Goal: Task Accomplishment & Management: Manage account settings

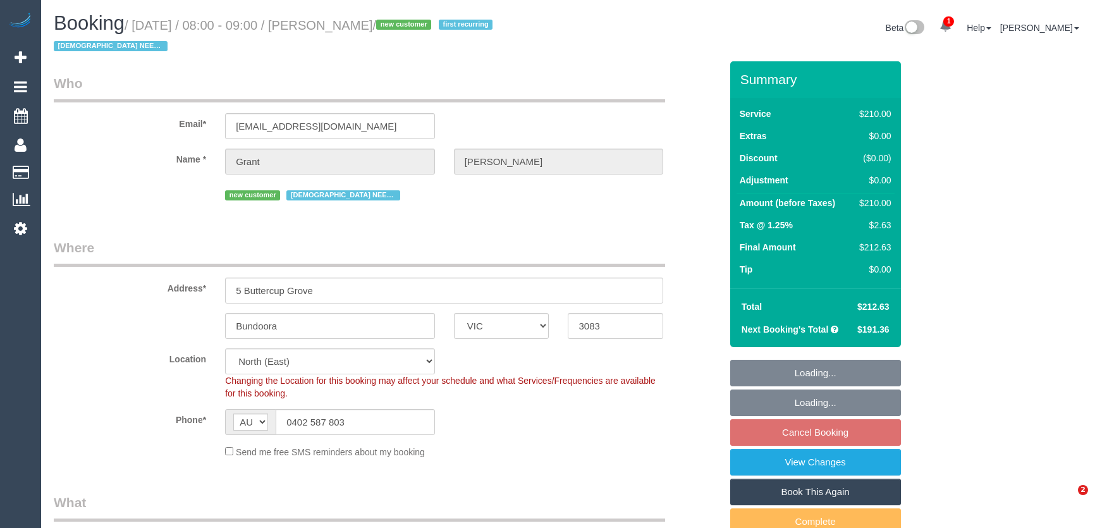
select select "VIC"
select select "180"
select select "number:28"
select select "number:14"
select select "number:19"
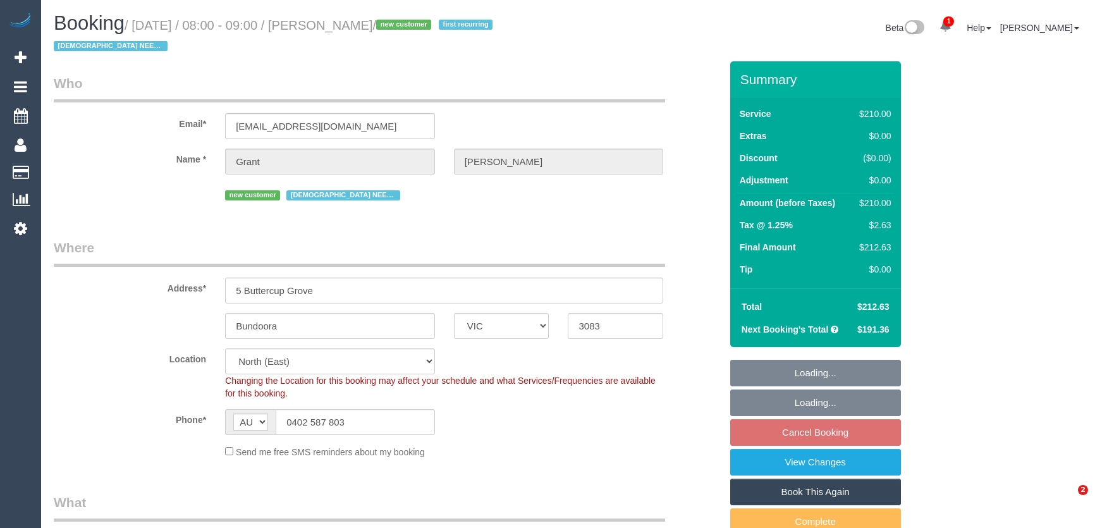
select select "number:25"
select select "number:35"
select select "number:12"
select select "object:1517"
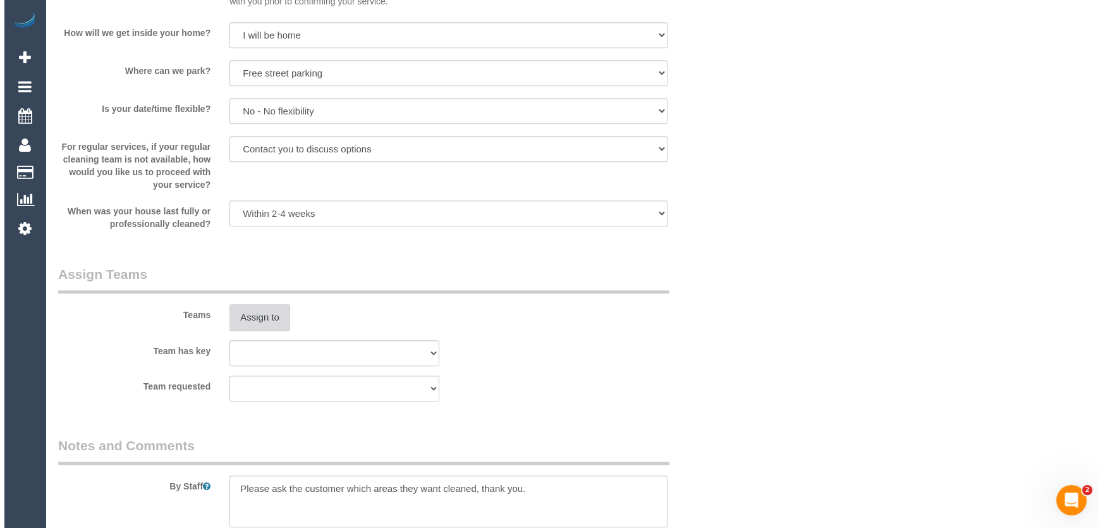
scroll to position [1782, 0]
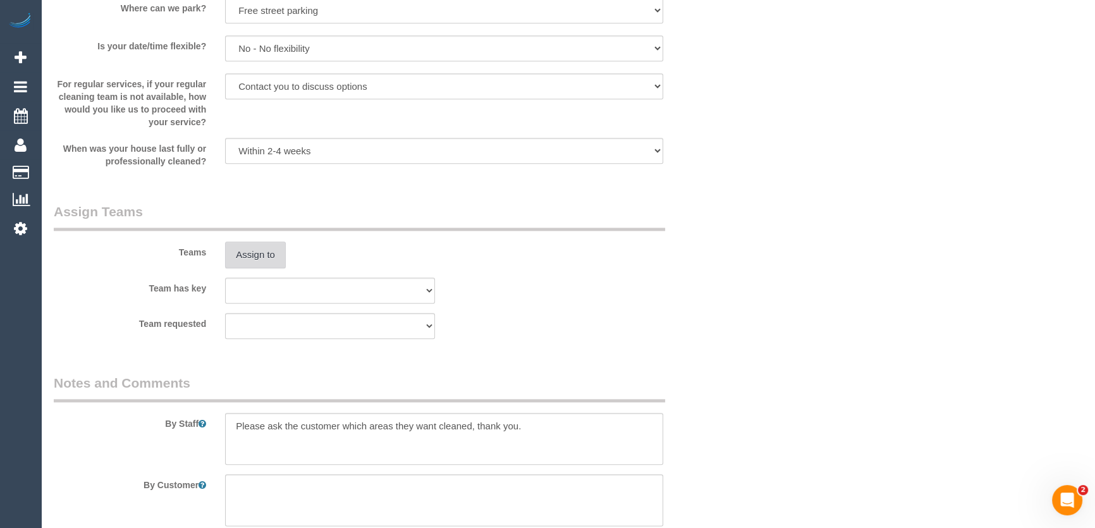
click at [248, 252] on button "Assign to" at bounding box center [255, 255] width 61 height 27
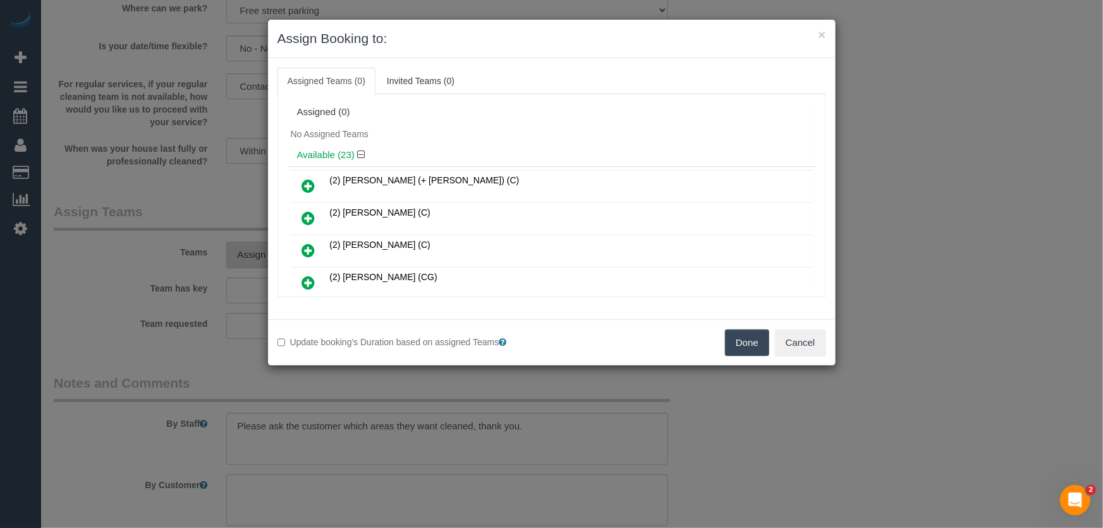
scroll to position [427, 0]
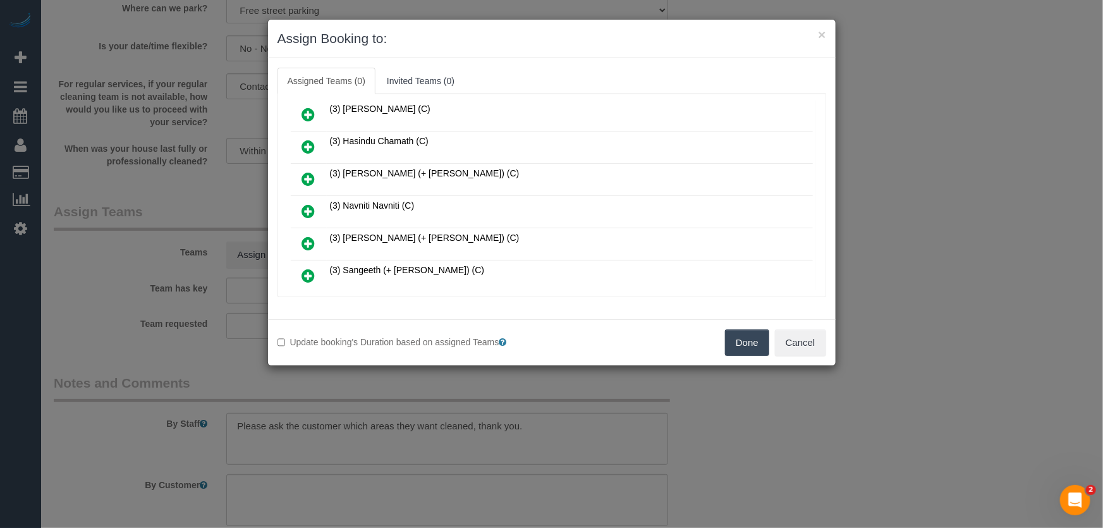
click at [309, 204] on icon at bounding box center [308, 211] width 13 height 15
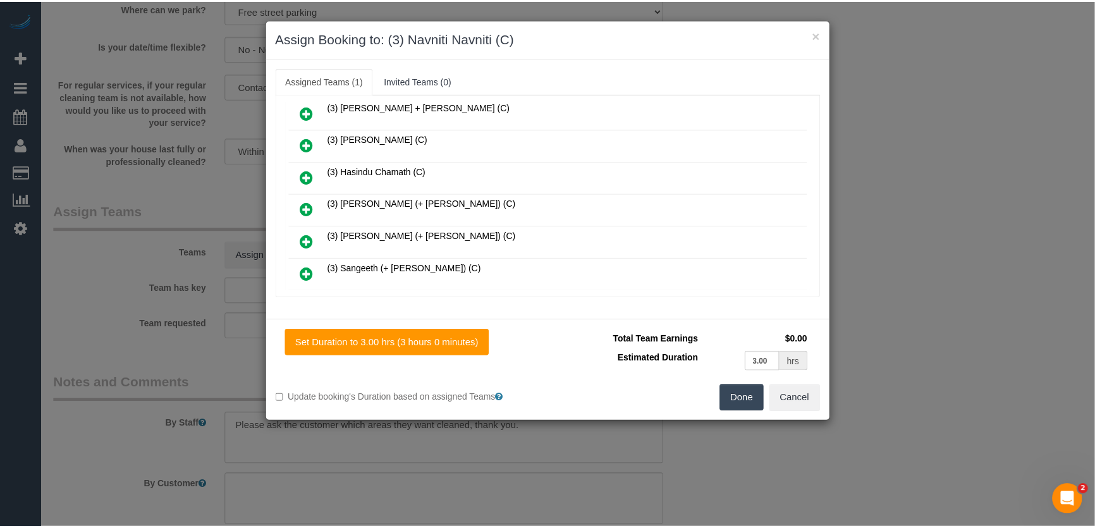
scroll to position [457, 0]
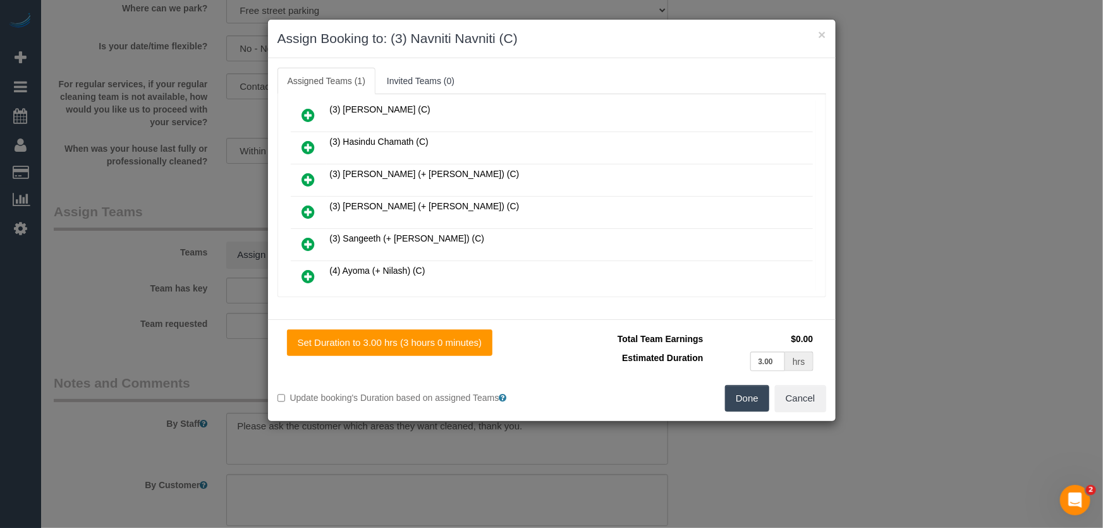
click at [749, 391] on button "Done" at bounding box center [747, 398] width 44 height 27
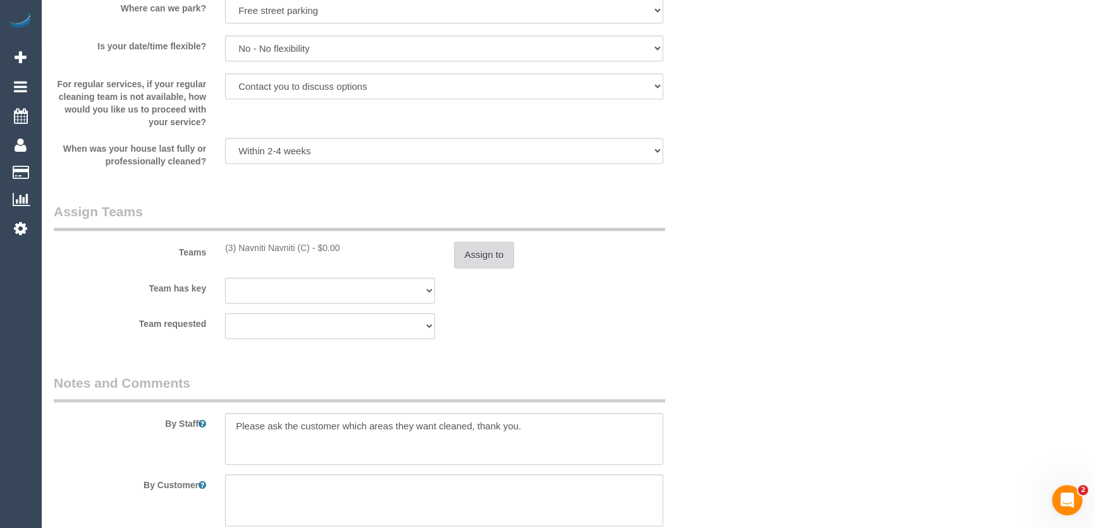
click at [503, 255] on button "Assign to" at bounding box center [484, 255] width 61 height 27
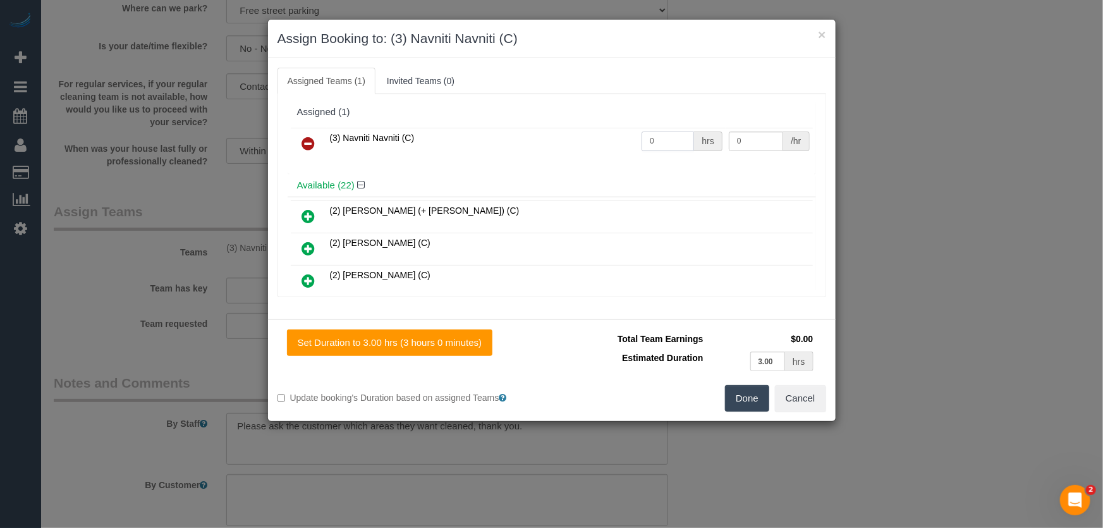
click at [663, 140] on input "0" at bounding box center [668, 142] width 52 height 20
type input "3"
type input "35"
click at [745, 403] on button "Done" at bounding box center [747, 398] width 44 height 27
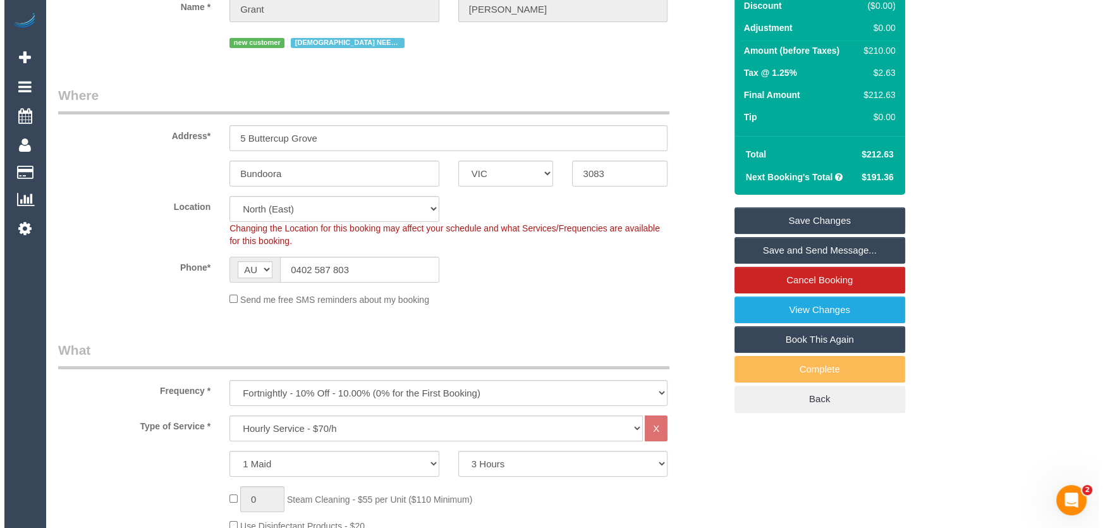
scroll to position [0, 0]
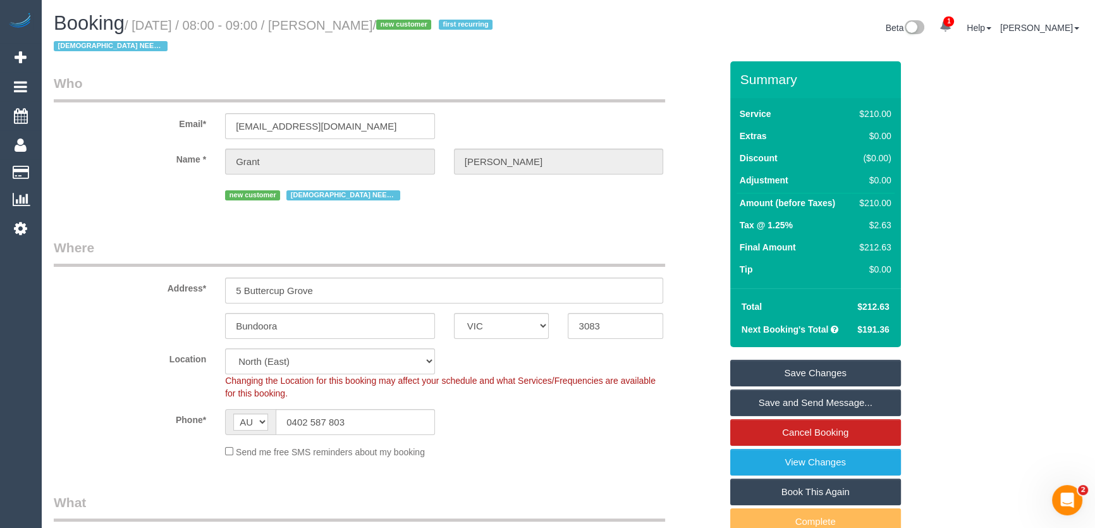
click at [334, 25] on small "/ August 29, 2025 / 08:00 - 09:00 / Grant Arbuckle / new customer first recurri…" at bounding box center [275, 35] width 443 height 35
copy small "Grant Arbuckle"
drag, startPoint x: 792, startPoint y: 398, endPoint x: 800, endPoint y: 400, distance: 8.3
click at [793, 400] on link "Save and Send Message..." at bounding box center [815, 402] width 171 height 27
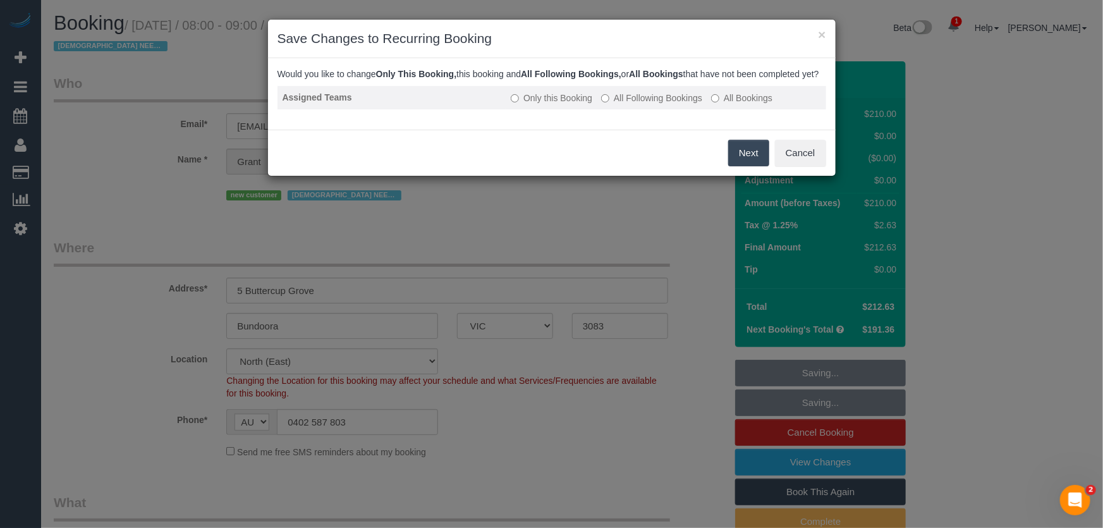
click at [630, 104] on label "All Following Bookings" at bounding box center [651, 98] width 101 height 13
click at [748, 166] on button "Save" at bounding box center [747, 153] width 43 height 27
drag, startPoint x: 748, startPoint y: 166, endPoint x: 726, endPoint y: 171, distance: 21.9
click at [748, 167] on div "Save Cancel" at bounding box center [552, 153] width 568 height 46
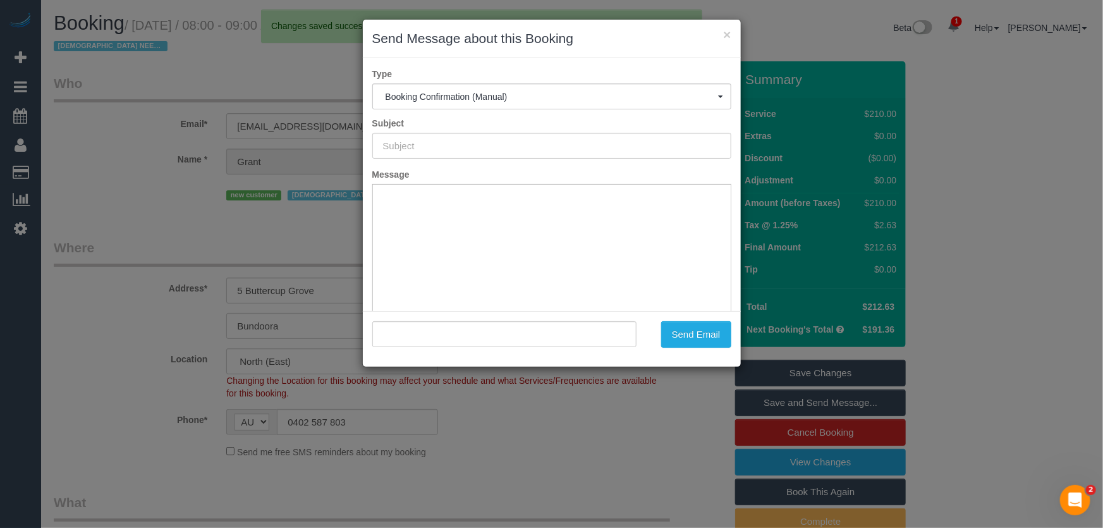
type input "Booking Confirmed"
type input ""Grant Arbuckle" <grant@loanstudio.com.au>"
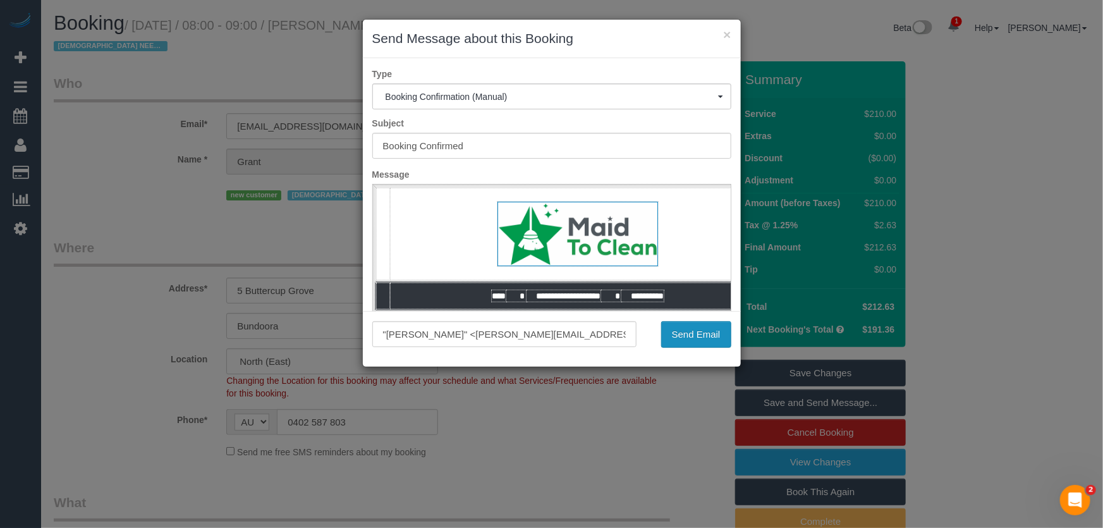
click at [690, 339] on button "Send Email" at bounding box center [696, 334] width 70 height 27
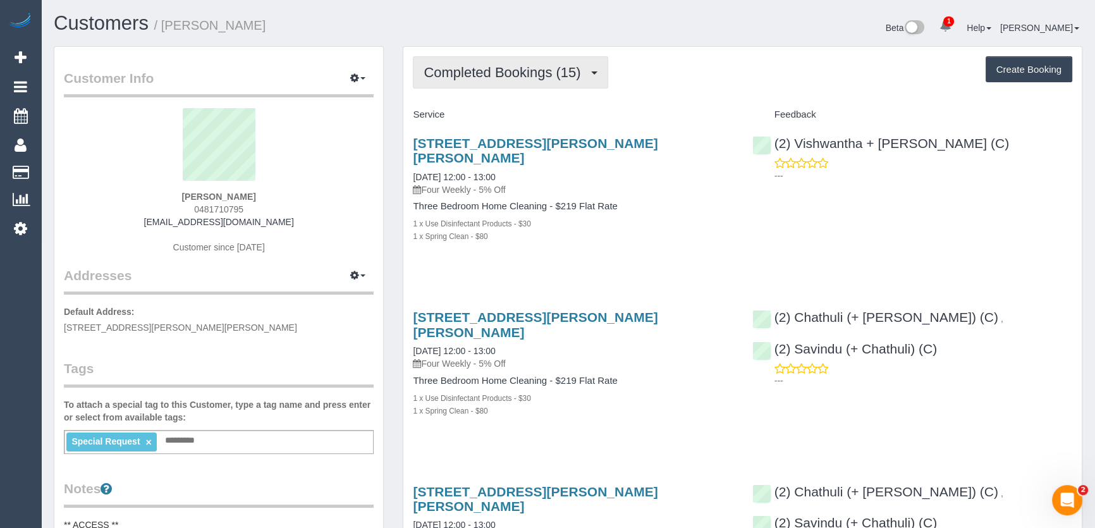
click at [520, 73] on span "Completed Bookings (15)" at bounding box center [505, 72] width 163 height 16
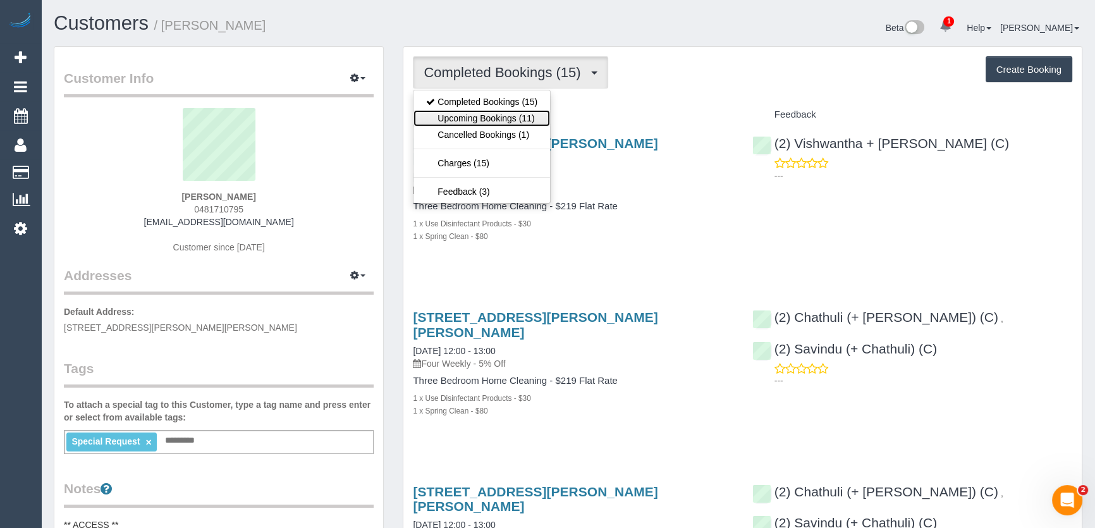
click at [517, 113] on link "Upcoming Bookings (11)" at bounding box center [482, 118] width 137 height 16
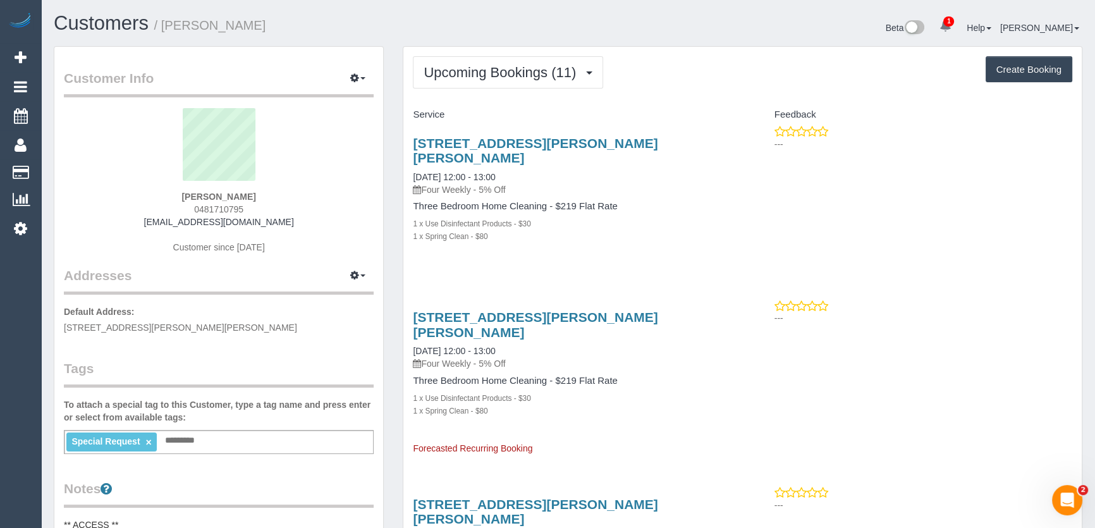
click at [149, 441] on link "×" at bounding box center [148, 442] width 6 height 11
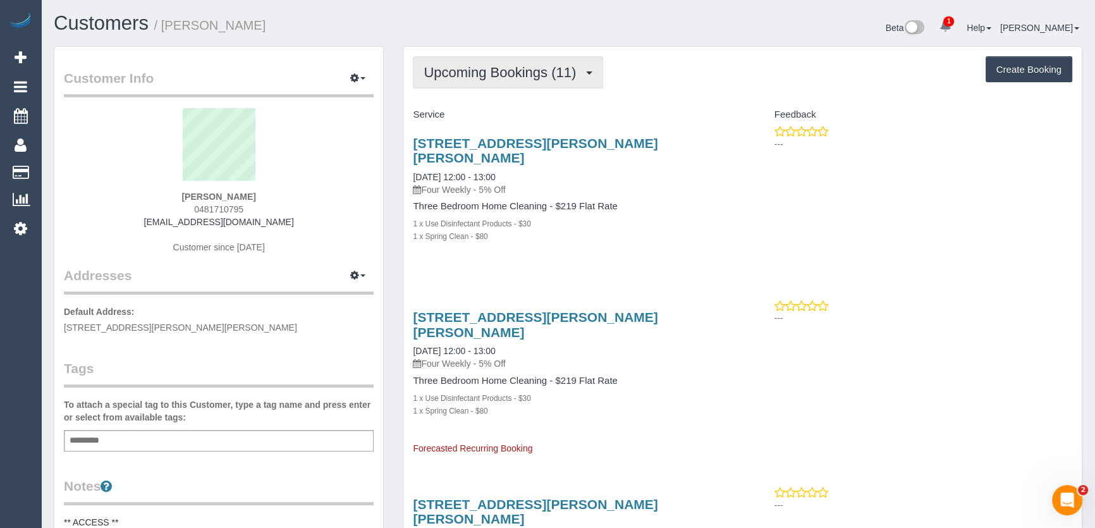
click at [517, 69] on span "Upcoming Bookings (11)" at bounding box center [503, 72] width 159 height 16
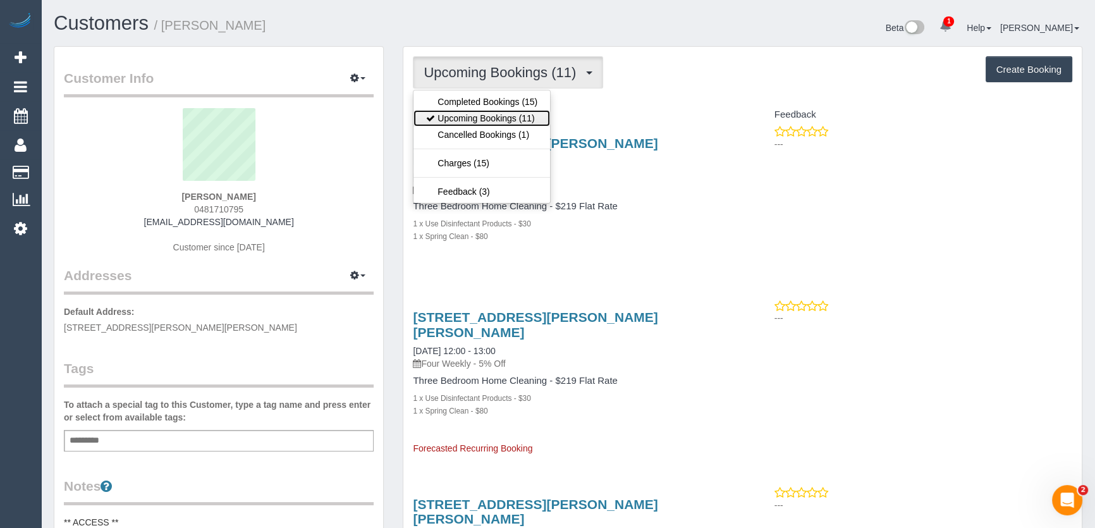
click at [521, 118] on link "Upcoming Bookings (11)" at bounding box center [482, 118] width 137 height 16
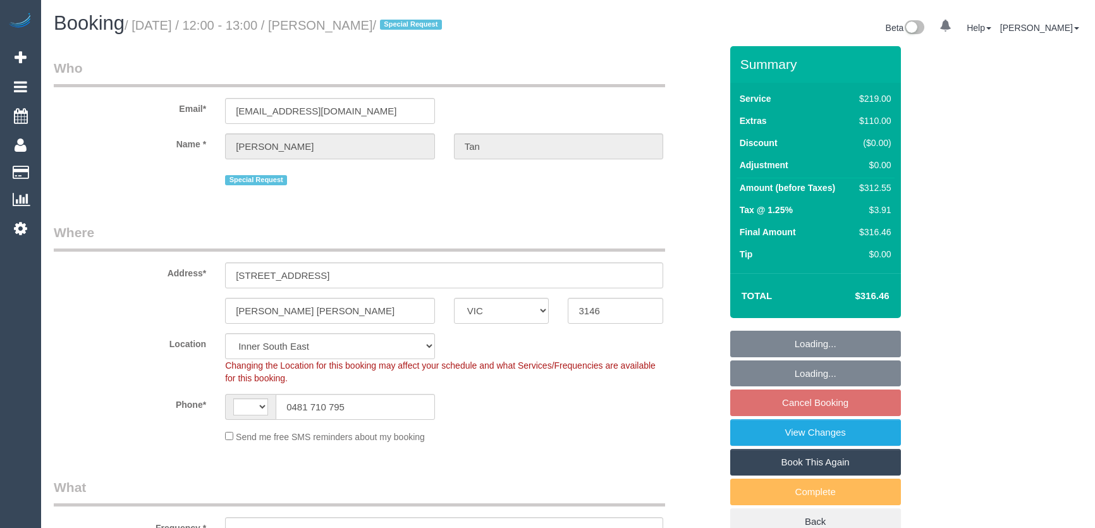
select select "VIC"
select select "number:29"
select select "number:14"
select select "number:18"
select select "number:25"
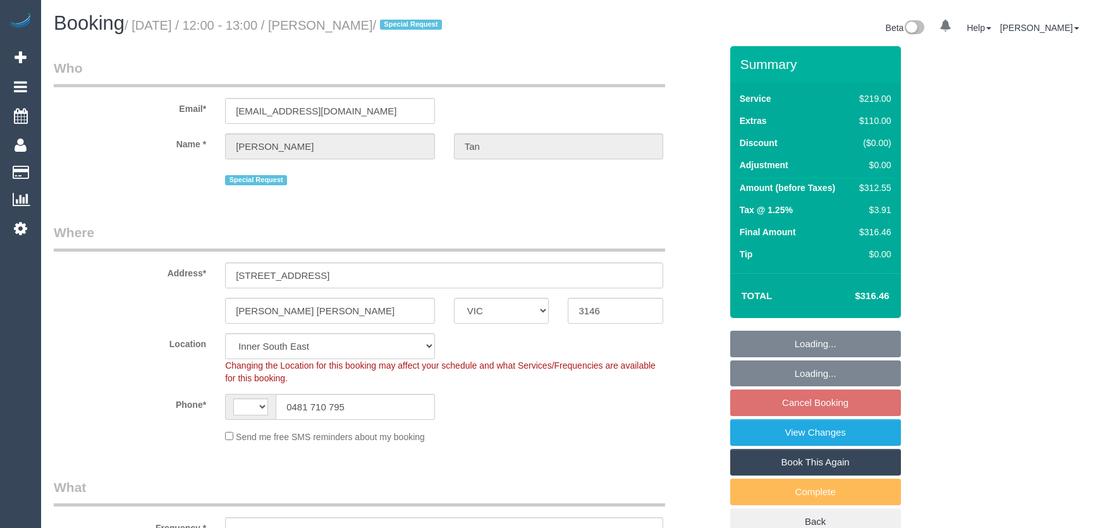
select select "number:34"
select select "string:AU"
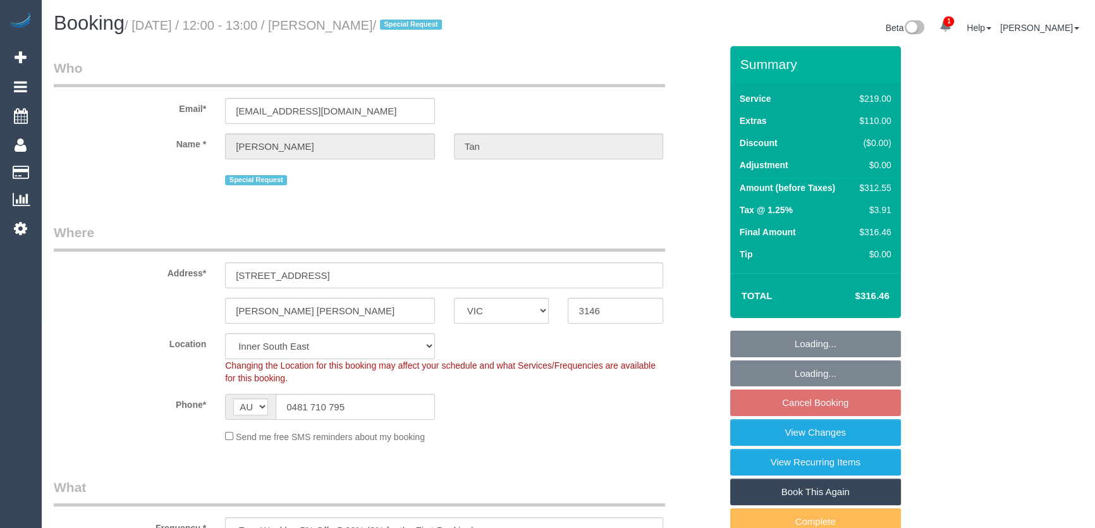
select select "object:1373"
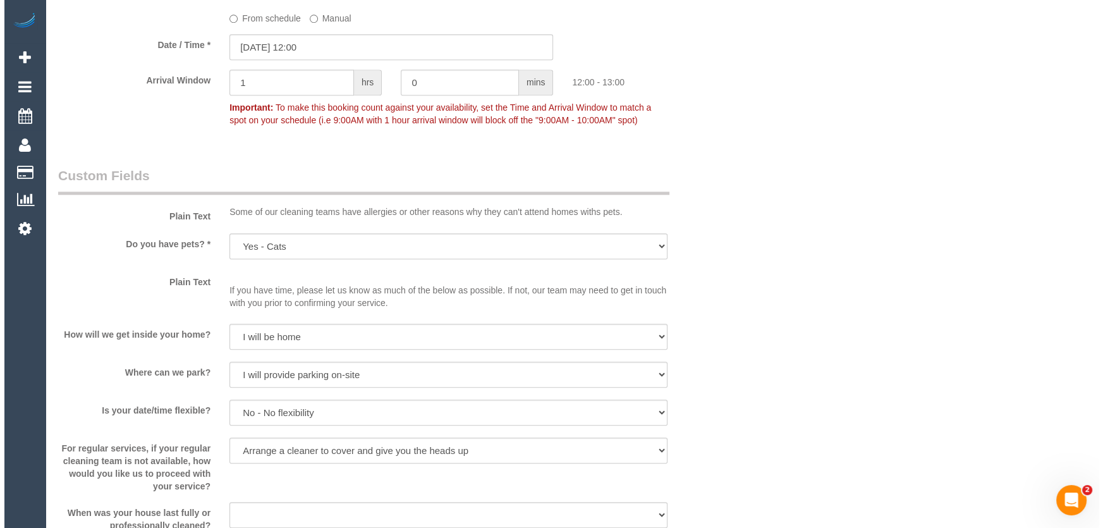
scroll to position [1609, 0]
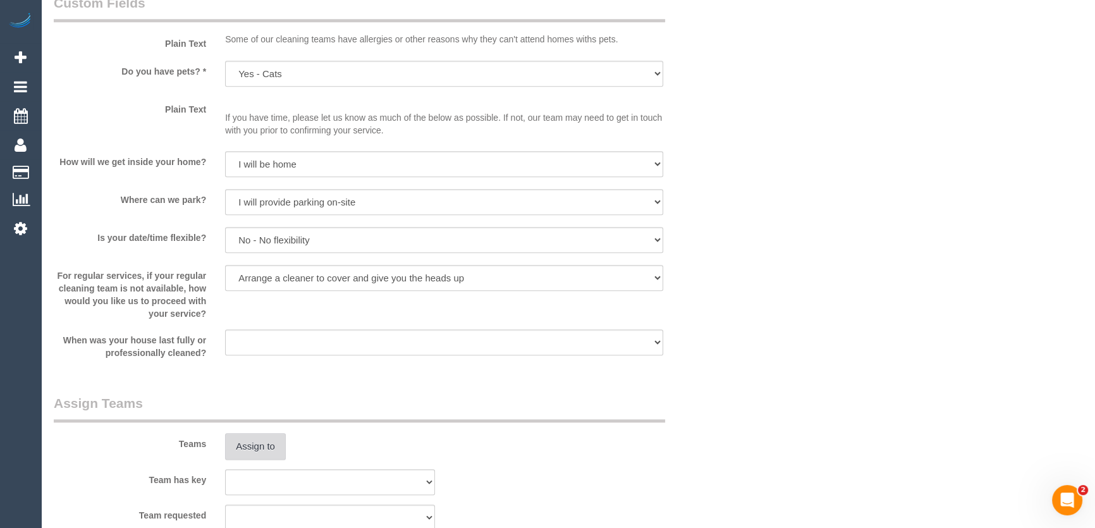
click at [252, 450] on button "Assign to" at bounding box center [255, 446] width 61 height 27
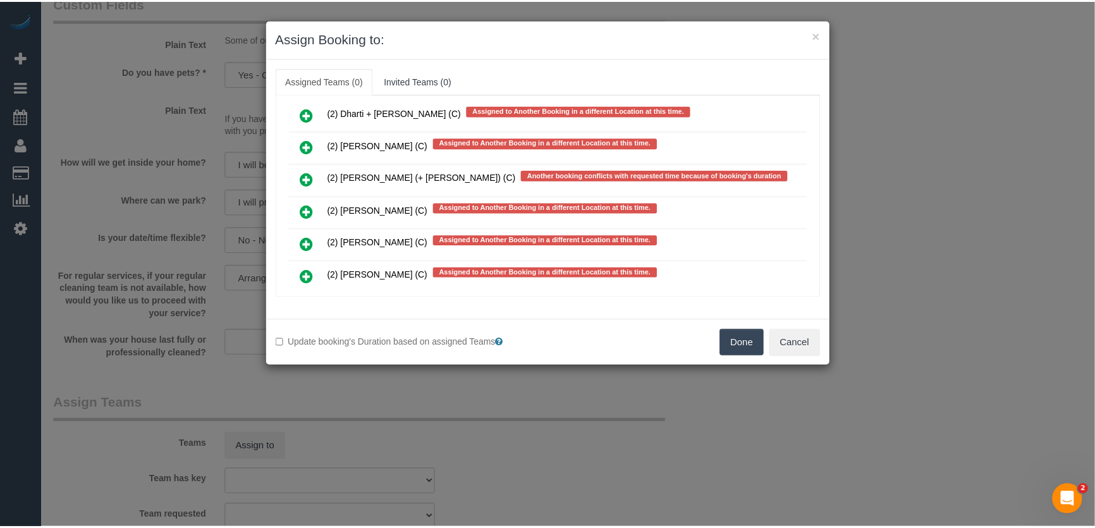
scroll to position [3388, 0]
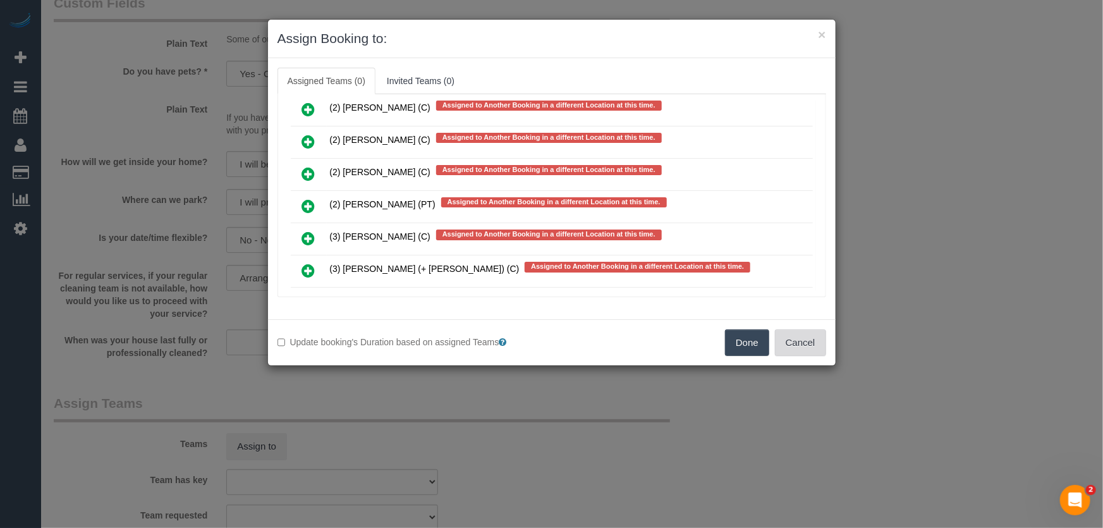
click at [814, 342] on button "Cancel" at bounding box center [800, 342] width 51 height 27
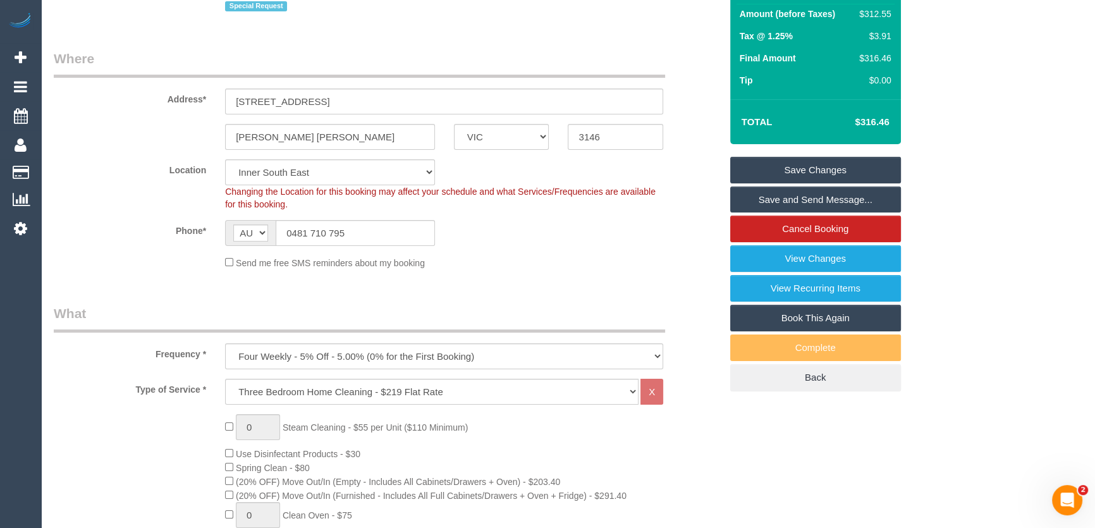
scroll to position [172, 0]
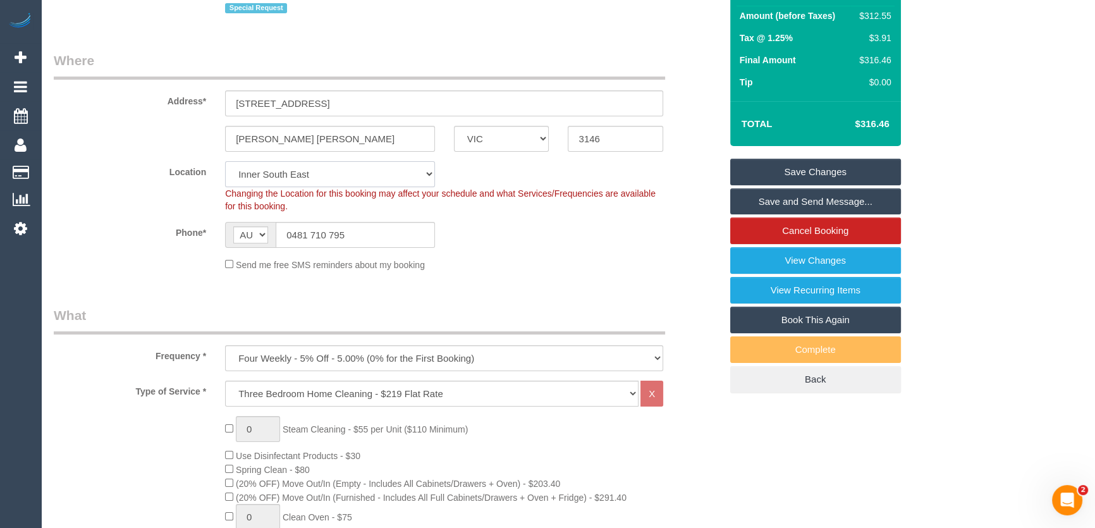
click at [262, 181] on select "Office City East (North) East (South) Inner East Inner North (East) Inner North…" at bounding box center [330, 174] width 210 height 26
click at [264, 179] on select "Office City East (North) East (South) Inner East Inner North (East) Inner North…" at bounding box center [330, 174] width 210 height 26
select select "50"
click at [225, 161] on select "Office City East (North) East (South) Inner East Inner North (East) Inner North…" at bounding box center [330, 174] width 210 height 26
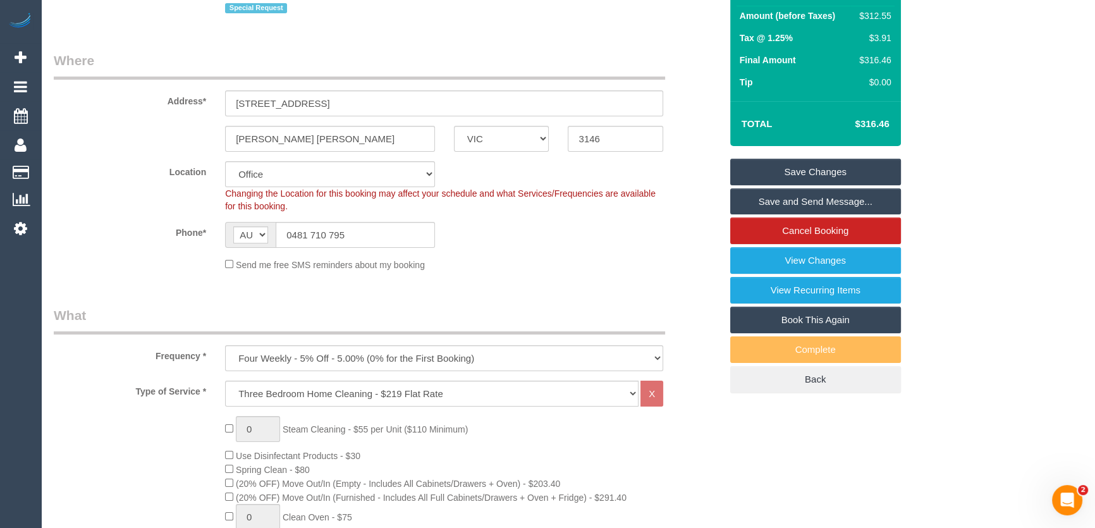
click at [141, 226] on label "Phone*" at bounding box center [129, 230] width 171 height 17
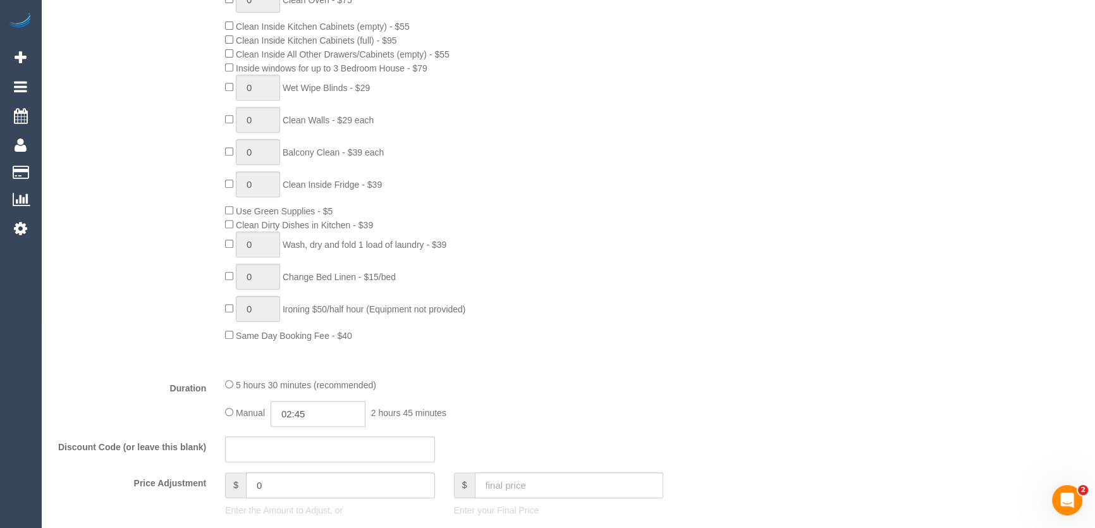
select select "object:3838"
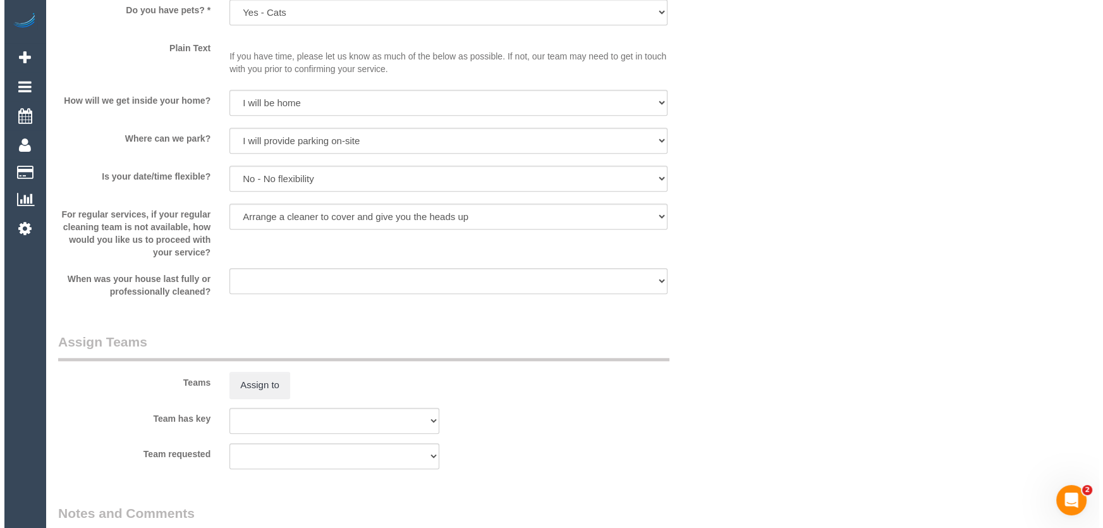
scroll to position [1782, 0]
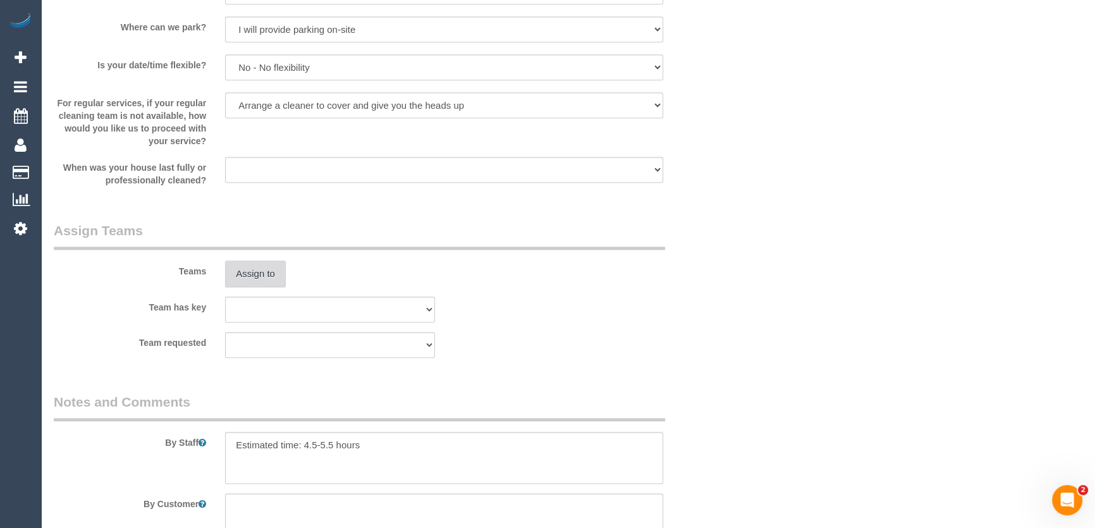
click at [254, 279] on button "Assign to" at bounding box center [255, 273] width 61 height 27
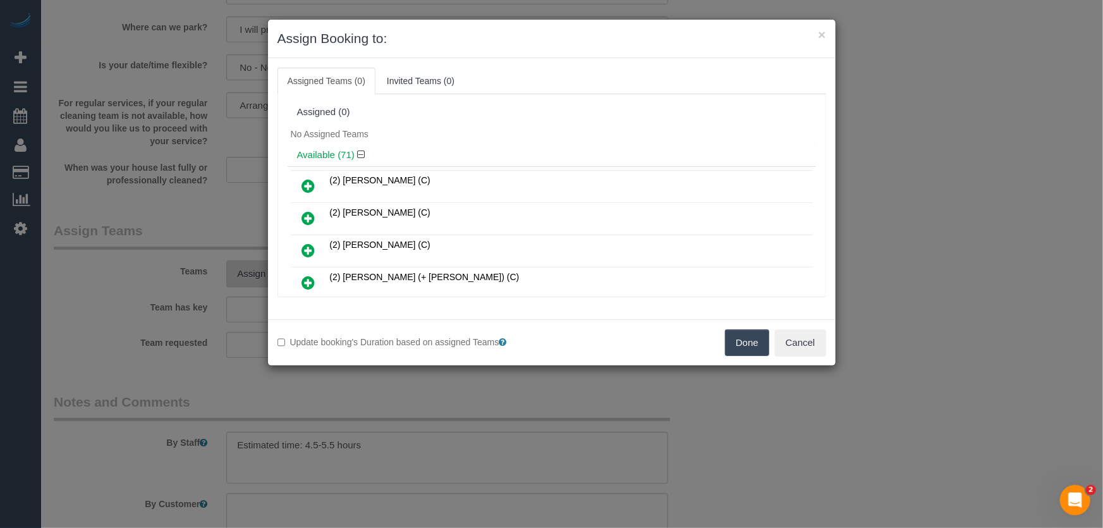
scroll to position [775, 0]
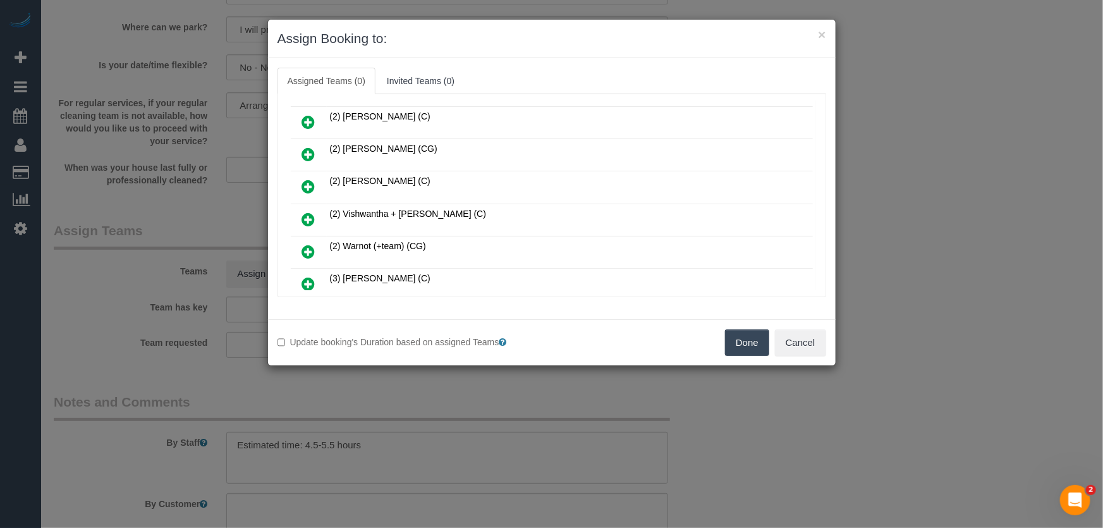
click at [308, 212] on icon at bounding box center [308, 219] width 13 height 15
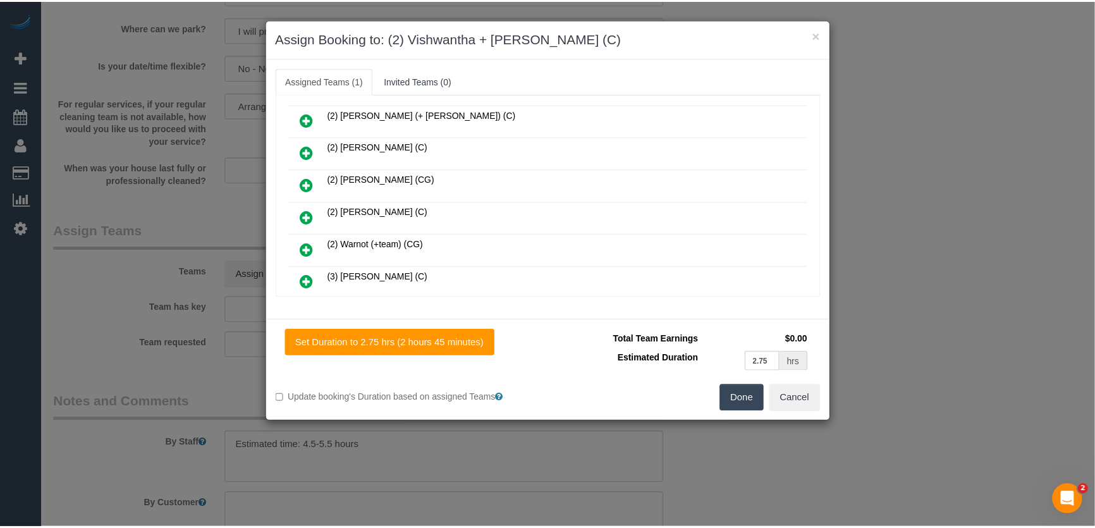
scroll to position [805, 0]
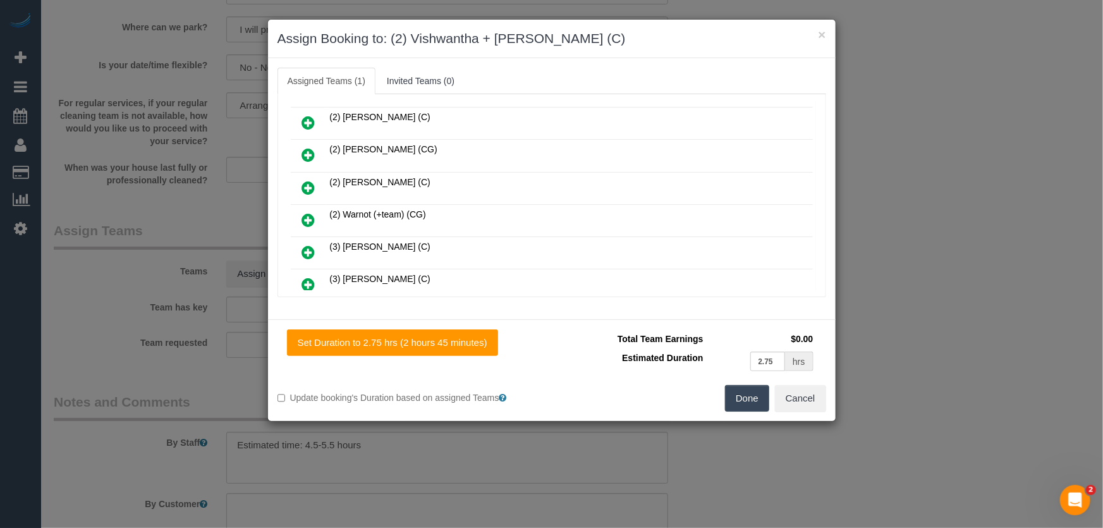
click at [759, 400] on button "Done" at bounding box center [747, 398] width 44 height 27
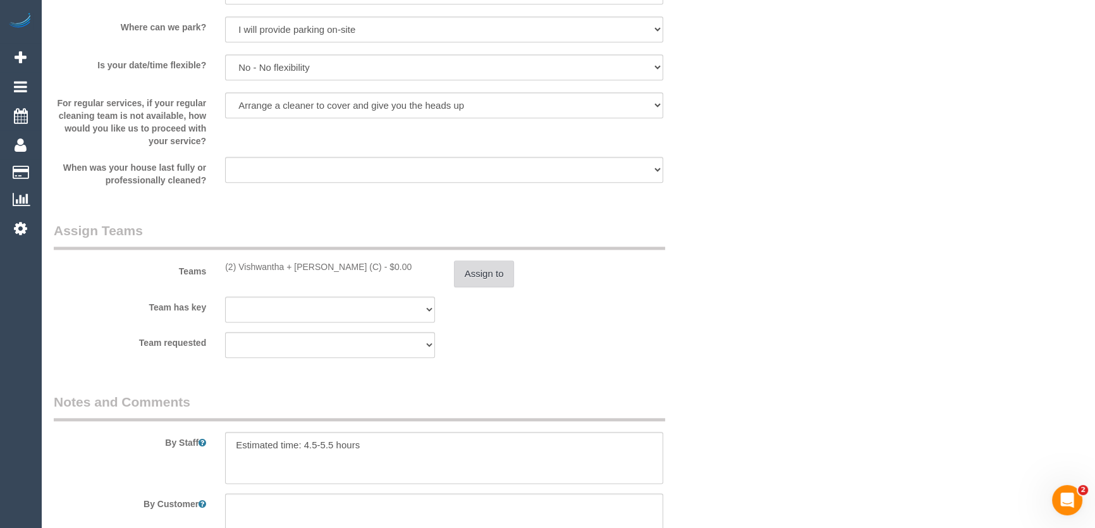
click at [481, 274] on button "Assign to" at bounding box center [484, 273] width 61 height 27
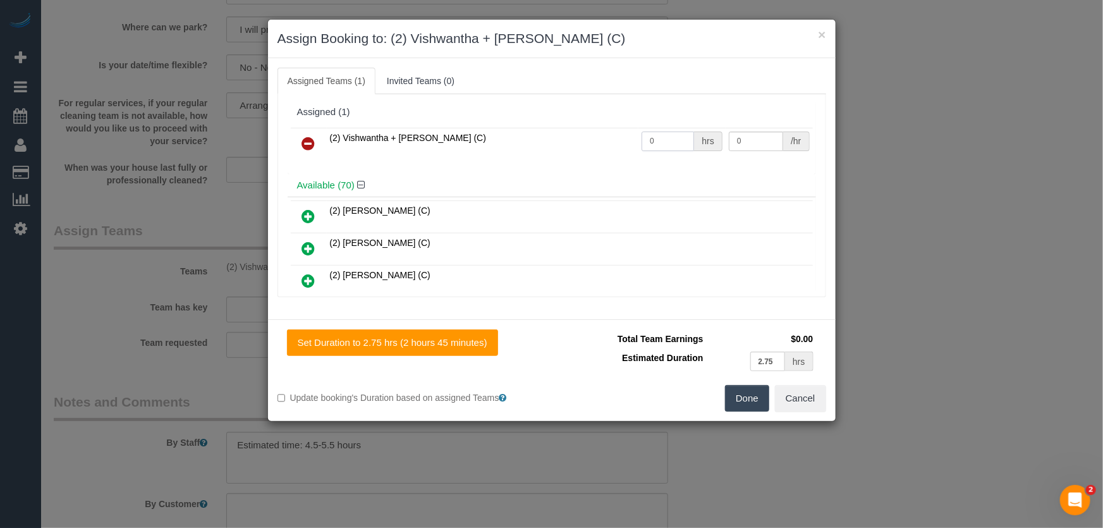
click at [658, 145] on input "0" at bounding box center [668, 142] width 52 height 20
type input "1"
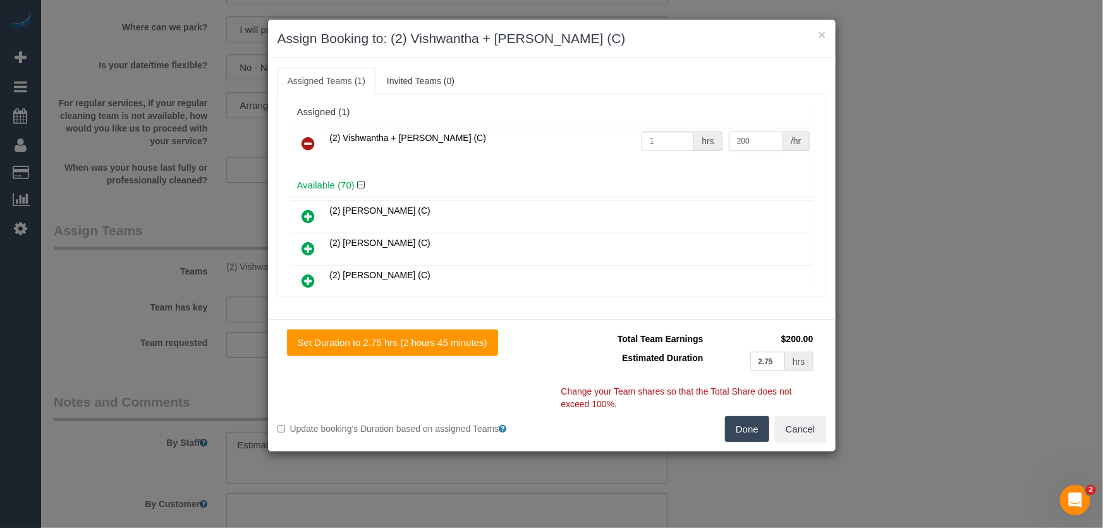
type input "200"
click at [723, 426] on div "Done Cancel" at bounding box center [694, 429] width 284 height 27
click at [734, 429] on button "Done" at bounding box center [747, 429] width 44 height 27
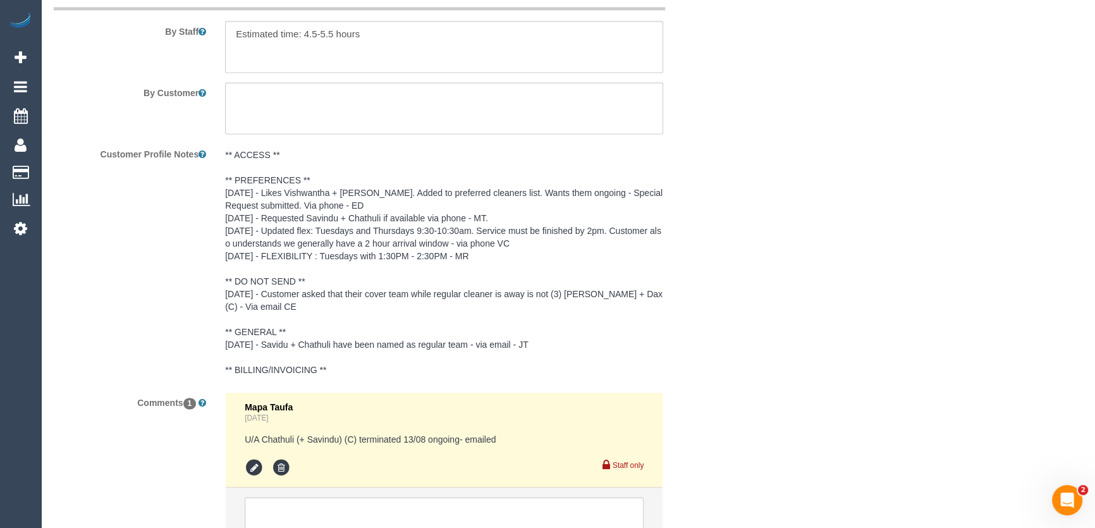
scroll to position [2299, 0]
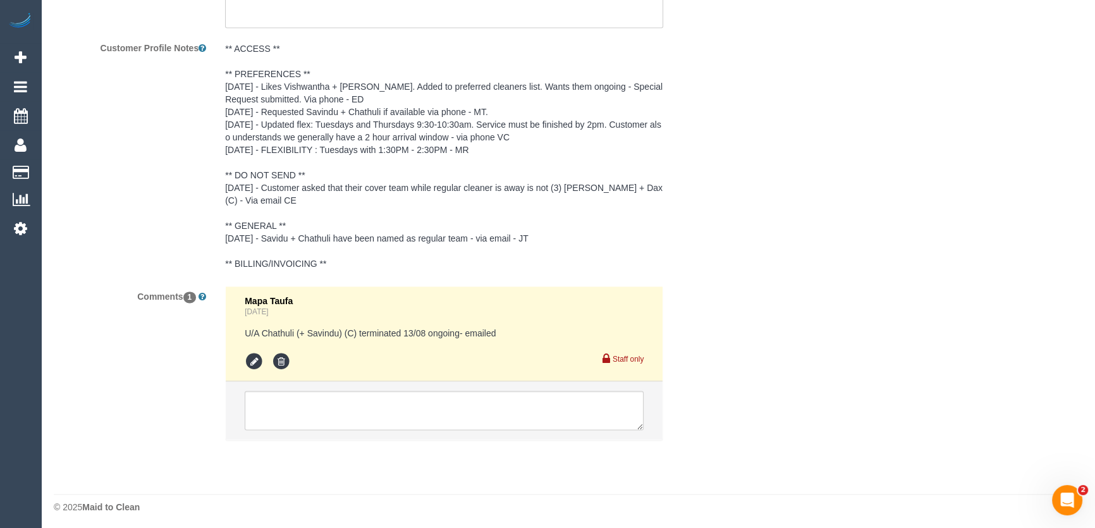
click at [283, 123] on pre "** ACCESS ** ** PREFERENCES ** 7/8/25 - Likes Vishwantha + Madhushika. Added to…" at bounding box center [444, 156] width 438 height 228
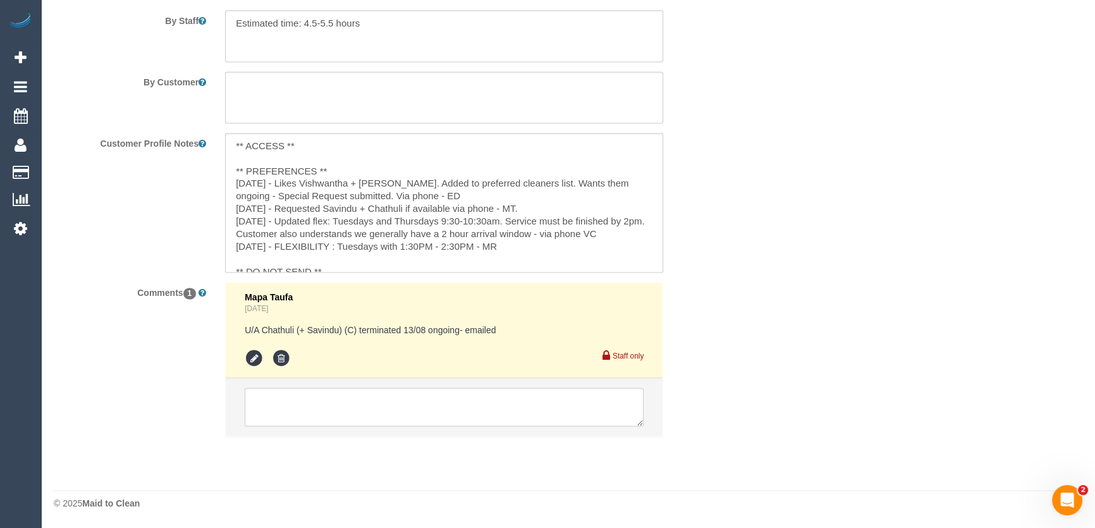
scroll to position [2204, 0]
click at [234, 180] on textarea "** ACCESS ** ** PREFERENCES ** 7/8/25 - Likes Vishwantha + Madhushika. Added to…" at bounding box center [444, 203] width 438 height 140
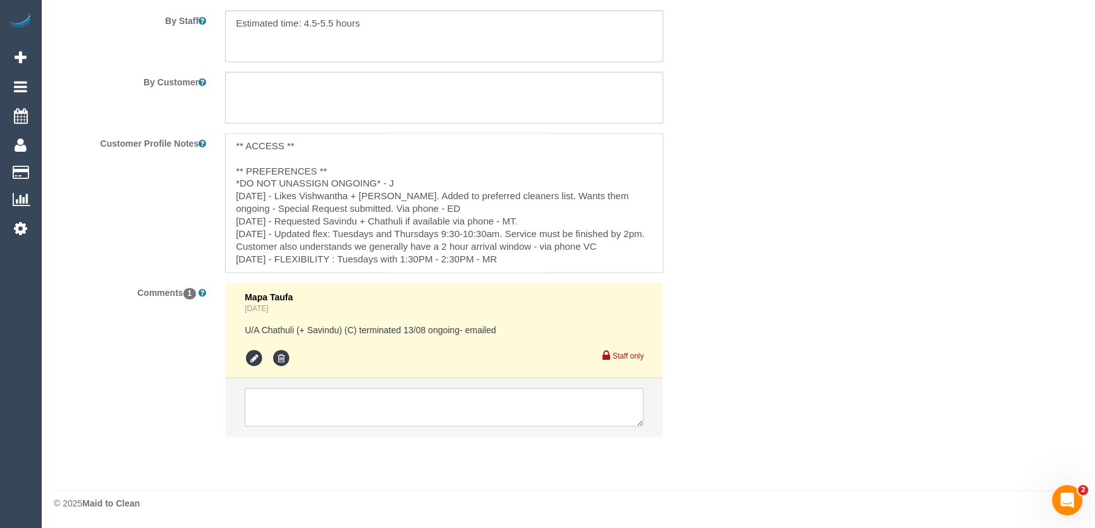
type textarea "** ACCESS ** ** PREFERENCES ** *DO NOT UNASSIGN ONGOING* - JT 7/8/25 - Likes Vi…"
click at [329, 395] on textarea at bounding box center [444, 407] width 399 height 39
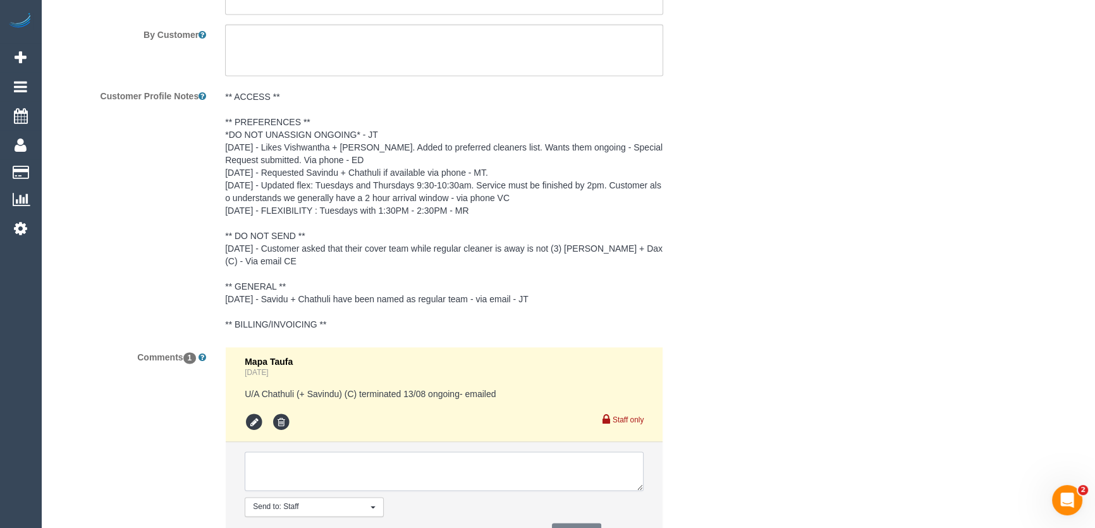
scroll to position [2319, 0]
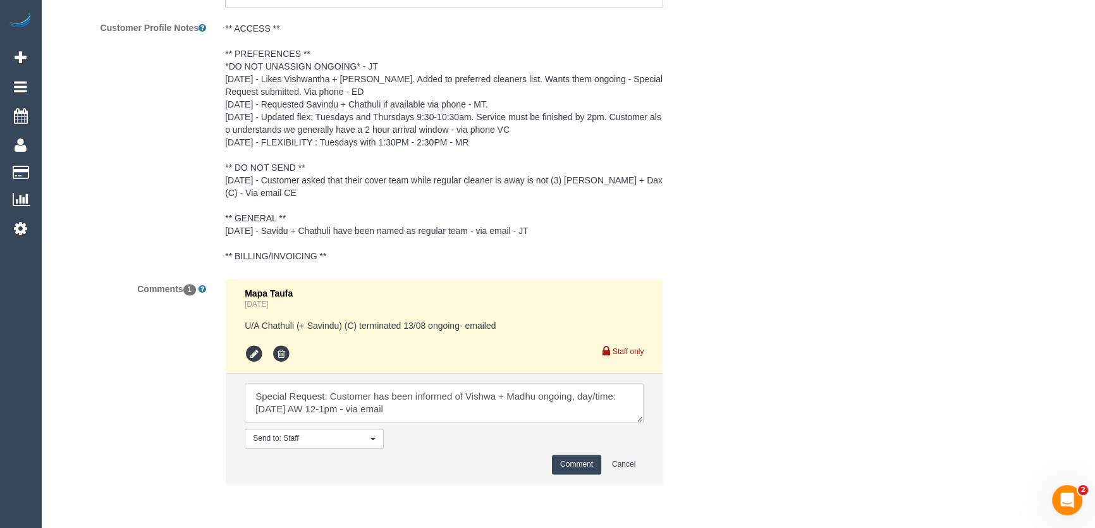
type textarea "Special Request: Customer has been informed of Vishwa + Madhu ongoing, day/time…"
click at [578, 466] on button "Comment" at bounding box center [576, 465] width 49 height 20
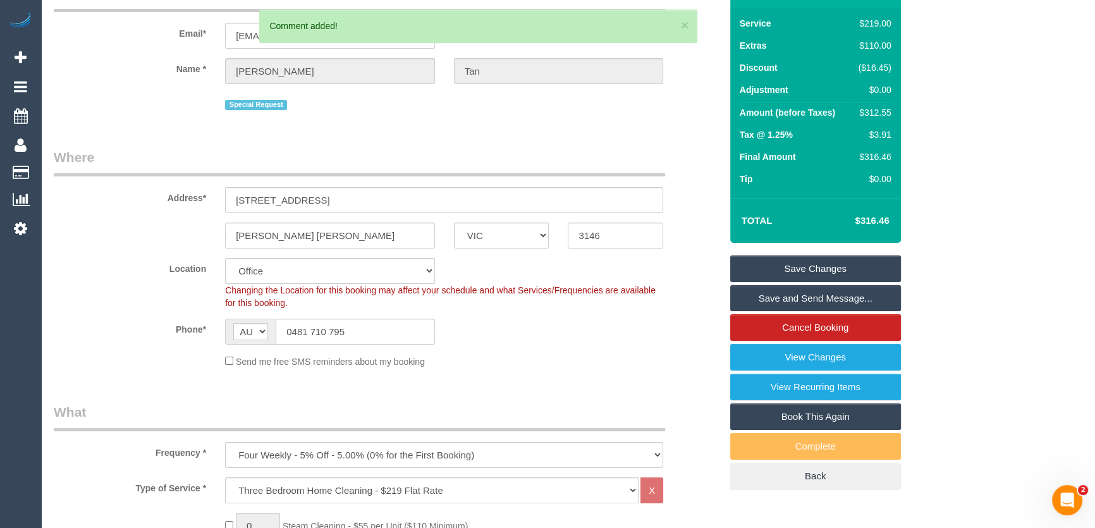
scroll to position [0, 0]
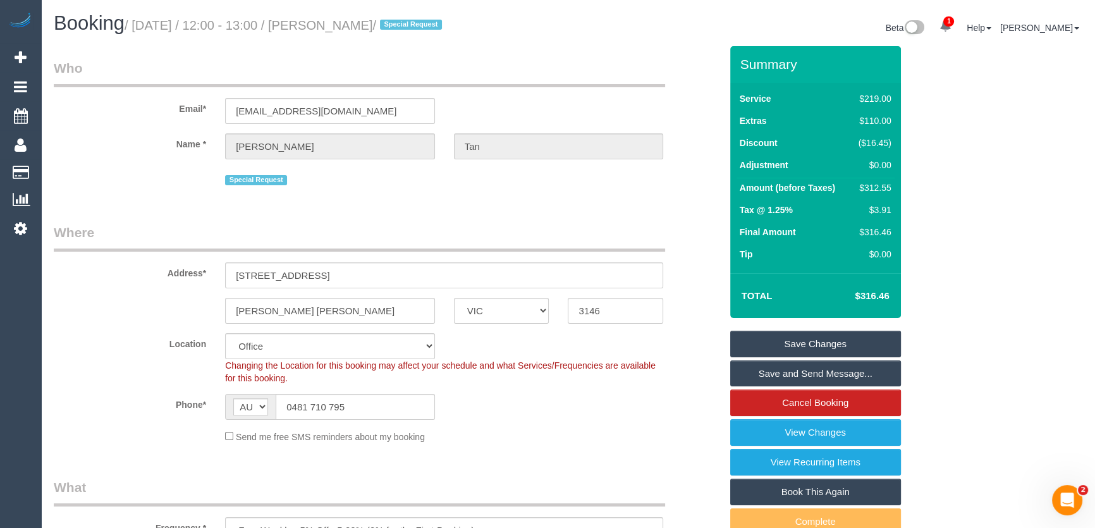
click at [346, 28] on small "/ August 26, 2025 / 12:00 - 13:00 / Wilson Tan / Special Request" at bounding box center [285, 25] width 321 height 14
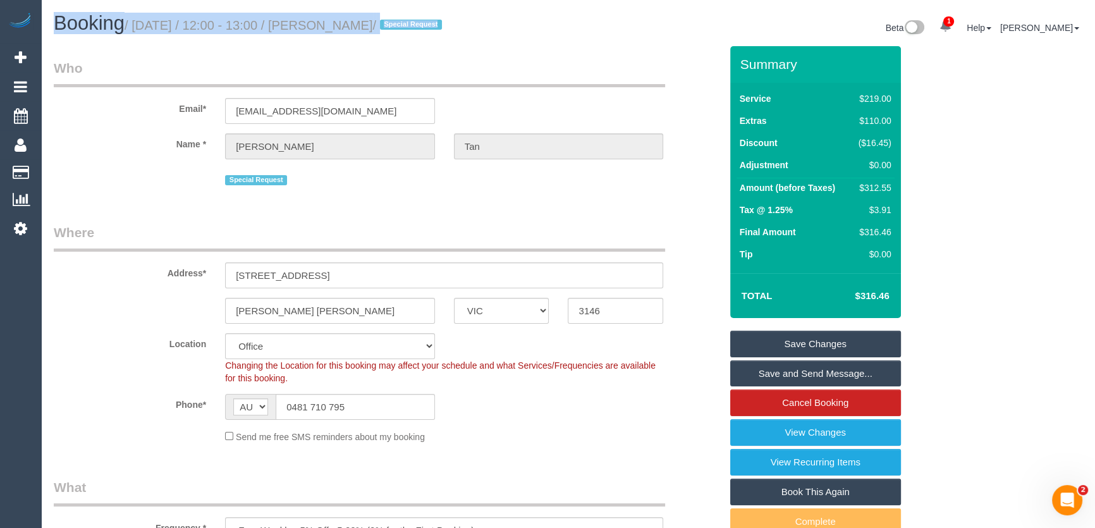
click at [346, 28] on small "/ August 26, 2025 / 12:00 - 13:00 / Wilson Tan / Special Request" at bounding box center [285, 25] width 321 height 14
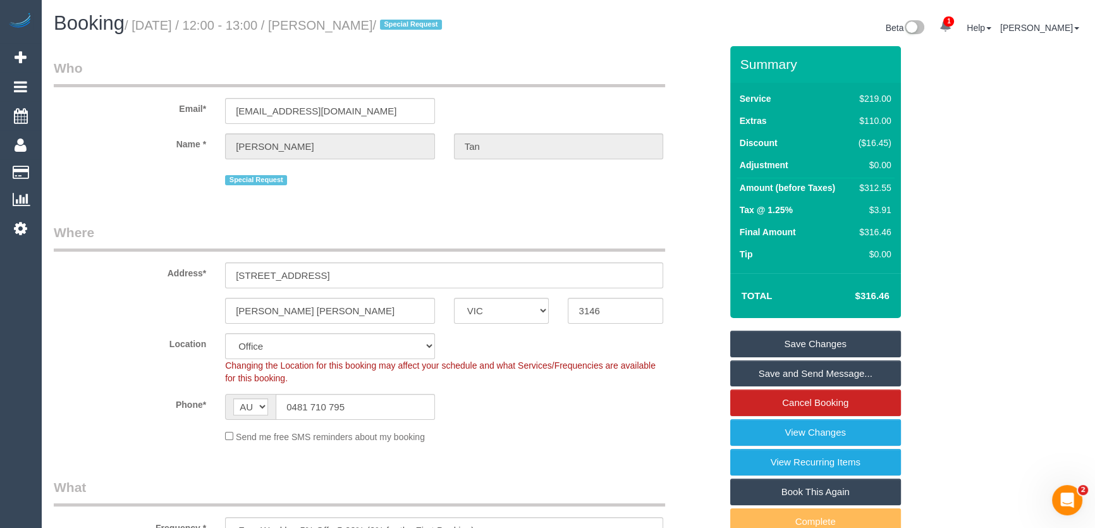
click at [338, 27] on small "/ August 26, 2025 / 12:00 - 13:00 / Wilson Tan / Special Request" at bounding box center [285, 25] width 321 height 14
copy small "Wilson Tan"
click at [382, 117] on input "wilsontan8925385@gmail.com" at bounding box center [330, 111] width 210 height 26
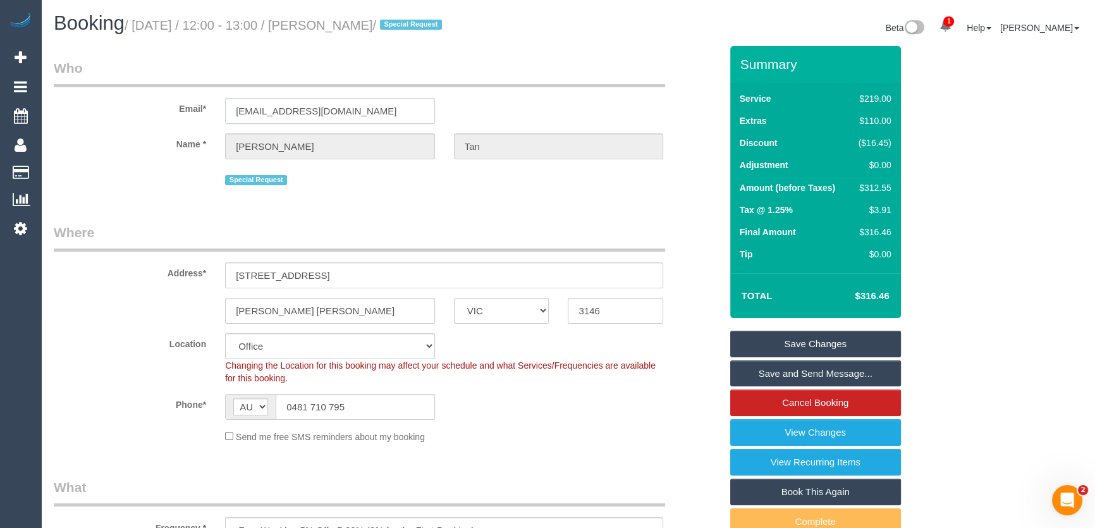
click at [382, 117] on input "wilsontan8925385@gmail.com" at bounding box center [330, 111] width 210 height 26
click at [821, 379] on link "Save and Send Message..." at bounding box center [815, 373] width 171 height 27
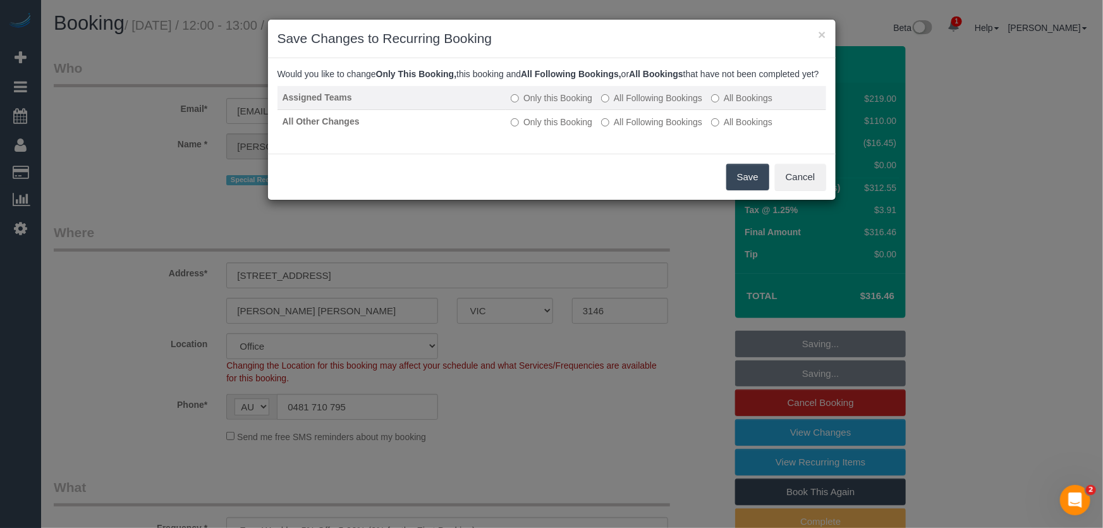
click at [632, 104] on label "All Following Bookings" at bounding box center [651, 98] width 101 height 13
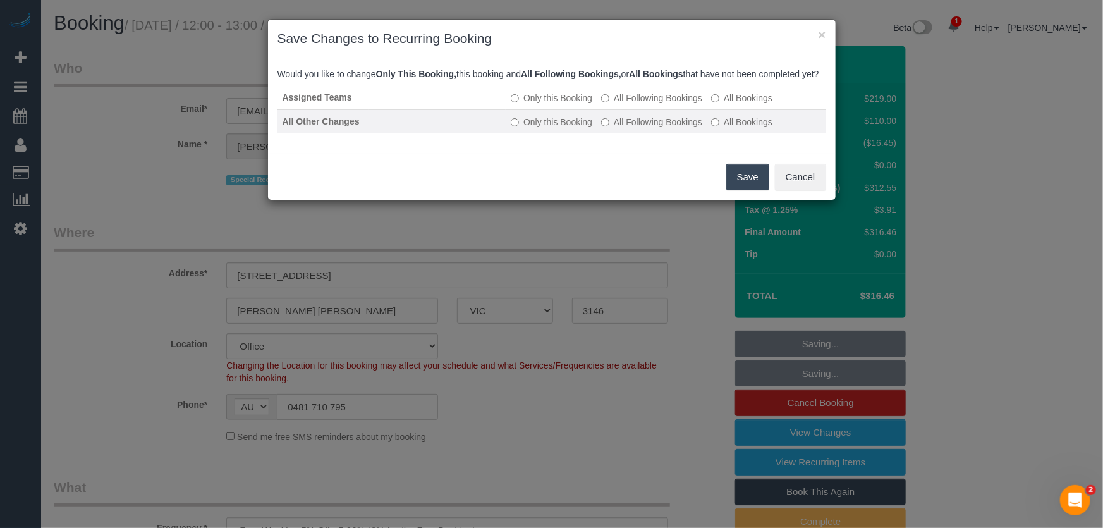
click at [635, 128] on label "All Following Bookings" at bounding box center [651, 122] width 101 height 13
click at [745, 183] on button "Save" at bounding box center [747, 177] width 43 height 27
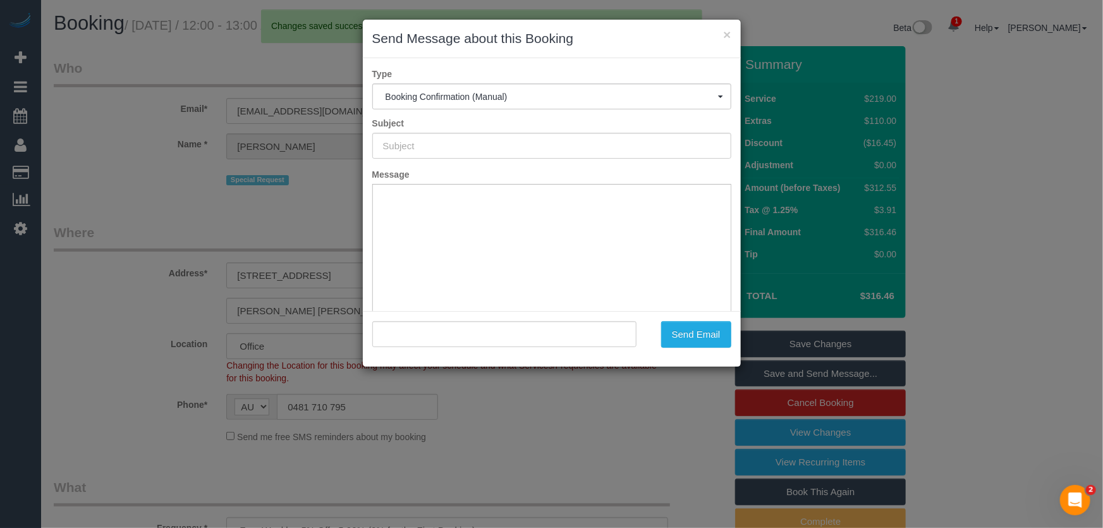
type input "Booking Confirmed"
type input ""Wilson Tan" <wilsontan8925385@gmail.com>"
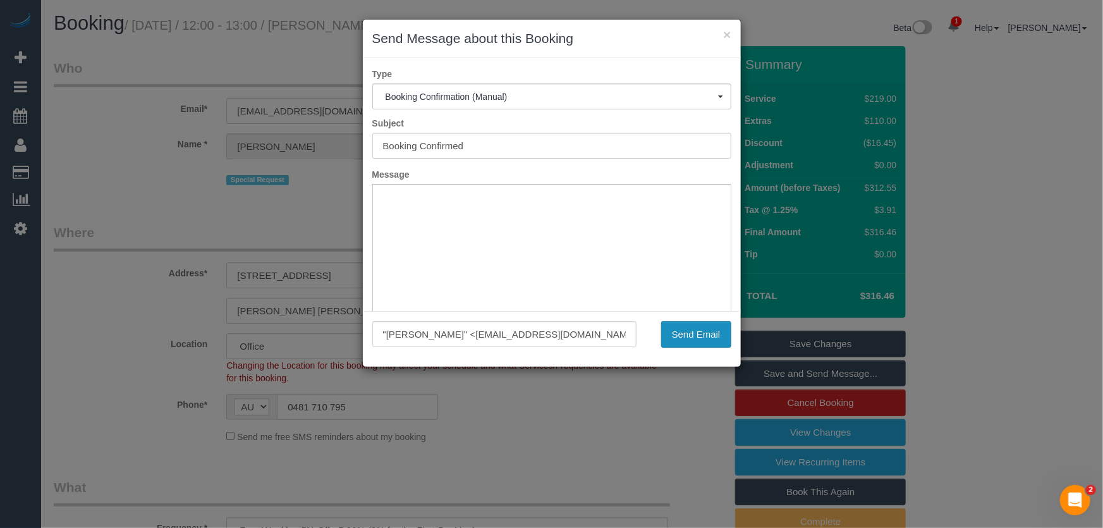
click at [697, 331] on button "Send Email" at bounding box center [696, 334] width 70 height 27
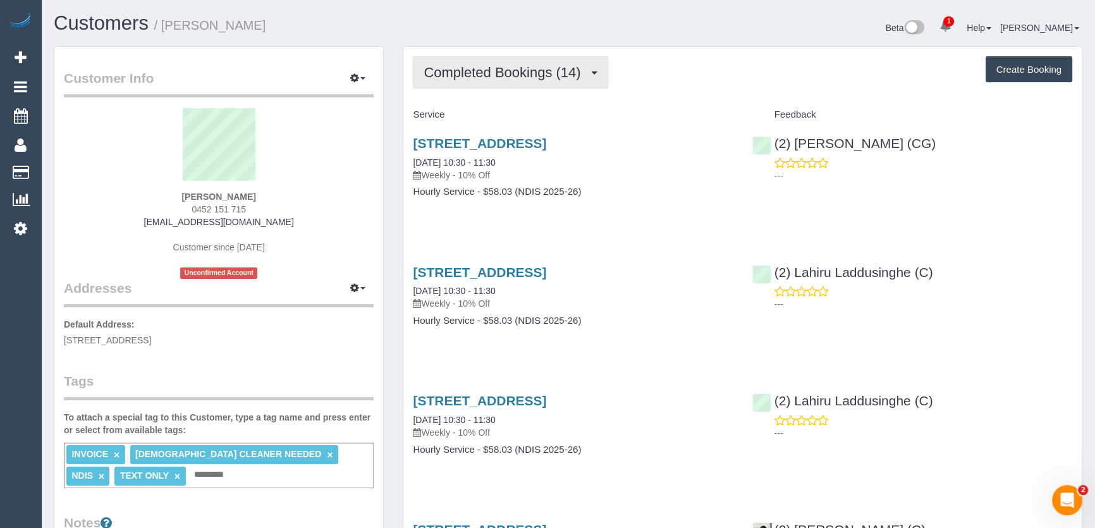
click at [482, 78] on span "Completed Bookings (14)" at bounding box center [505, 72] width 163 height 16
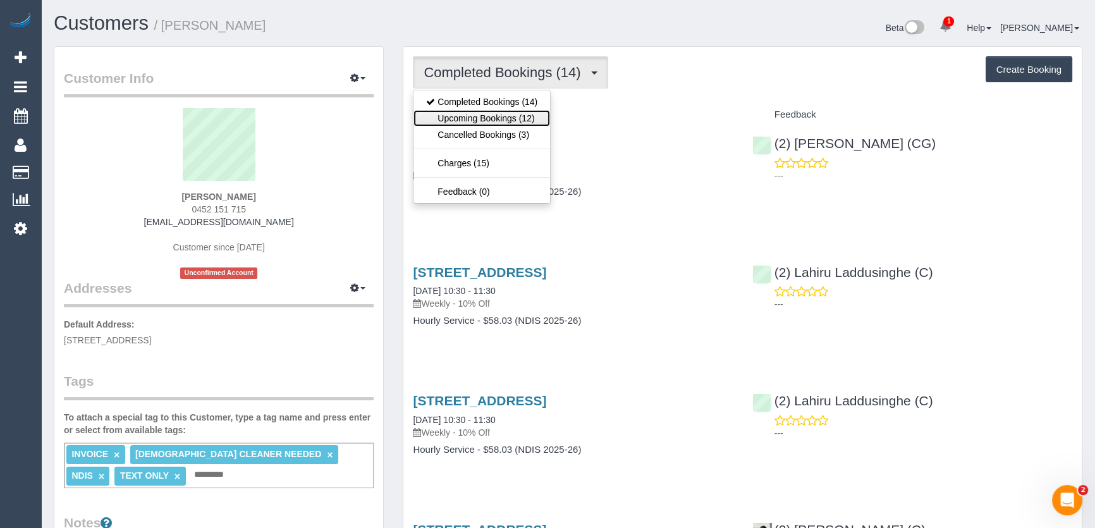
click at [494, 116] on link "Upcoming Bookings (12)" at bounding box center [482, 118] width 137 height 16
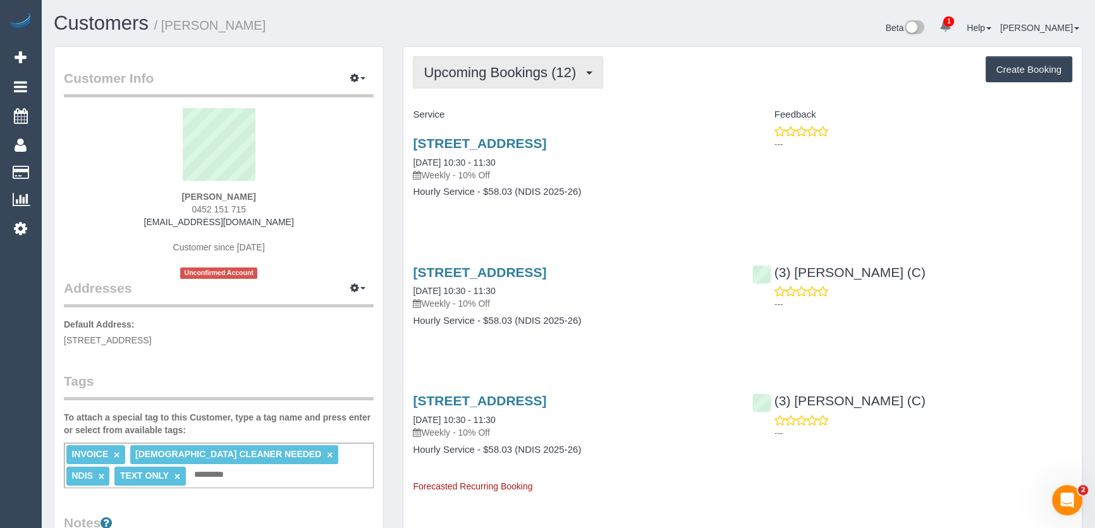
click at [468, 64] on span "Upcoming Bookings (12)" at bounding box center [503, 72] width 159 height 16
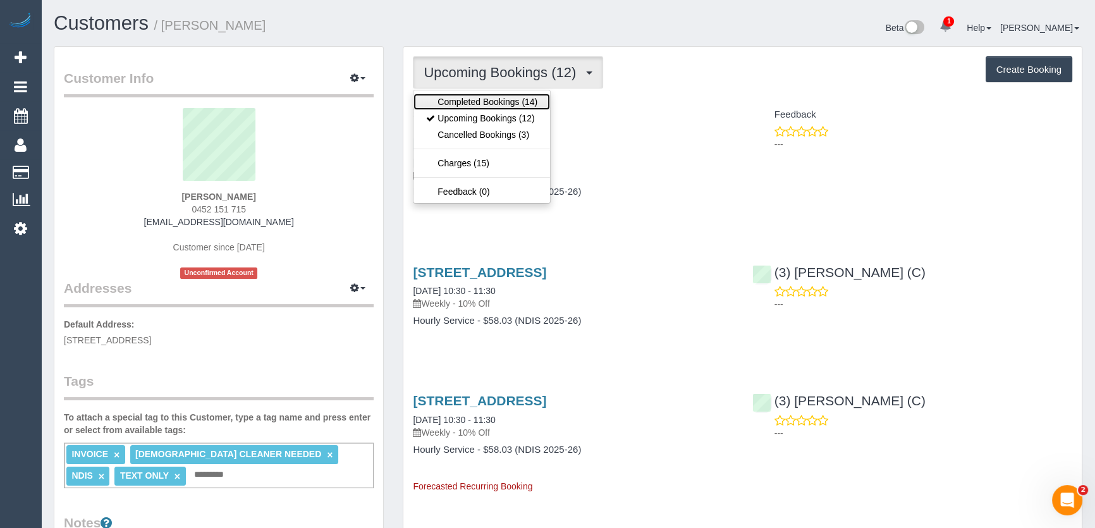
click at [467, 104] on link "Completed Bookings (14)" at bounding box center [482, 102] width 137 height 16
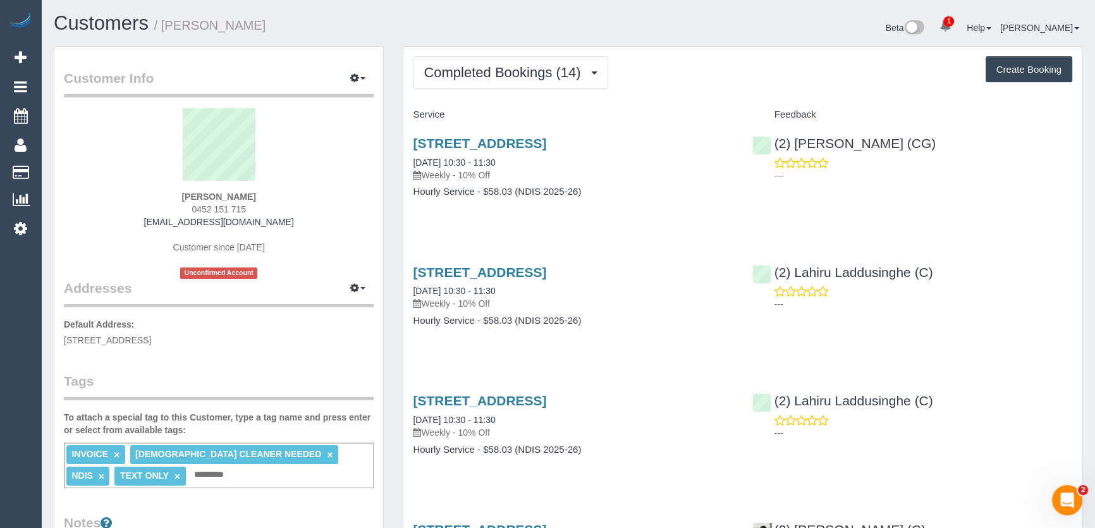
click at [270, 329] on p "Default Address: 58 Jacks Avenue, Dingley Village, VIC 045215171" at bounding box center [219, 332] width 310 height 28
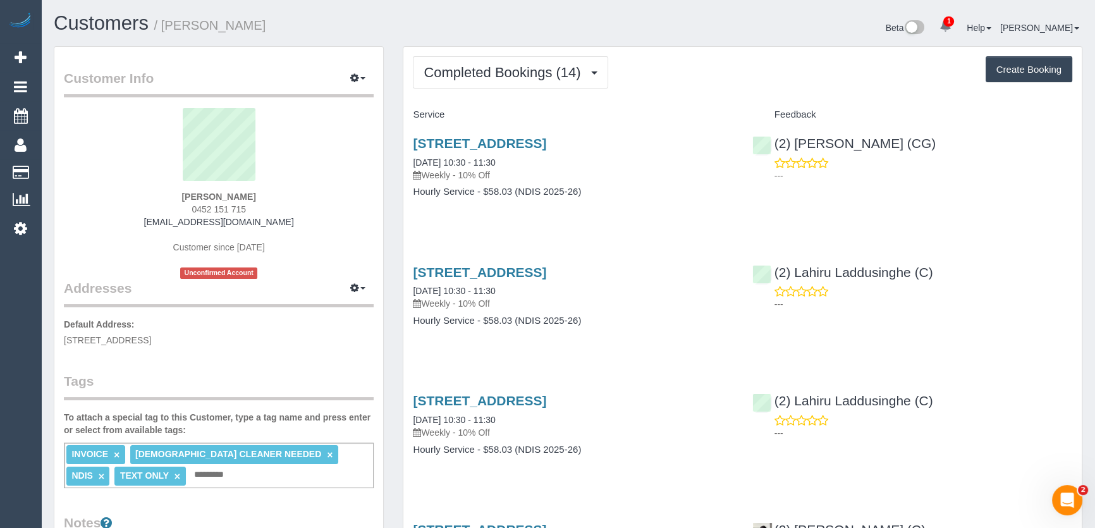
click at [64, 339] on span "58 Jacks Avenue, Dingley Village, VIC 045215171" at bounding box center [107, 340] width 87 height 10
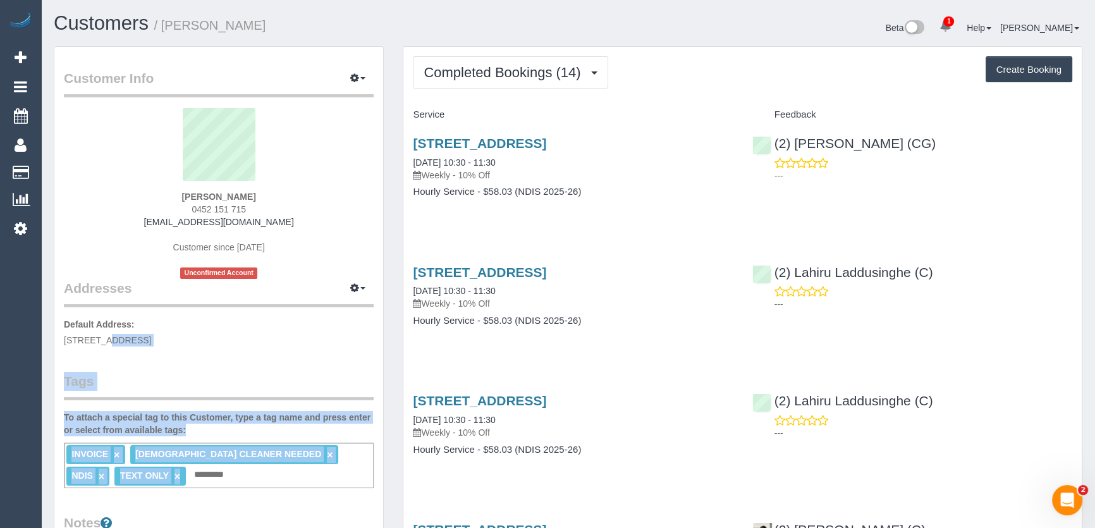
click at [96, 337] on span "58 Jacks Avenue, Dingley Village, VIC 045215171" at bounding box center [107, 340] width 87 height 10
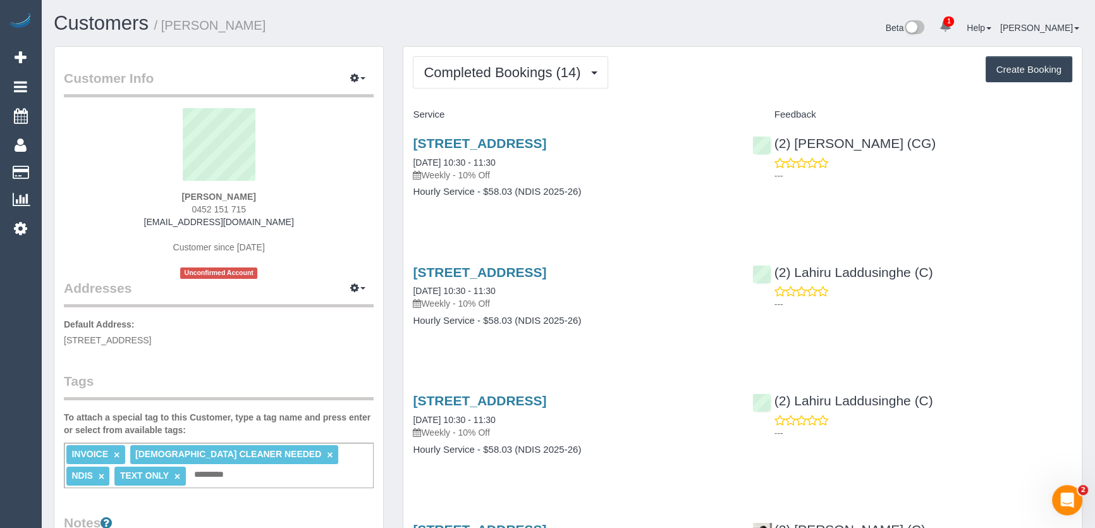
click at [96, 337] on span "58 Jacks Avenue, Dingley Village, VIC 045215171" at bounding box center [107, 340] width 87 height 10
click at [66, 338] on span "58 Jacks Avenue, Dingley Village, VIC 045215171" at bounding box center [107, 340] width 87 height 10
click at [67, 338] on span "58 Jacks Avenue, Dingley Village, VIC 045215171" at bounding box center [107, 340] width 87 height 10
copy span "58 Jacks Avenue, Dingley Village"
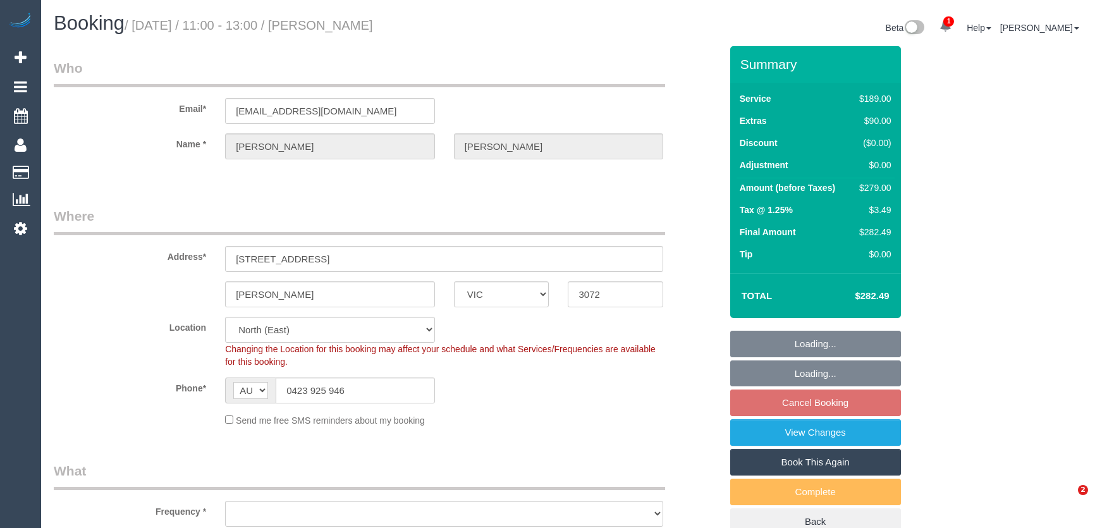
select select "VIC"
select select "number:29"
select select "number:14"
select select "number:18"
select select "number:22"
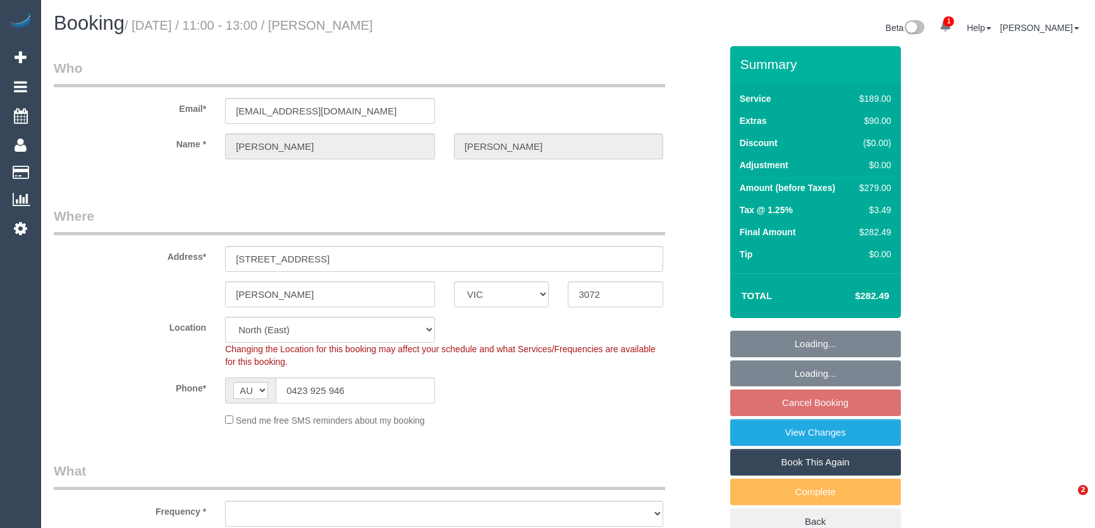
select select "number:34"
select select "number:13"
select select "object:1445"
select select "VIC"
select select "string:stripe-pm_1Pt07V2GScqysDRVsVKffM5A"
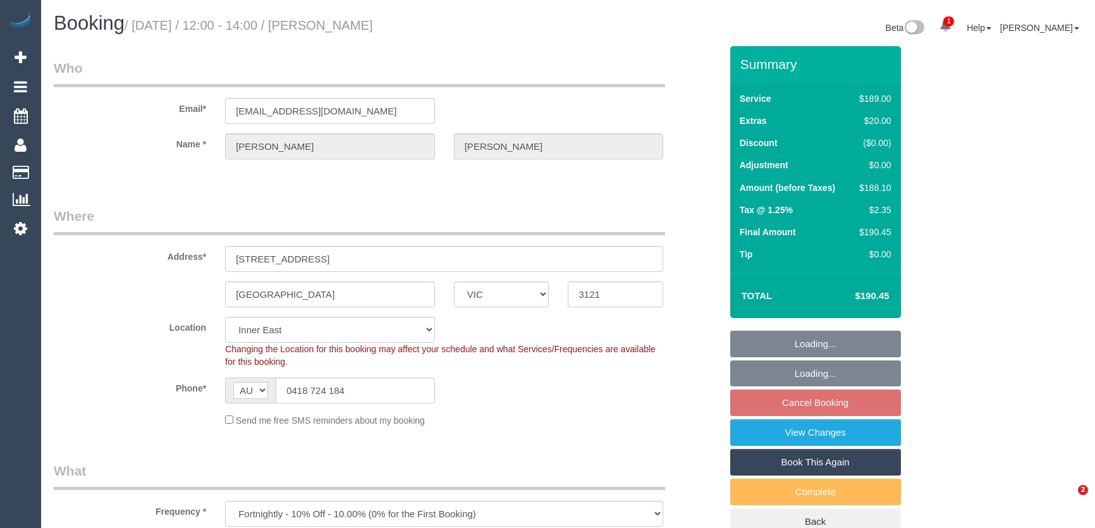
select select "number:29"
select select "number:14"
select select "number:18"
select select "number:24"
select select "number:34"
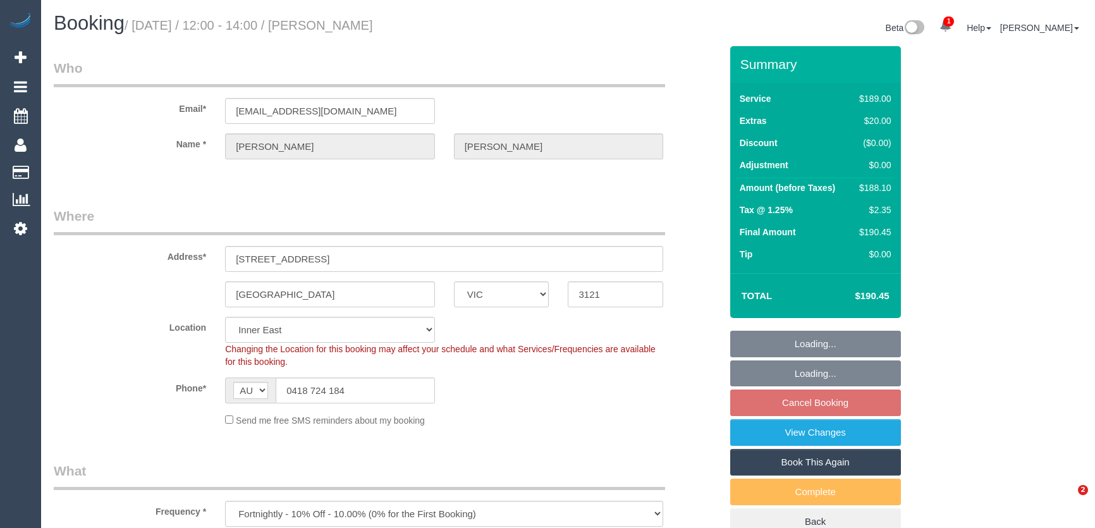
select select "number:13"
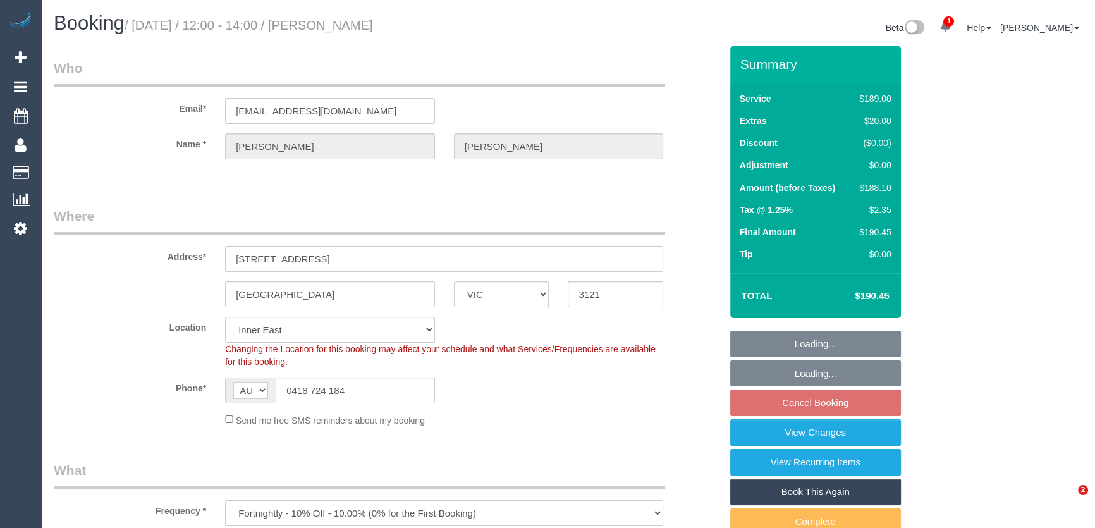
select select "object:1391"
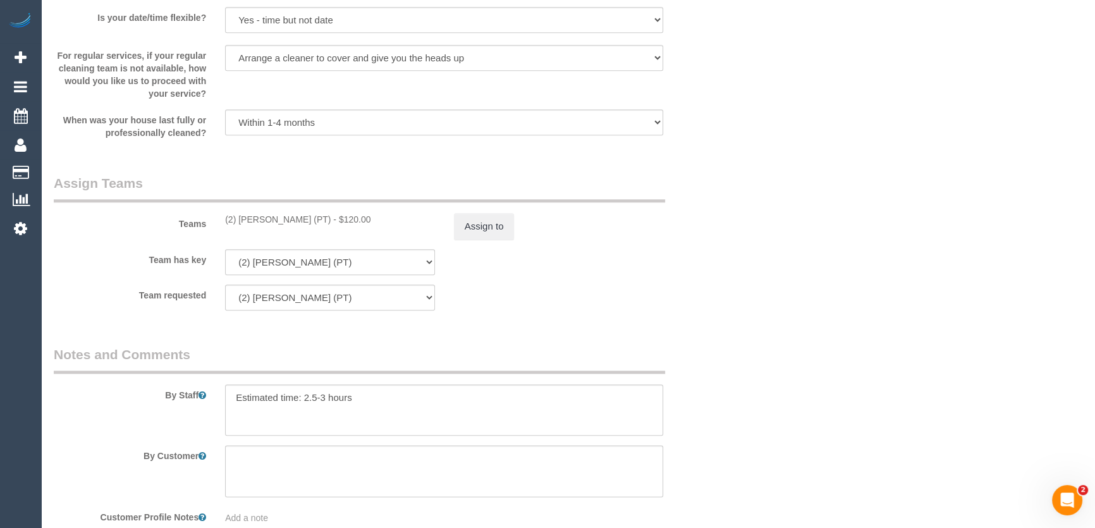
scroll to position [1839, 0]
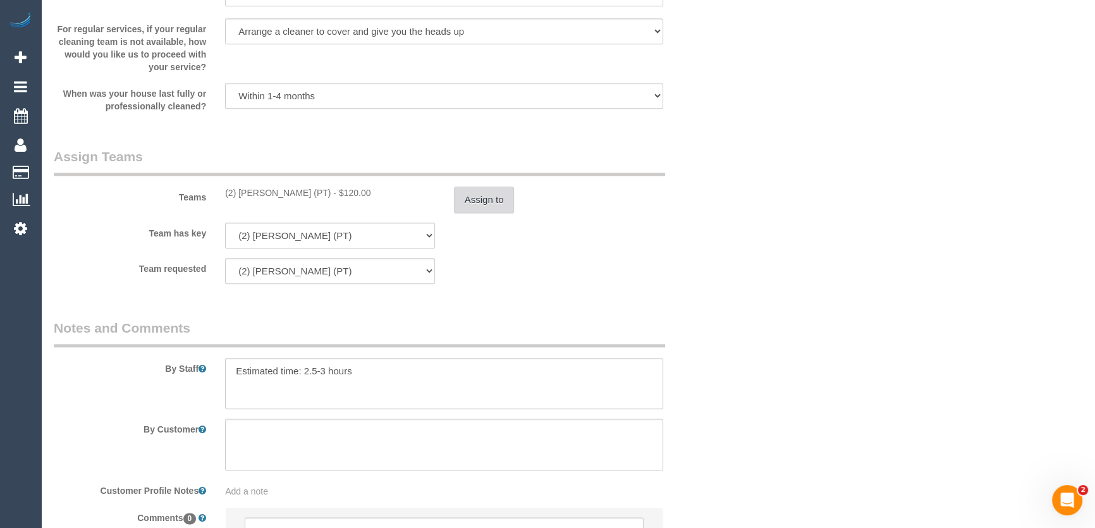
click at [469, 205] on button "Assign to" at bounding box center [484, 200] width 61 height 27
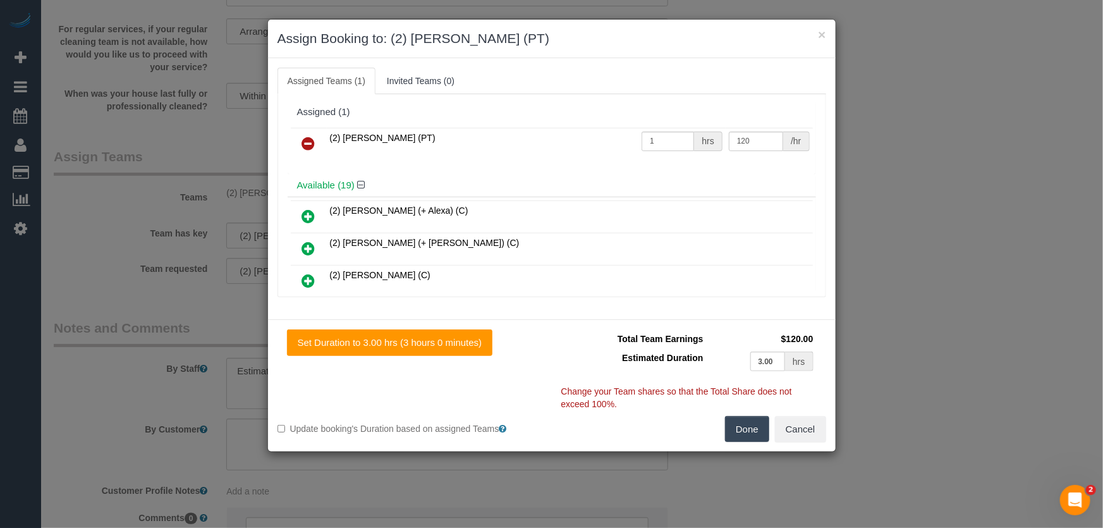
click at [312, 145] on icon at bounding box center [308, 143] width 13 height 15
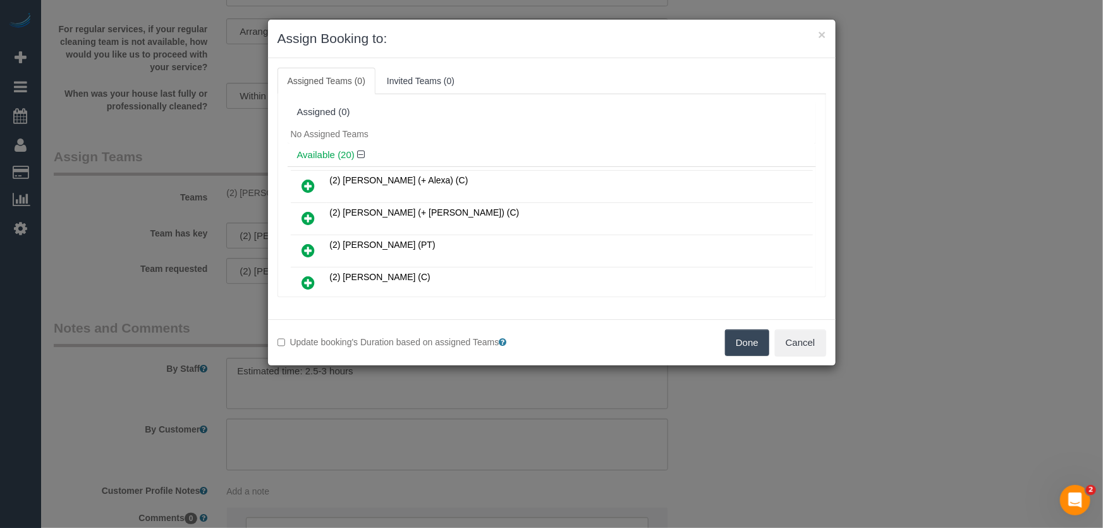
click at [736, 348] on button "Done" at bounding box center [747, 342] width 44 height 27
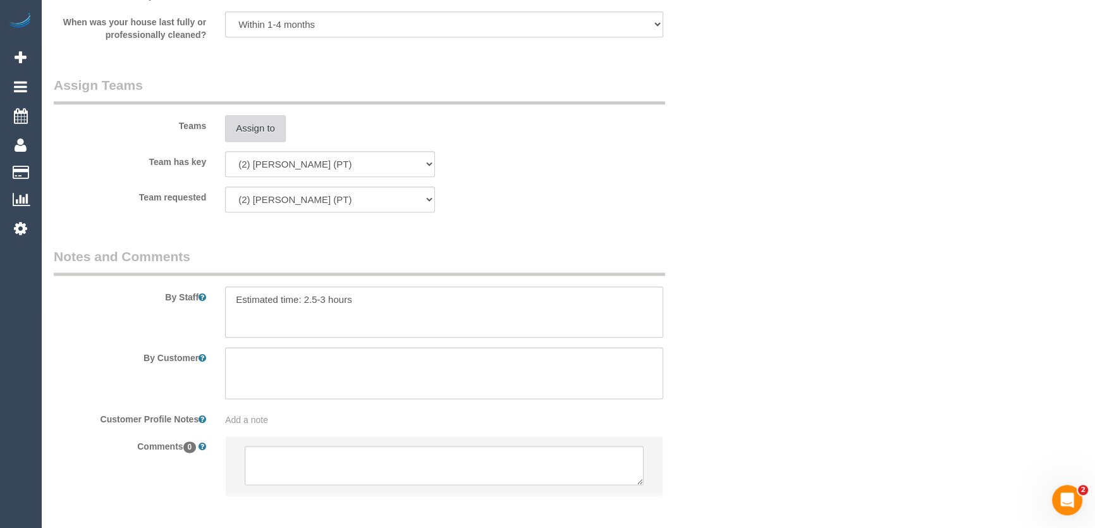
scroll to position [1970, 0]
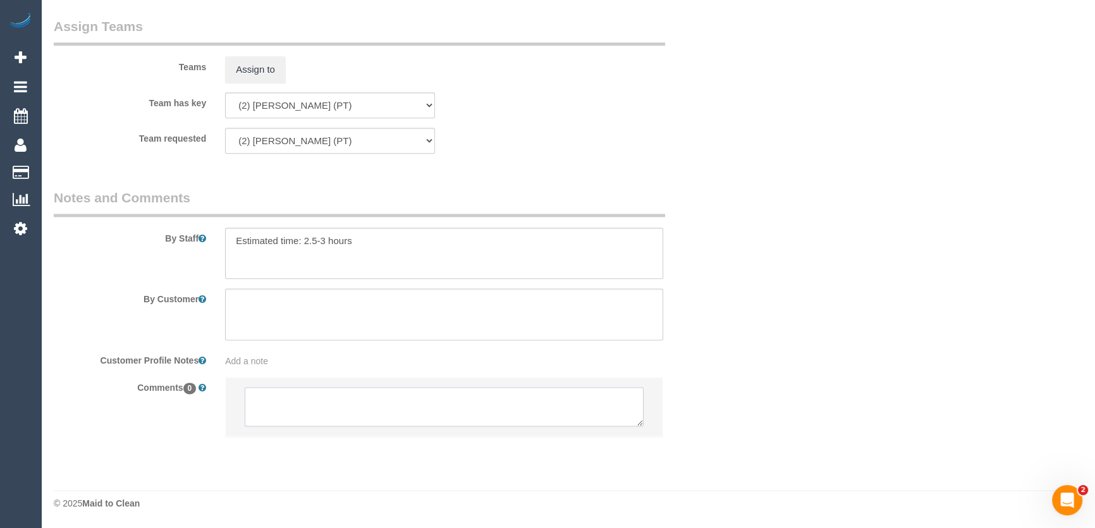
click at [341, 405] on textarea at bounding box center [444, 406] width 399 height 39
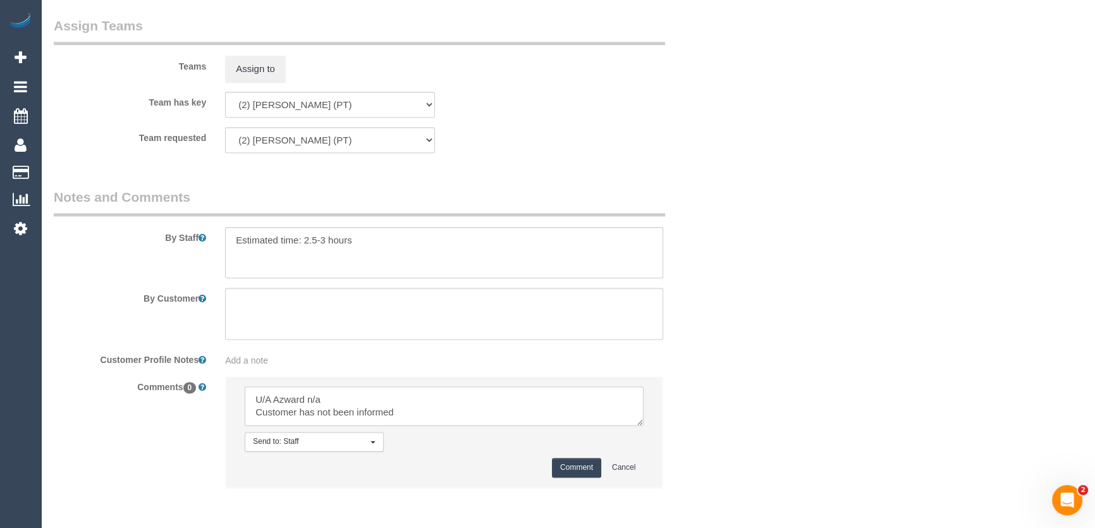
type textarea "U/A Azward n/a Customer has not been informed"
click at [577, 468] on button "Comment" at bounding box center [576, 468] width 49 height 20
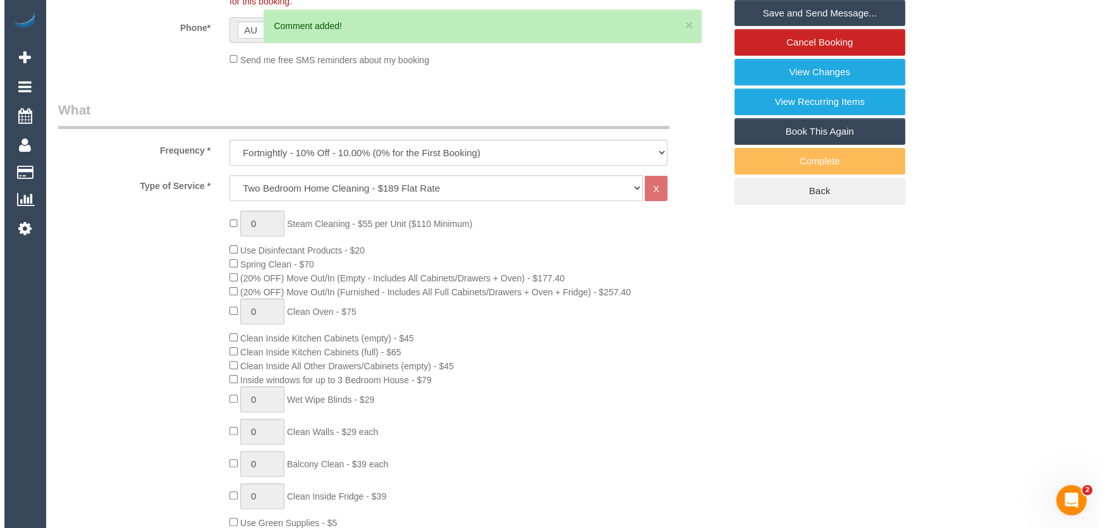
scroll to position [0, 0]
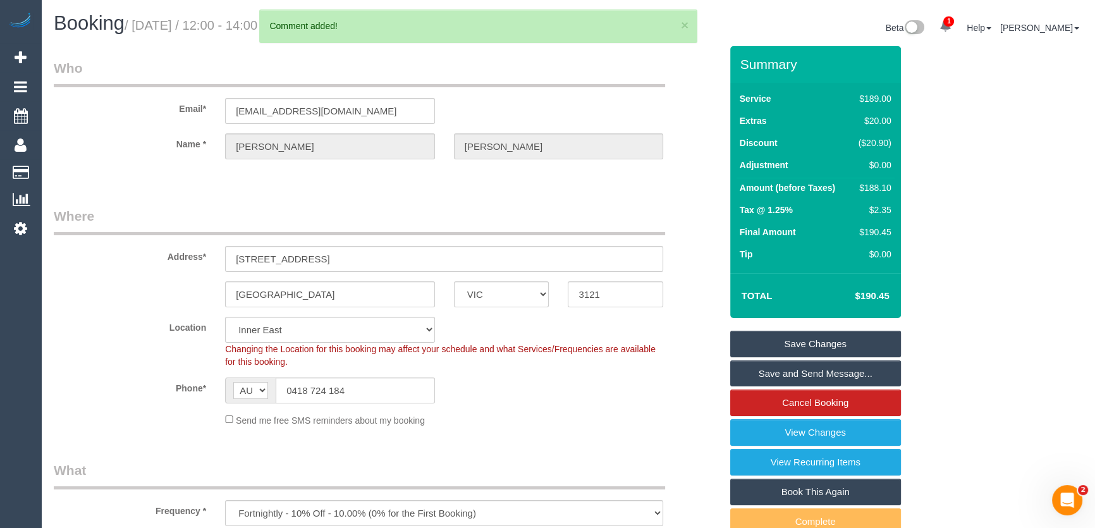
click at [749, 346] on link "Save Changes" at bounding box center [815, 344] width 171 height 27
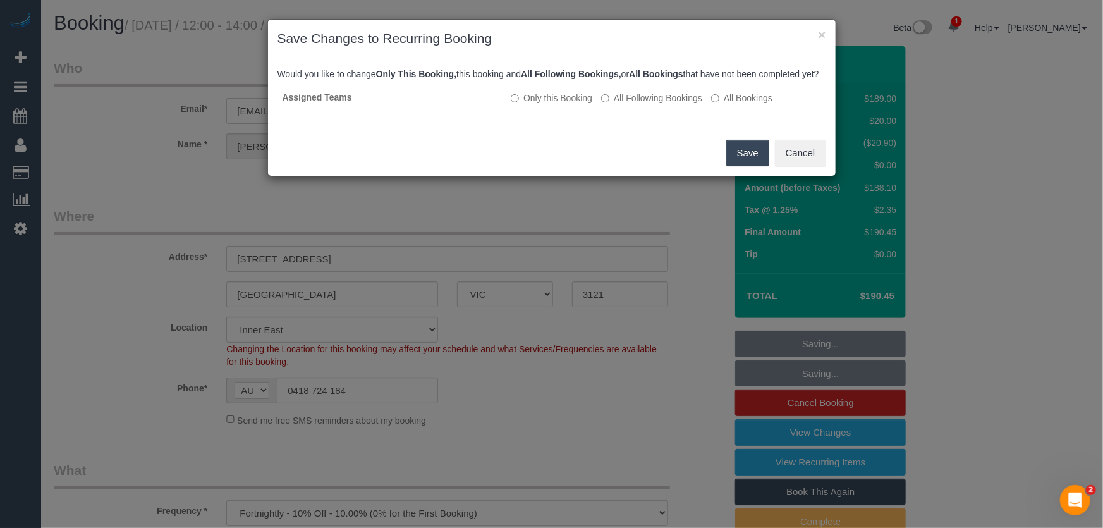
click at [749, 163] on button "Save" at bounding box center [747, 153] width 43 height 27
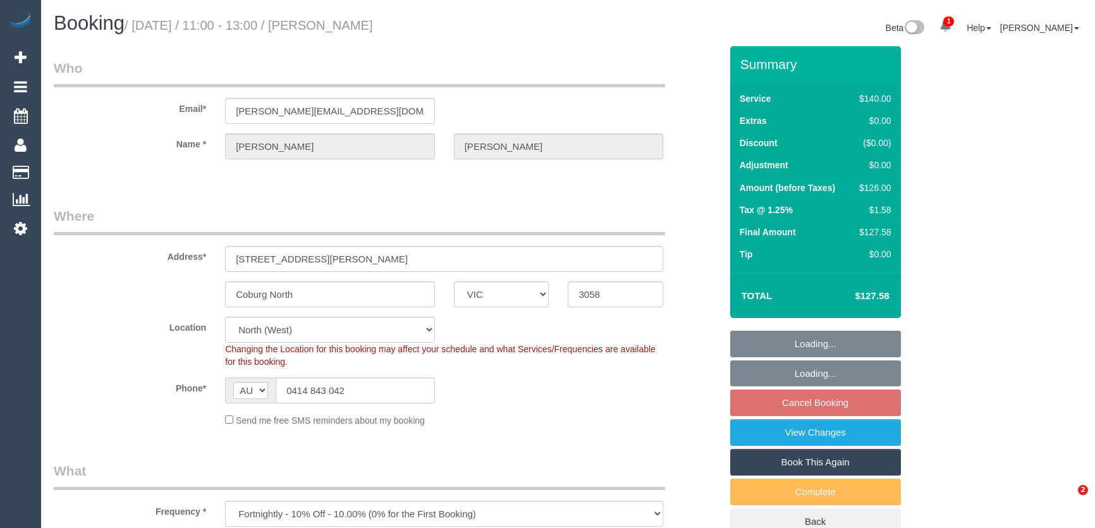
select select "VIC"
select select "number:27"
select select "number:14"
select select "number:19"
select select "number:22"
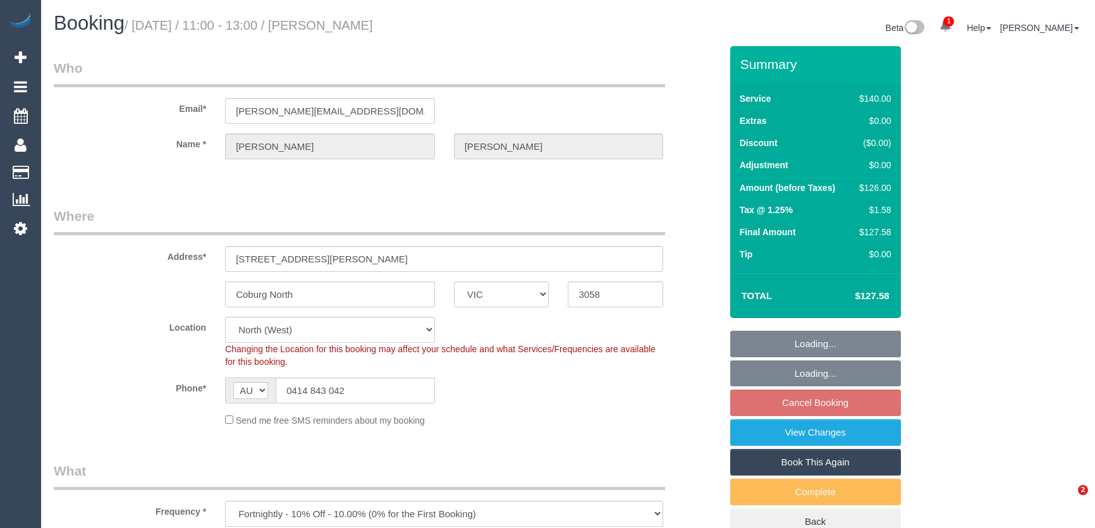
select select "number:34"
select select "number:11"
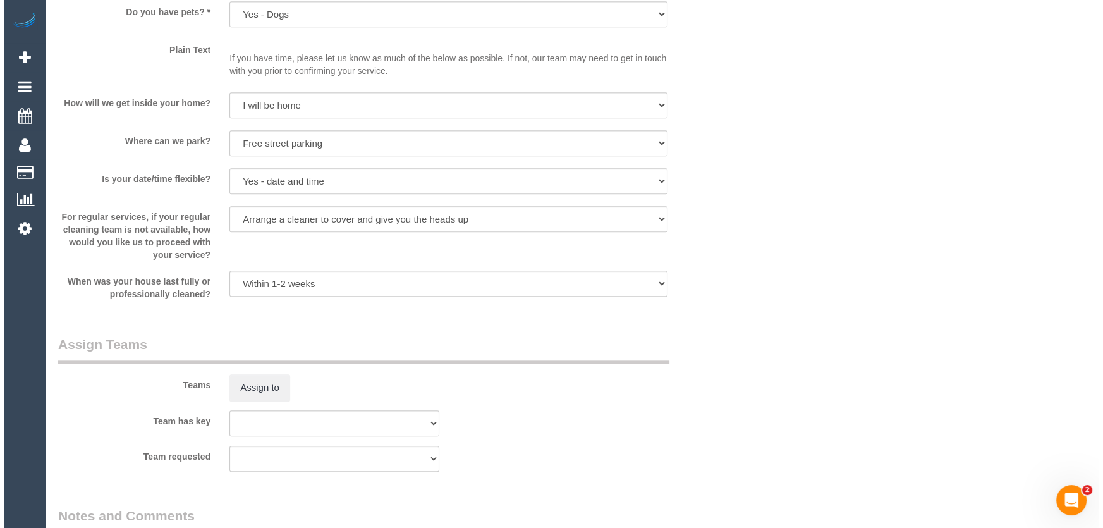
scroll to position [1667, 0]
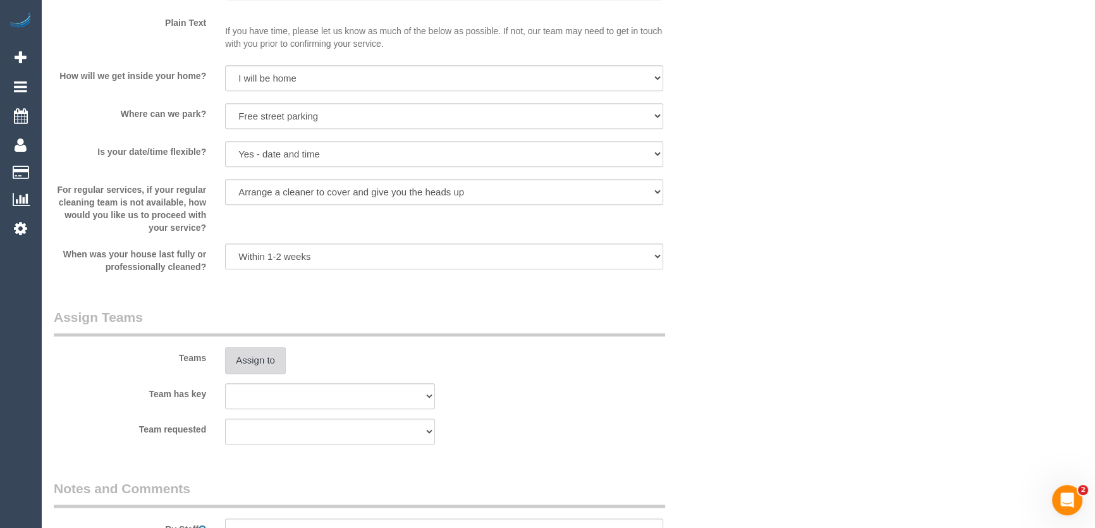
click at [250, 365] on button "Assign to" at bounding box center [255, 360] width 61 height 27
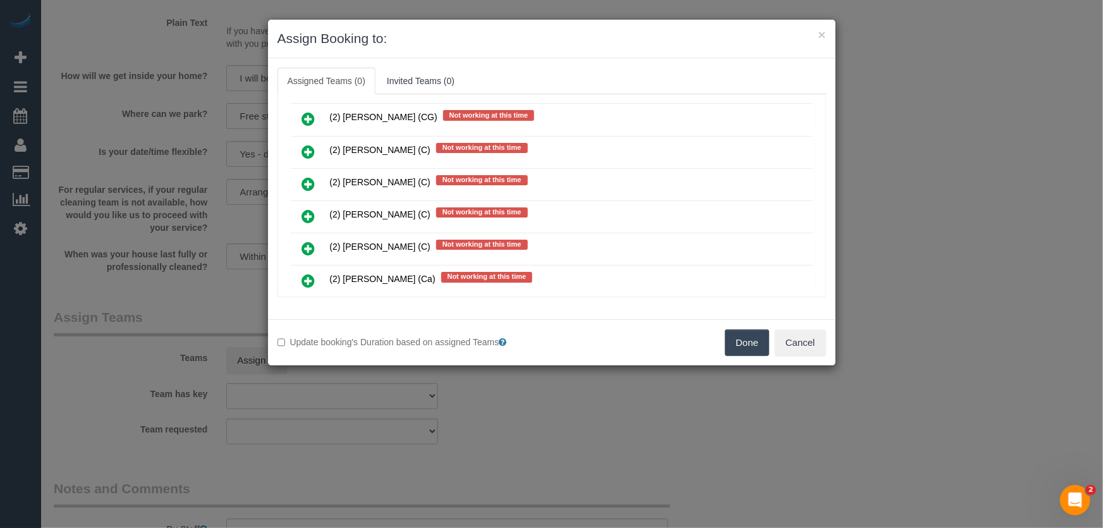
scroll to position [3768, 0]
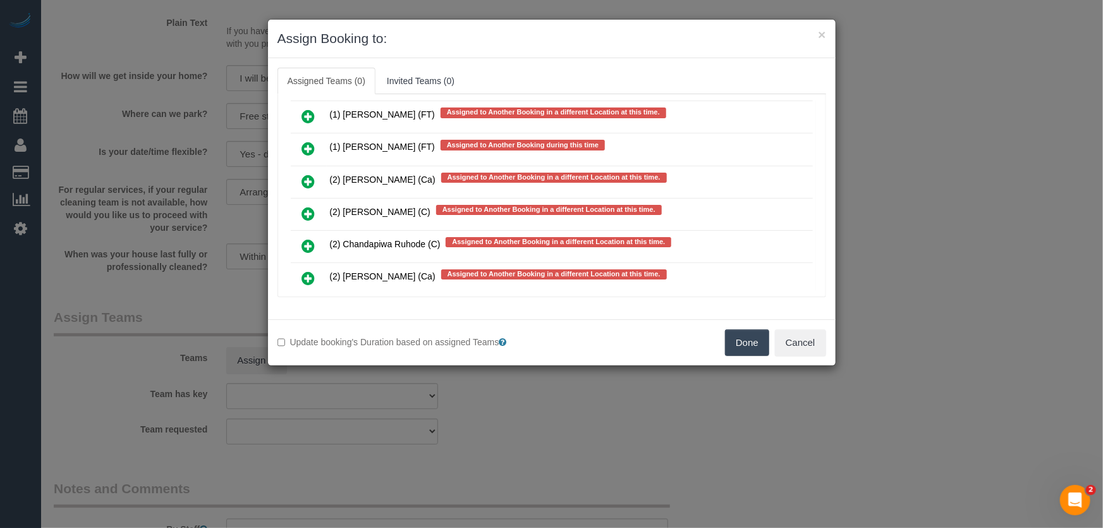
click at [303, 271] on icon at bounding box center [308, 278] width 13 height 15
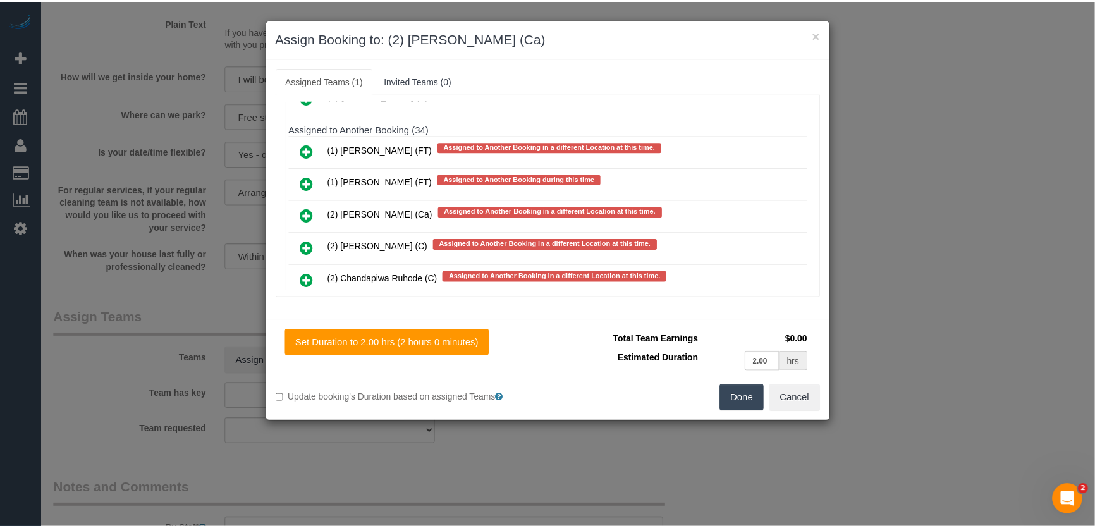
scroll to position [3803, 0]
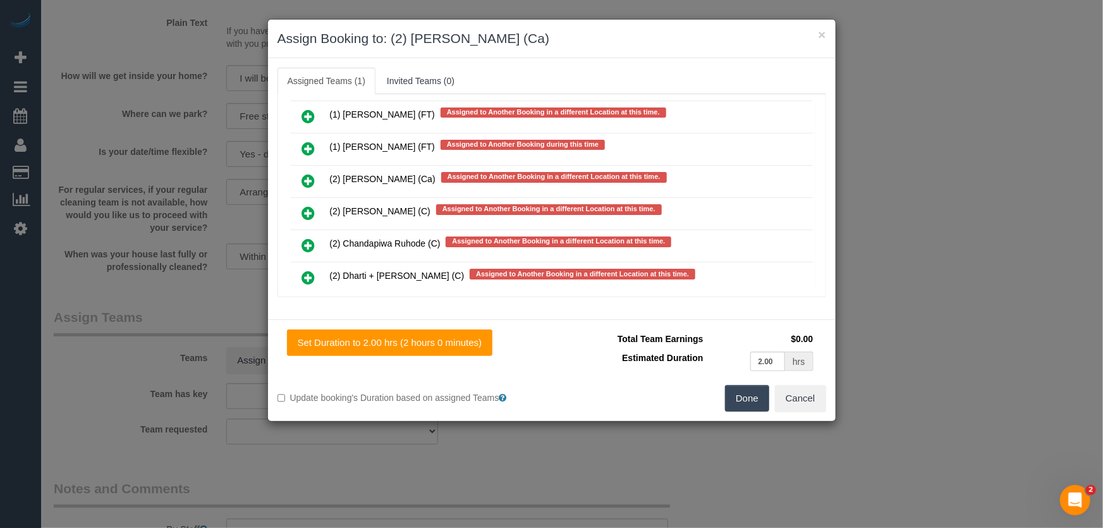
click at [757, 405] on button "Done" at bounding box center [747, 398] width 44 height 27
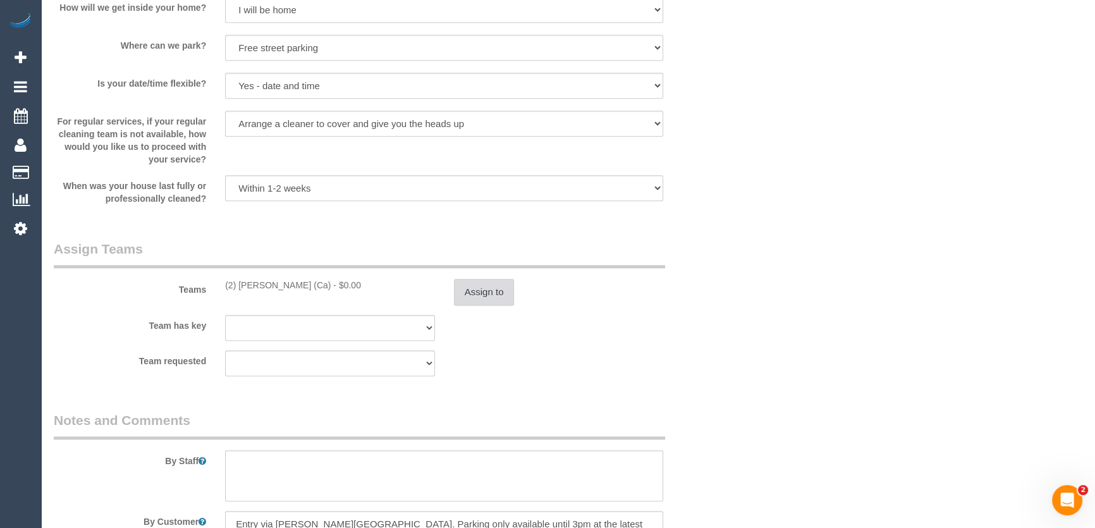
scroll to position [1839, 0]
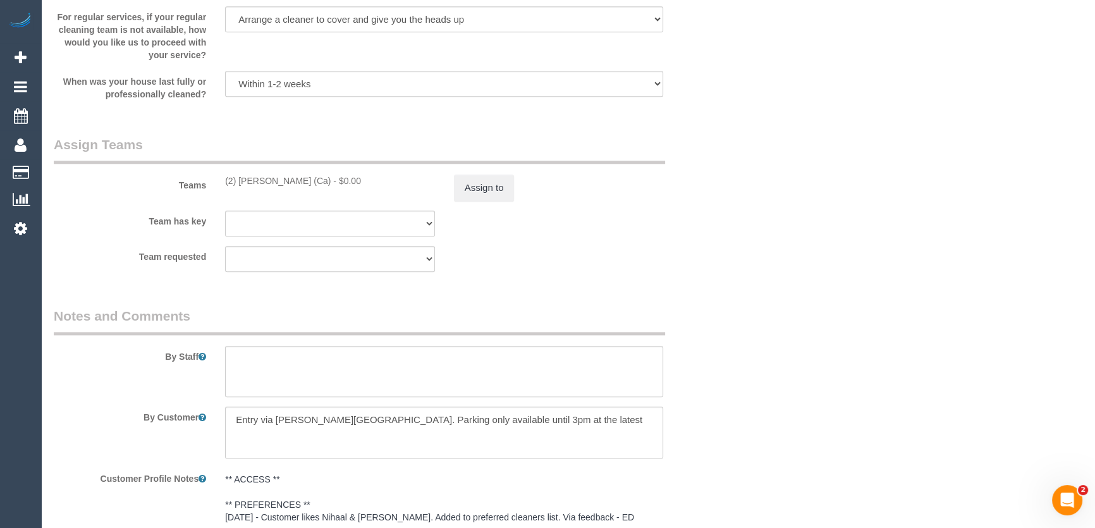
click at [312, 341] on div "By Staff" at bounding box center [387, 352] width 686 height 91
click at [295, 364] on textarea at bounding box center [444, 372] width 438 height 52
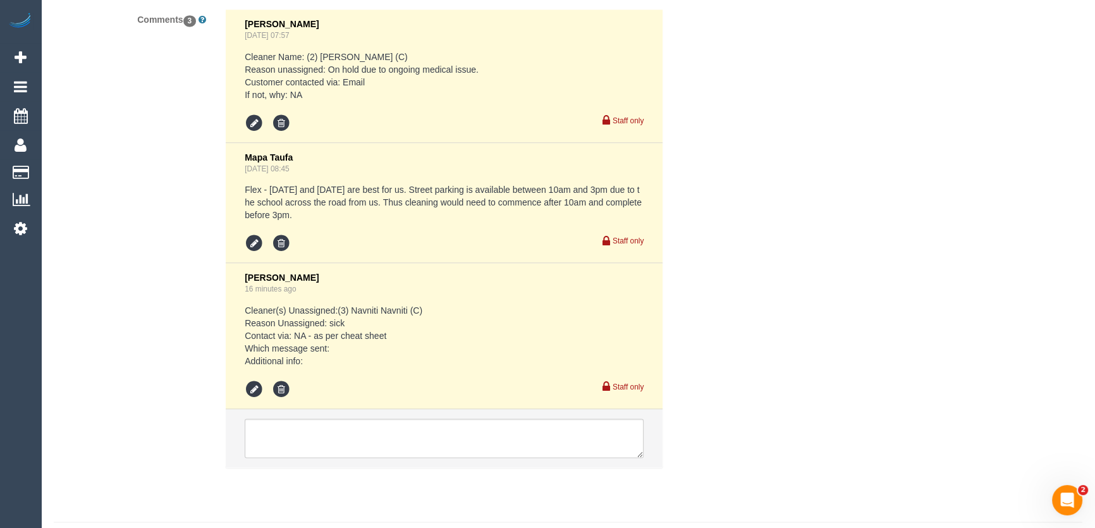
scroll to position [2476, 0]
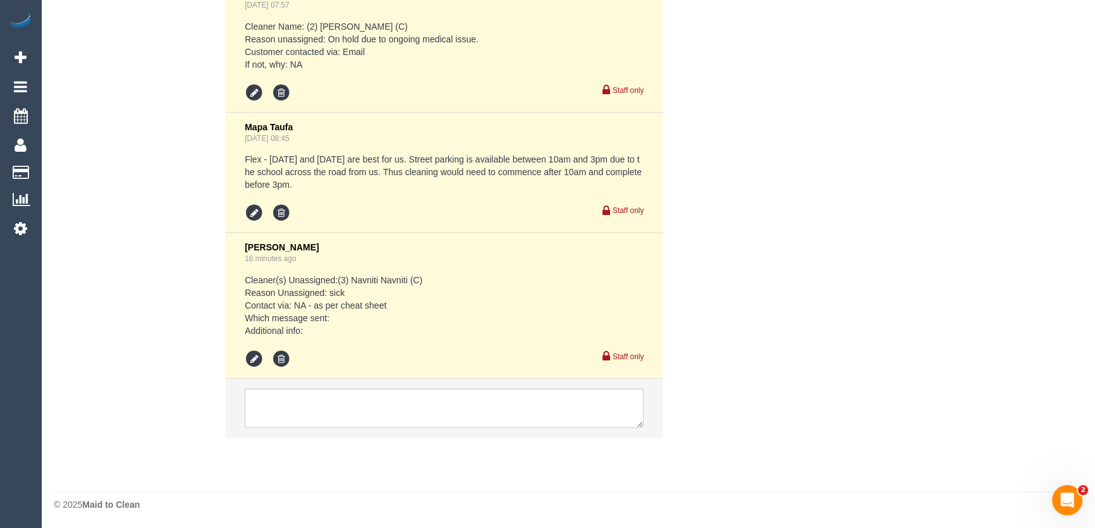
type textarea "*cover*"
click at [348, 401] on textarea at bounding box center [444, 407] width 399 height 39
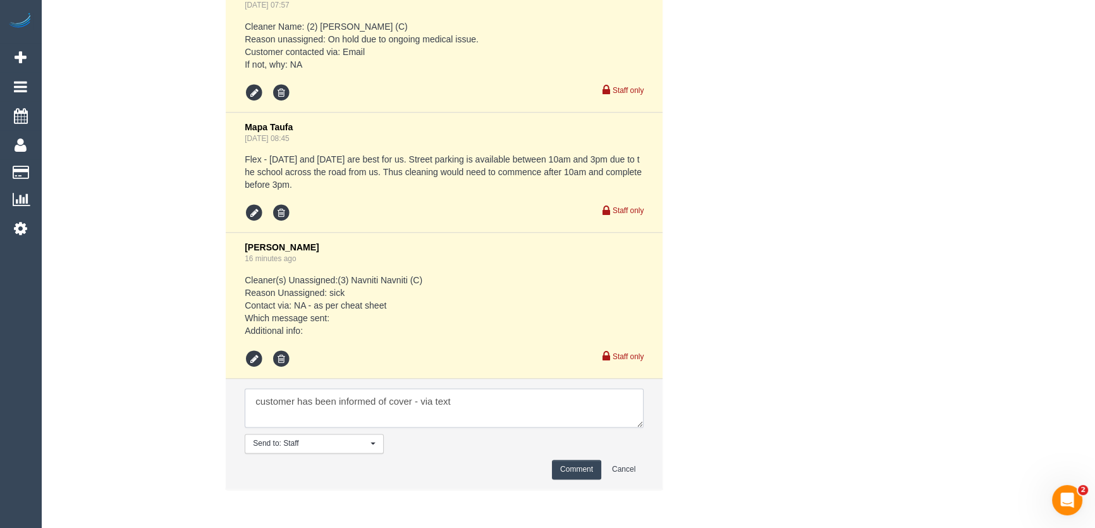
type textarea "customer has been informed of cover - via text"
click at [578, 467] on button "Comment" at bounding box center [576, 470] width 49 height 20
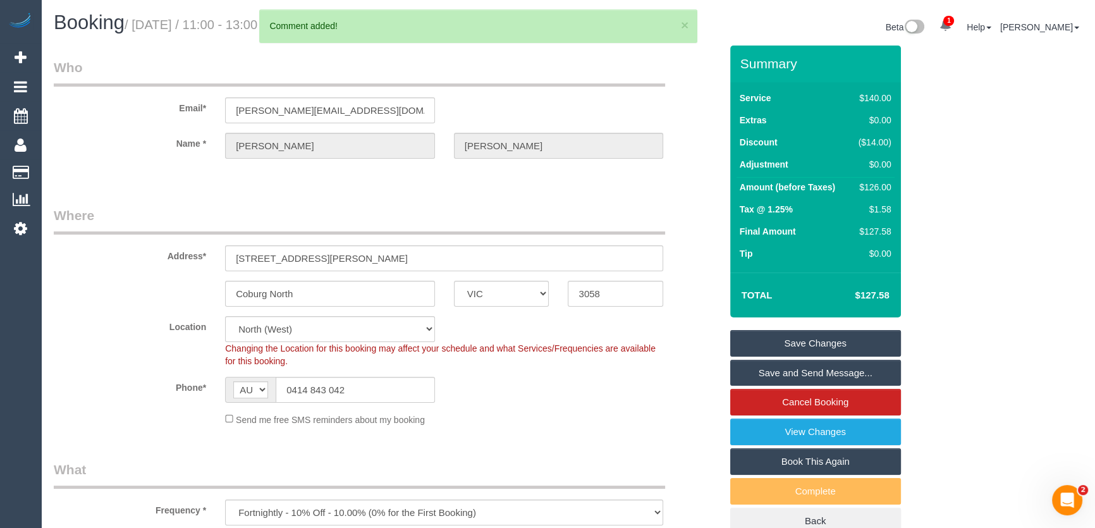
scroll to position [0, 0]
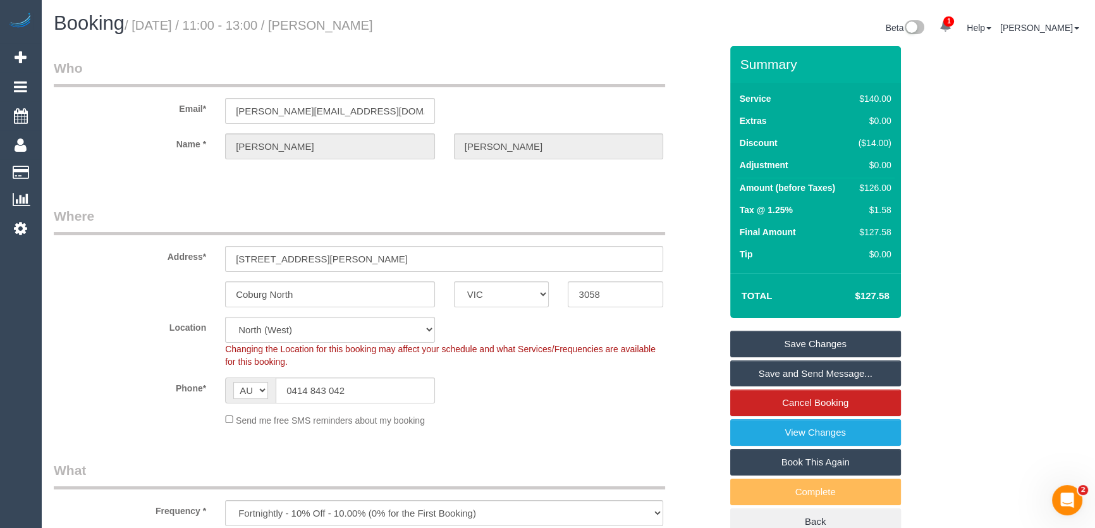
click at [342, 27] on small "/ August 15, 2025 / 11:00 - 13:00 / Greg DEFINA" at bounding box center [249, 25] width 248 height 14
copy small "Greg DEFINA"
click at [371, 386] on input "0414 843 042" at bounding box center [355, 390] width 159 height 26
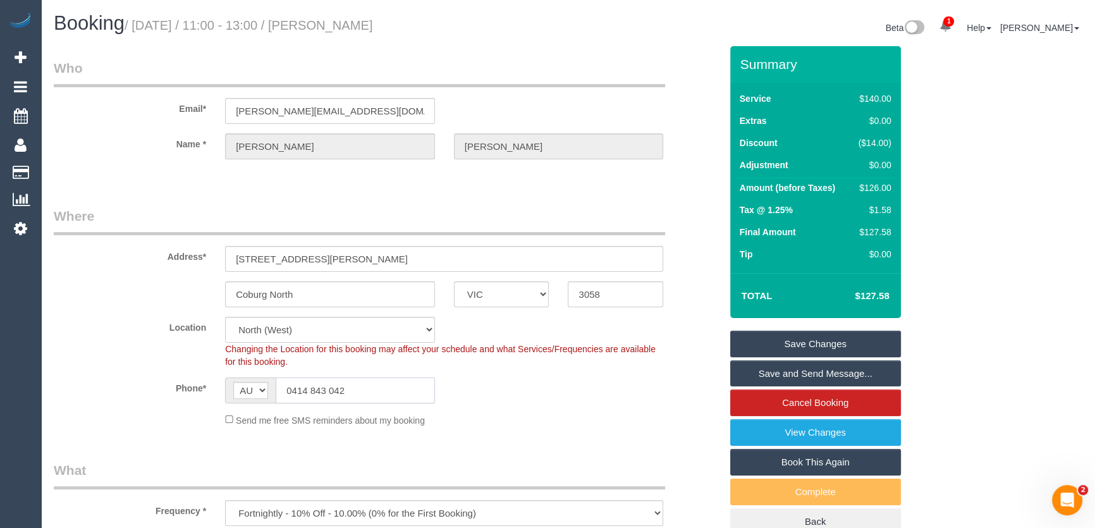
click at [371, 386] on input "0414 843 042" at bounding box center [355, 390] width 159 height 26
click at [372, 386] on input "0414 843 042" at bounding box center [355, 390] width 159 height 26
click at [373, 386] on input "0414 843 042" at bounding box center [355, 390] width 159 height 26
click at [339, 374] on sui-booking-location "Location Office City East (North) East (South) Inner East Inner North (East) In…" at bounding box center [387, 372] width 667 height 110
click at [355, 388] on input "0414 843 042" at bounding box center [355, 390] width 159 height 26
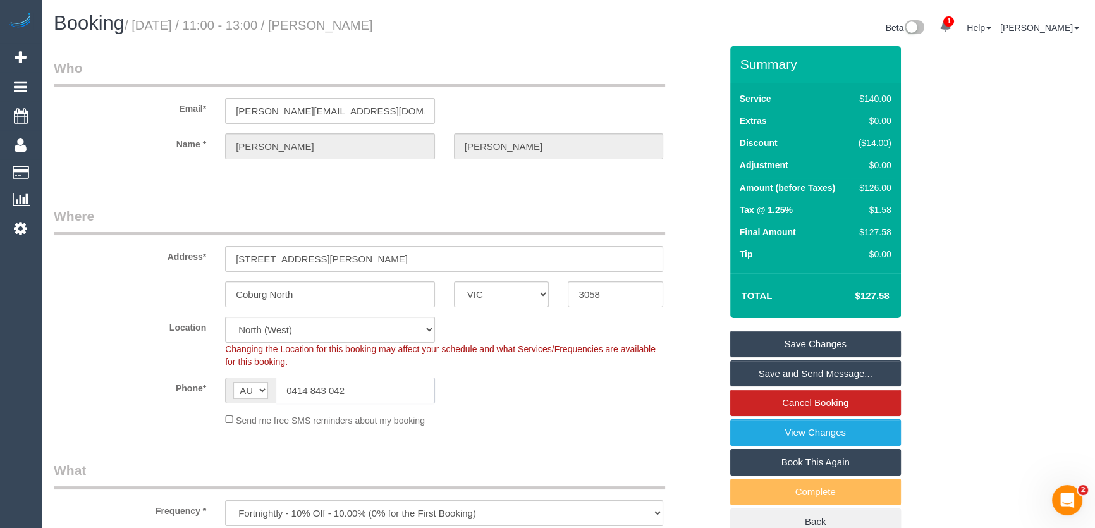
click at [355, 388] on input "0414 843 042" at bounding box center [355, 390] width 159 height 26
click at [346, 391] on input "0414 843 042" at bounding box center [355, 390] width 159 height 26
click at [348, 391] on input "0414 843 042" at bounding box center [355, 390] width 159 height 26
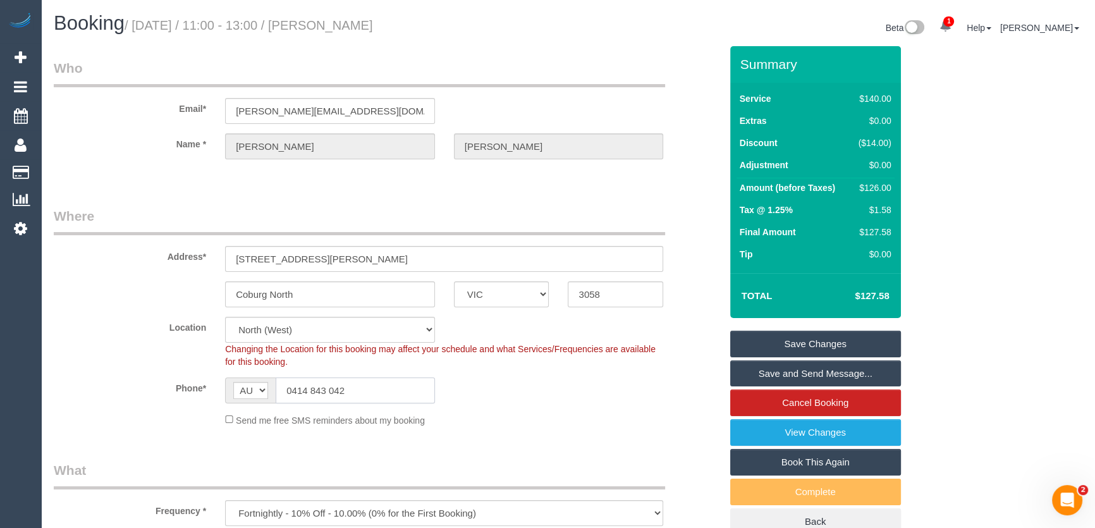
click at [374, 389] on input "0414 843 042" at bounding box center [355, 390] width 159 height 26
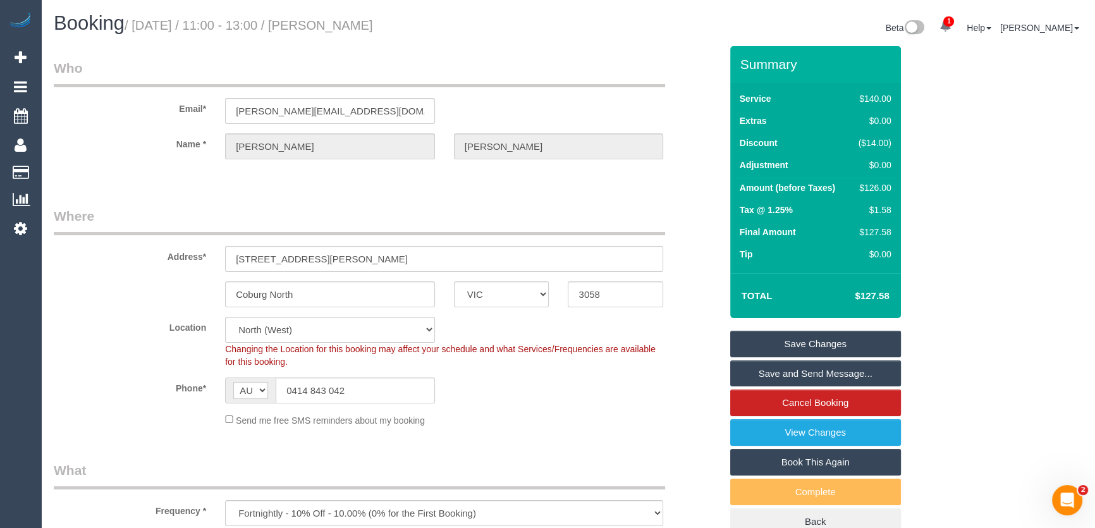
drag, startPoint x: 784, startPoint y: 340, endPoint x: 1076, endPoint y: 240, distance: 308.5
click at [784, 340] on link "Save Changes" at bounding box center [815, 344] width 171 height 27
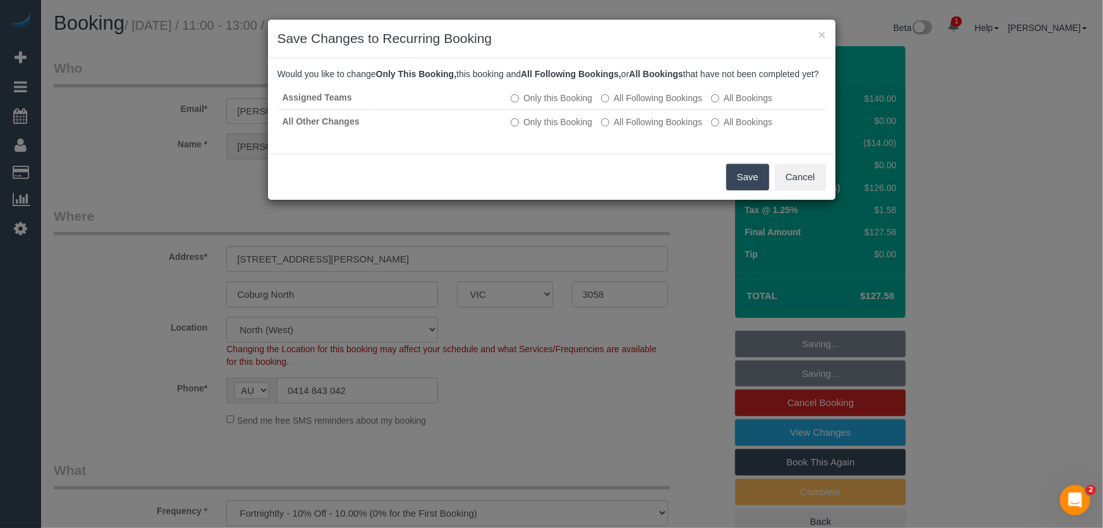
click at [747, 190] on button "Save" at bounding box center [747, 177] width 43 height 27
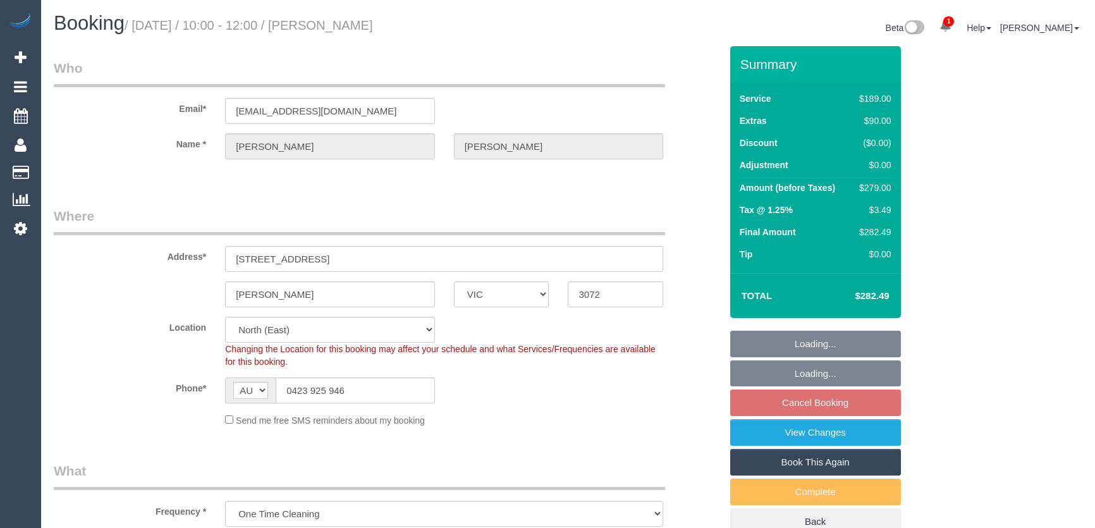
select select "VIC"
select select "number:29"
select select "number:14"
select select "number:18"
select select "number:22"
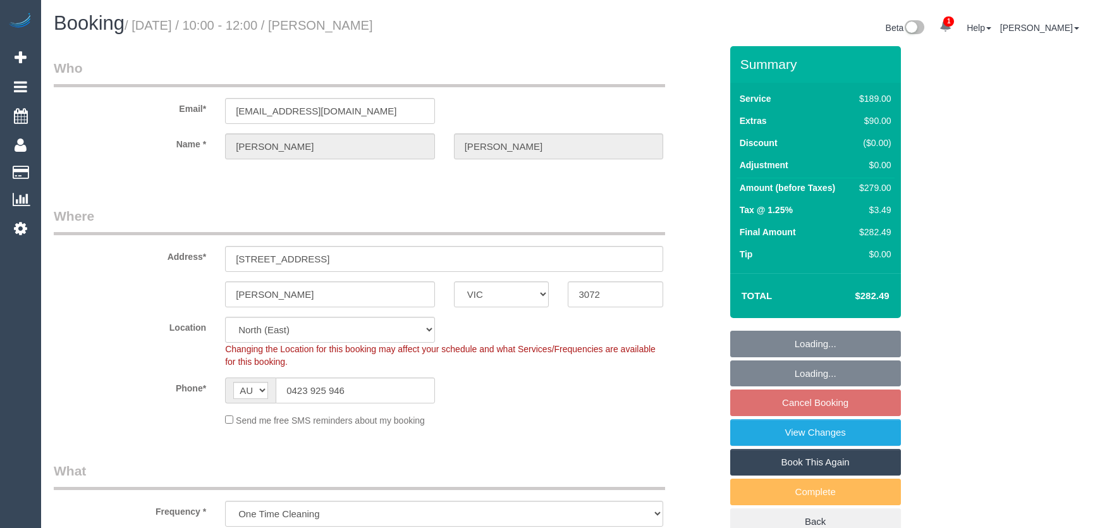
select select "number:34"
select select "number:13"
select select "VIC"
select select "number:28"
select select "number:16"
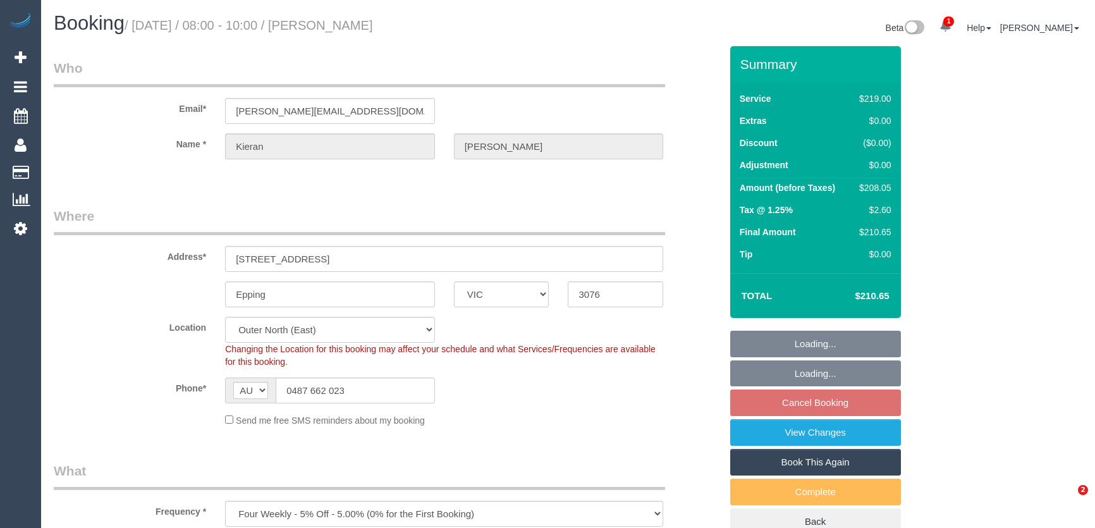
select select "number:19"
select select "number:24"
select select "number:34"
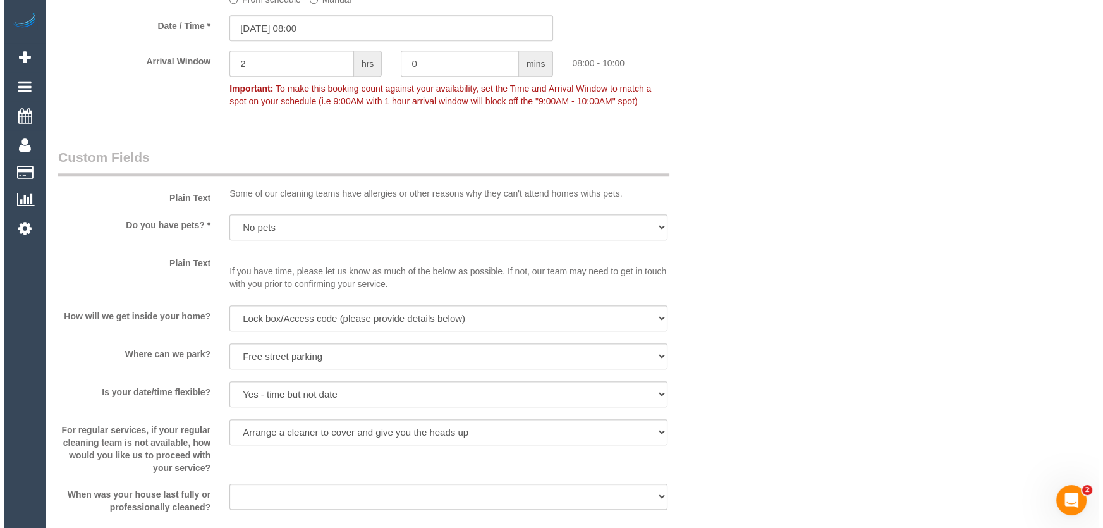
scroll to position [1609, 0]
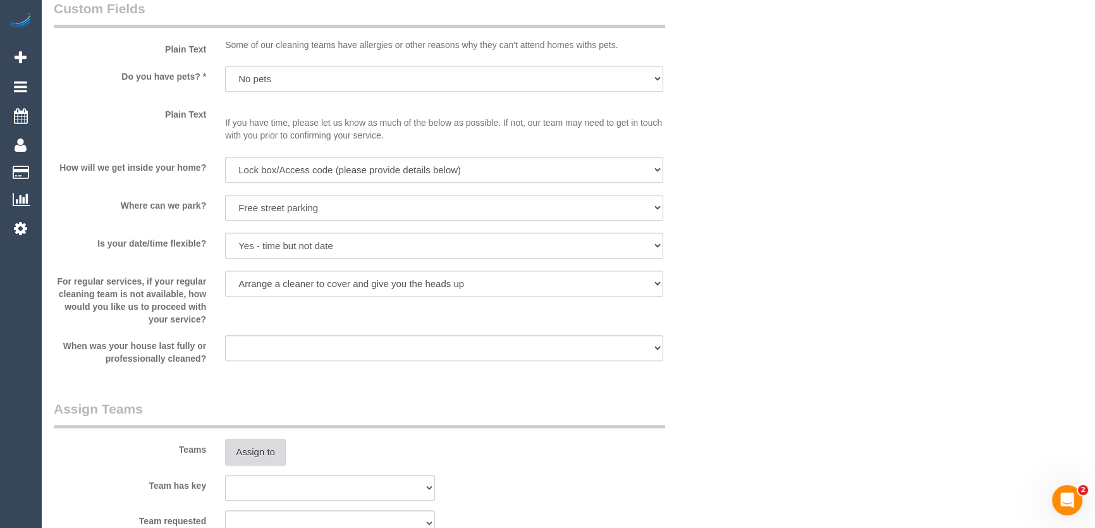
click at [253, 452] on button "Assign to" at bounding box center [255, 452] width 61 height 27
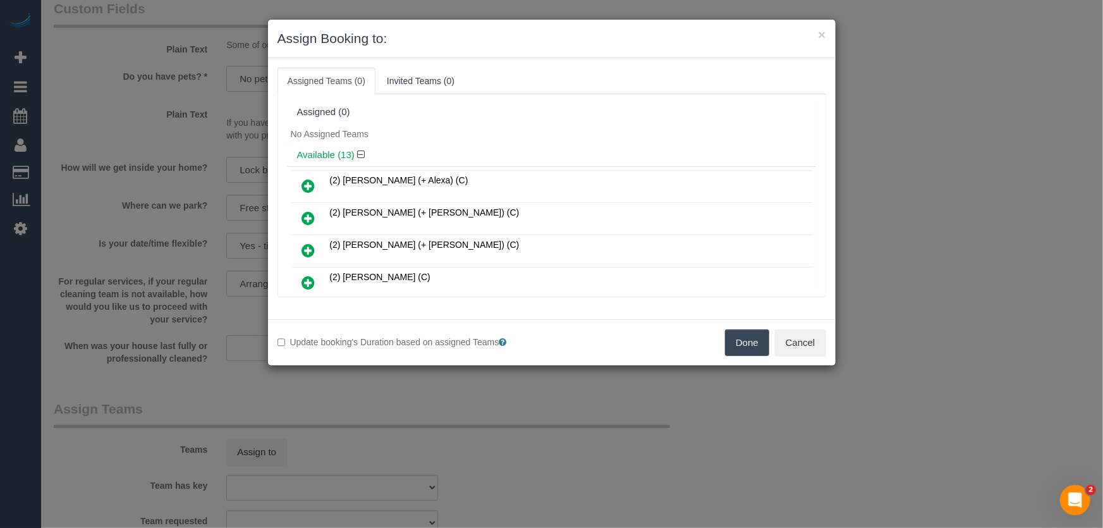
scroll to position [301, 0]
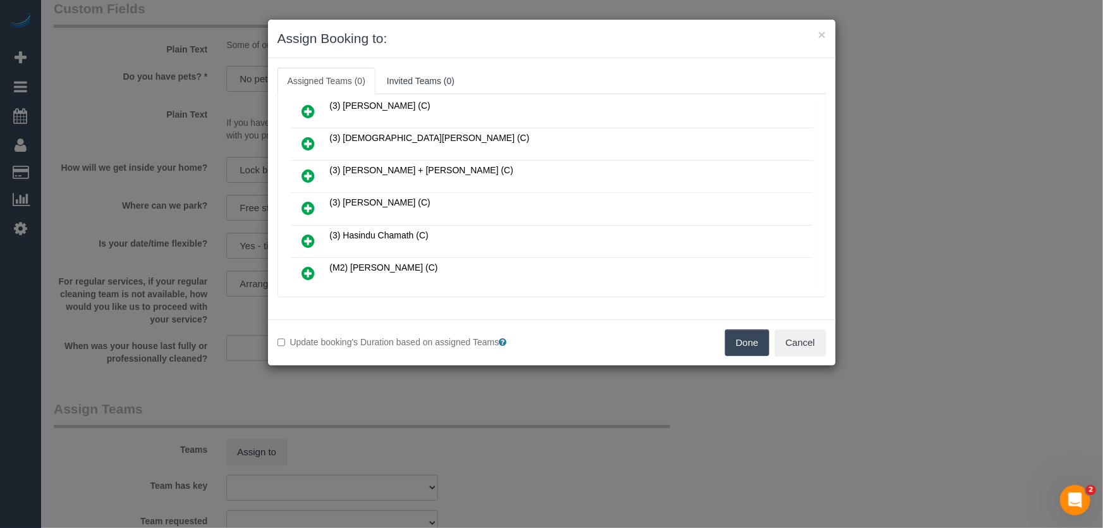
click at [309, 200] on icon at bounding box center [308, 207] width 13 height 15
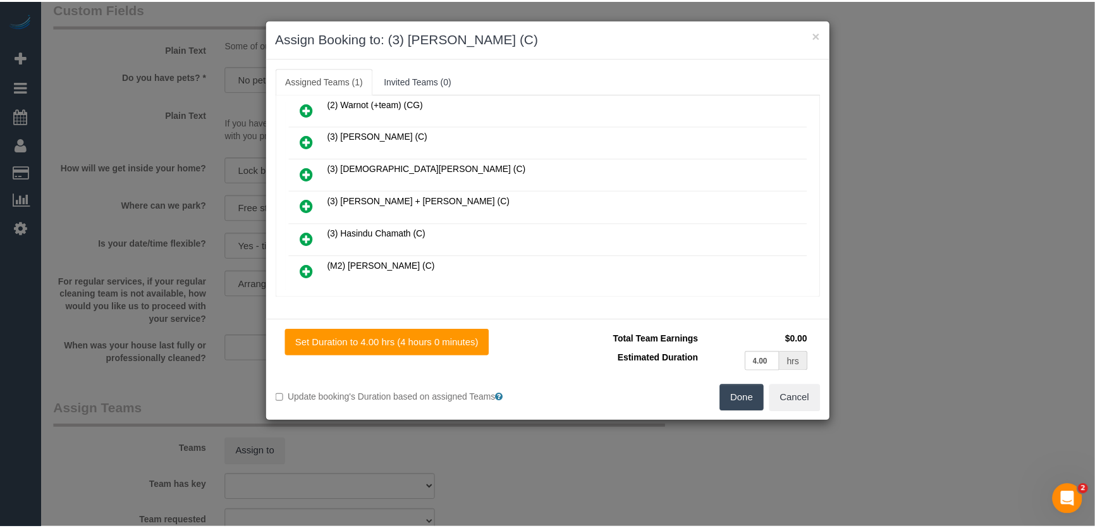
scroll to position [330, 0]
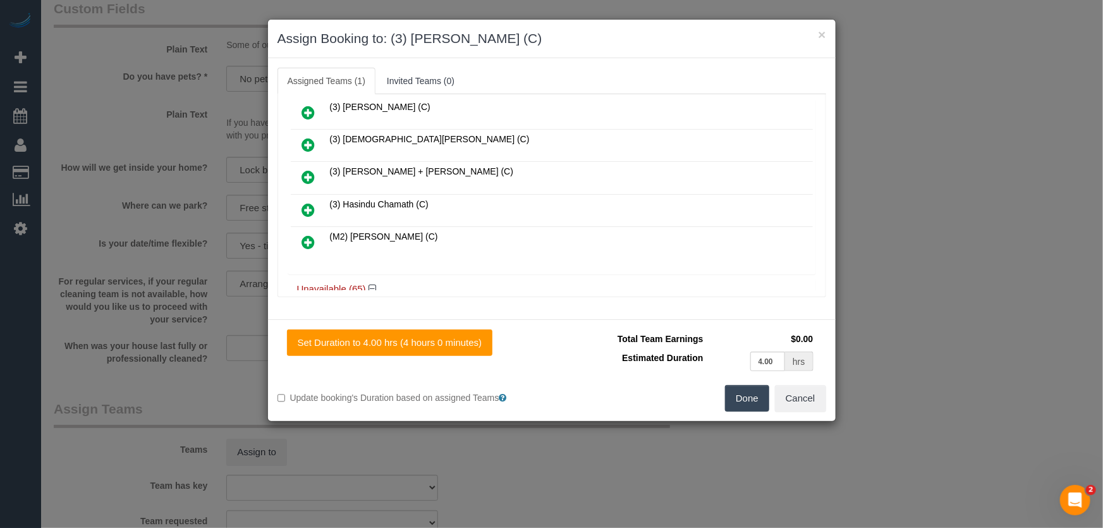
click at [754, 396] on button "Done" at bounding box center [747, 398] width 44 height 27
click at [754, 396] on div "Done Cancel" at bounding box center [694, 398] width 284 height 27
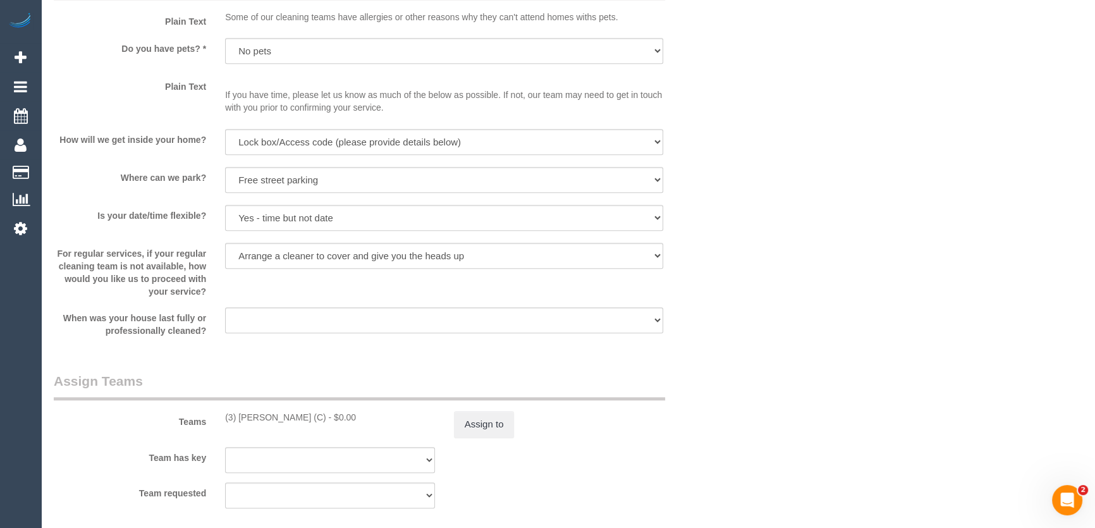
scroll to position [1782, 0]
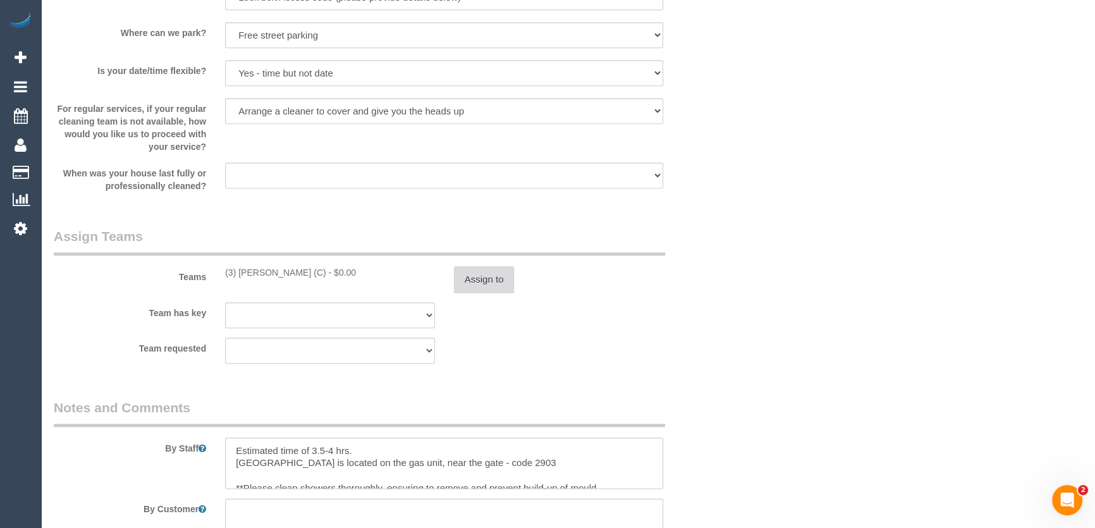
click at [477, 288] on button "Assign to" at bounding box center [484, 279] width 61 height 27
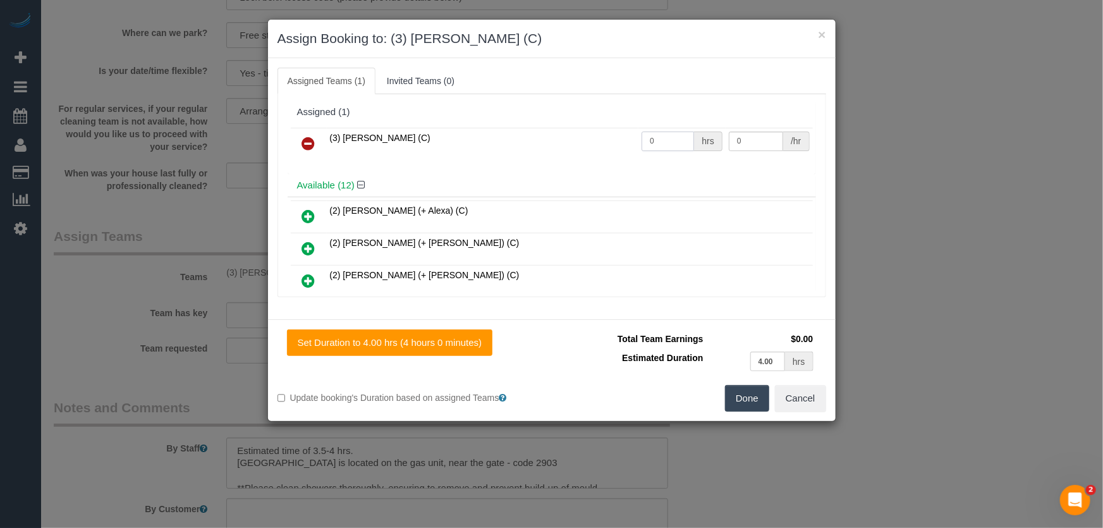
click at [668, 145] on input "0" at bounding box center [668, 142] width 52 height 20
type input "1"
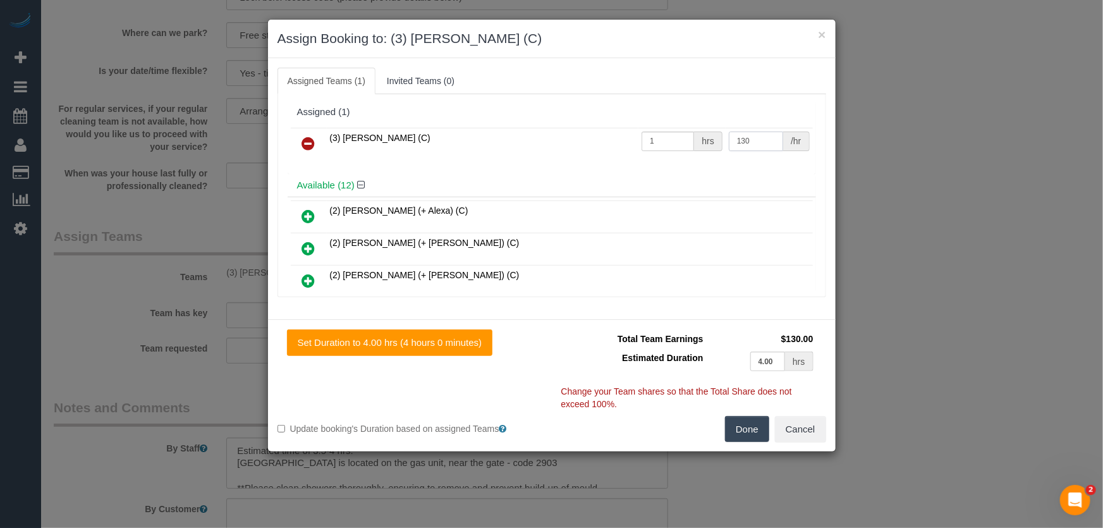
type input "130"
click at [742, 432] on button "Done" at bounding box center [747, 429] width 44 height 27
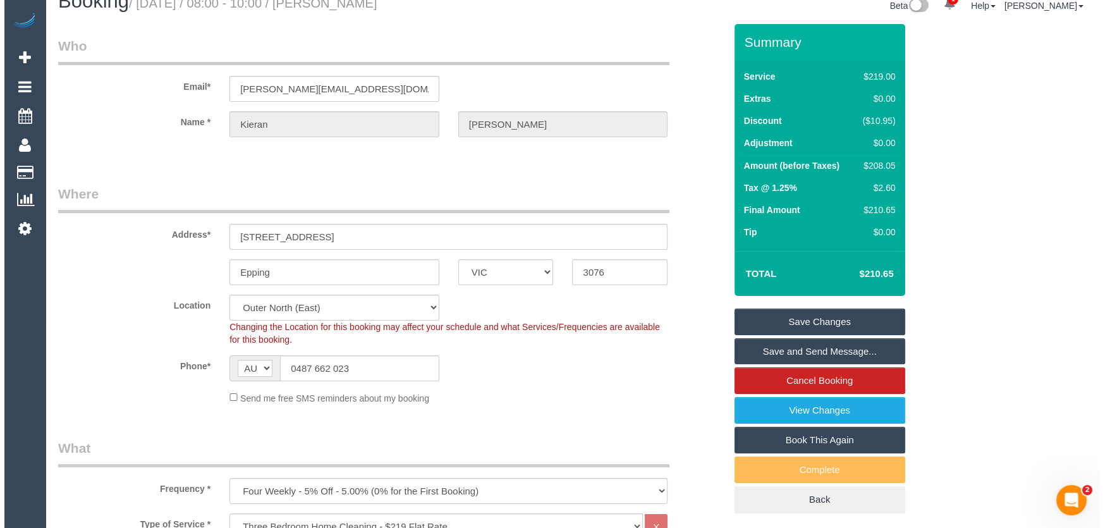
scroll to position [0, 0]
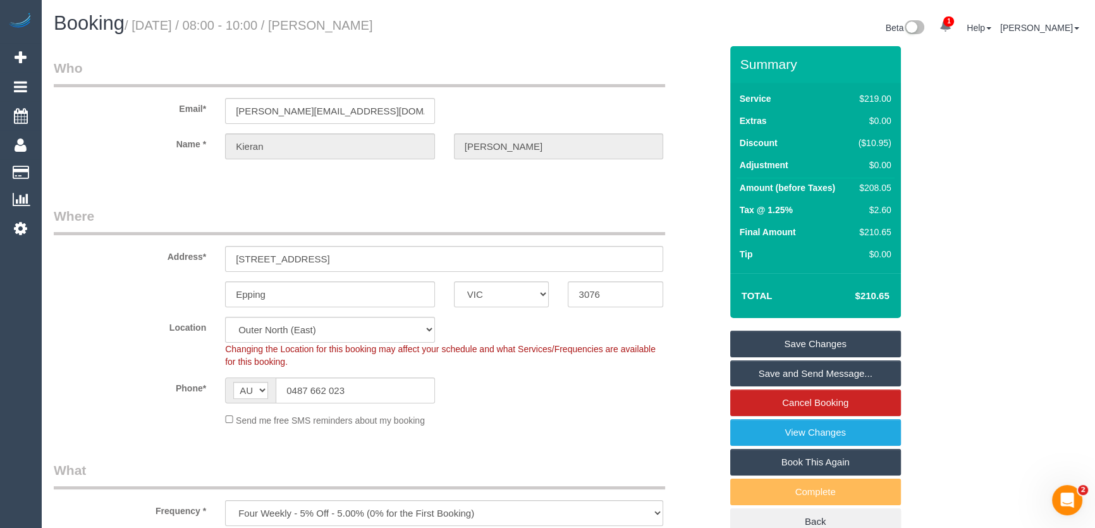
click at [329, 28] on small "/ August 15, 2025 / 08:00 - 10:00 / Kieran Grealish" at bounding box center [249, 25] width 248 height 14
click at [346, 38] on div "Booking / August 15, 2025 / 08:00 - 10:00 / Kieran Grealish" at bounding box center [306, 26] width 524 height 27
click at [343, 18] on h1 "Booking / August 15, 2025 / 08:00 - 10:00 / Kieran Grealish" at bounding box center [306, 23] width 505 height 21
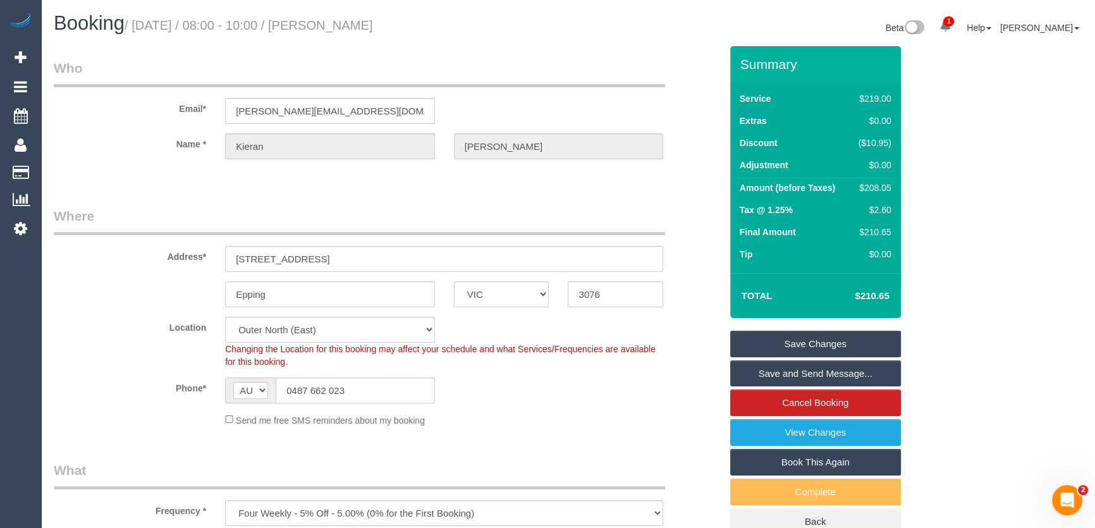
click at [343, 18] on h1 "Booking / August 15, 2025 / 08:00 - 10:00 / Kieran Grealish" at bounding box center [306, 23] width 505 height 21
copy small "Kieran Grealish"
click at [338, 18] on small "/ August 15, 2025 / 08:00 - 10:00 / Kieran Grealish" at bounding box center [249, 25] width 248 height 14
click at [339, 25] on small "/ August 15, 2025 / 08:00 - 10:00 / Kieran Grealish" at bounding box center [249, 25] width 248 height 14
click at [341, 18] on small "/ August 15, 2025 / 08:00 - 10:00 / Kieran Grealish" at bounding box center [249, 25] width 248 height 14
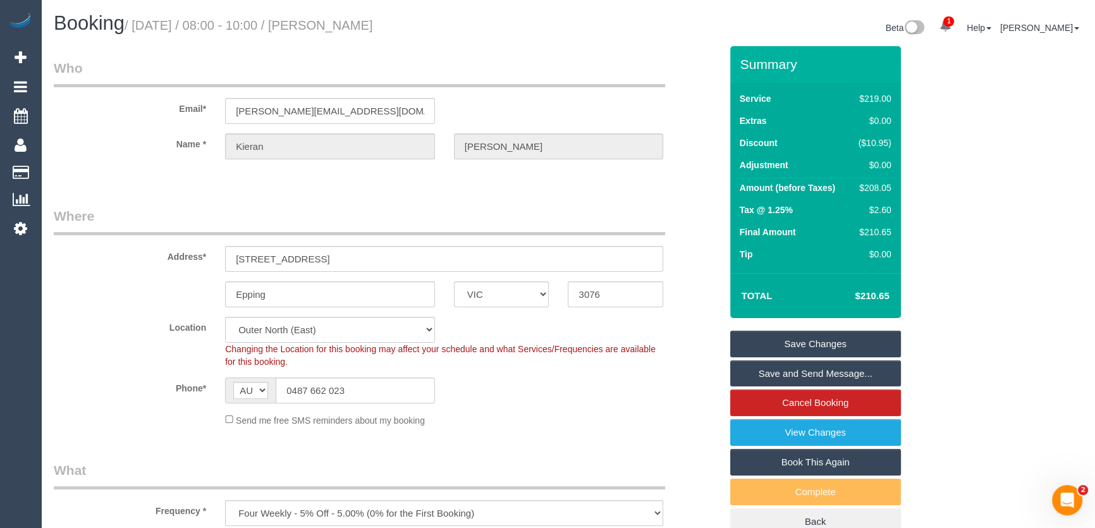
click at [331, 24] on small "/ August 15, 2025 / 08:00 - 10:00 / Kieran Grealish" at bounding box center [249, 25] width 248 height 14
copy small "Kieran Grealish"
click at [804, 334] on link "Save Changes" at bounding box center [815, 344] width 171 height 27
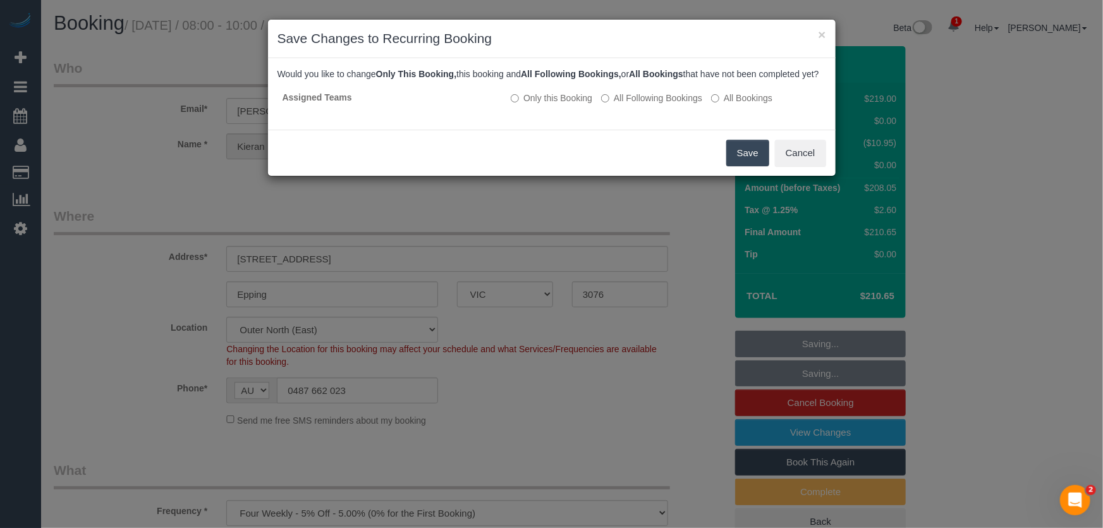
click at [749, 166] on button "Save" at bounding box center [747, 153] width 43 height 27
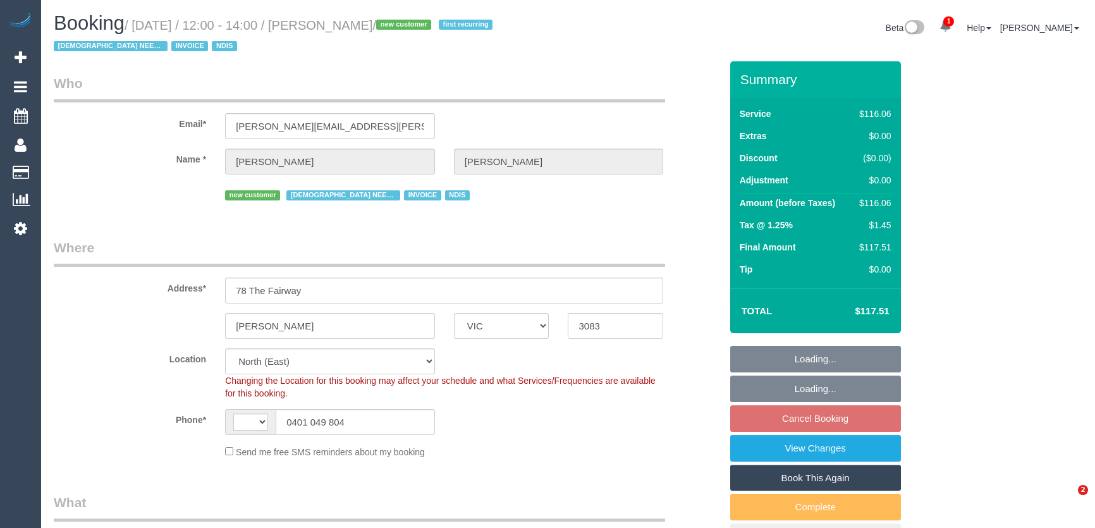
select select "VIC"
select select "object:303"
select select "string:AU"
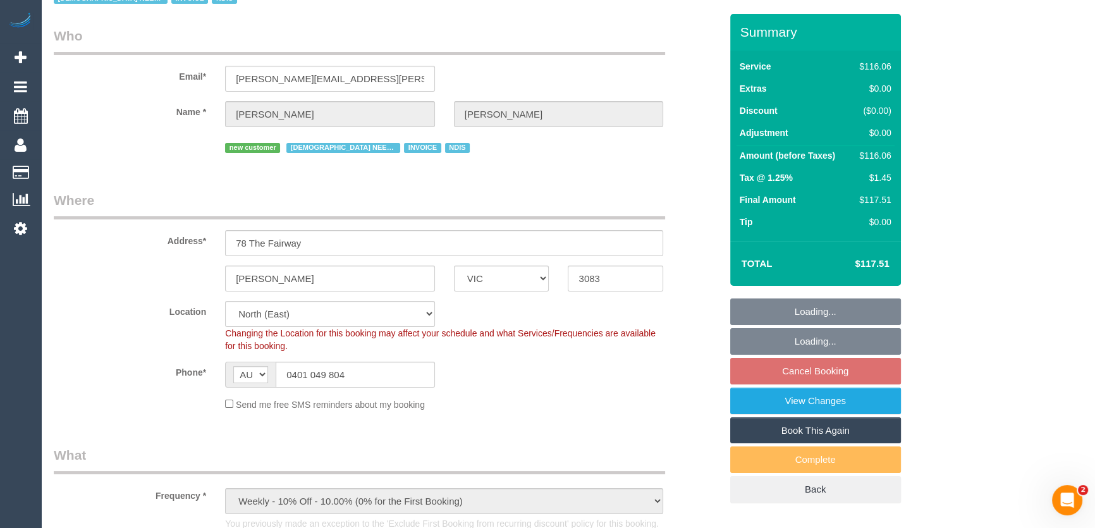
select select "number:29"
select select "number:14"
select select "number:18"
select select "number:24"
select select "number:35"
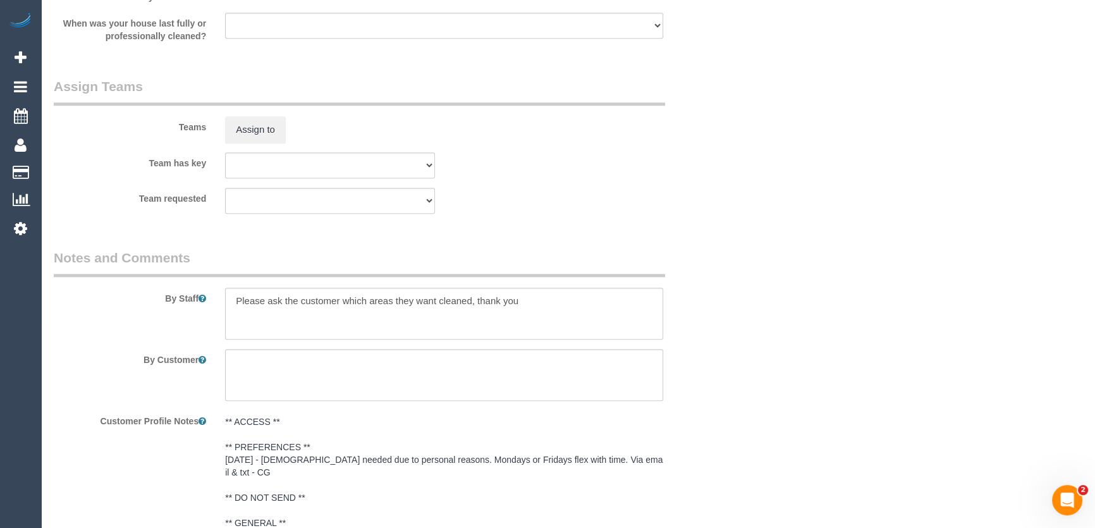
scroll to position [1609, 0]
click at [230, 303] on textarea at bounding box center [444, 314] width 438 height 52
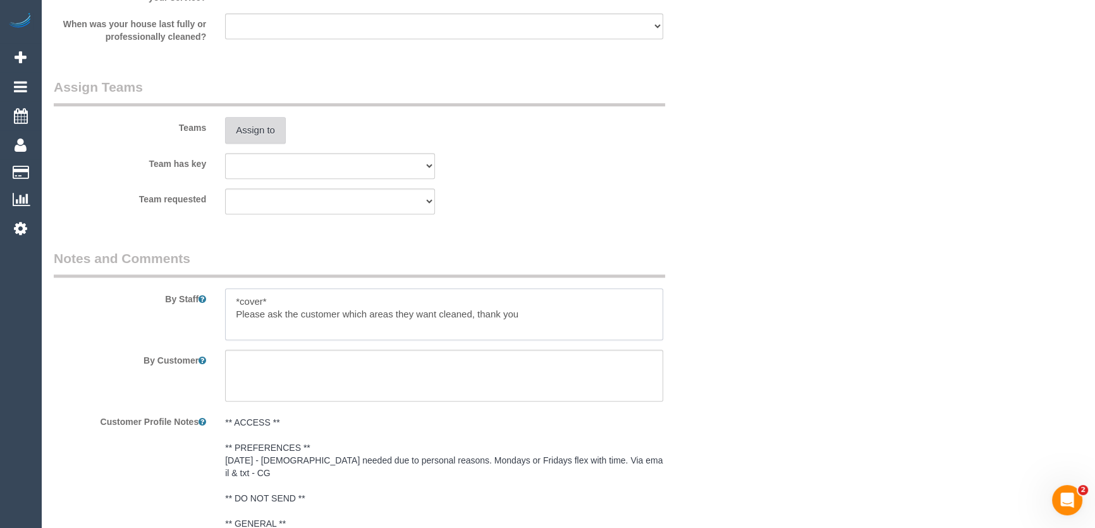
type textarea "*cover* Please ask the customer which areas they want cleaned, thank you"
click at [249, 133] on button "Assign to" at bounding box center [255, 130] width 61 height 27
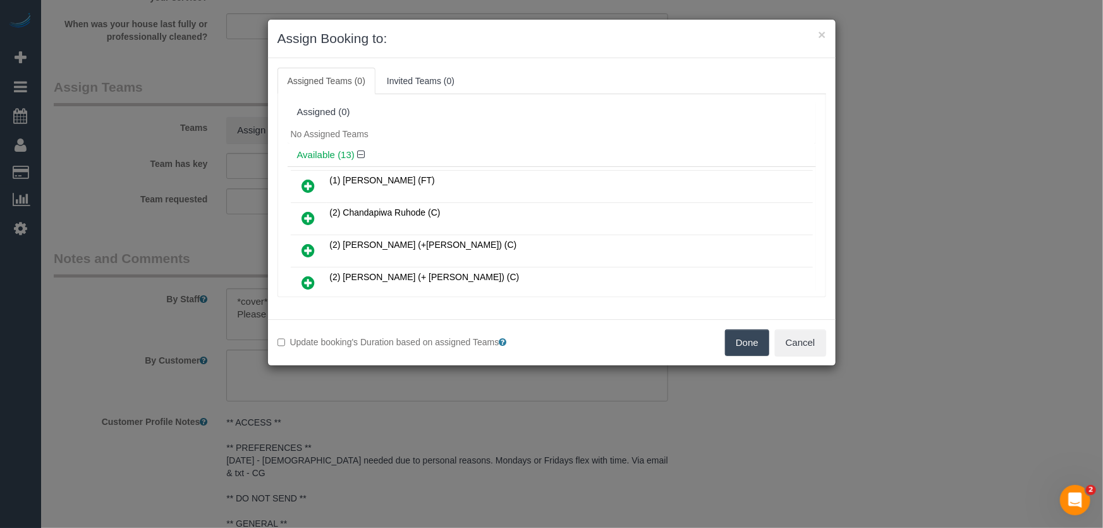
click at [310, 216] on icon at bounding box center [308, 218] width 13 height 15
click at [310, 193] on icon at bounding box center [308, 185] width 13 height 15
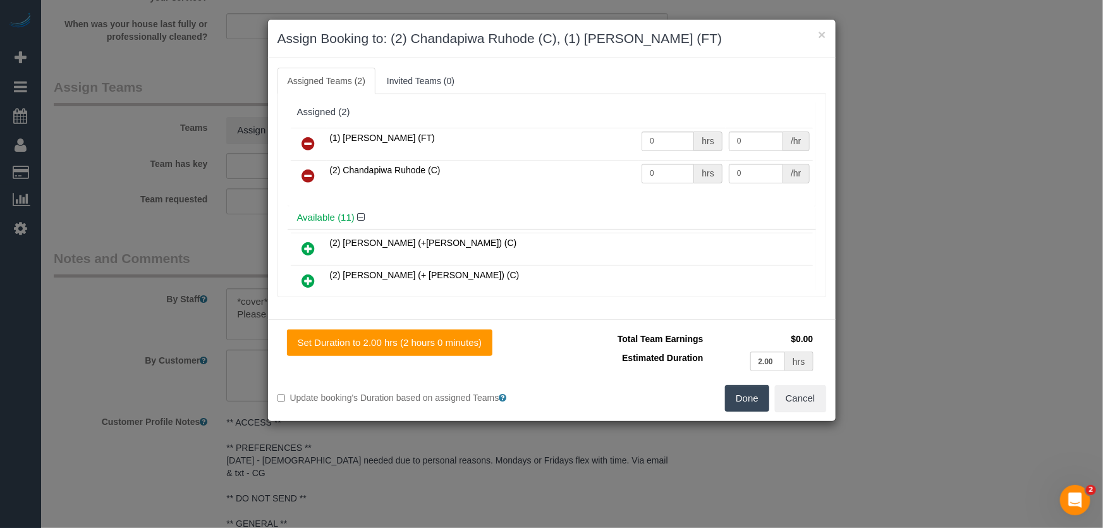
click at [310, 147] on icon at bounding box center [308, 143] width 13 height 15
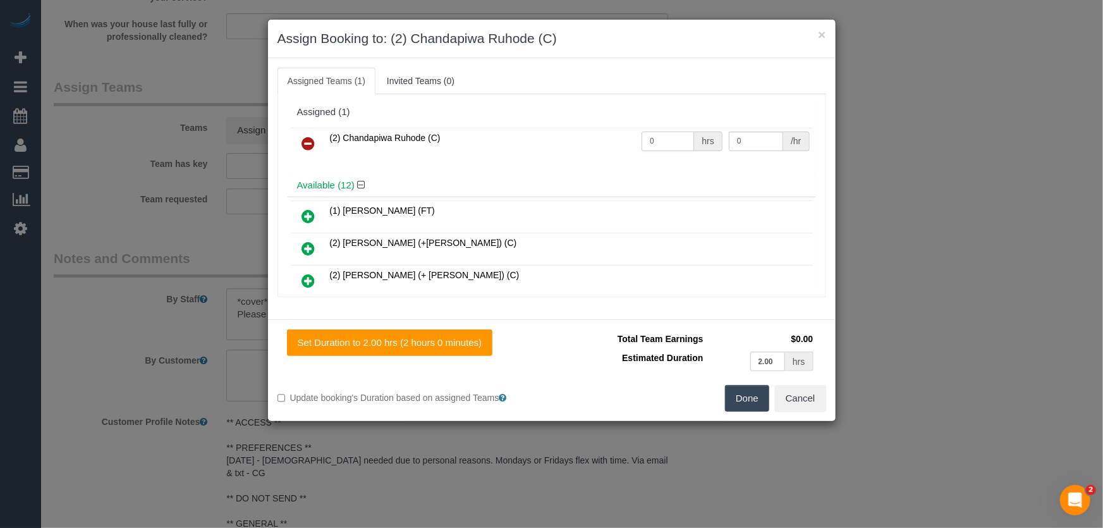
click at [661, 148] on input "0" at bounding box center [668, 142] width 52 height 20
type input "2"
type input "37.5"
click at [745, 396] on button "Done" at bounding box center [747, 398] width 44 height 27
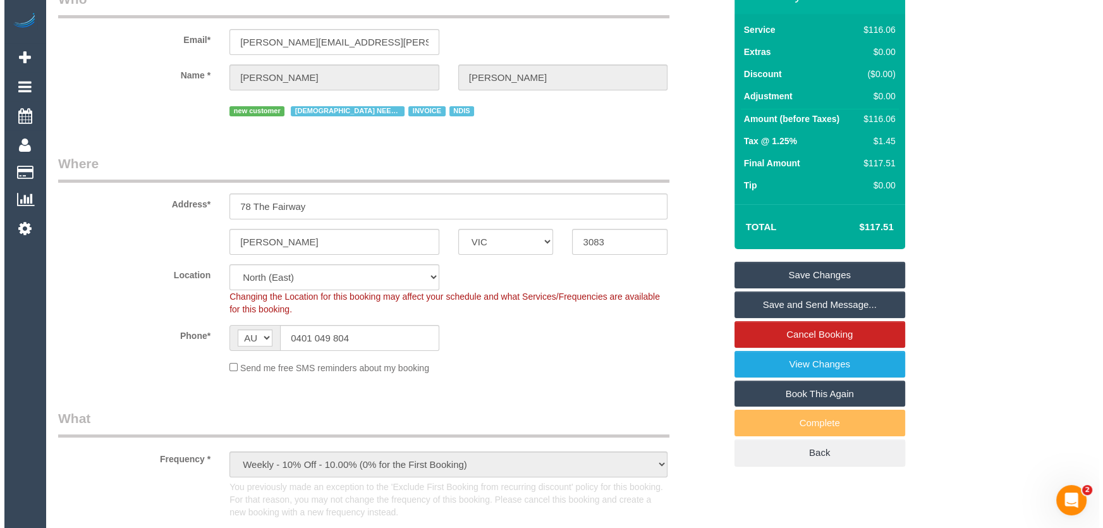
scroll to position [0, 0]
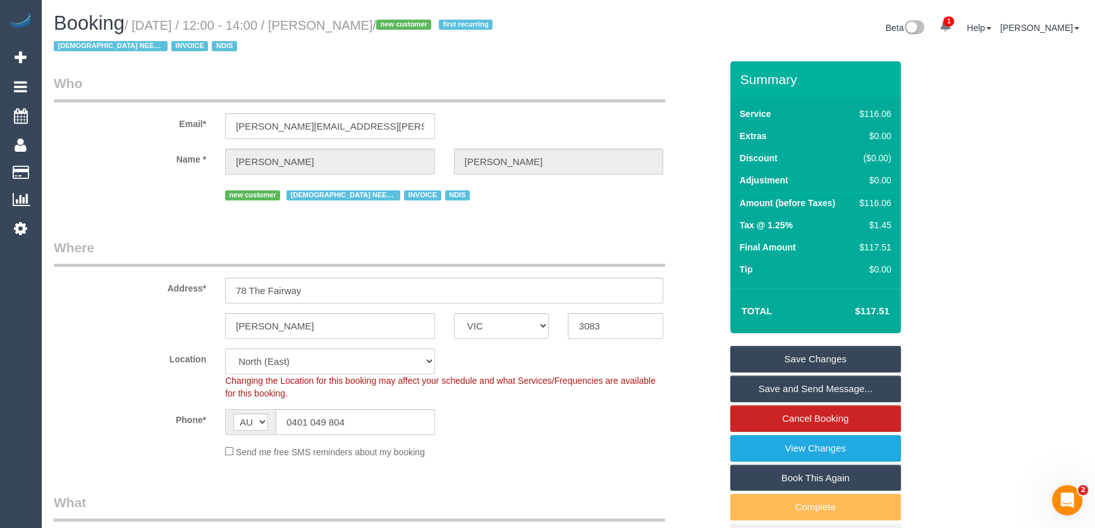
click at [331, 25] on small "/ August 15, 2025 / 12:00 - 14:00 / Maria Matthews / new customer first recurri…" at bounding box center [275, 35] width 443 height 35
copy small "Maria Matthews"
click at [814, 359] on link "Save Changes" at bounding box center [815, 359] width 171 height 27
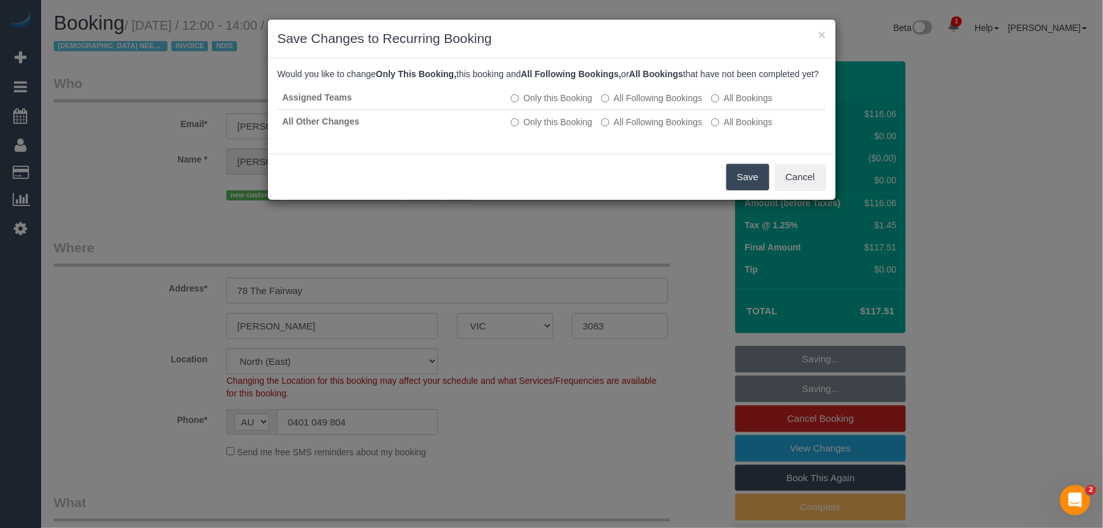
click at [744, 190] on button "Save" at bounding box center [747, 177] width 43 height 27
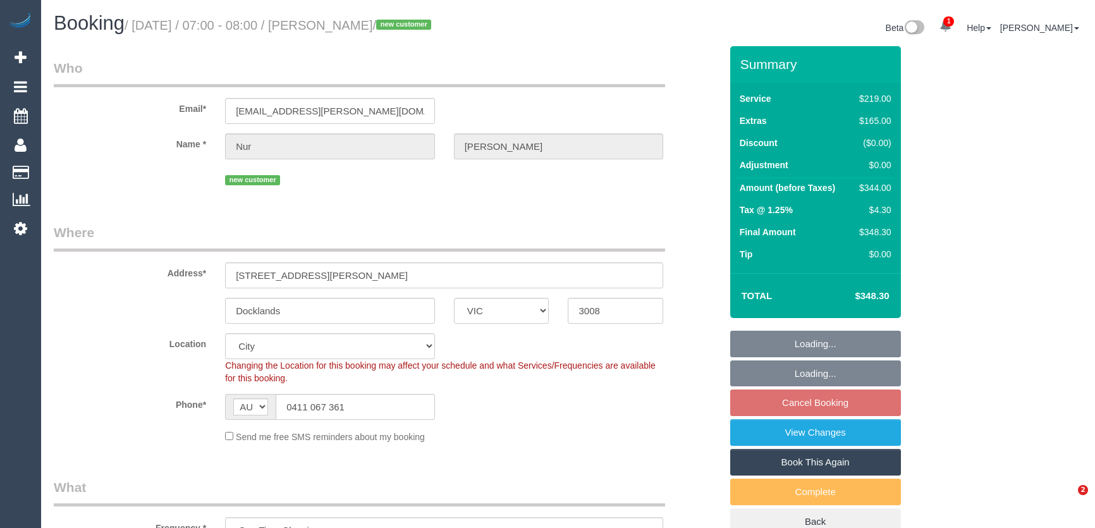
select select "VIC"
select select "string:stripe-pm_1RtLLP2GScqysDRV8hl0viQb"
select select "number:28"
select select "number:14"
select select "number:18"
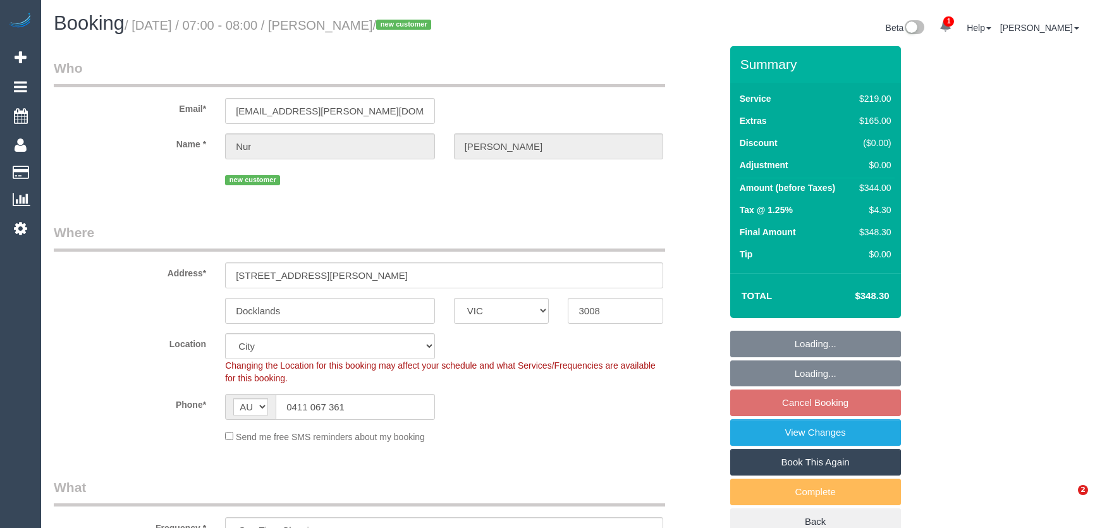
select select "number:25"
select select "number:13"
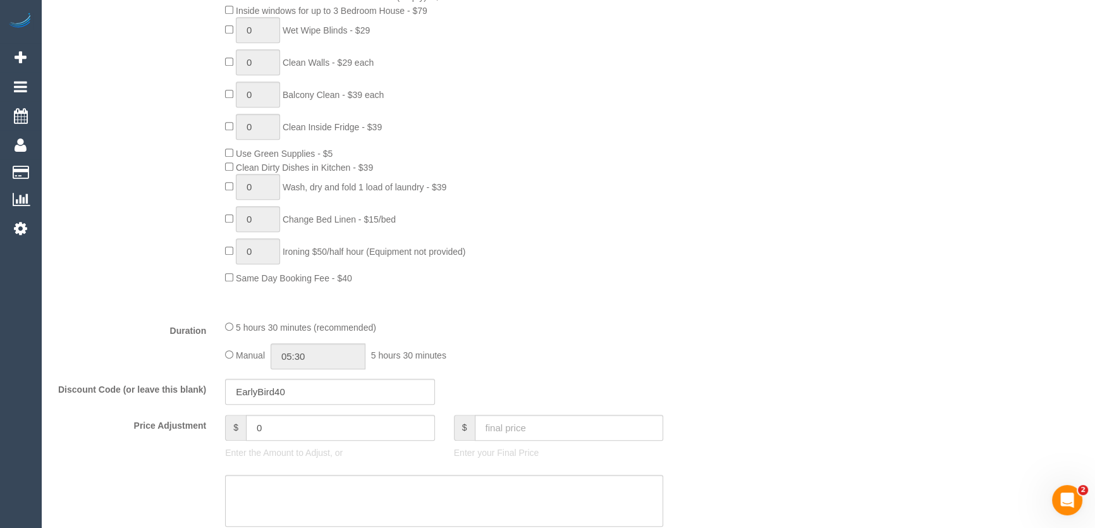
scroll to position [919, 0]
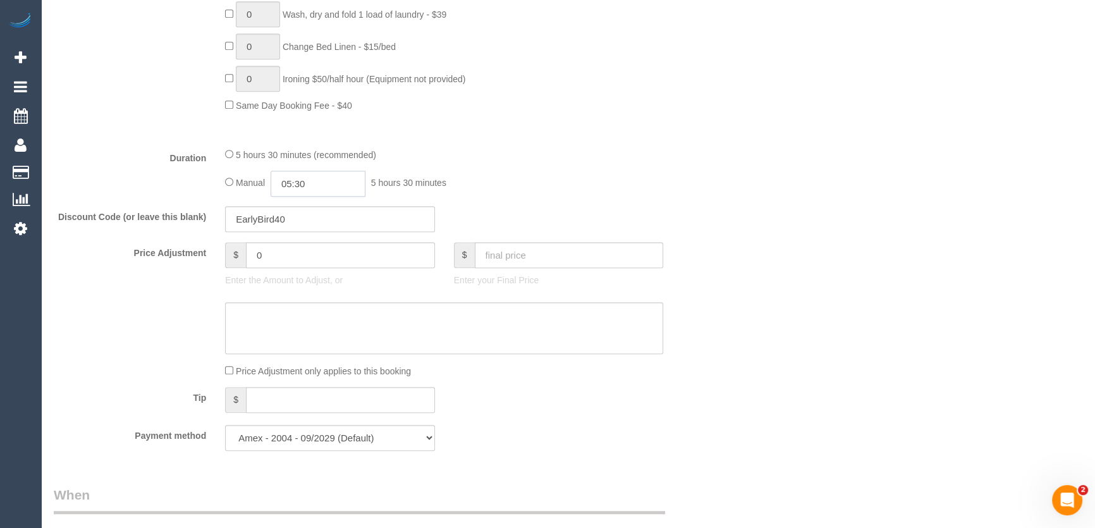
click at [309, 189] on input "05:30" at bounding box center [318, 184] width 95 height 26
click at [306, 266] on li "04:00" at bounding box center [304, 267] width 56 height 16
type input "04:00"
click at [568, 173] on div "Manual 04:00 4 hours 0 minutes" at bounding box center [444, 184] width 438 height 26
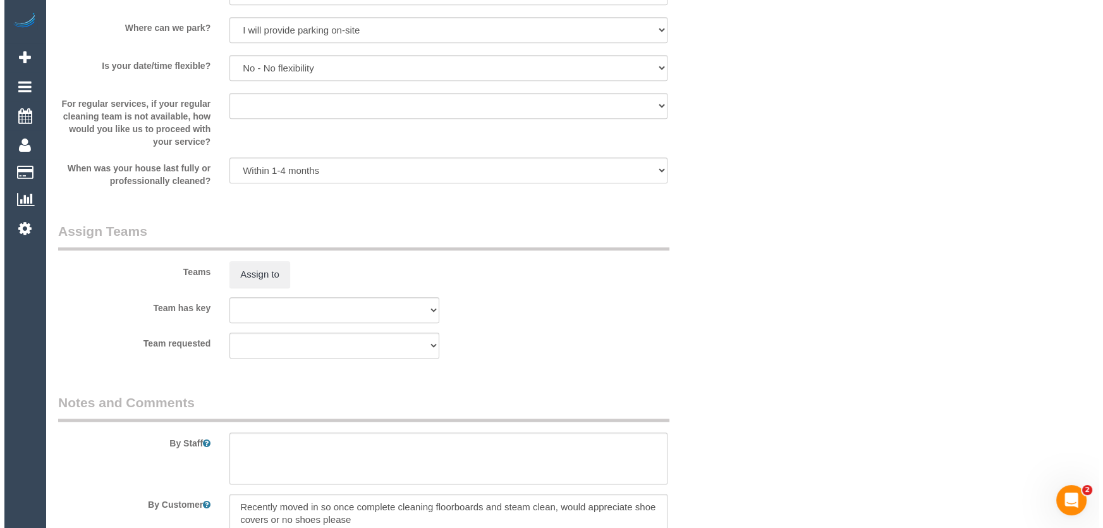
scroll to position [1782, 0]
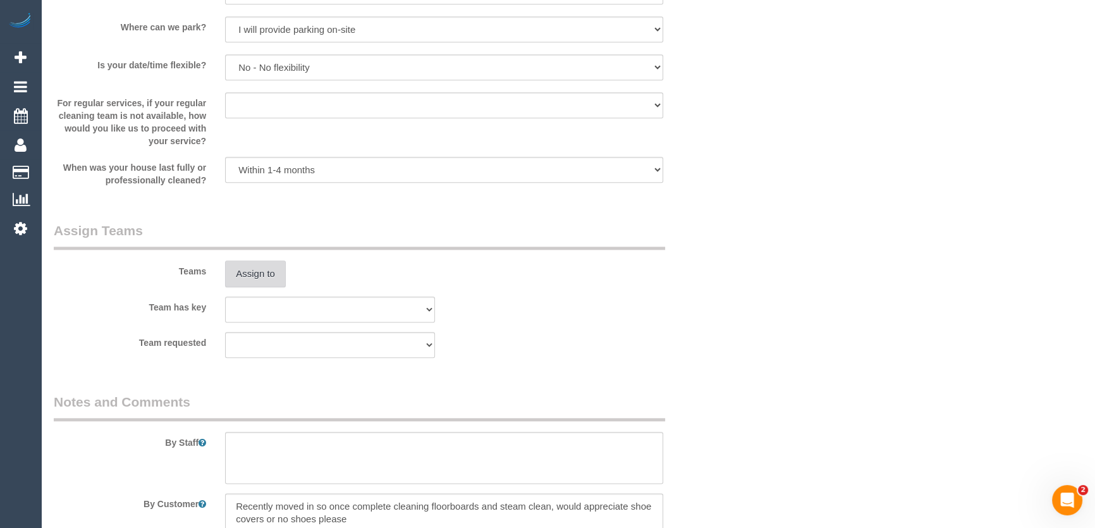
click at [250, 278] on button "Assign to" at bounding box center [255, 273] width 61 height 27
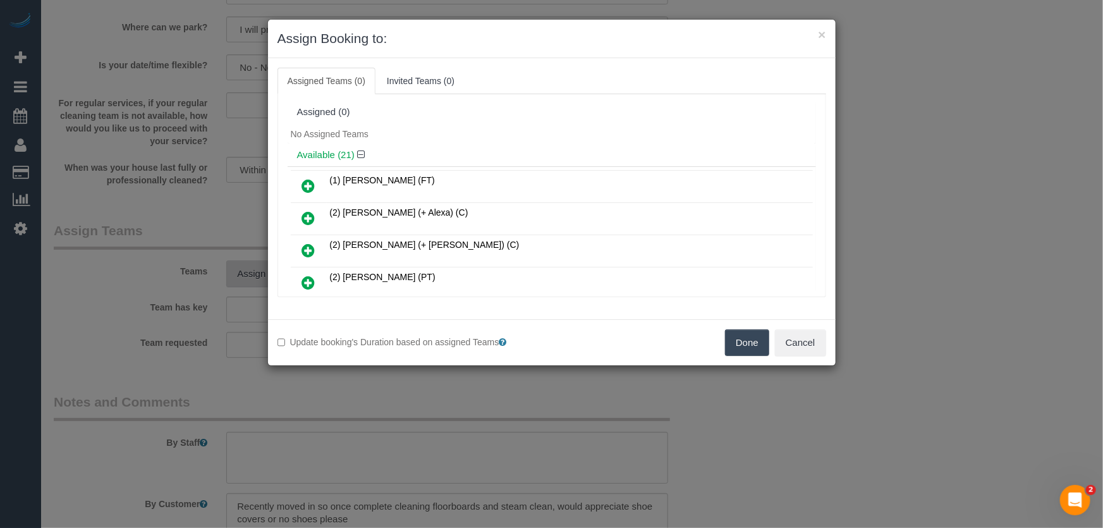
scroll to position [491, 0]
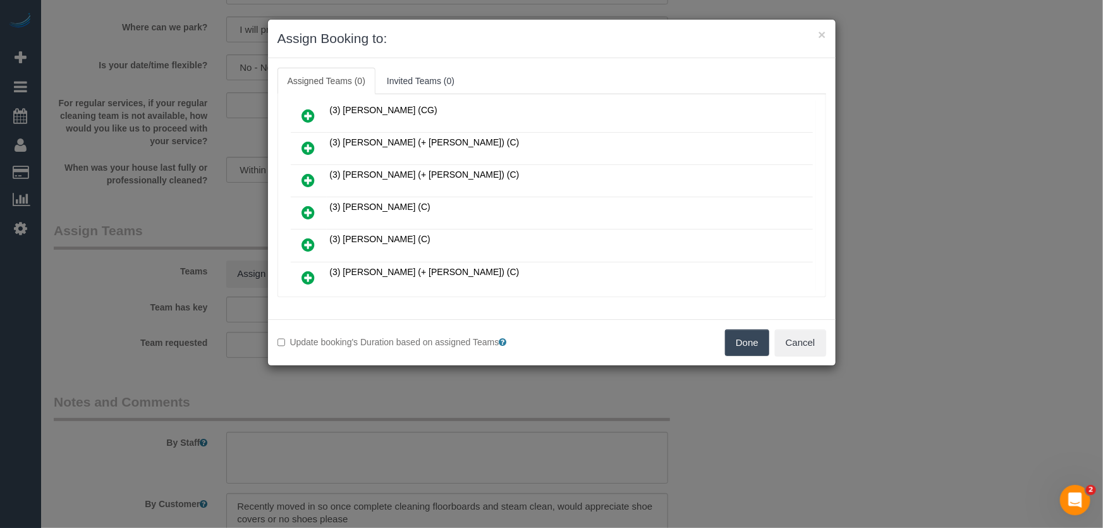
click at [312, 205] on icon at bounding box center [308, 212] width 13 height 15
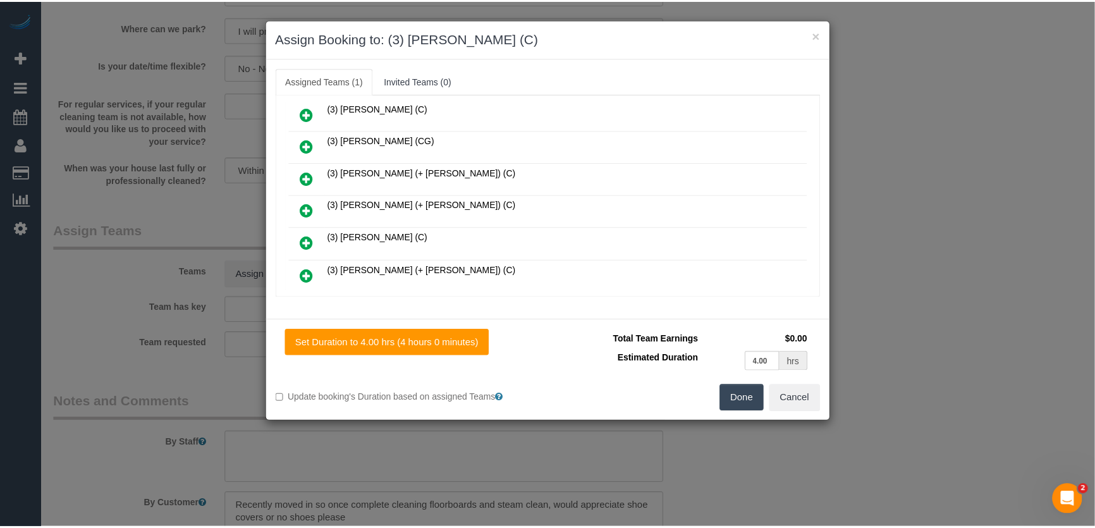
scroll to position [520, 0]
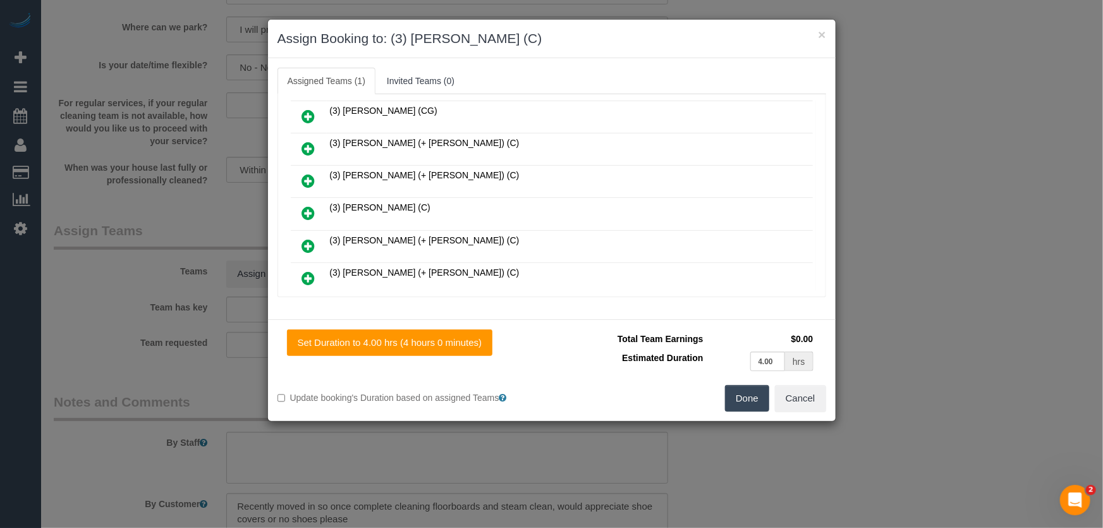
click at [751, 401] on button "Done" at bounding box center [747, 398] width 44 height 27
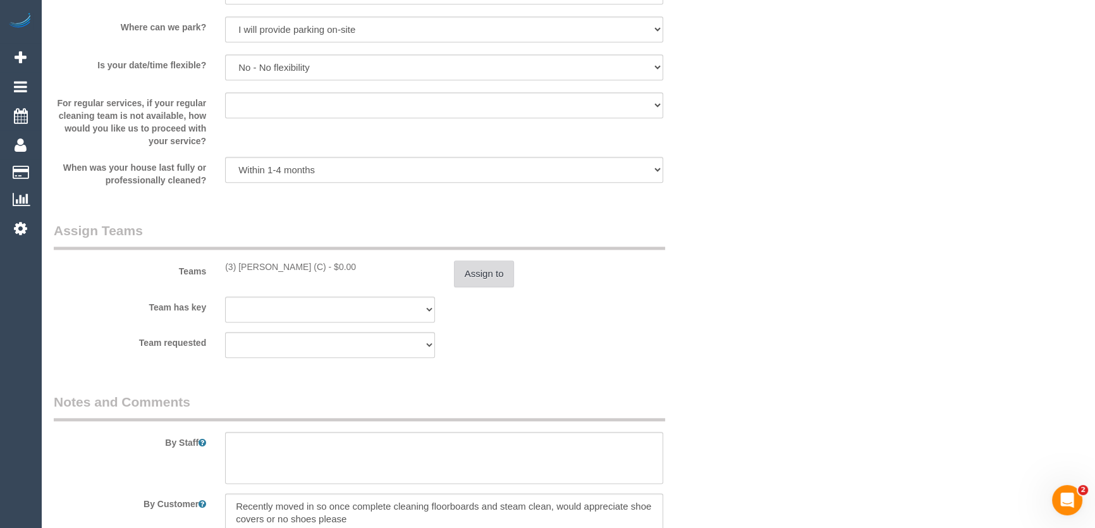
click at [484, 278] on button "Assign to" at bounding box center [484, 273] width 61 height 27
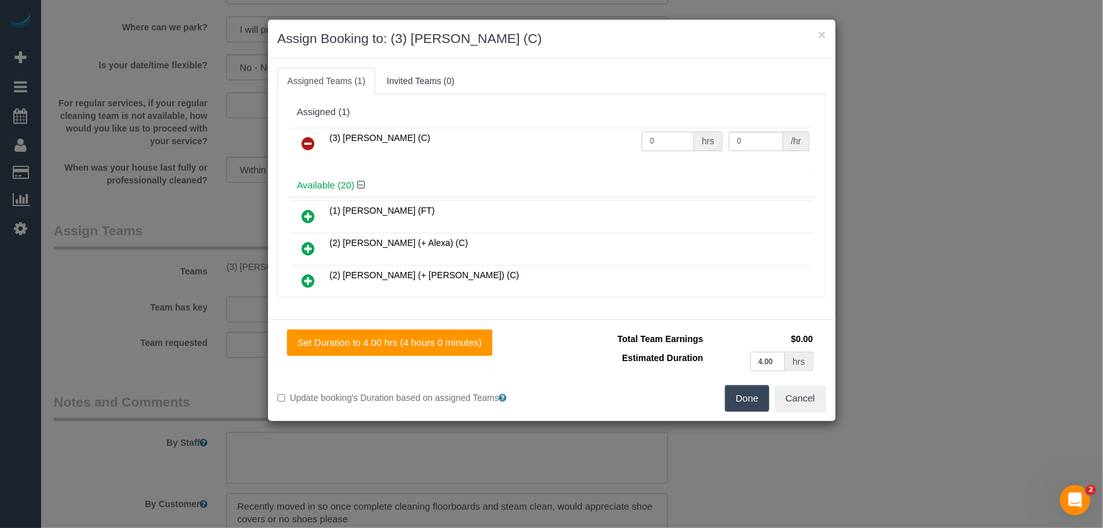
click at [658, 145] on input "0" at bounding box center [668, 142] width 52 height 20
type input "1"
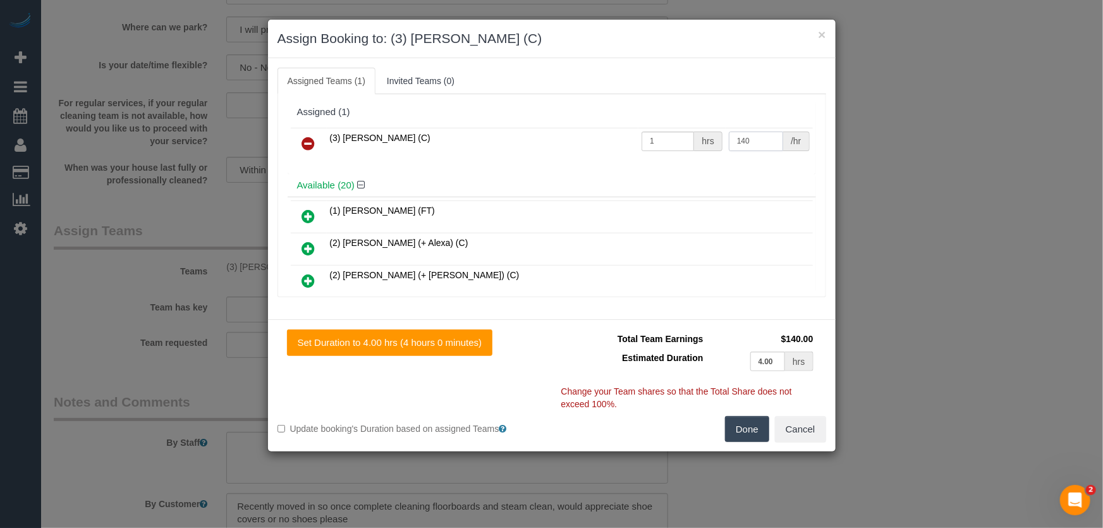
type input "140"
click at [748, 432] on button "Done" at bounding box center [747, 429] width 44 height 27
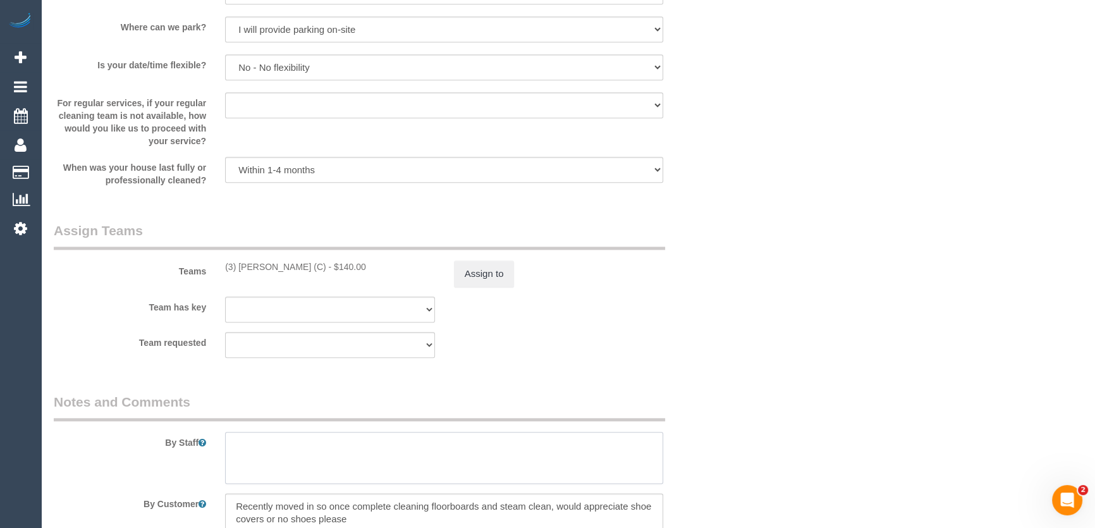
click at [395, 441] on textarea at bounding box center [444, 458] width 438 height 52
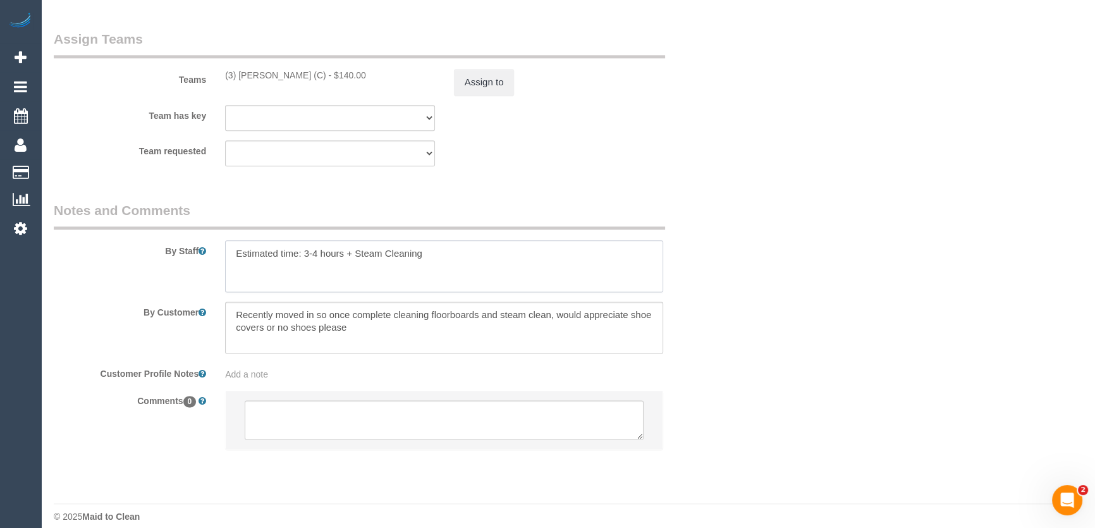
scroll to position [1987, 0]
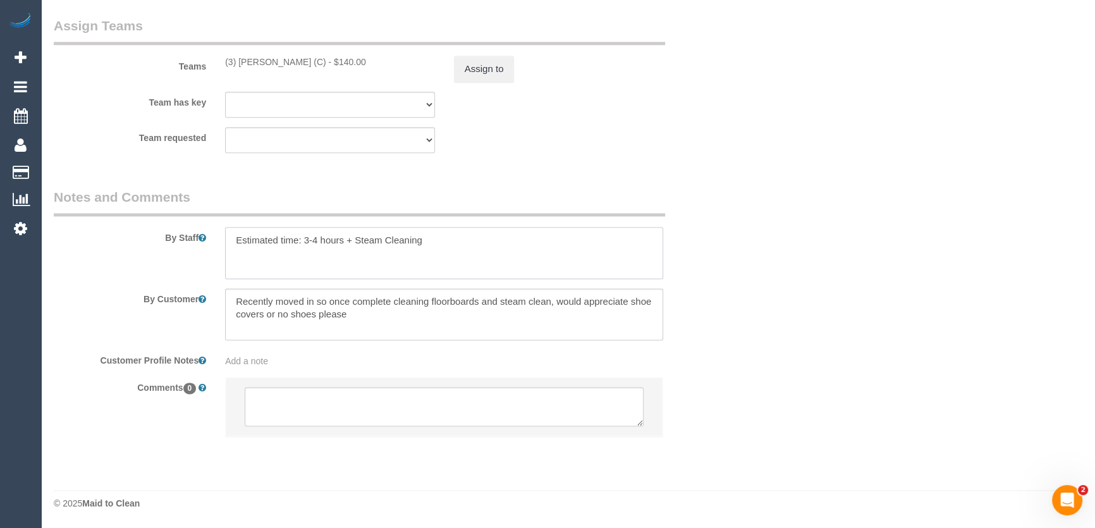
type textarea "Estimated time: 3-4 hours + Steam Cleaning"
click at [448, 412] on textarea at bounding box center [444, 406] width 399 height 39
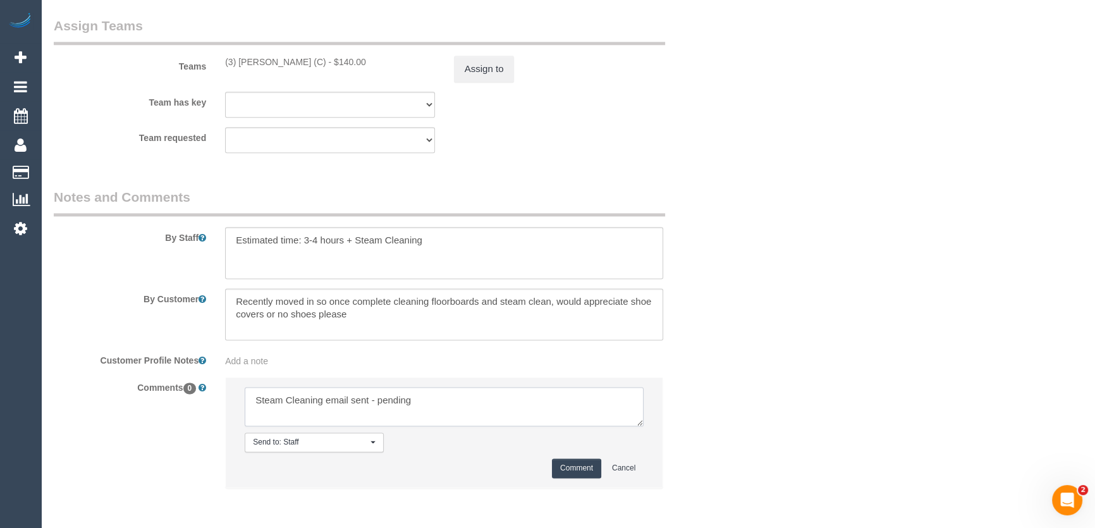
type textarea "Steam Cleaning email sent - pending"
click at [581, 468] on button "Comment" at bounding box center [576, 468] width 49 height 20
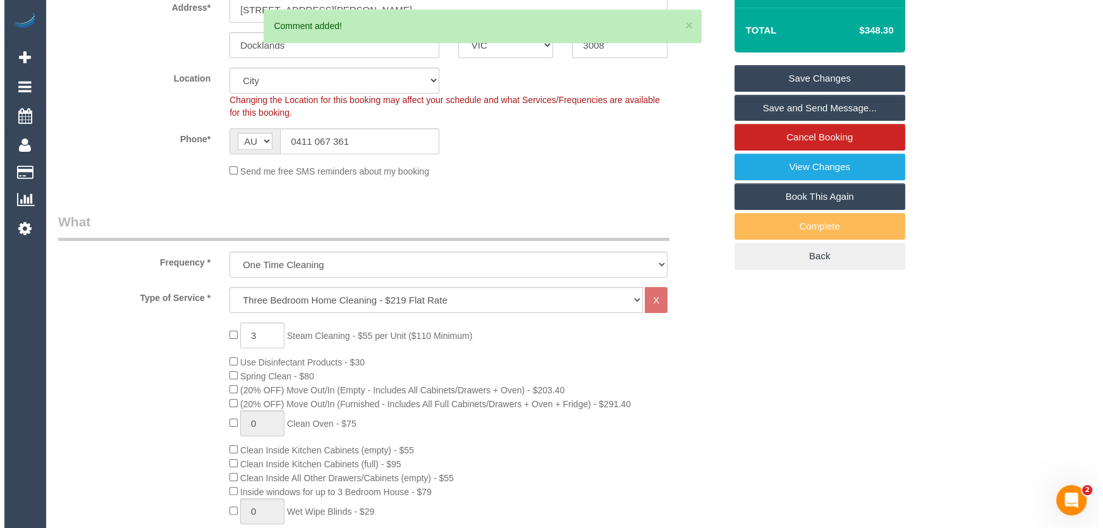
scroll to position [0, 0]
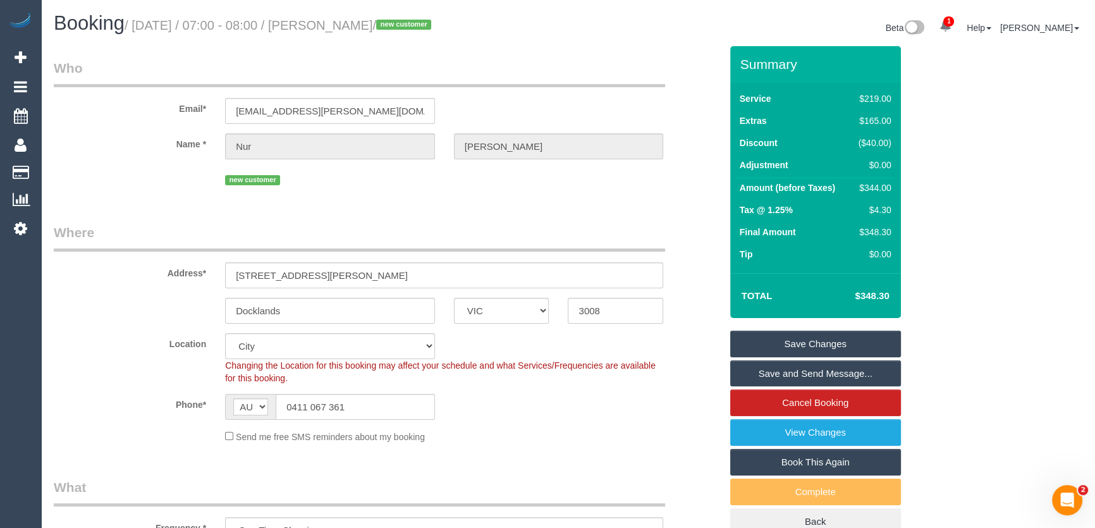
click at [335, 27] on small "/ [DATE] / 07:00 - 08:00 / [PERSON_NAME] / new customer" at bounding box center [280, 25] width 310 height 14
click at [335, 28] on small "/ [DATE] / 07:00 - 08:00 / [PERSON_NAME] / new customer" at bounding box center [280, 25] width 310 height 14
copy small "Nur"
click at [334, 59] on legend "Who" at bounding box center [359, 73] width 611 height 28
click at [336, 28] on small "/ [DATE] / 07:00 - 08:00 / [PERSON_NAME] / new customer" at bounding box center [280, 25] width 310 height 14
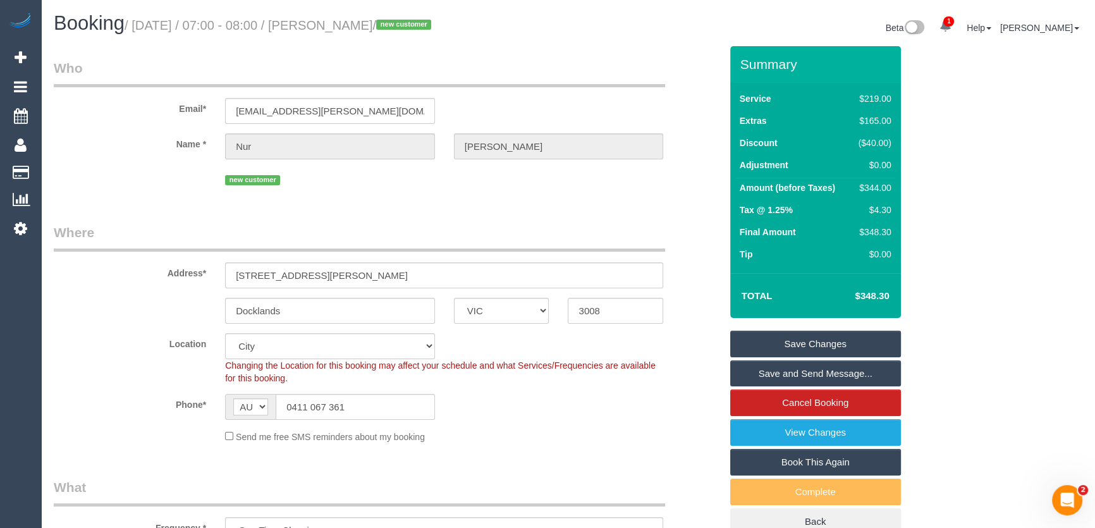
click at [336, 28] on small "/ [DATE] / 07:00 - 08:00 / [PERSON_NAME] / new customer" at bounding box center [280, 25] width 310 height 14
copy small "[PERSON_NAME]"
click at [365, 114] on input "[EMAIL_ADDRESS][PERSON_NAME][DOMAIN_NAME]" at bounding box center [330, 111] width 210 height 26
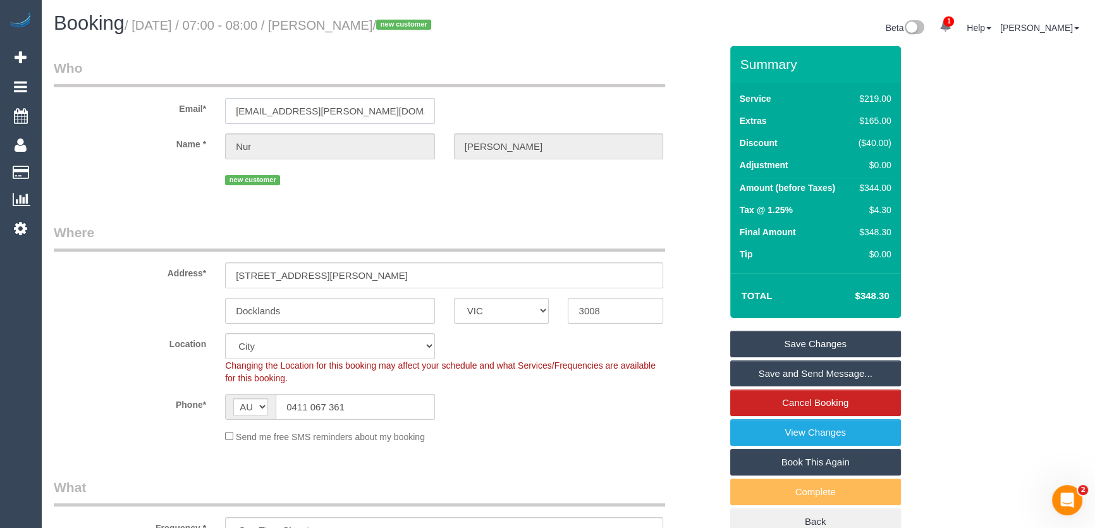
click at [365, 114] on input "[EMAIL_ADDRESS][PERSON_NAME][DOMAIN_NAME]" at bounding box center [330, 111] width 210 height 26
click at [802, 344] on link "Save Changes" at bounding box center [815, 344] width 171 height 27
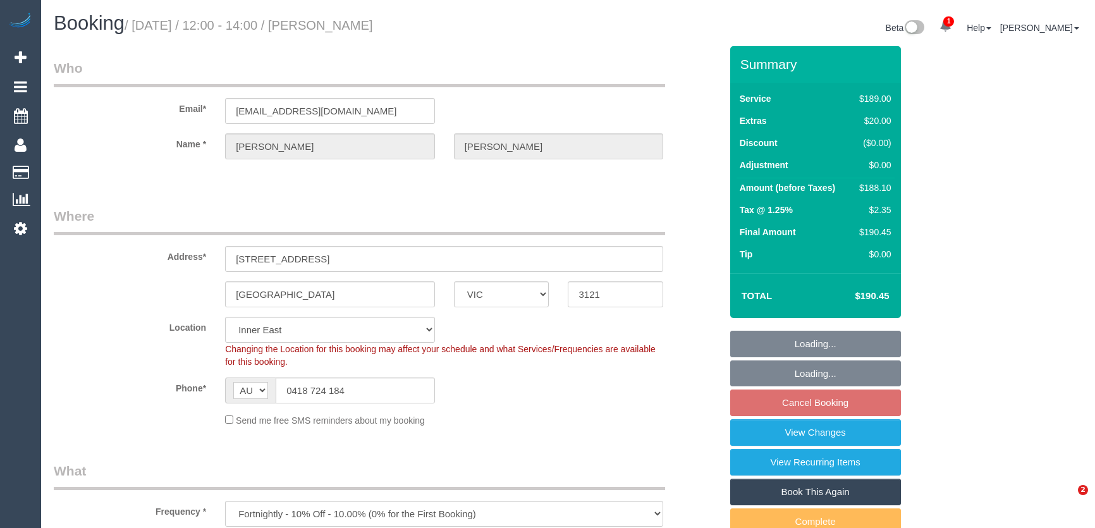
select select "VIC"
select select "string:stripe-pm_1Pt07V2GScqysDRVsVKffM5A"
select select "number:29"
select select "number:14"
select select "number:18"
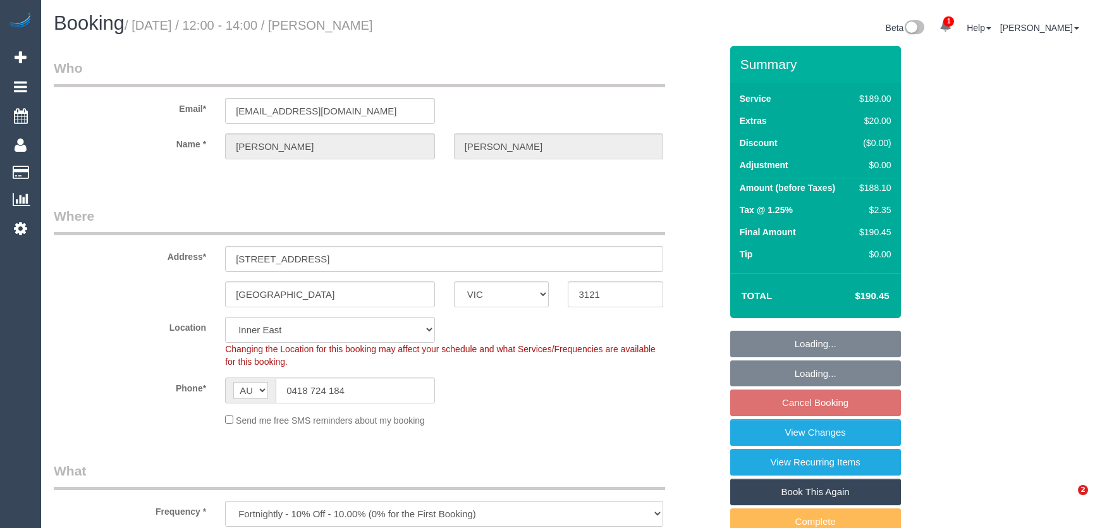
select select "number:24"
select select "number:34"
select select "number:13"
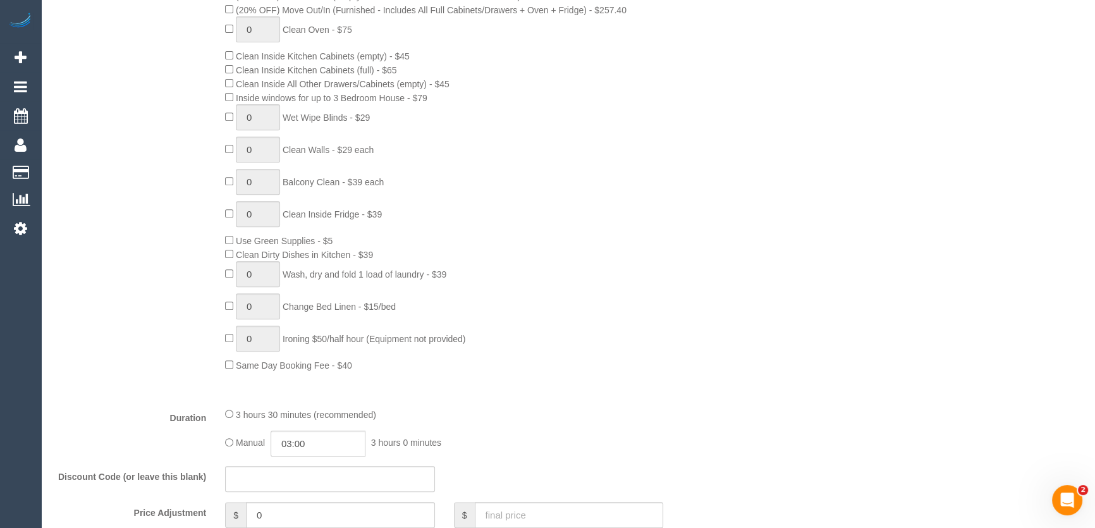
scroll to position [747, 0]
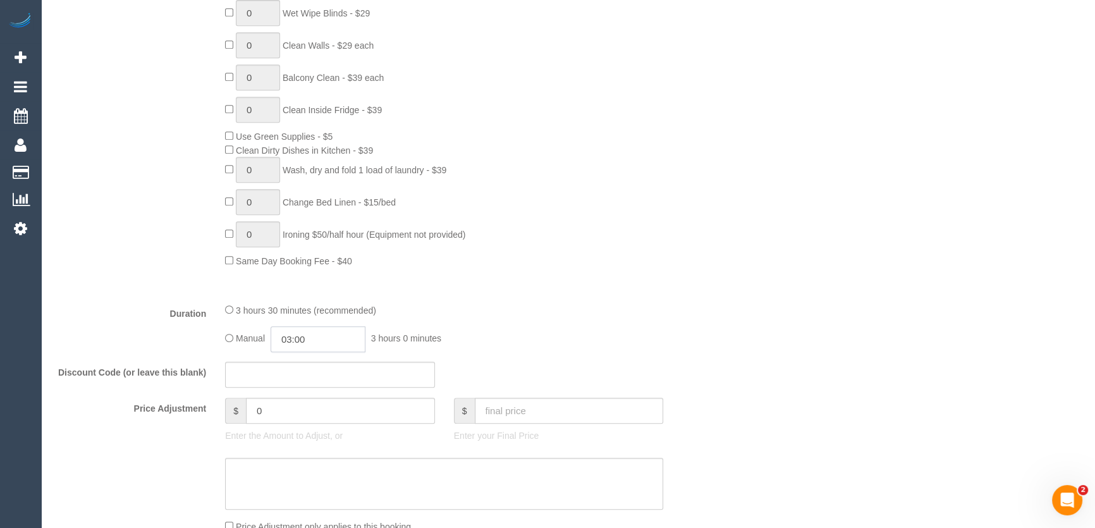
click at [336, 338] on input "03:00" at bounding box center [318, 339] width 95 height 26
click at [314, 371] on li "01:30" at bounding box center [304, 377] width 56 height 16
click at [586, 301] on fieldset "What Frequency * One Time Cleaning Weekly - 10% Off - 10.00% (0% for the First …" at bounding box center [387, 165] width 667 height 902
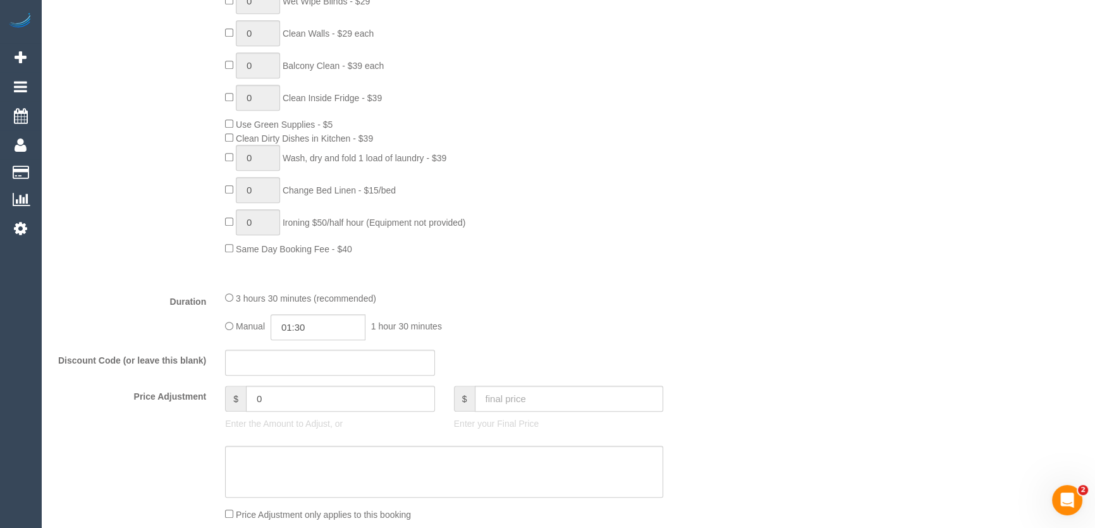
scroll to position [862, 0]
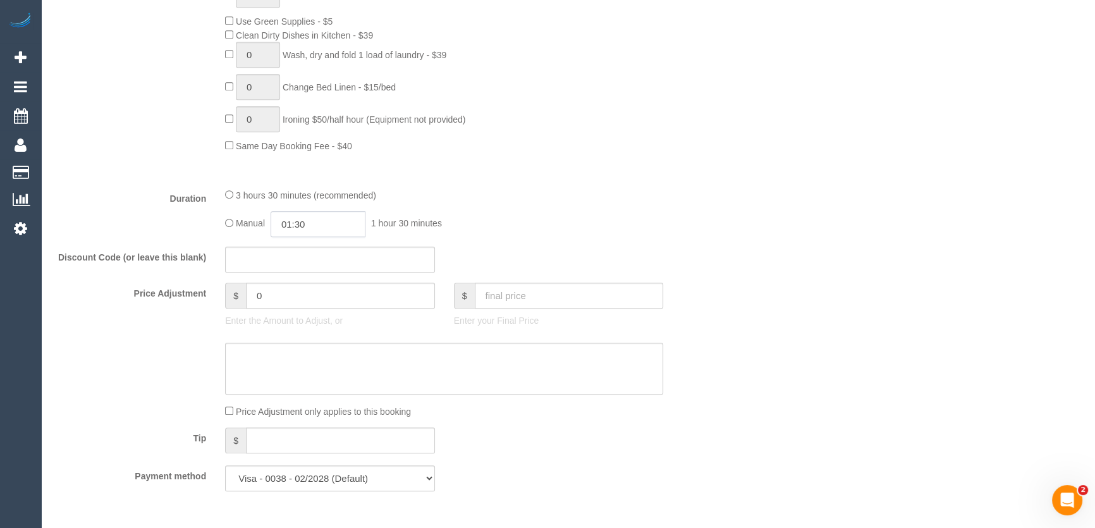
click at [319, 223] on input "01:30" at bounding box center [318, 224] width 95 height 26
type input "01:45"
click at [574, 206] on div "3 hours 30 minutes (recommended) Manual 01:45 1 hour 45 minutes" at bounding box center [444, 212] width 457 height 49
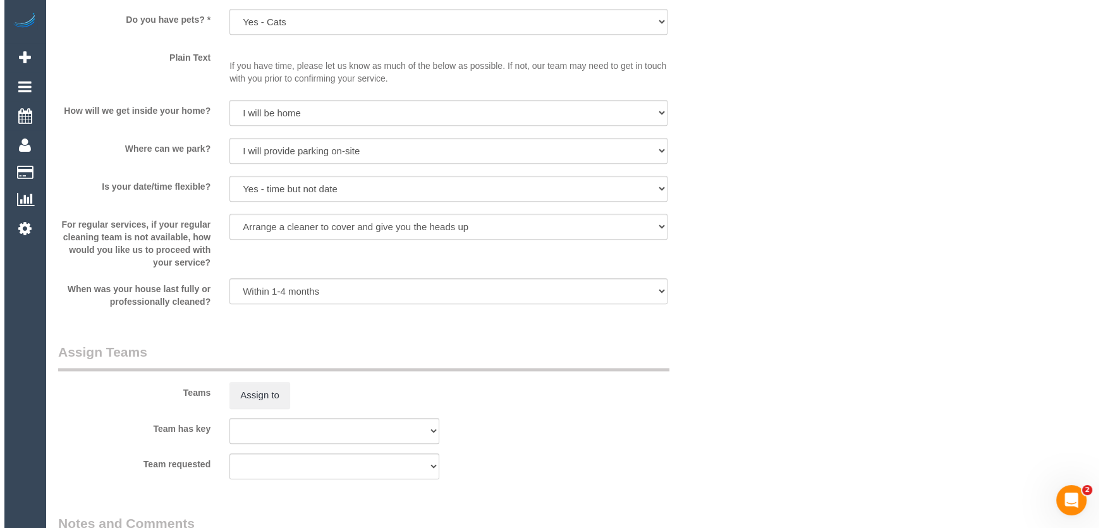
scroll to position [1667, 0]
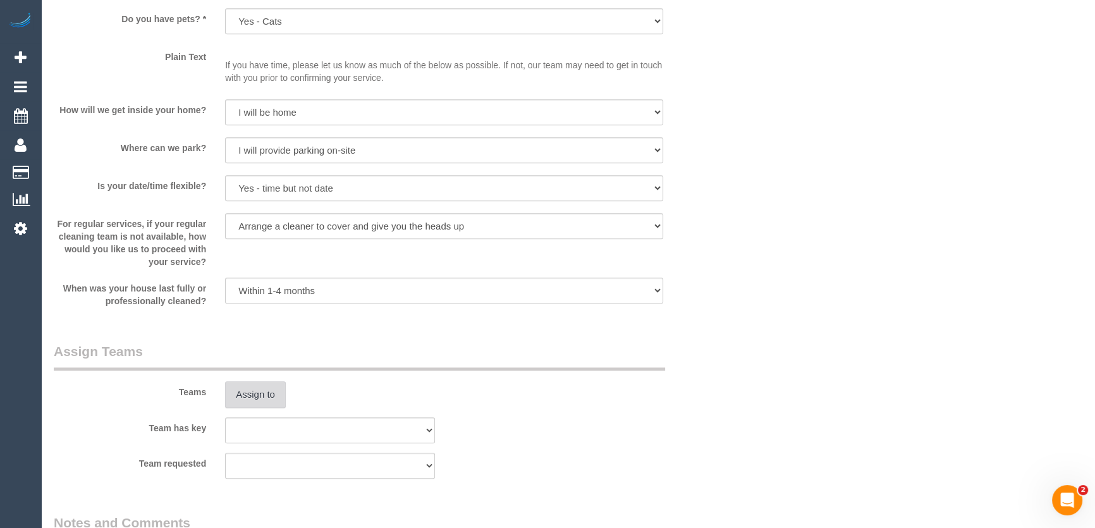
click at [244, 398] on button "Assign to" at bounding box center [255, 394] width 61 height 27
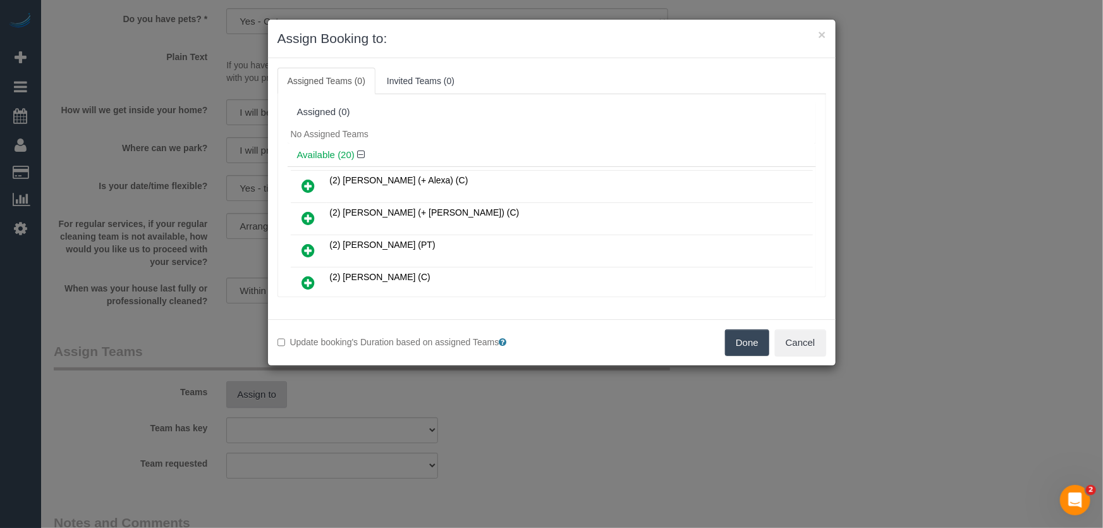
scroll to position [301, 0]
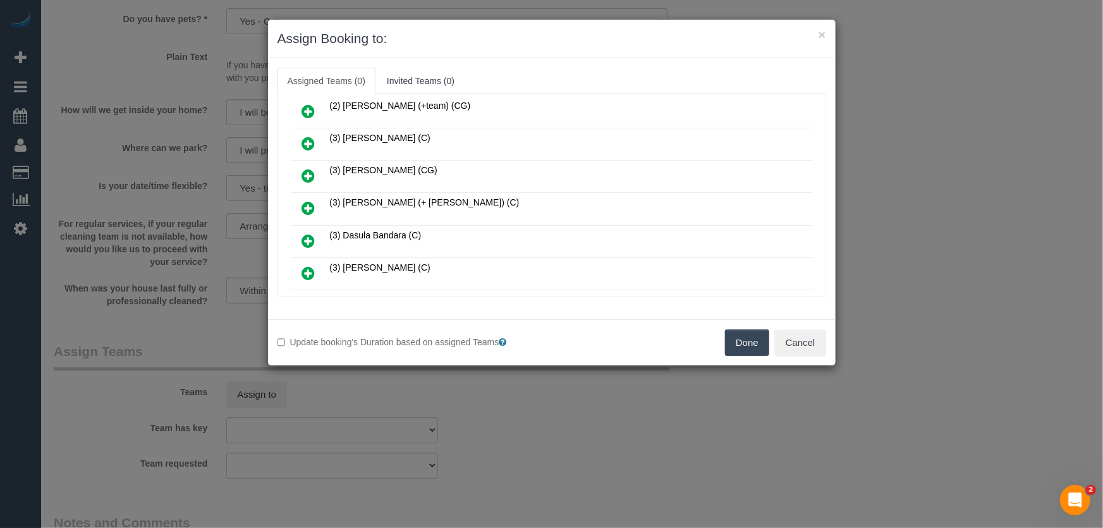
click at [307, 200] on icon at bounding box center [308, 207] width 13 height 15
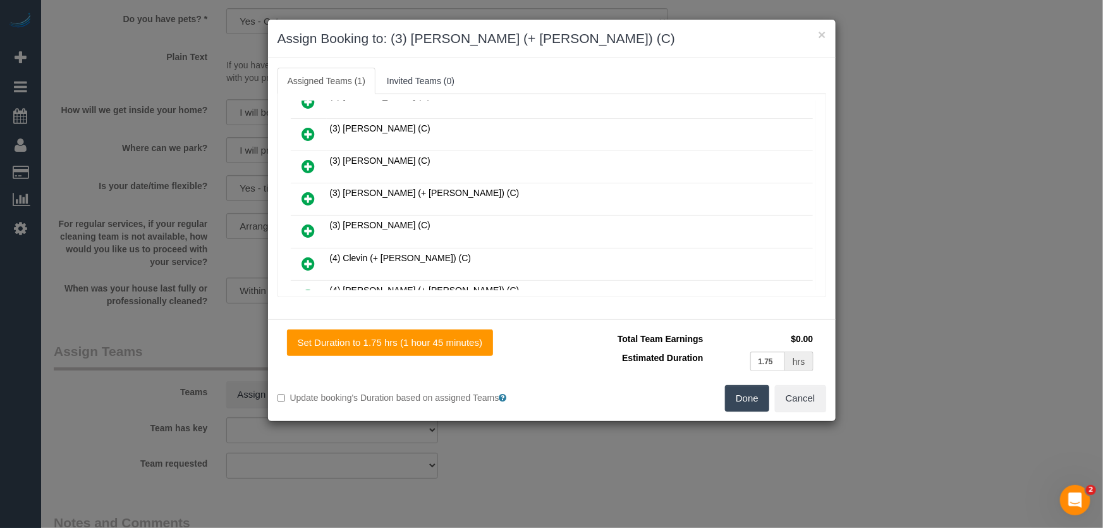
click at [308, 191] on icon at bounding box center [308, 198] width 13 height 15
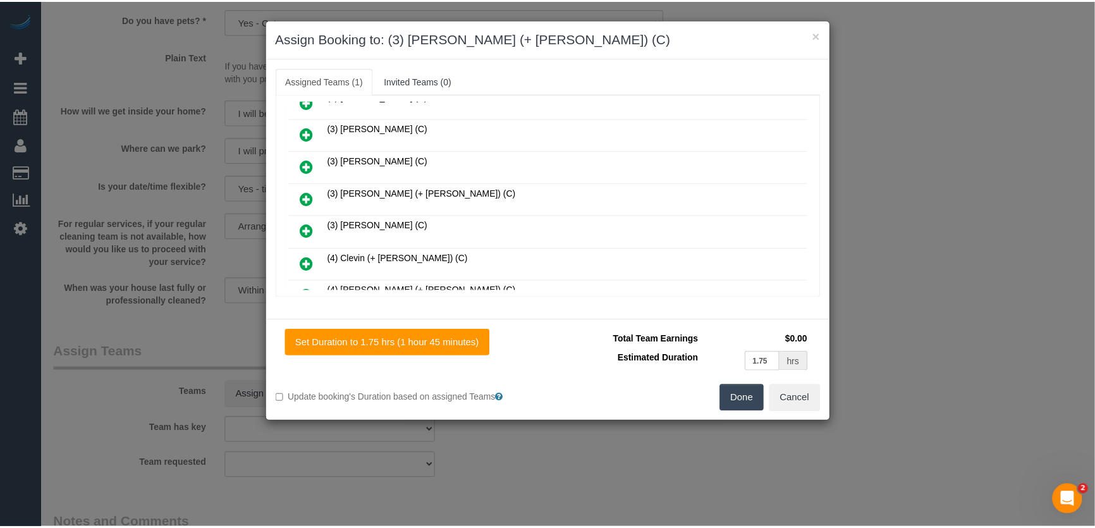
scroll to position [534, 0]
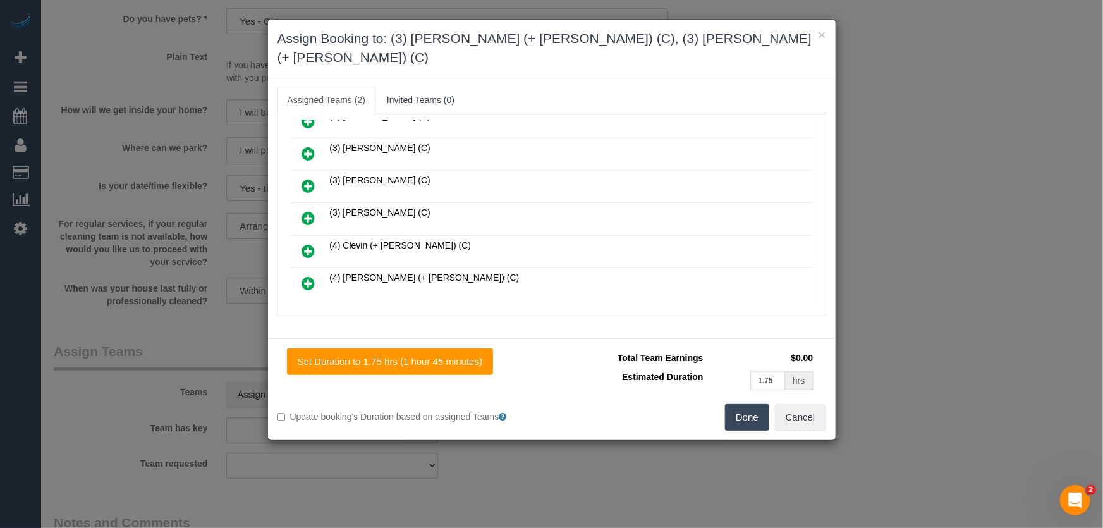
click at [752, 404] on button "Done" at bounding box center [747, 417] width 44 height 27
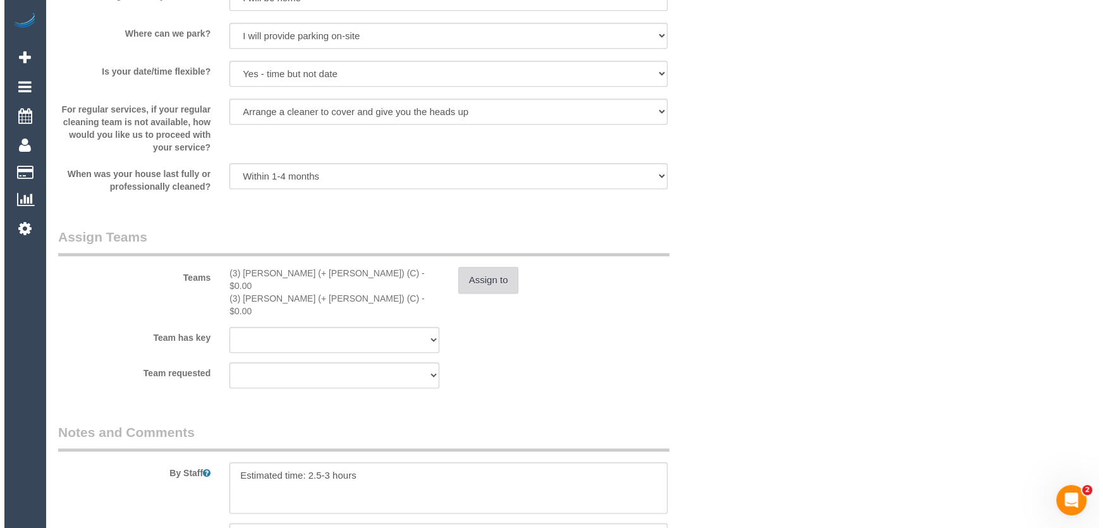
scroll to position [1782, 0]
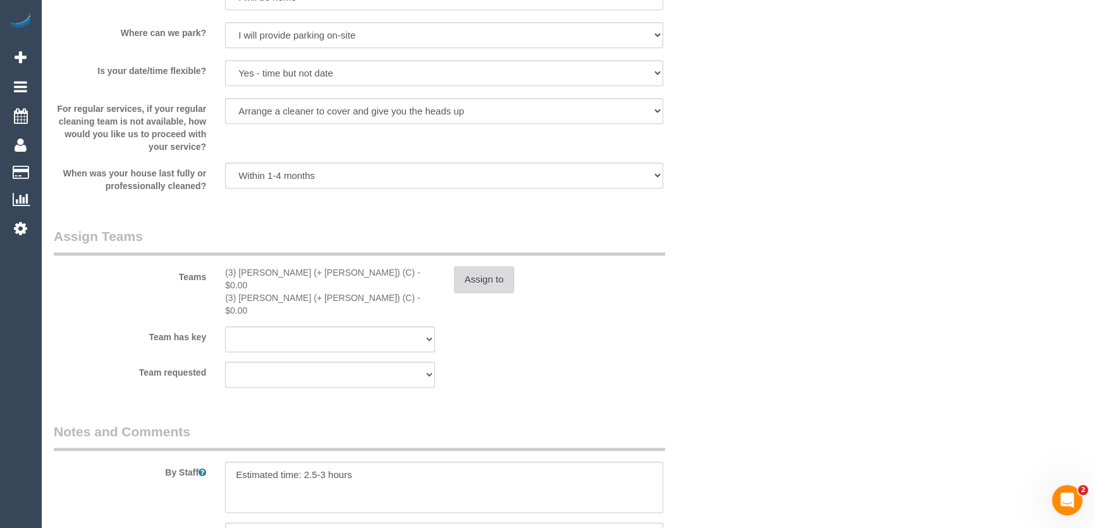
click at [481, 279] on button "Assign to" at bounding box center [484, 279] width 61 height 27
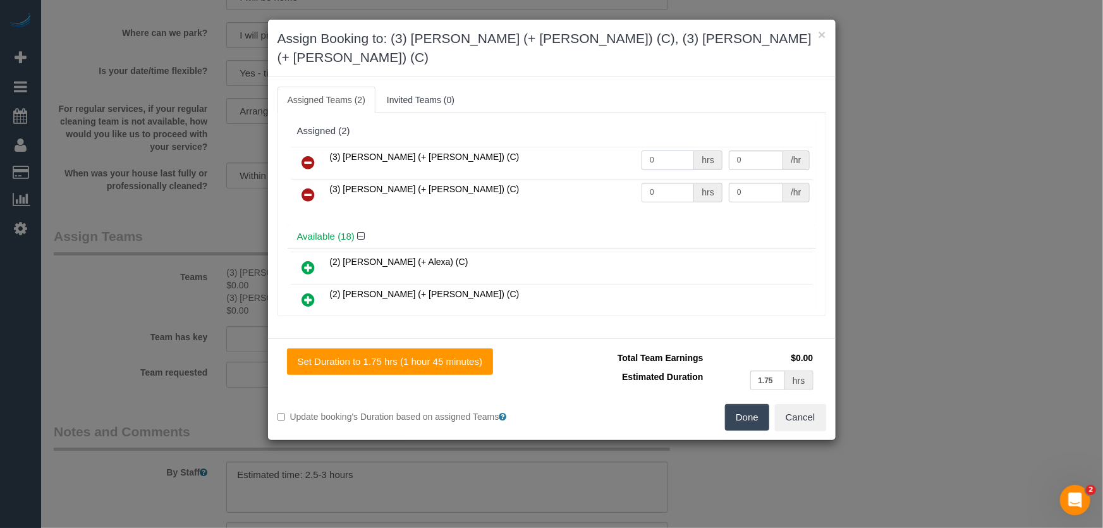
click at [659, 150] on input "0" at bounding box center [668, 160] width 52 height 20
type input "1"
type input "60"
click at [667, 183] on input "0" at bounding box center [668, 193] width 52 height 20
type input "1"
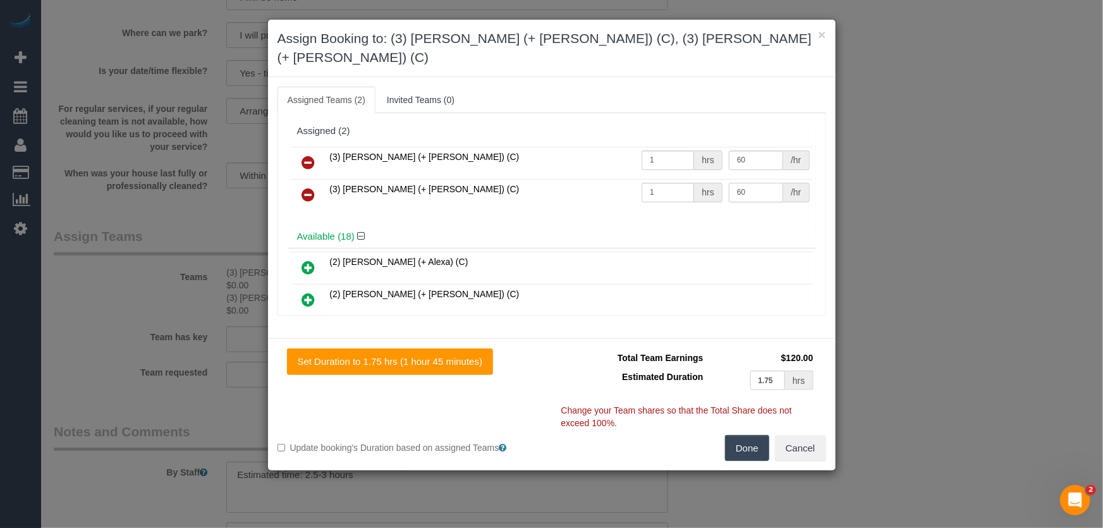
type input "60"
click at [748, 435] on button "Done" at bounding box center [747, 448] width 44 height 27
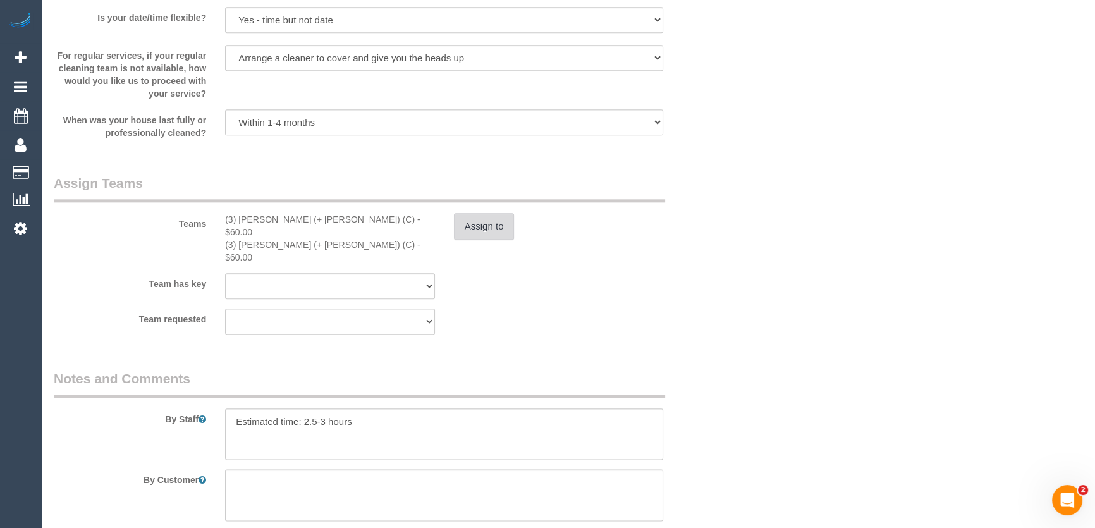
scroll to position [1954, 0]
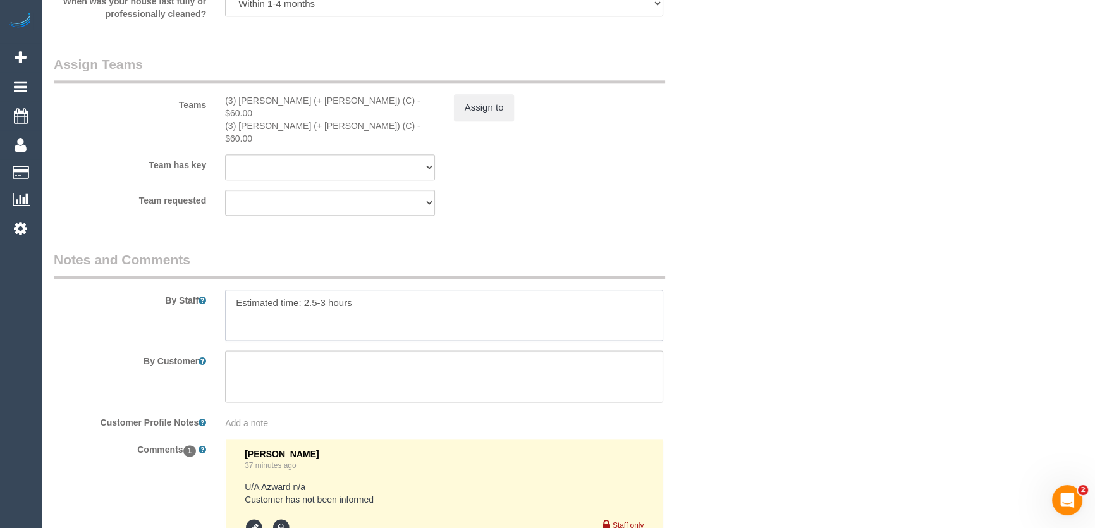
drag, startPoint x: 325, startPoint y: 278, endPoint x: 327, endPoint y: 286, distance: 8.4
click at [325, 290] on textarea at bounding box center [444, 316] width 438 height 52
click at [235, 290] on textarea at bounding box center [444, 316] width 438 height 52
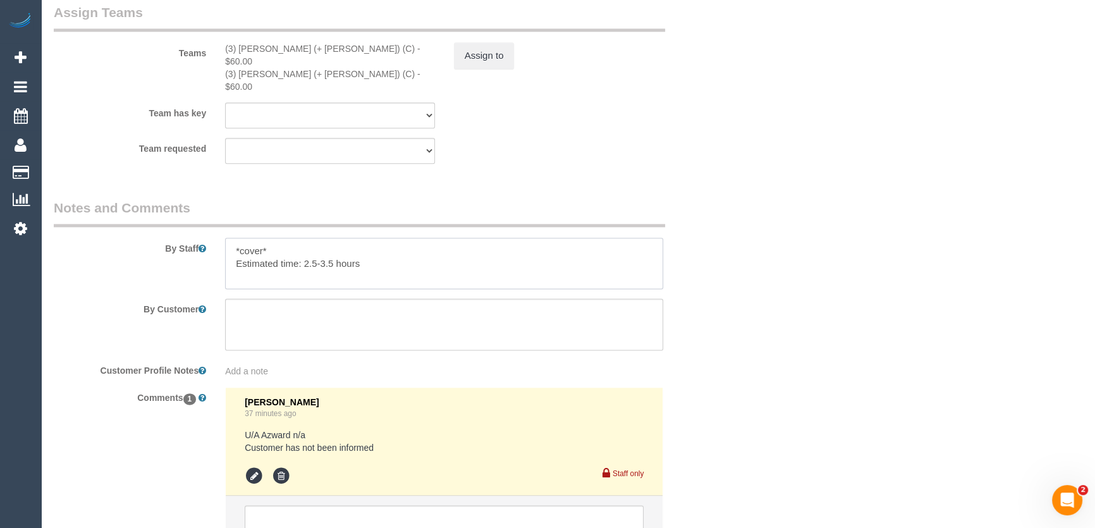
scroll to position [2100, 0]
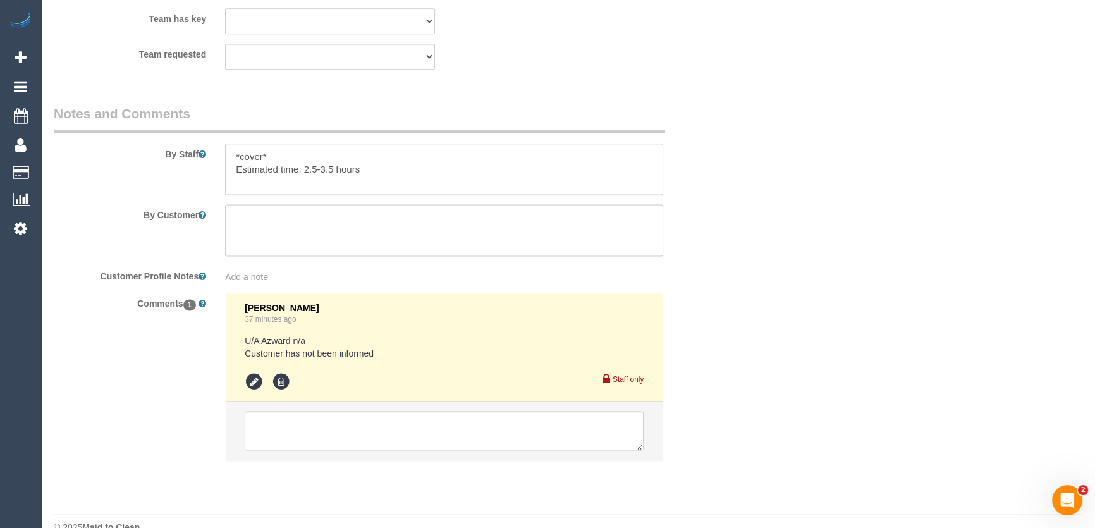
type textarea "*cover* Estimated time: 2.5-3.5 hours"
click at [364, 411] on textarea at bounding box center [444, 430] width 399 height 39
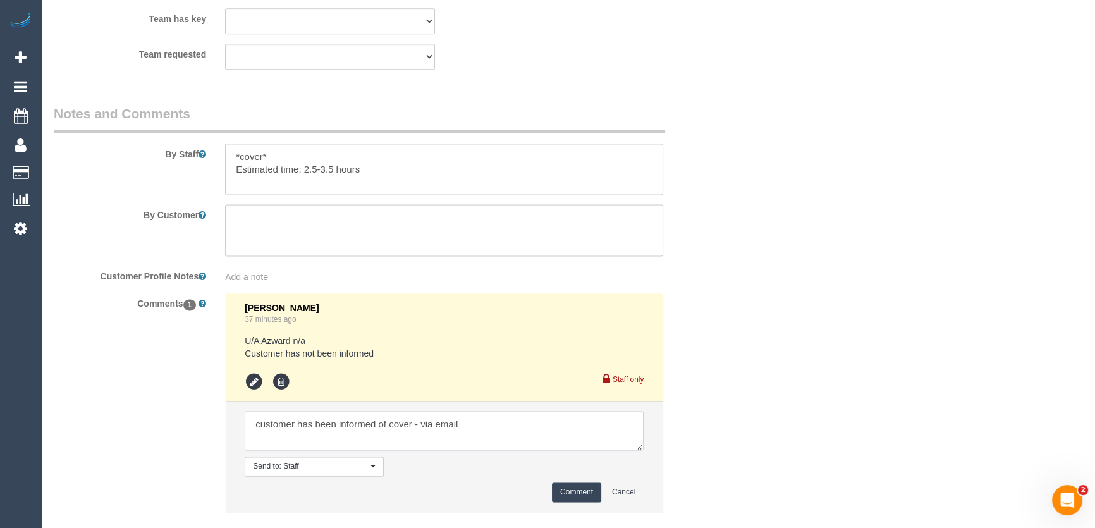
type textarea "customer has been informed of cover - via email"
click at [563, 482] on button "Comment" at bounding box center [576, 492] width 49 height 20
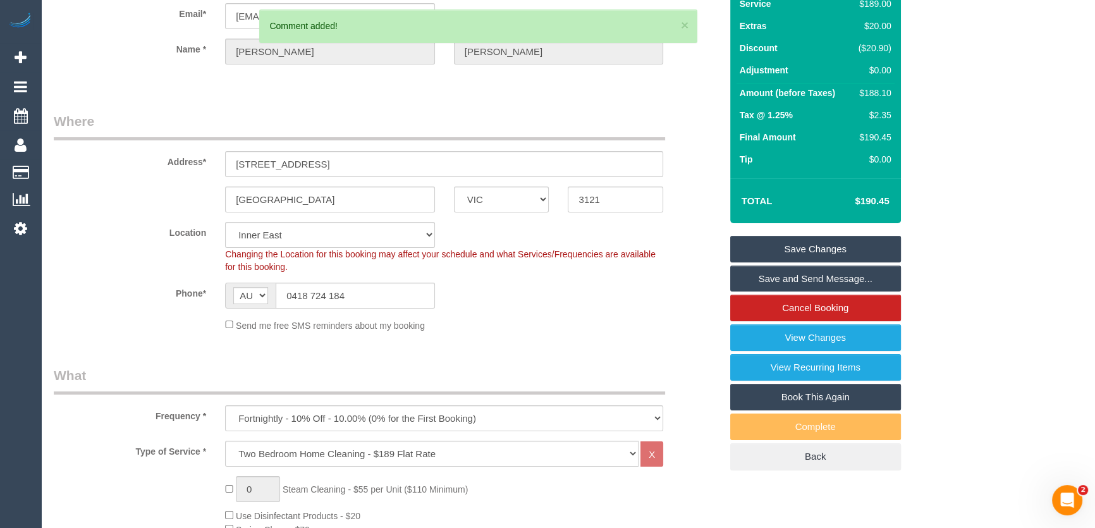
scroll to position [0, 0]
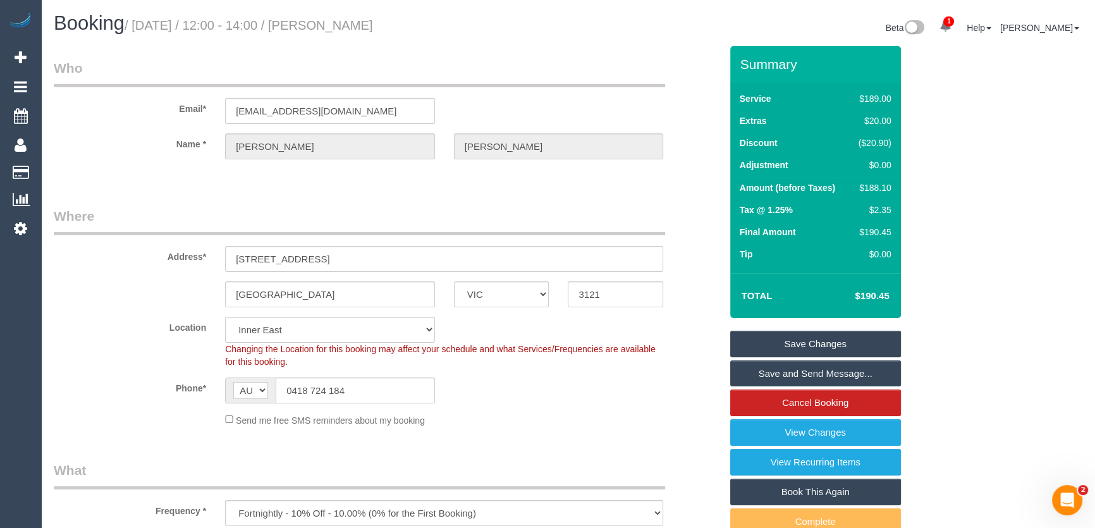
click at [344, 29] on small "/ August 19, 2025 / 12:00 - 14:00 / Patrick Cooper" at bounding box center [249, 25] width 248 height 14
copy small "Patrick Cooper"
click at [354, 118] on input "patrickcooper@duck.com" at bounding box center [330, 111] width 210 height 26
click at [354, 116] on input "patrickcooper@duck.com" at bounding box center [330, 111] width 210 height 26
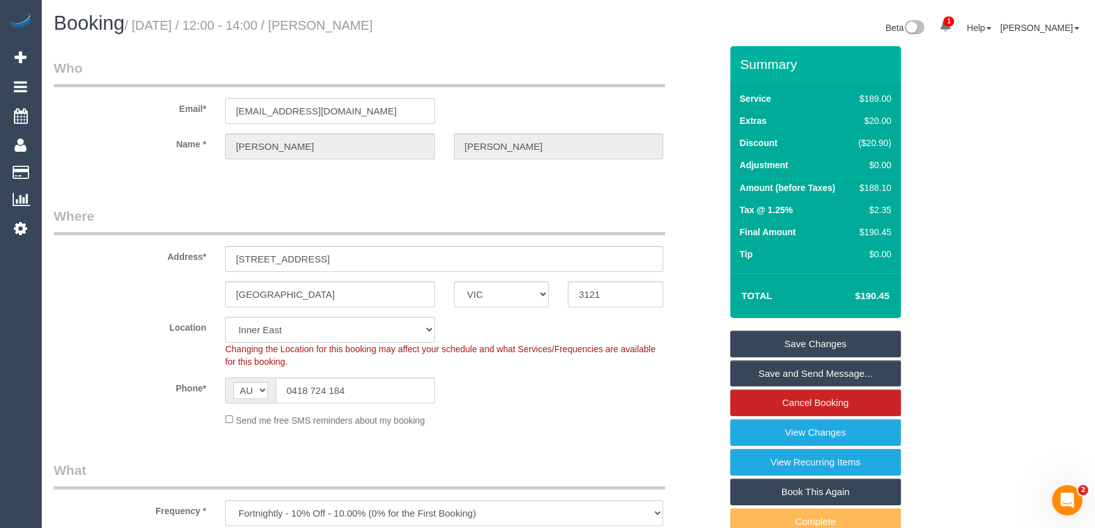
click at [354, 116] on input "patrickcooper@duck.com" at bounding box center [330, 111] width 210 height 26
click at [361, 113] on input "patrickcooper@duck.com" at bounding box center [330, 111] width 210 height 26
click at [362, 113] on input "patrickcooper@duck.com" at bounding box center [330, 111] width 210 height 26
click at [362, 112] on input "patrickcooper@duck.com" at bounding box center [330, 111] width 210 height 26
click at [361, 111] on input "patrickcooper@duck.com" at bounding box center [330, 111] width 210 height 26
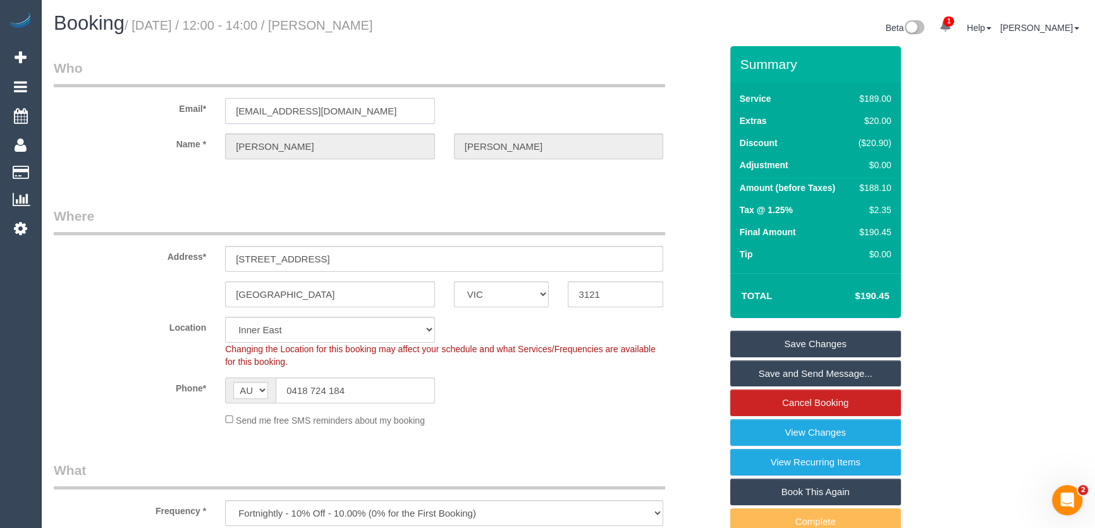
click at [361, 111] on input "patrickcooper@duck.com" at bounding box center [330, 111] width 210 height 26
click at [801, 344] on link "Save Changes" at bounding box center [815, 344] width 171 height 27
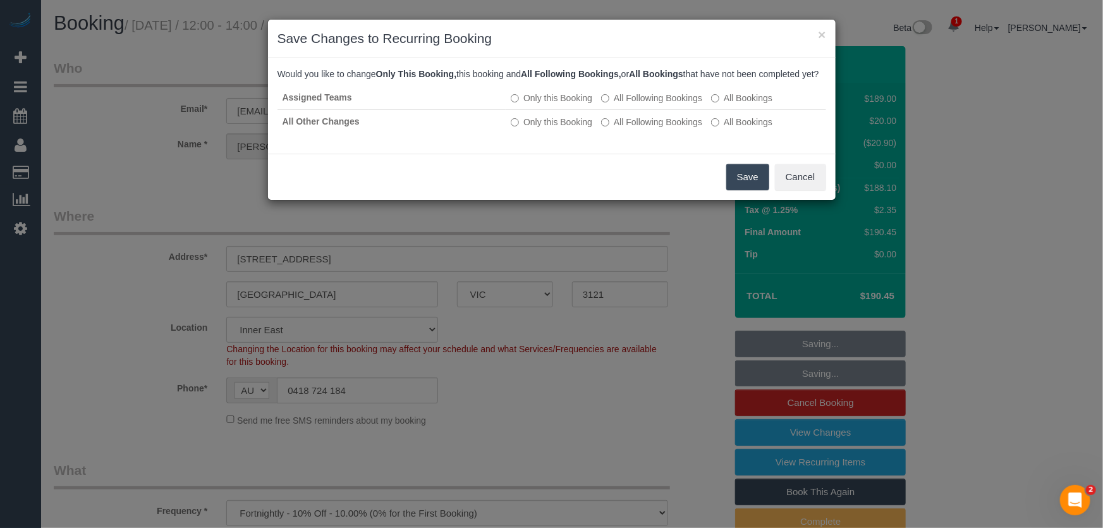
click at [740, 190] on button "Save" at bounding box center [747, 177] width 43 height 27
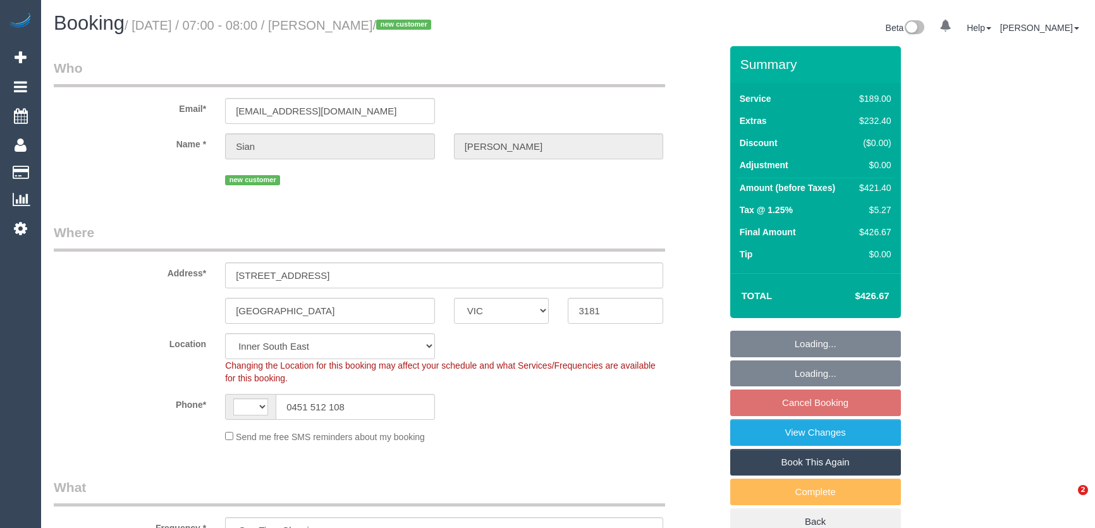
select select "VIC"
select select "string:stripe-pm_1RtmOw2GScqysDRVZoZ6GvAI"
select select "object:693"
select select "string:AU"
select select "number:28"
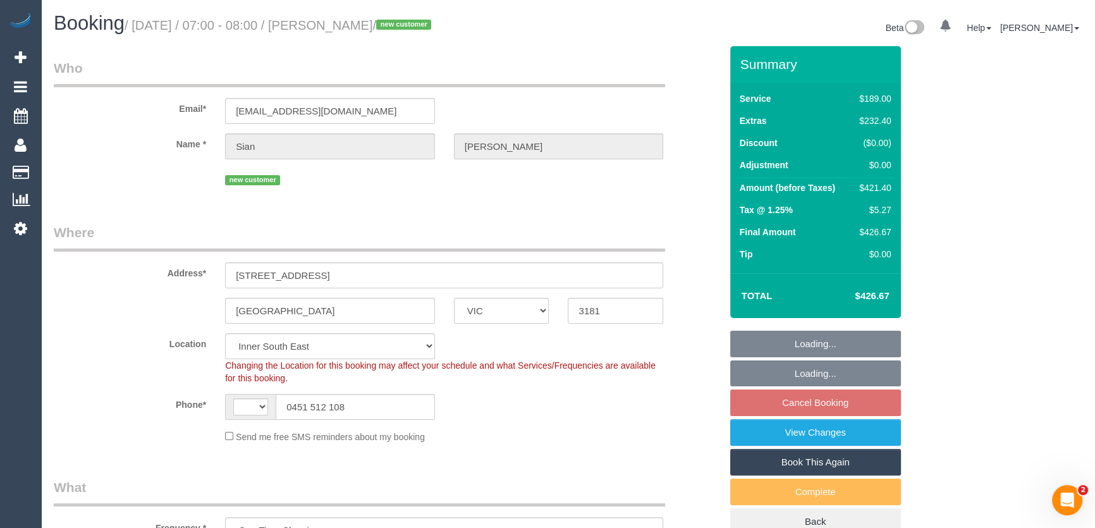
select select "number:14"
select select "number:19"
select select "number:25"
select select "number:13"
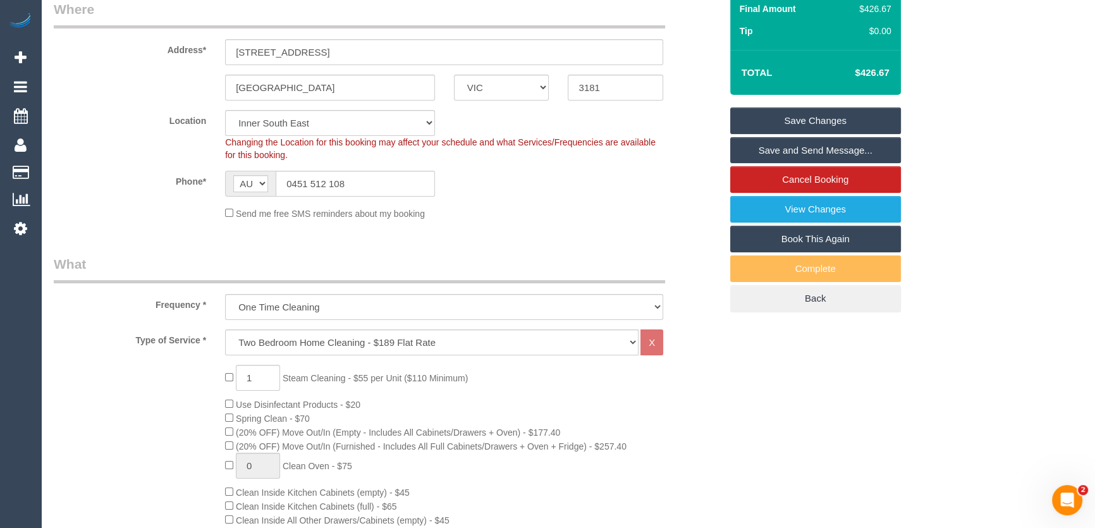
scroll to position [345, 0]
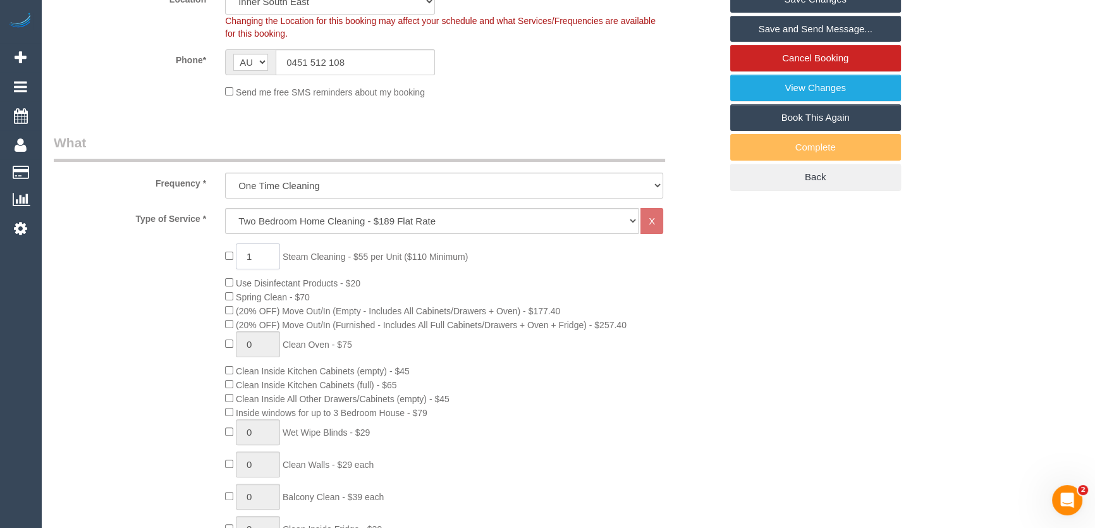
drag, startPoint x: 268, startPoint y: 256, endPoint x: 250, endPoint y: 248, distance: 19.8
click at [269, 256] on input "1" at bounding box center [258, 256] width 44 height 26
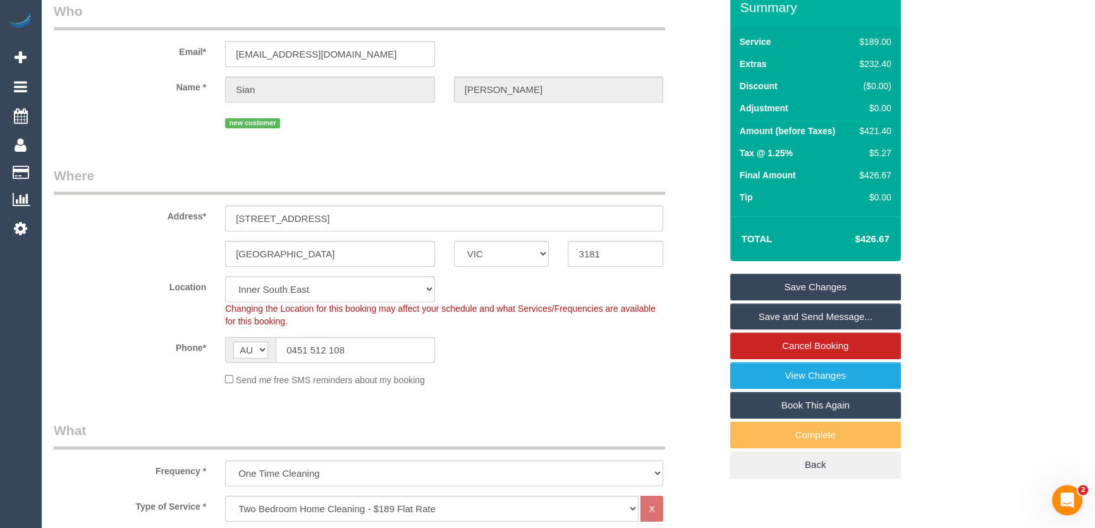
scroll to position [0, 0]
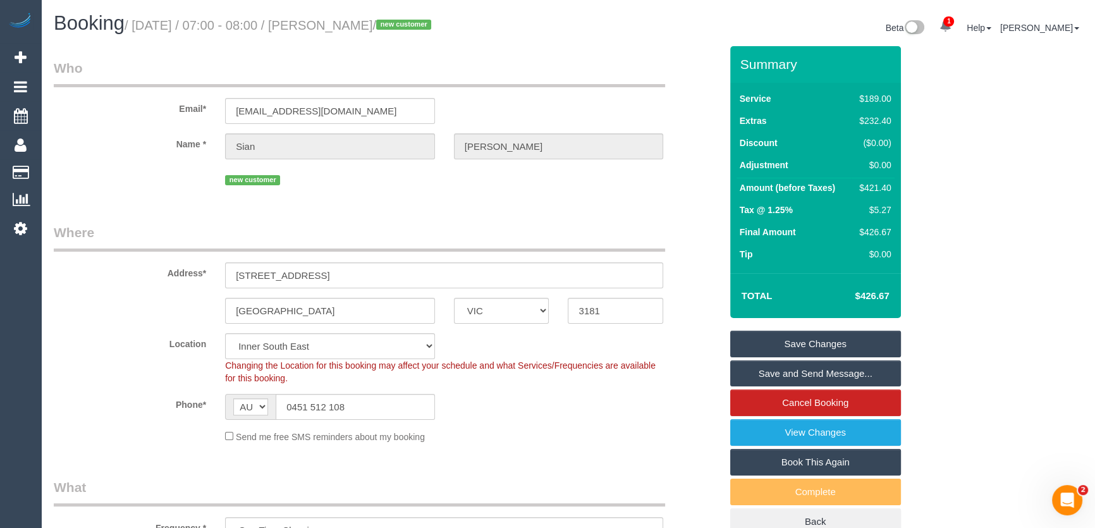
type input "2"
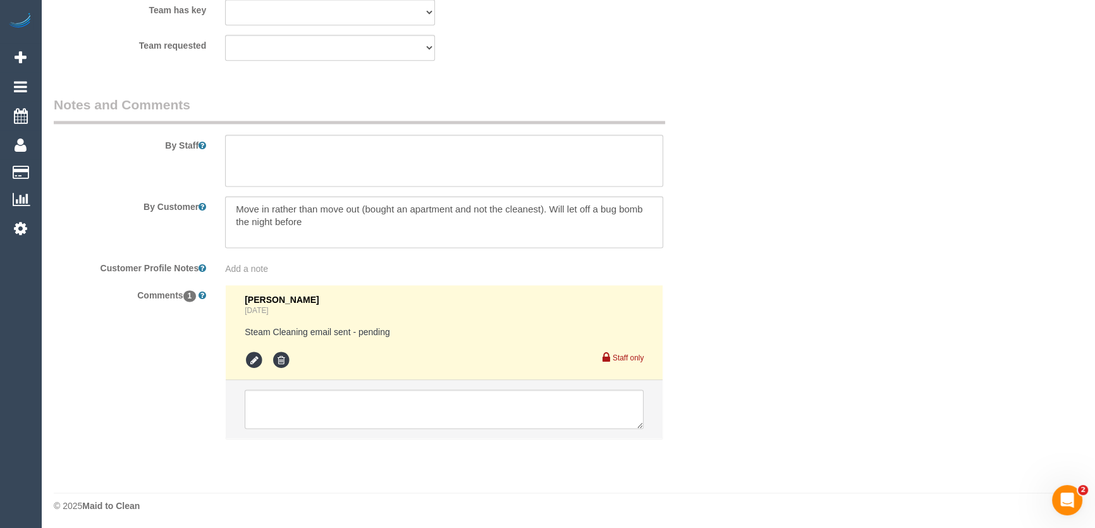
scroll to position [2082, 0]
click at [289, 403] on textarea at bounding box center [444, 406] width 399 height 39
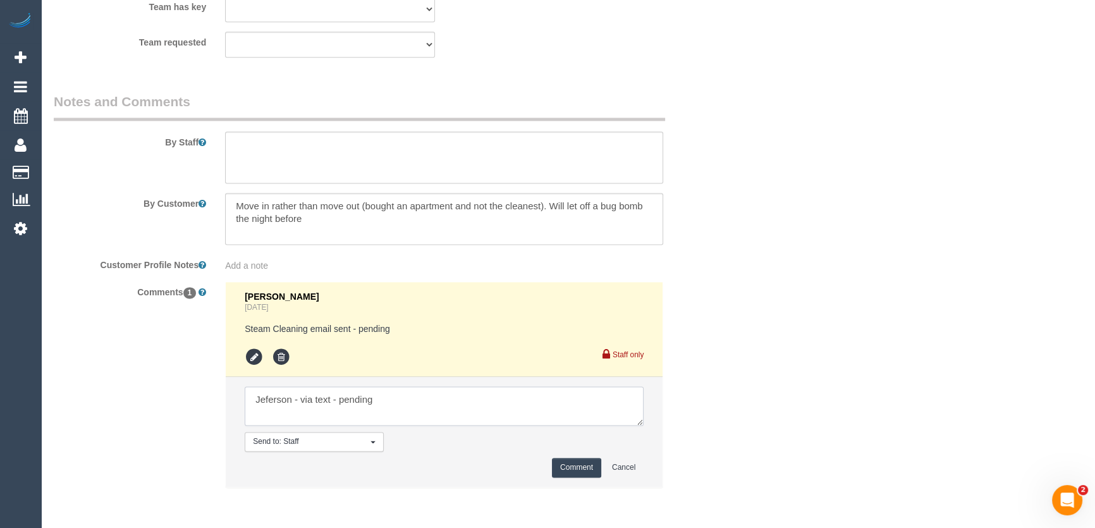
type textarea "Jeferson - via text - pending"
click at [581, 469] on button "Comment" at bounding box center [576, 468] width 49 height 20
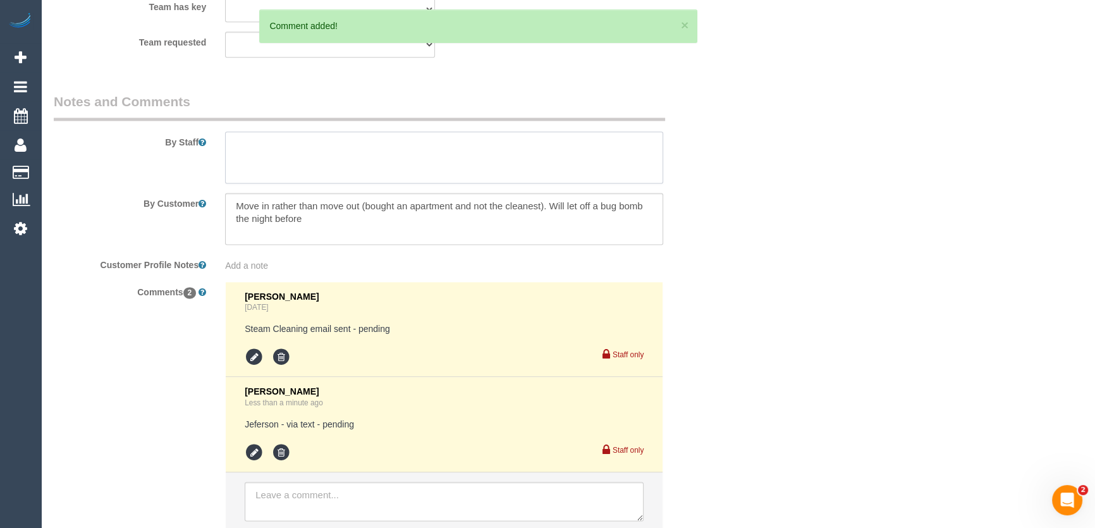
click at [333, 157] on textarea at bounding box center [444, 158] width 438 height 52
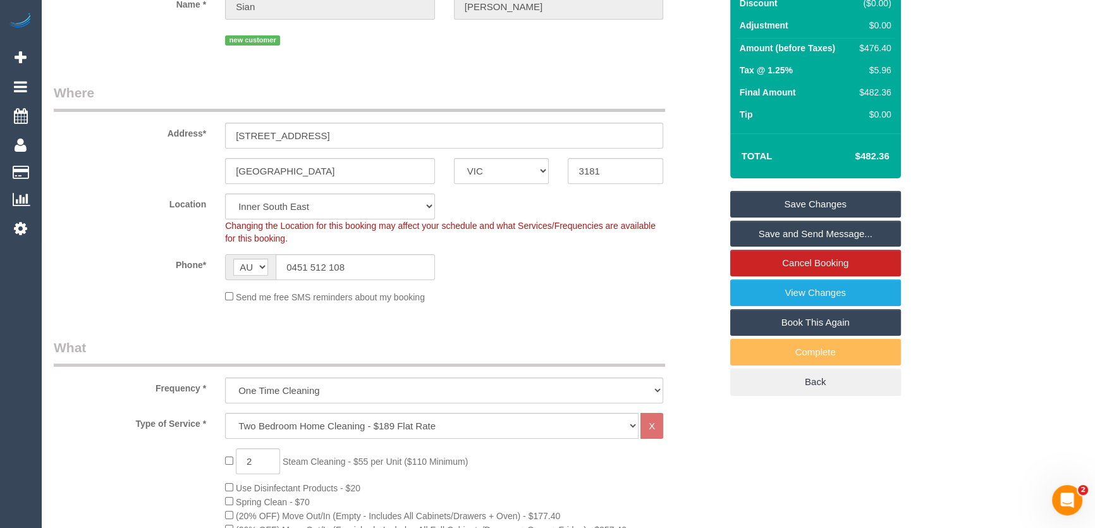
scroll to position [0, 0]
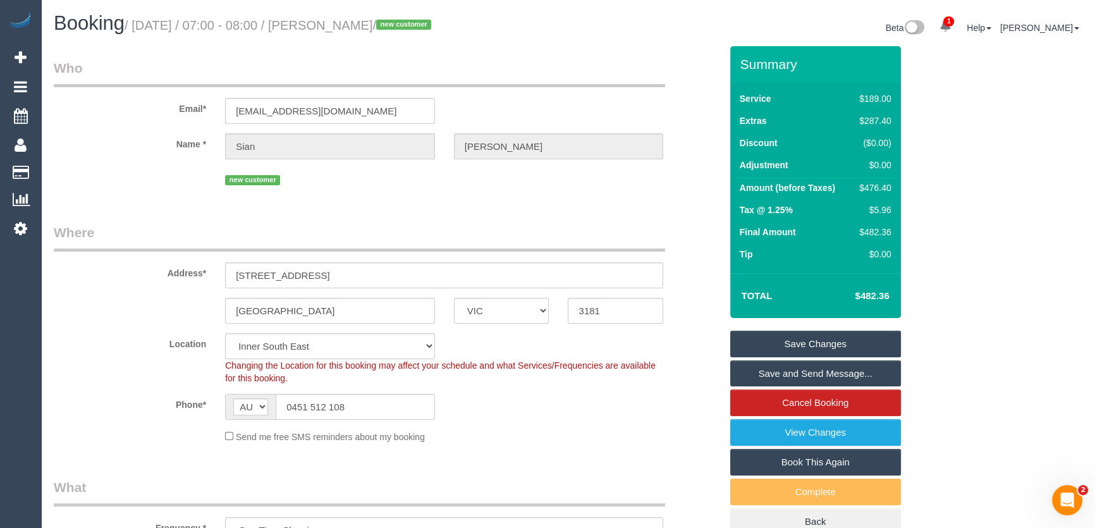
type textarea "Estimated time: 5-7 hours + Steam Cleaning"
click at [365, 113] on input "sianmahony98@gmail.com" at bounding box center [330, 111] width 210 height 26
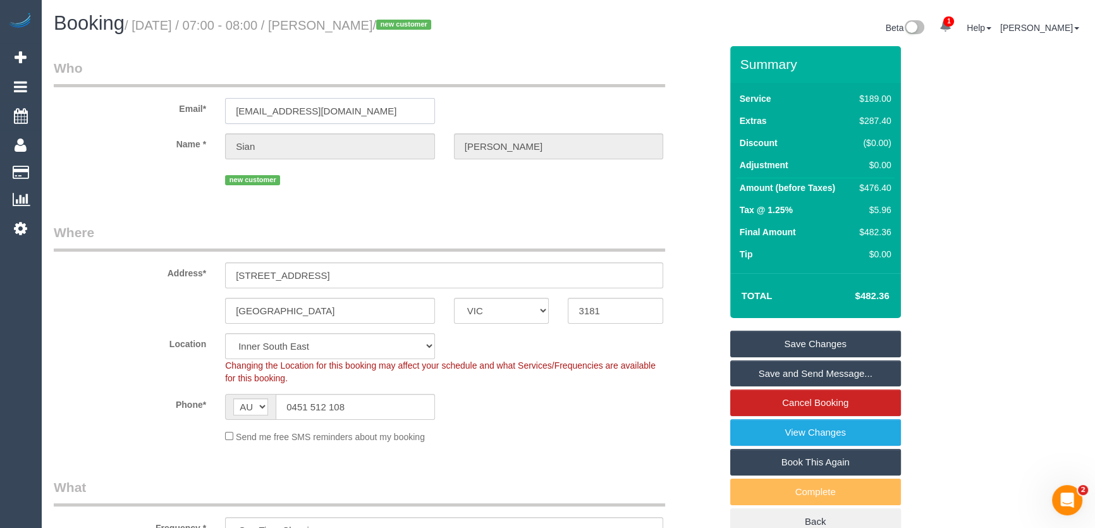
click at [365, 113] on input "sianmahony98@gmail.com" at bounding box center [330, 111] width 210 height 26
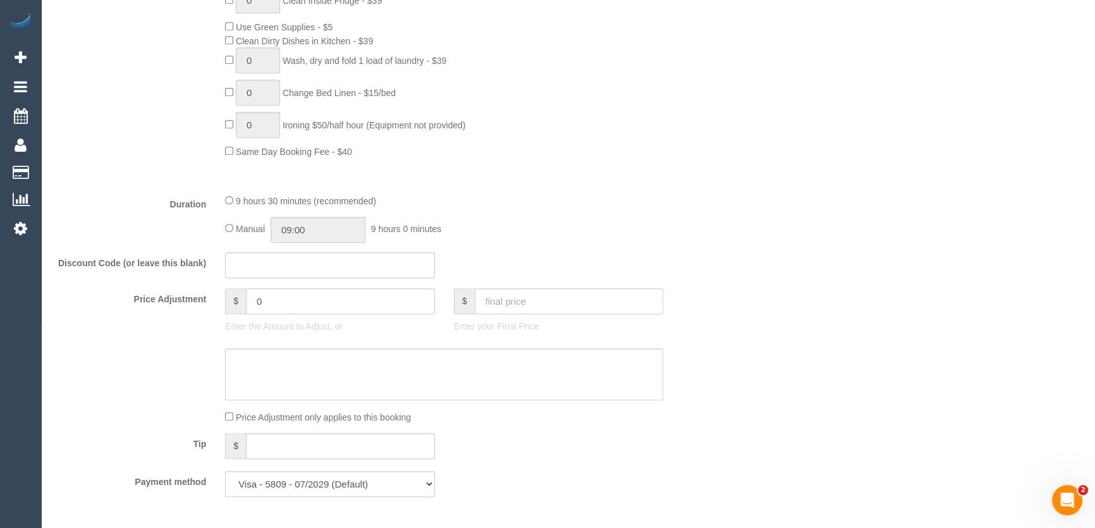
scroll to position [804, 0]
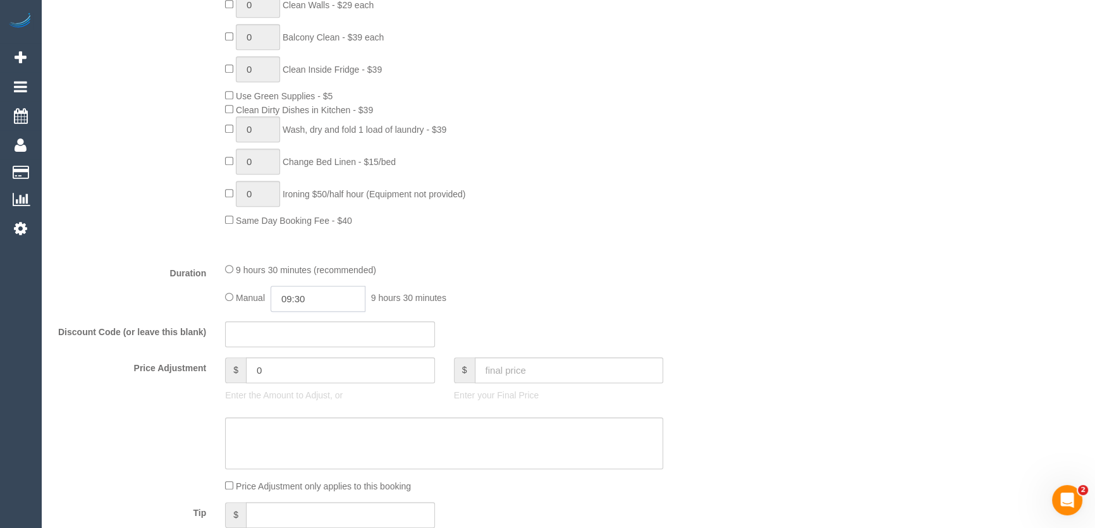
click at [336, 309] on input "09:30" at bounding box center [318, 299] width 95 height 26
click at [309, 345] on li "07:00" at bounding box center [304, 349] width 56 height 16
type input "07:00"
click at [649, 296] on div "Manual 07:00 7 hours 0 minutes" at bounding box center [444, 299] width 438 height 26
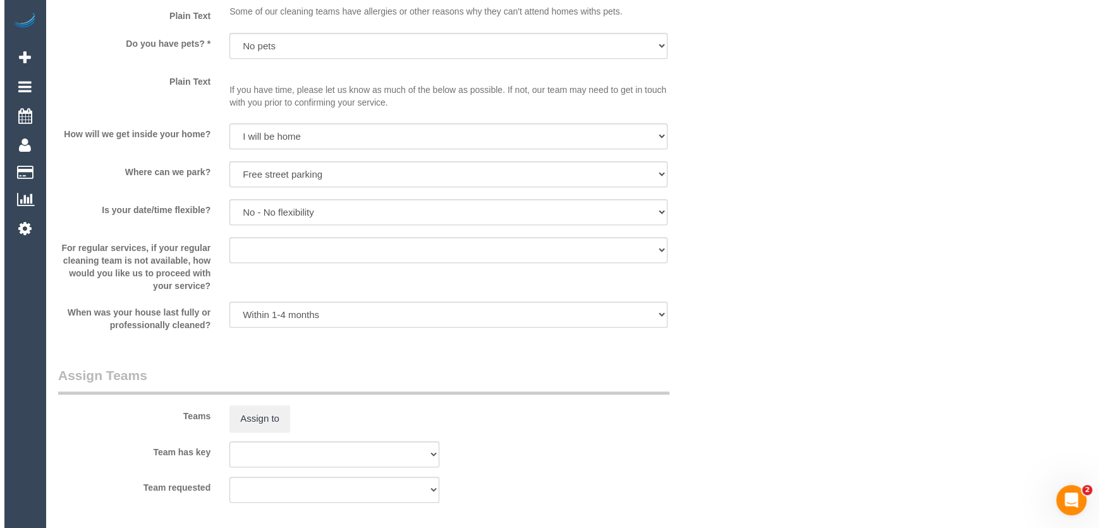
scroll to position [1724, 0]
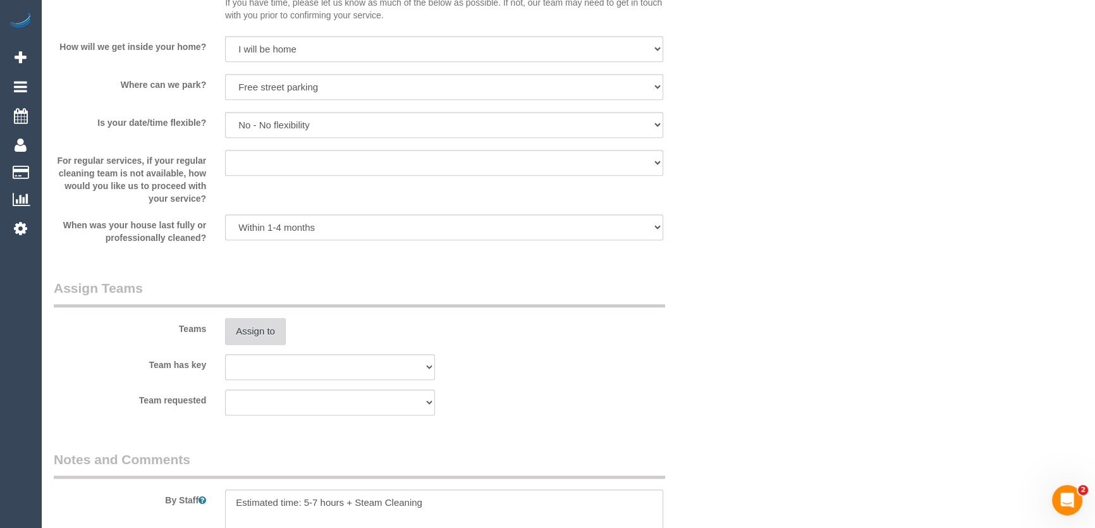
click at [266, 329] on button "Assign to" at bounding box center [255, 331] width 61 height 27
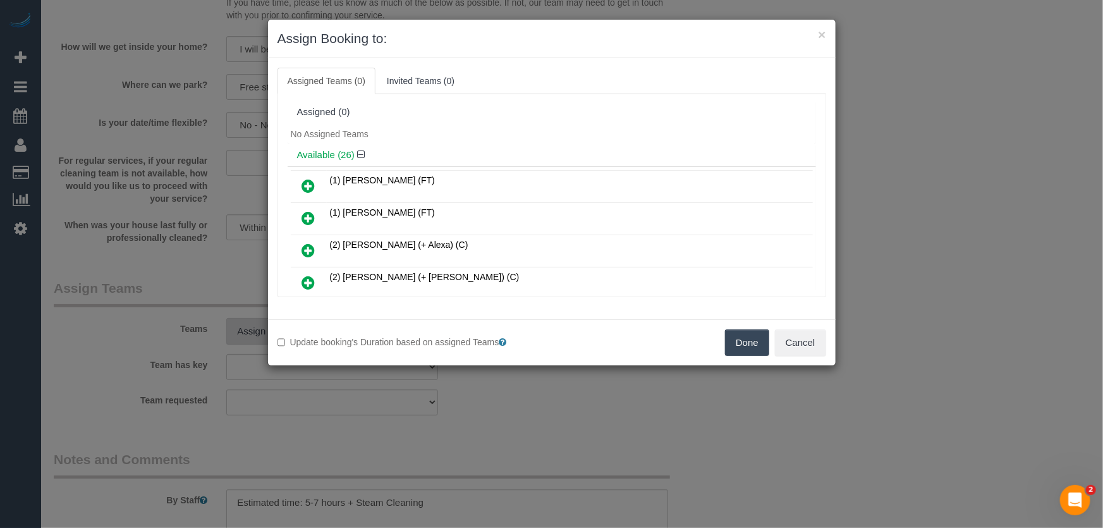
scroll to position [2798, 0]
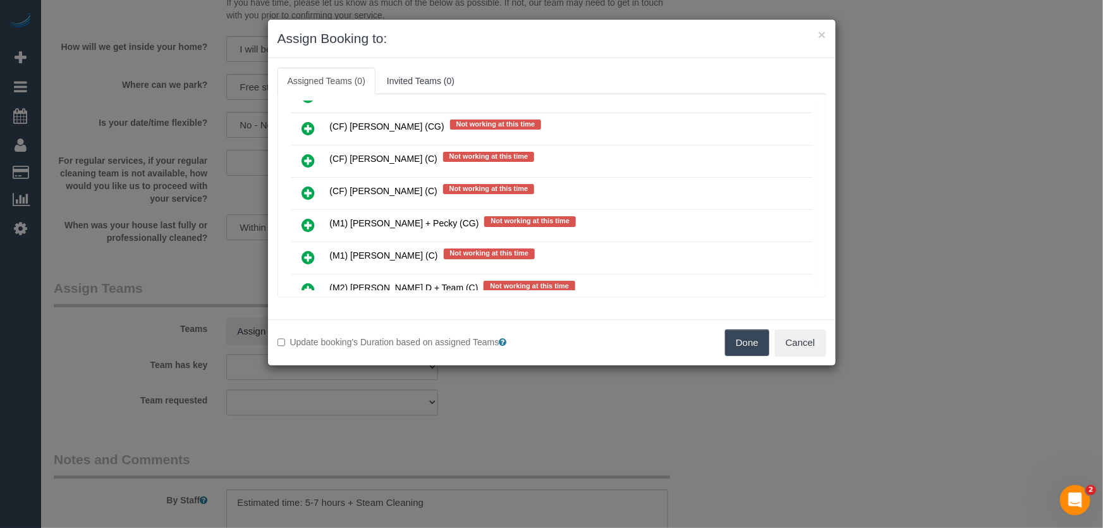
click at [306, 250] on icon at bounding box center [308, 257] width 13 height 15
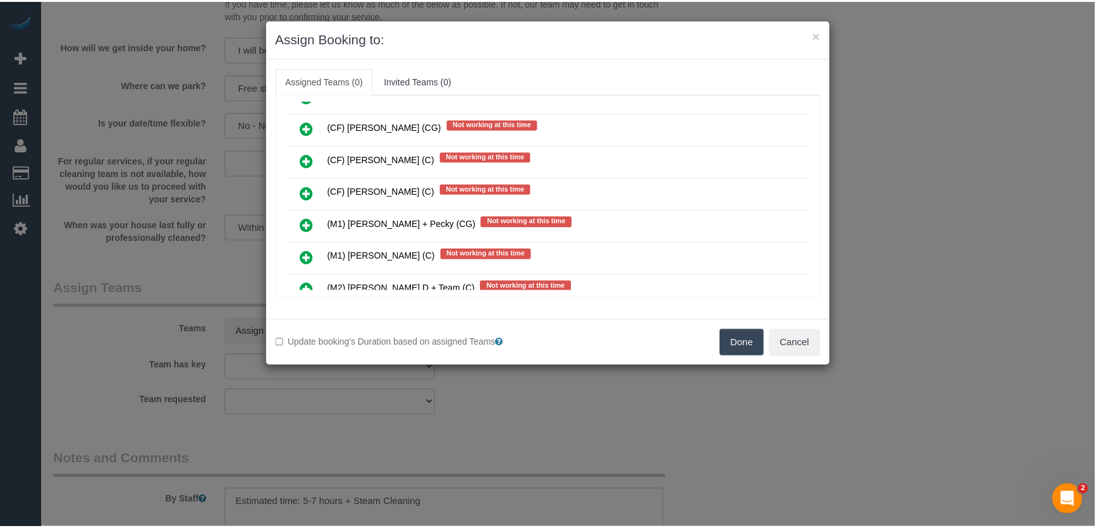
scroll to position [2828, 0]
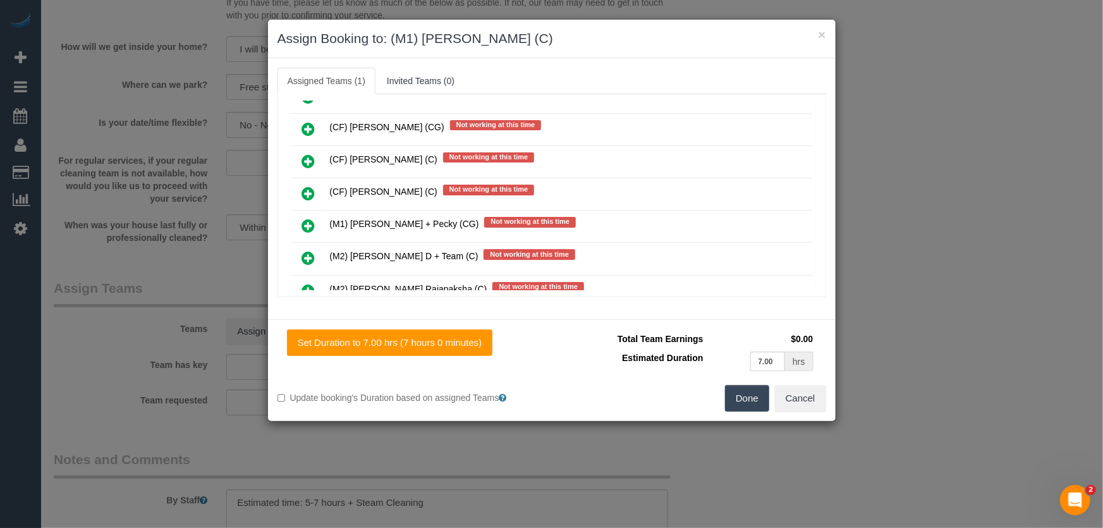
click at [740, 405] on button "Done" at bounding box center [747, 398] width 44 height 27
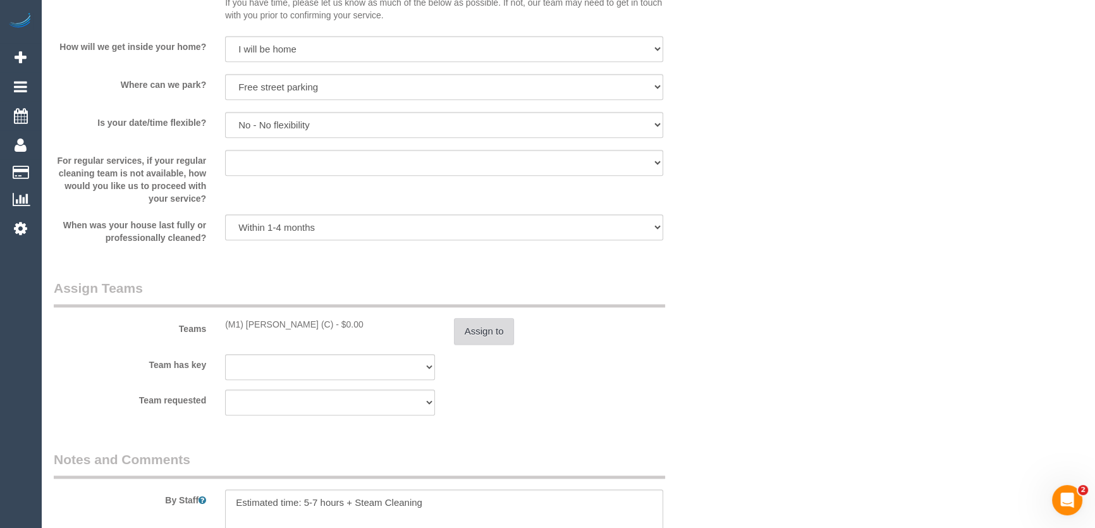
click at [495, 329] on button "Assign to" at bounding box center [484, 331] width 61 height 27
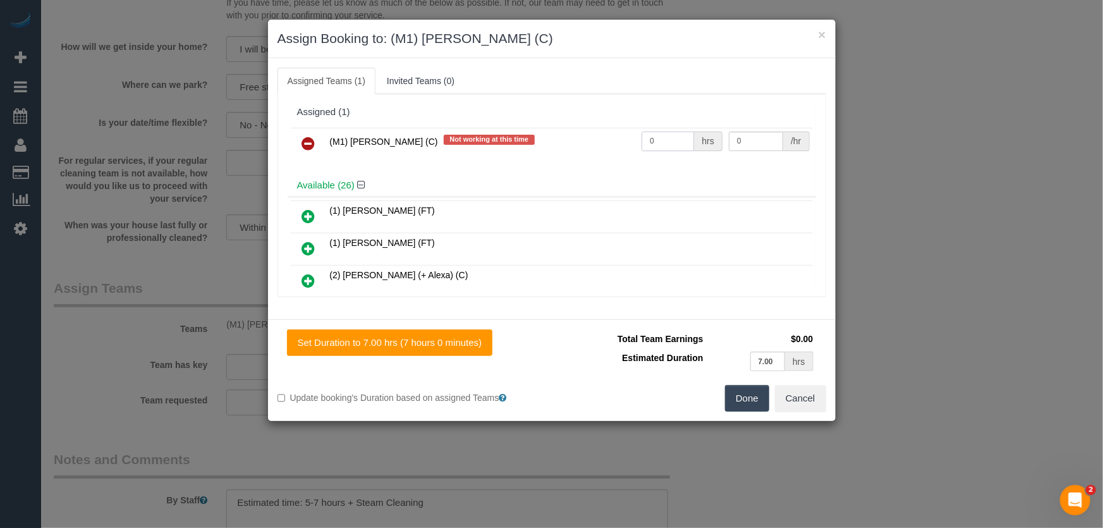
click at [673, 144] on input "0" at bounding box center [668, 142] width 52 height 20
type input "1"
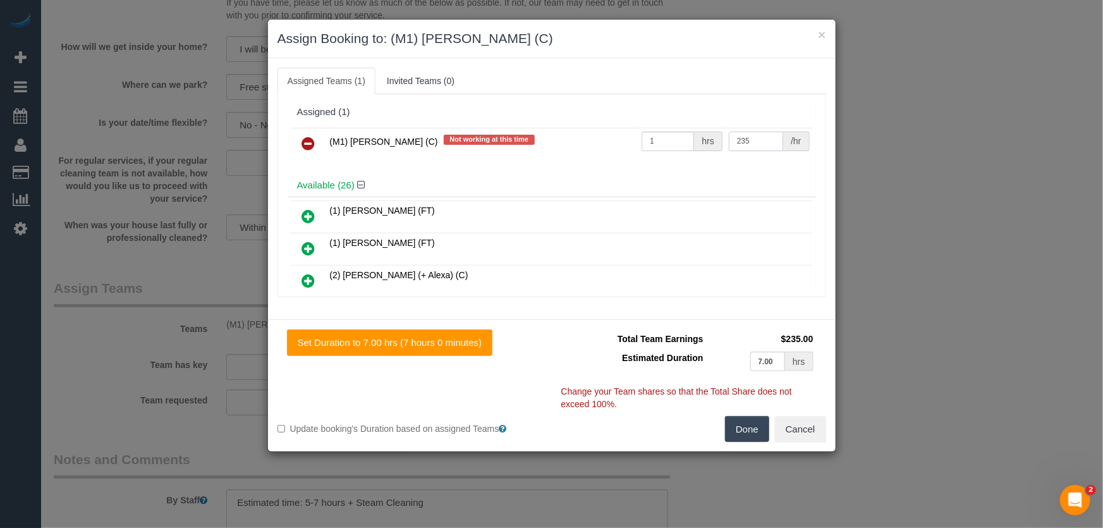
type input "235"
click at [744, 429] on button "Done" at bounding box center [747, 429] width 44 height 27
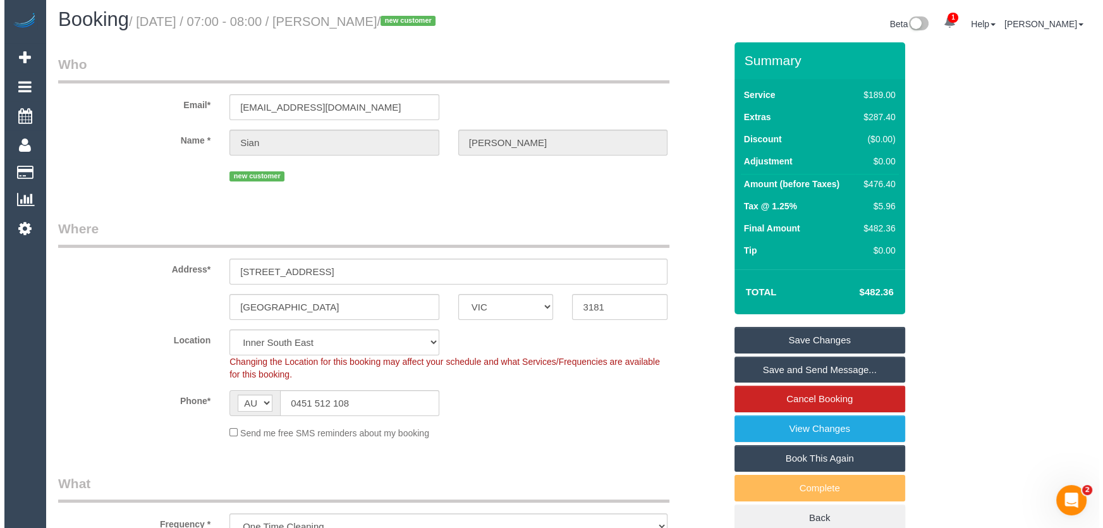
scroll to position [0, 0]
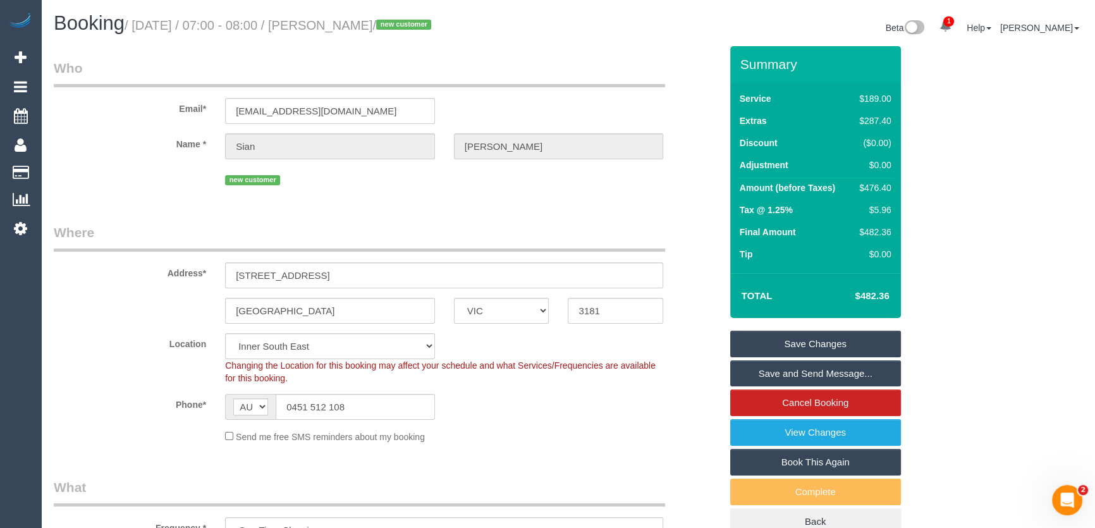
click at [329, 27] on small "/ August 19, 2025 / 07:00 - 08:00 / Sian Mahony / new customer" at bounding box center [280, 25] width 310 height 14
copy small "Sian Mahony"
click at [801, 338] on link "Save Changes" at bounding box center [815, 344] width 171 height 27
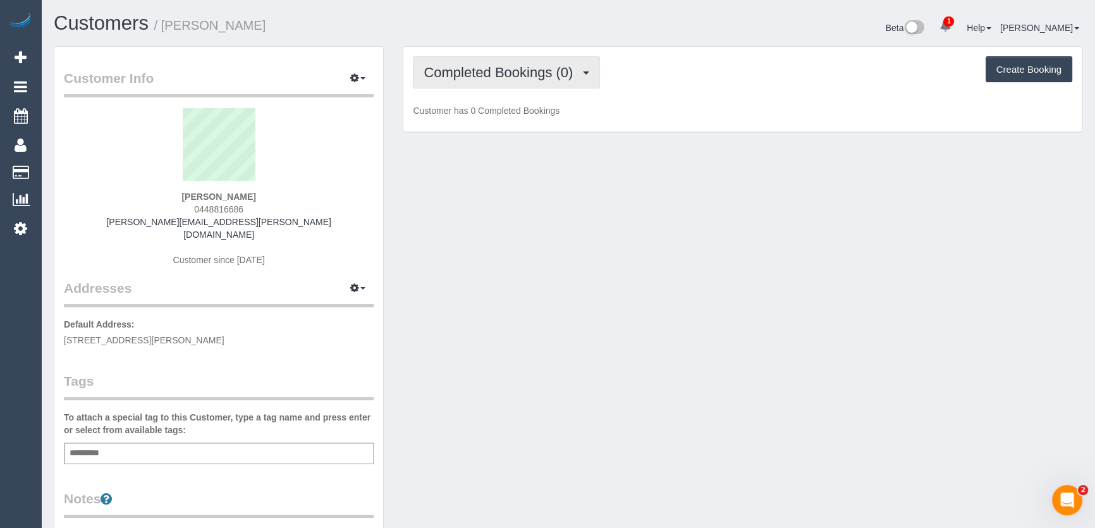
click at [542, 74] on span "Completed Bookings (0)" at bounding box center [502, 72] width 156 height 16
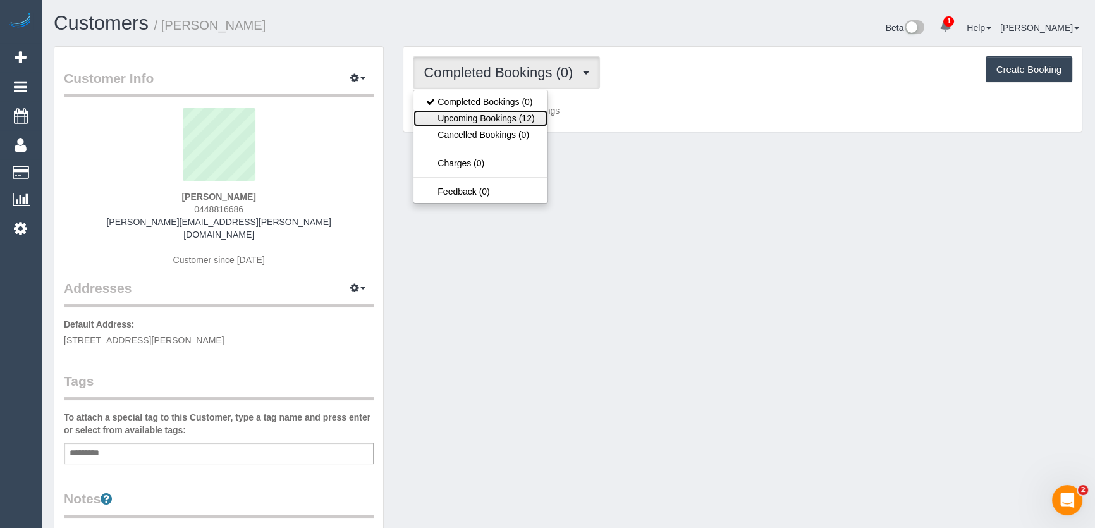
click at [525, 123] on link "Upcoming Bookings (12)" at bounding box center [480, 118] width 133 height 16
click at [525, 123] on div "Completed Bookings (0) Completed Bookings (0) Upcoming Bookings (12) Cancelled …" at bounding box center [742, 89] width 678 height 85
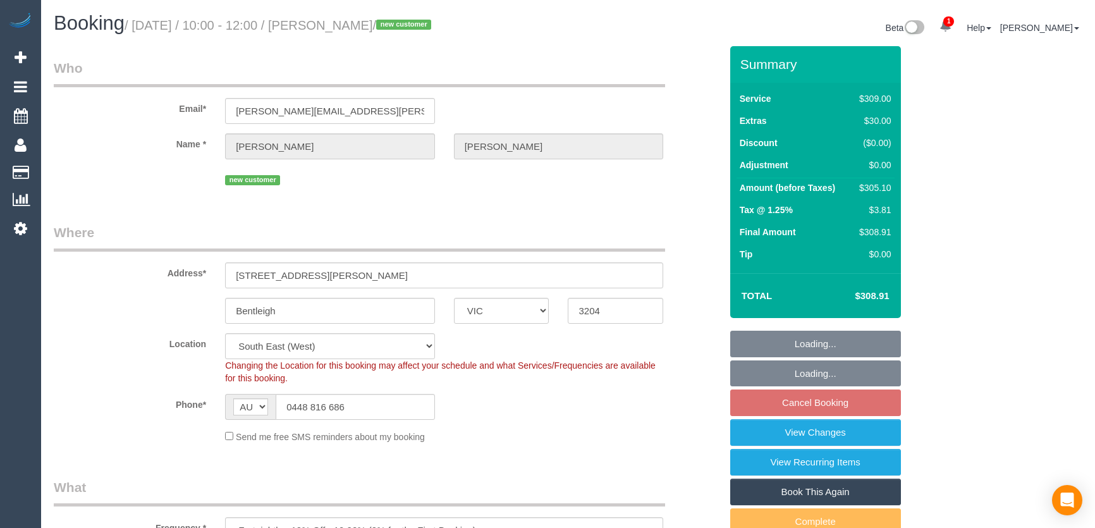
select select "VIC"
select select "number:27"
select select "number:14"
select select "number:19"
select select "number:25"
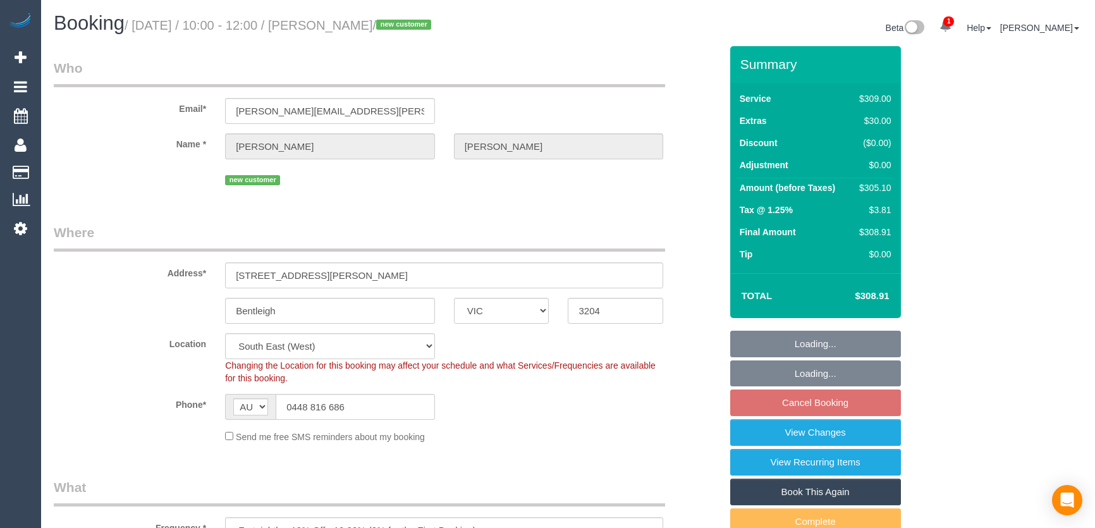
select select "number:35"
select select "number:26"
select select "object:1302"
select select "spot3"
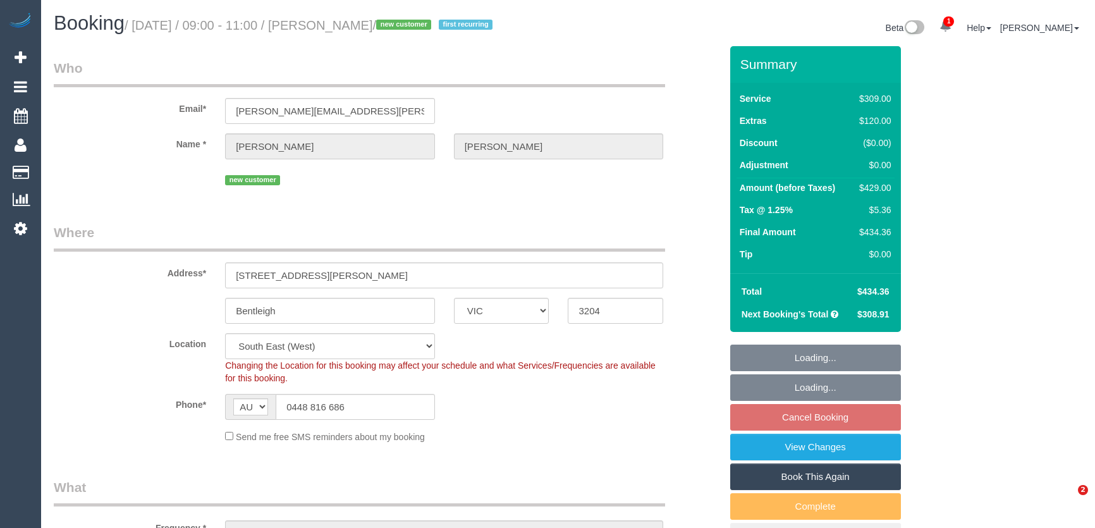
select select "VIC"
select select "object:614"
select select "string:stripe-pm_1Ru2wm2GScqysDRVW2ld3WSI"
select select "number:27"
select select "number:14"
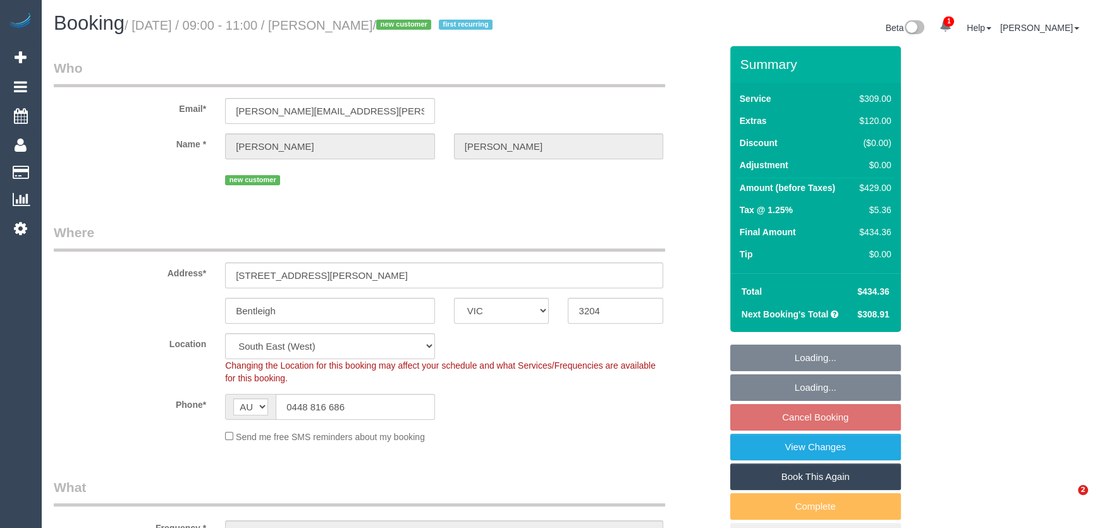
select select "number:19"
select select "number:25"
select select "number:35"
select select "number:26"
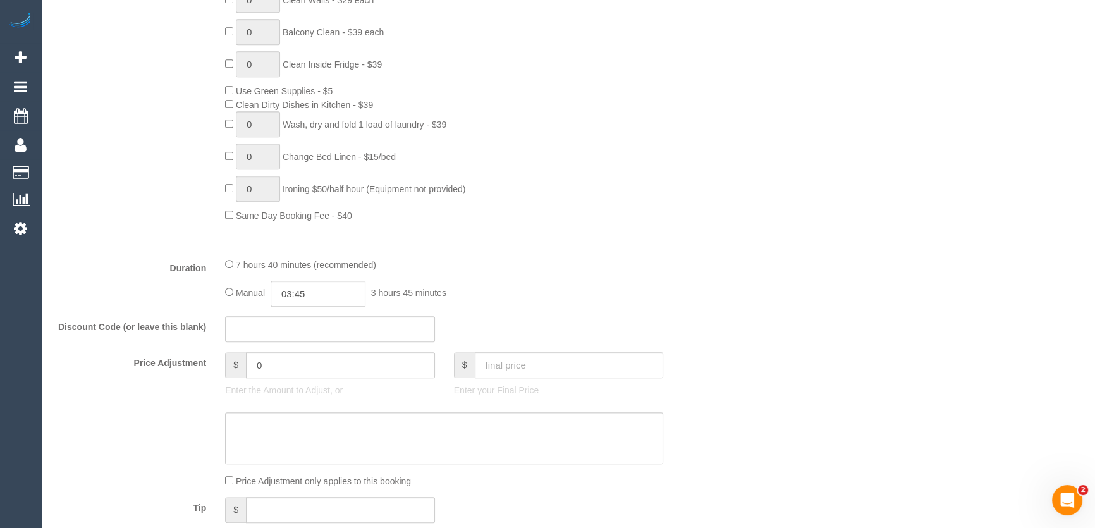
scroll to position [977, 0]
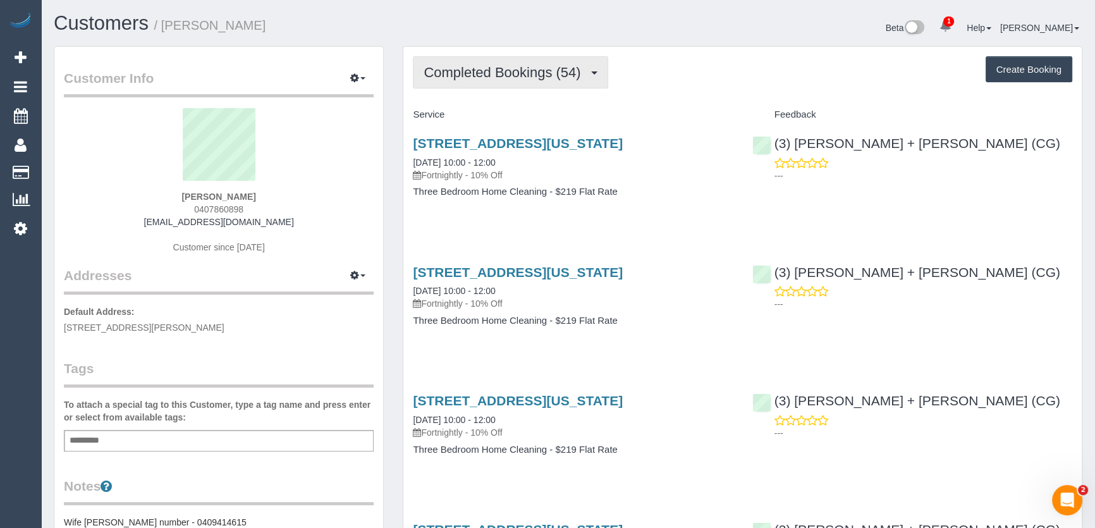
click at [576, 77] on span "Completed Bookings (54)" at bounding box center [505, 72] width 163 height 16
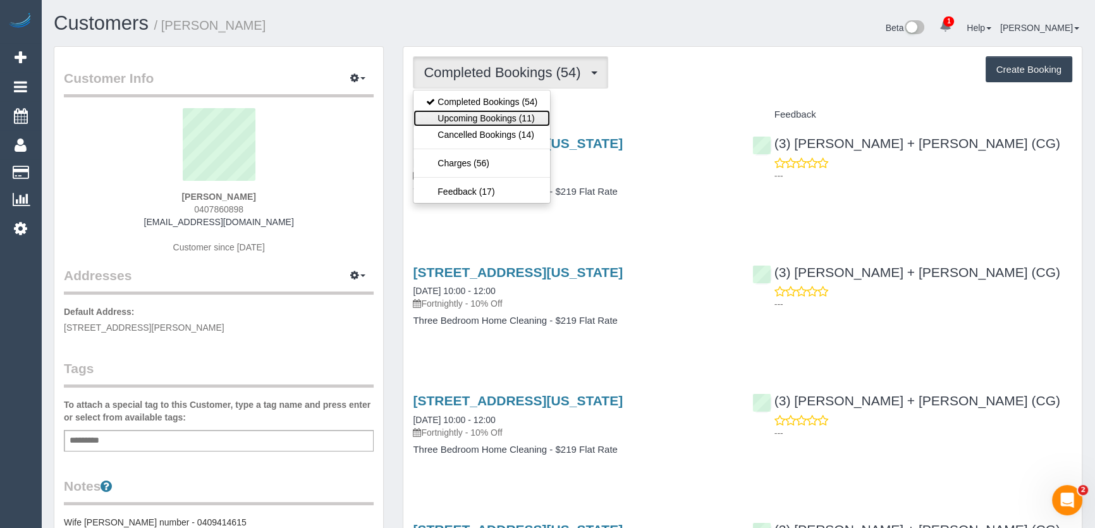
click at [520, 120] on link "Upcoming Bookings (11)" at bounding box center [482, 118] width 137 height 16
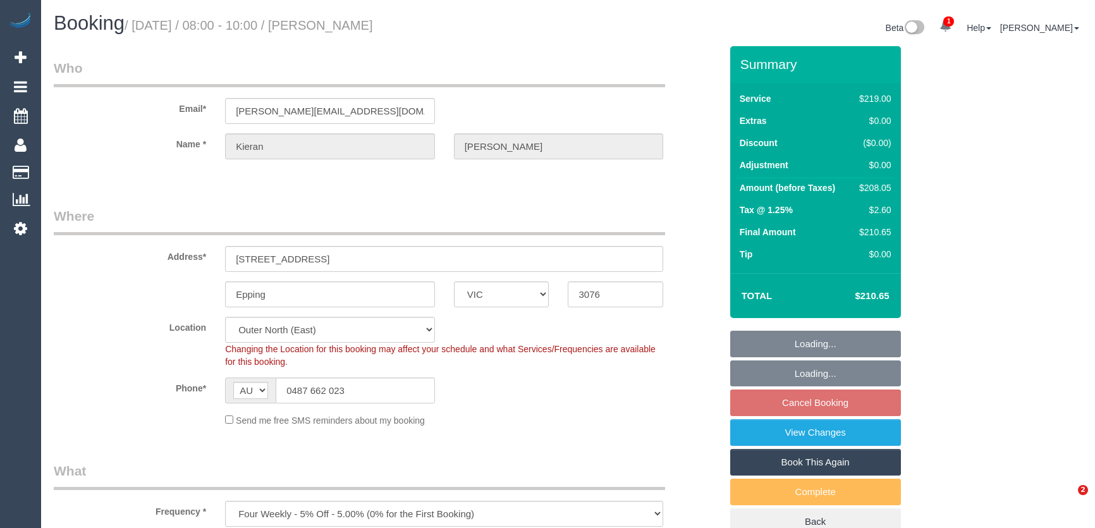
select select "VIC"
select select "number:28"
select select "number:16"
select select "number:19"
select select "number:24"
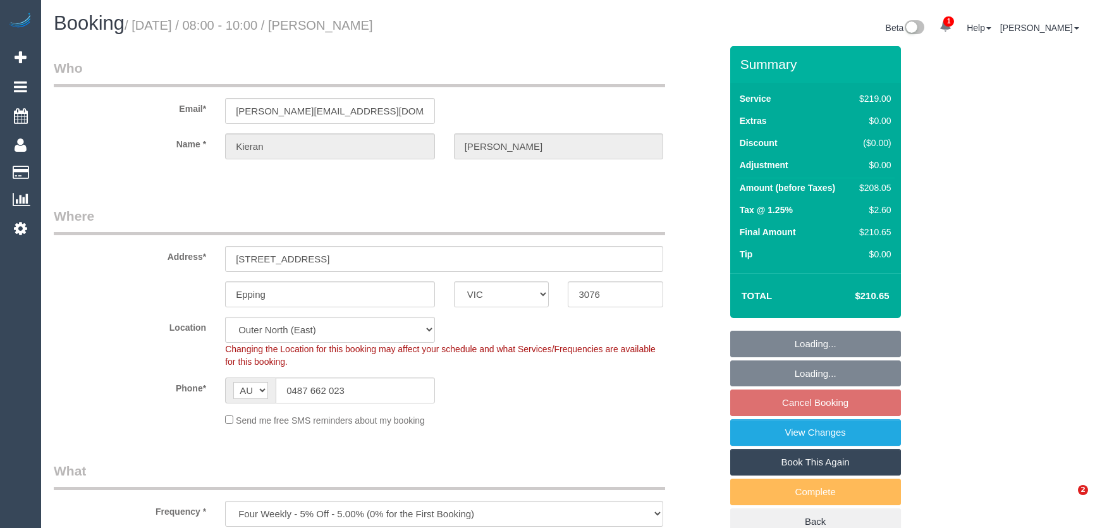
select select "number:34"
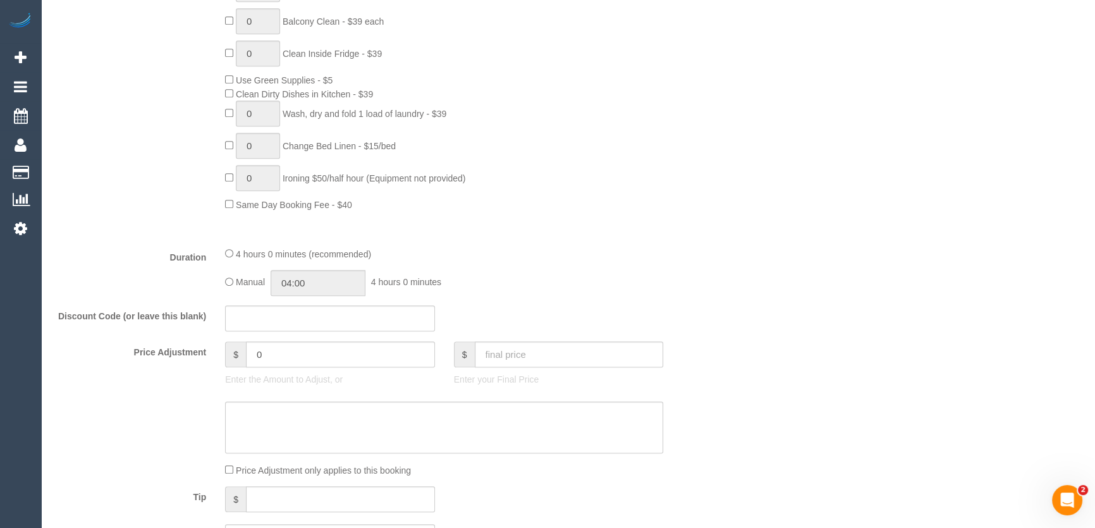
scroll to position [804, 0]
click at [328, 283] on input "04:00" at bounding box center [318, 282] width 95 height 26
click at [309, 336] on li "01:30" at bounding box center [304, 332] width 56 height 16
click at [325, 283] on input "01:30" at bounding box center [318, 282] width 95 height 26
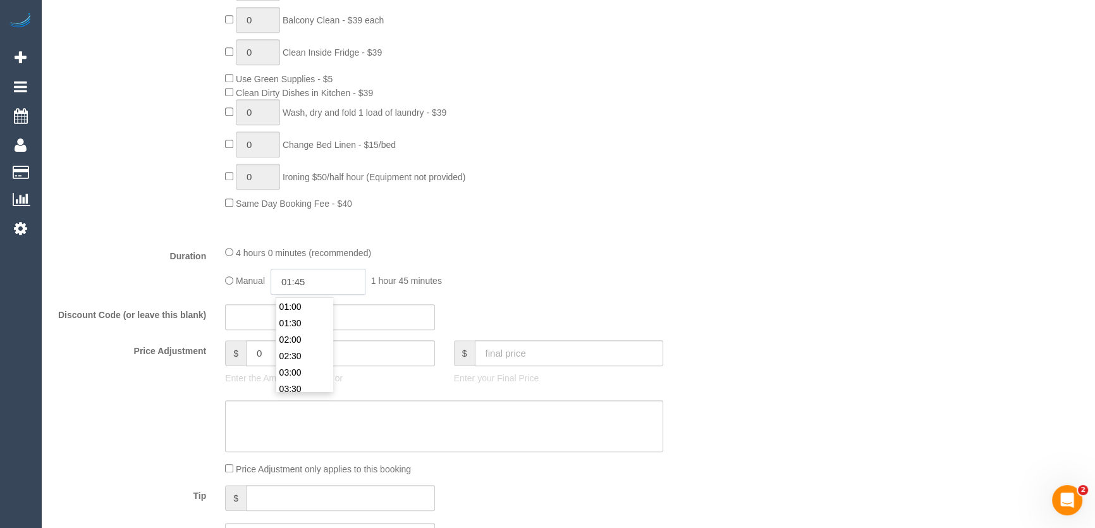
type input "01:45"
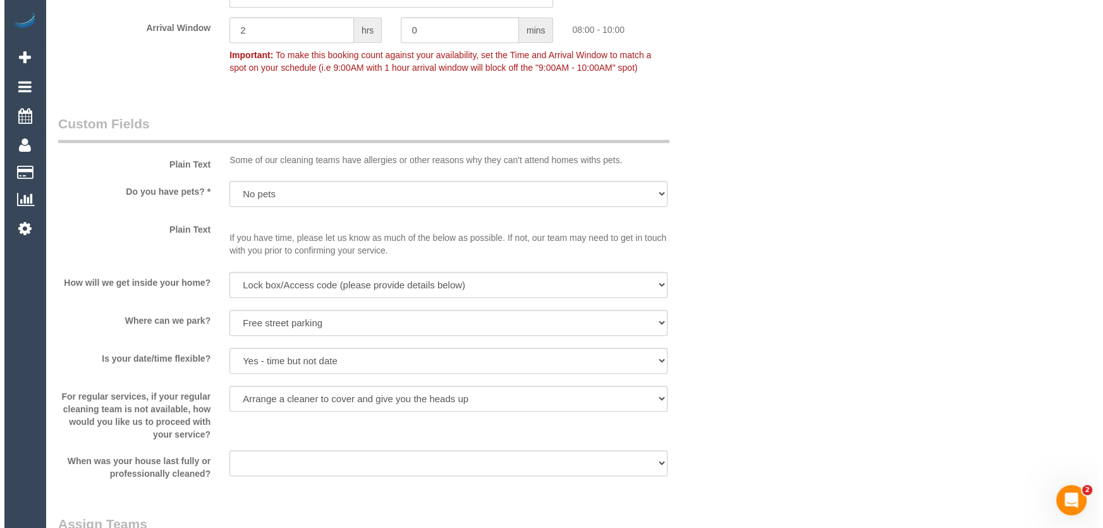
scroll to position [1609, 0]
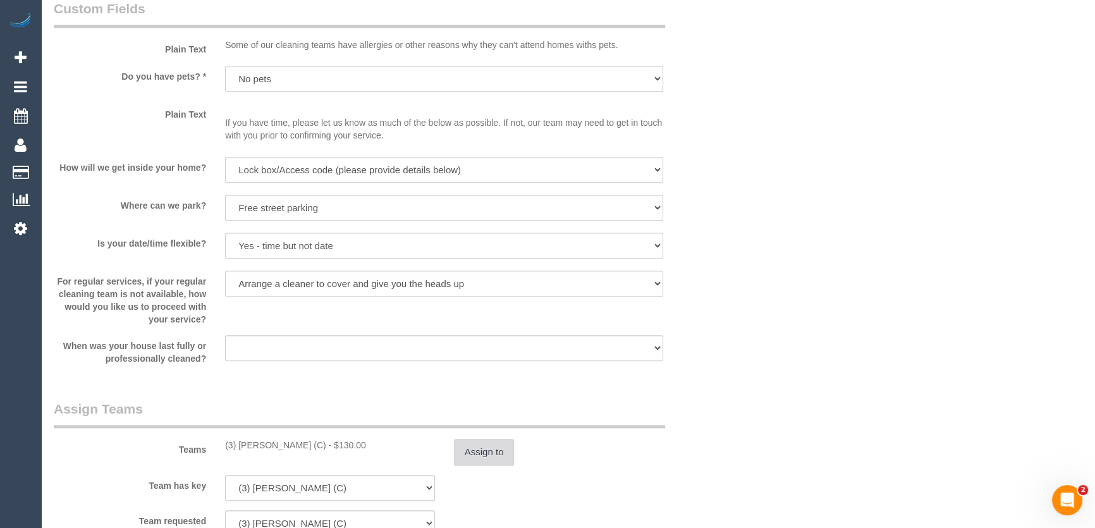
click at [470, 451] on button "Assign to" at bounding box center [484, 452] width 61 height 27
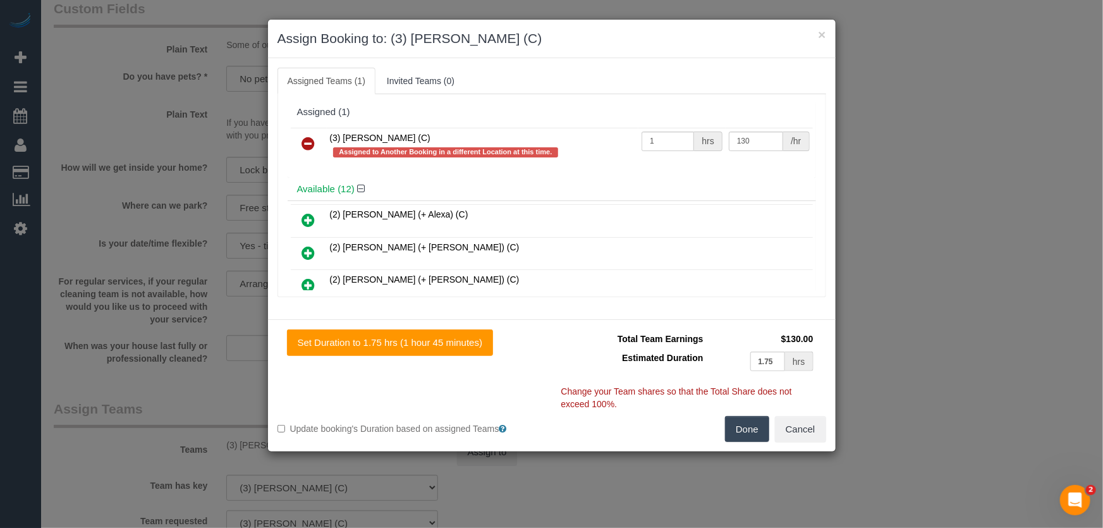
click at [309, 140] on icon at bounding box center [308, 143] width 13 height 15
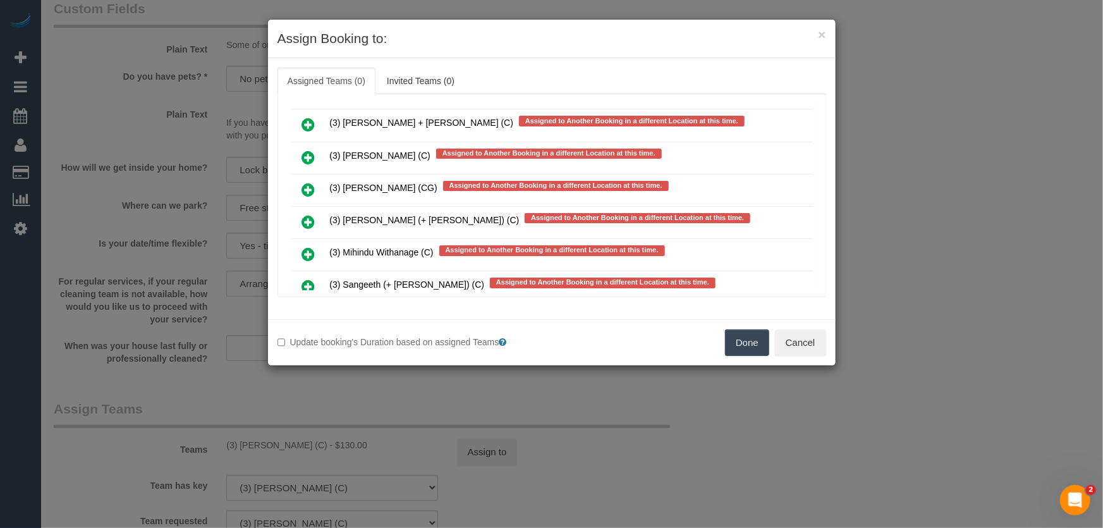
scroll to position [2451, 0]
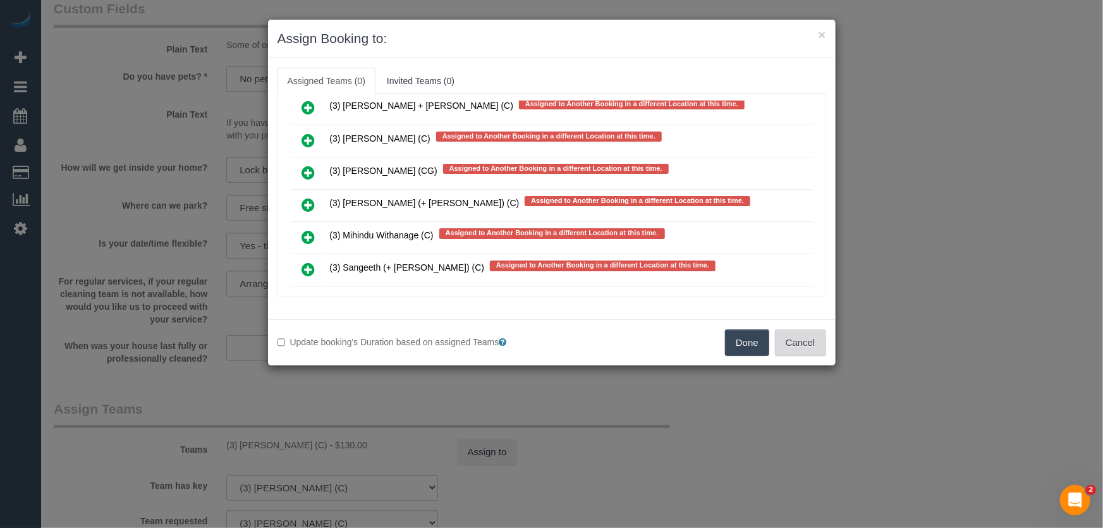
click at [809, 343] on button "Cancel" at bounding box center [800, 342] width 51 height 27
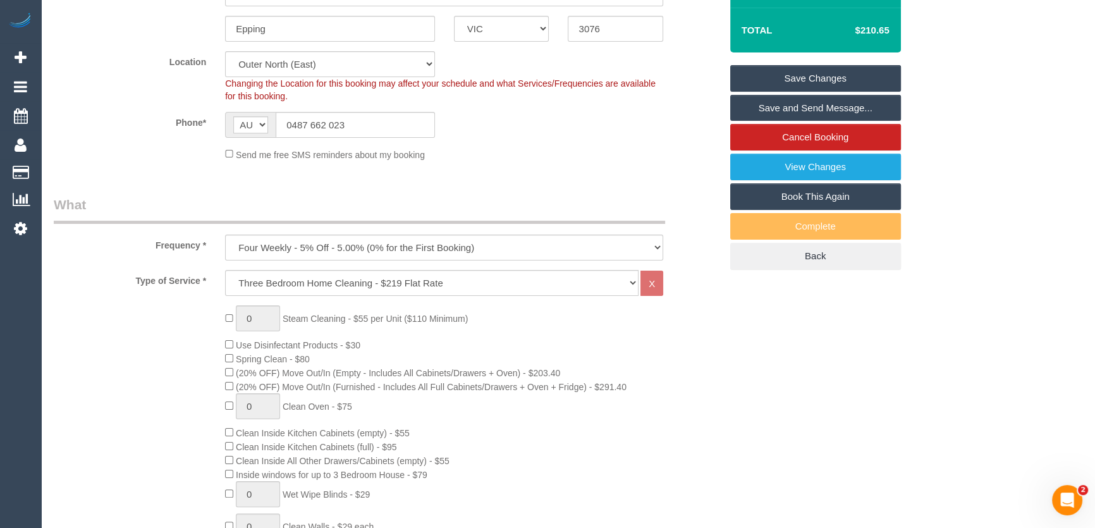
scroll to position [172, 0]
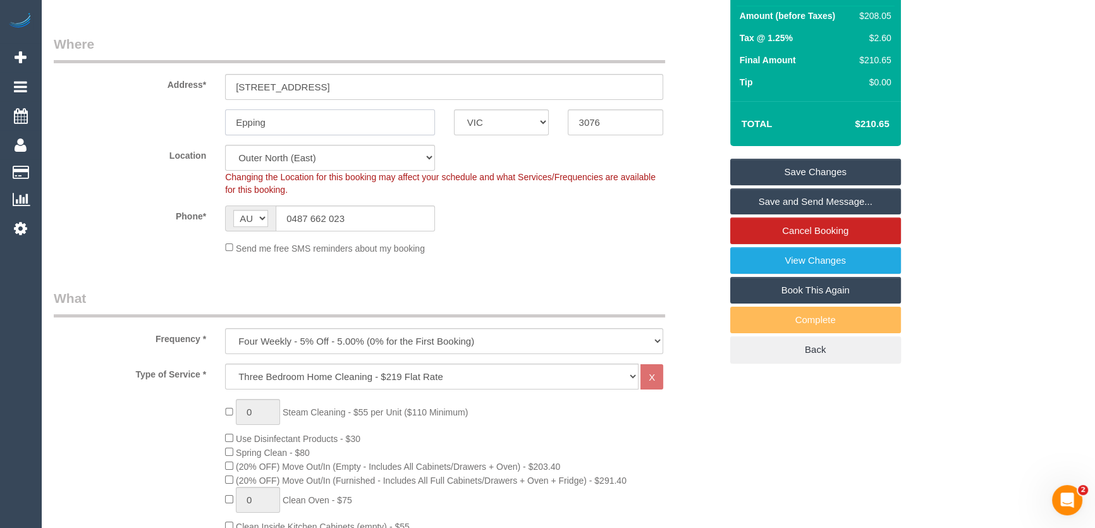
click at [303, 118] on input "Epping" at bounding box center [330, 122] width 210 height 26
click at [487, 216] on div "Phone* AF AL DZ AD AO AI AQ AG AR AM AW AU AT AZ BS BH BD BB BY BE BZ BJ BM BT …" at bounding box center [387, 218] width 686 height 26
click at [391, 157] on select "Office City East (North) East (South) Inner East Inner North (East) Inner North…" at bounding box center [330, 158] width 210 height 26
select select "50"
click at [225, 145] on select "Office City East (North) East (South) Inner East Inner North (East) Inner North…" at bounding box center [330, 158] width 210 height 26
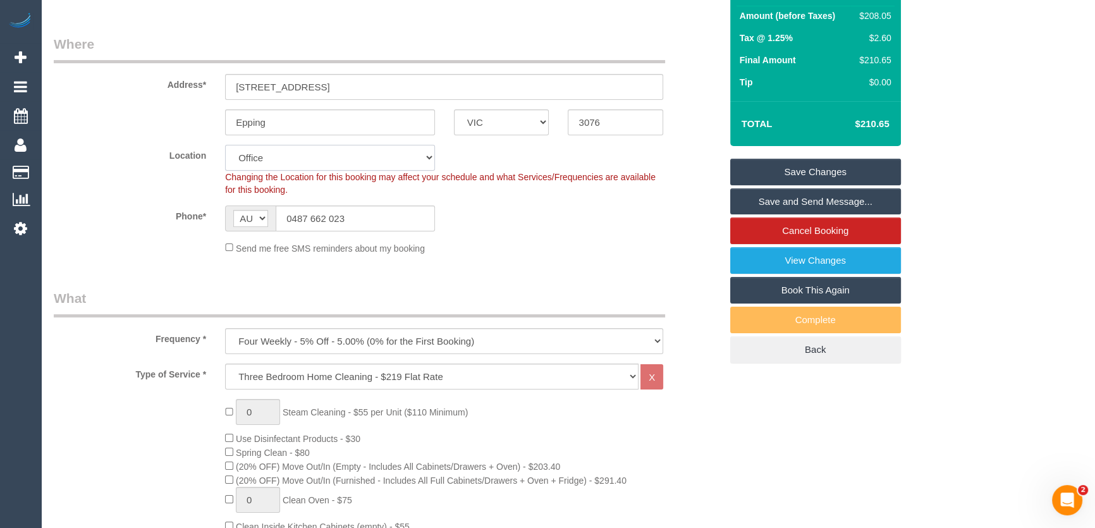
select select "object:3097"
click at [525, 241] on div "Send me free SMS reminders about my booking" at bounding box center [444, 248] width 457 height 14
drag, startPoint x: 525, startPoint y: 241, endPoint x: 392, endPoint y: 237, distance: 132.8
click at [525, 241] on div "Send me free SMS reminders about my booking" at bounding box center [444, 248] width 457 height 14
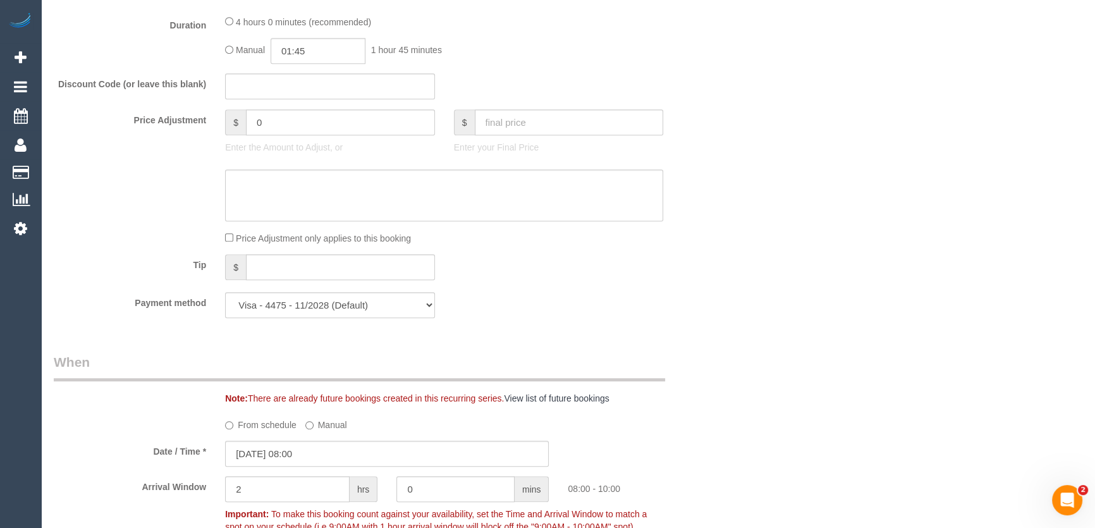
scroll to position [1151, 0]
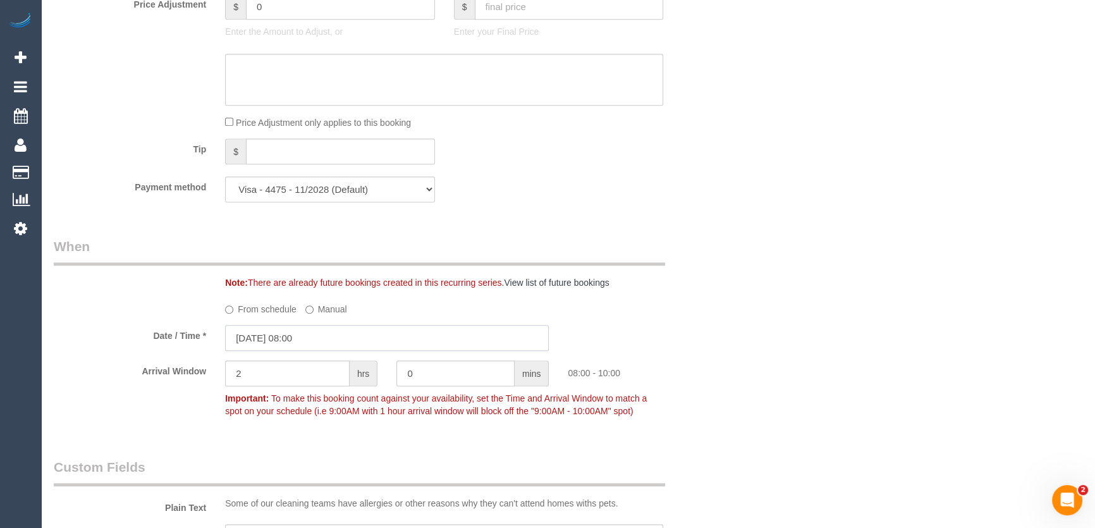
click at [484, 325] on input "15/08/2025 08:00" at bounding box center [387, 338] width 324 height 26
click at [477, 325] on input "15/08/2025 08:00" at bounding box center [387, 338] width 324 height 26
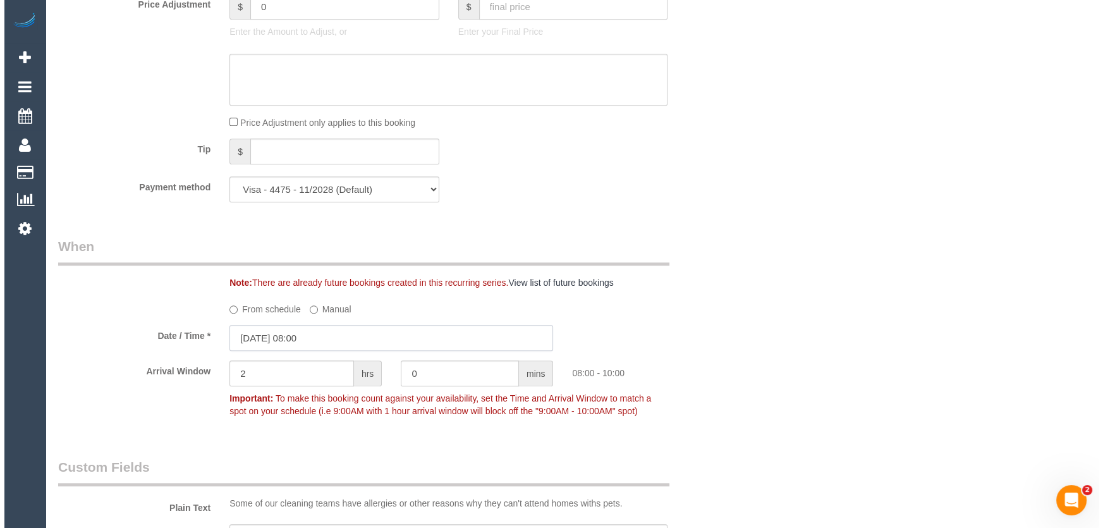
scroll to position [1897, 0]
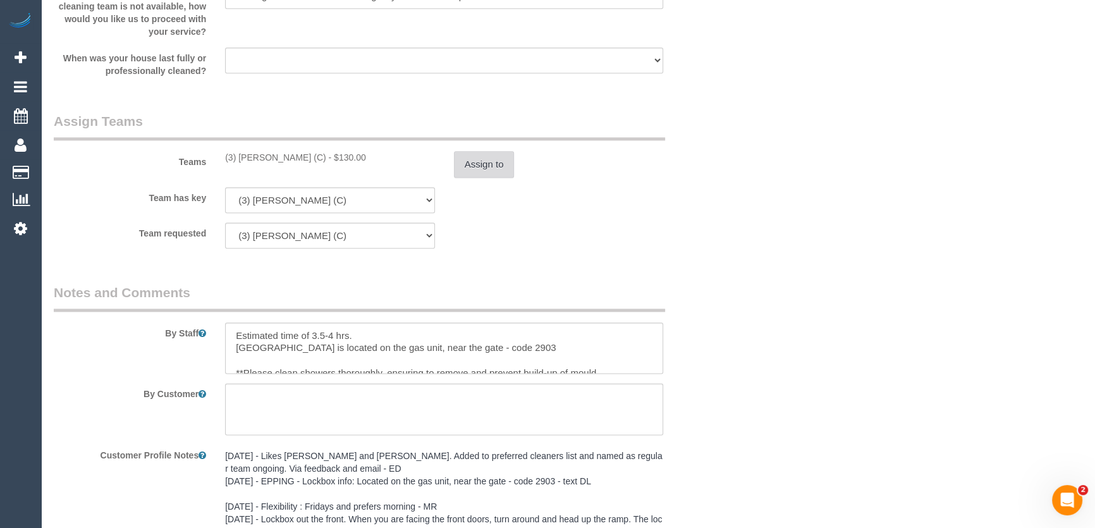
click at [503, 169] on button "Assign to" at bounding box center [484, 164] width 61 height 27
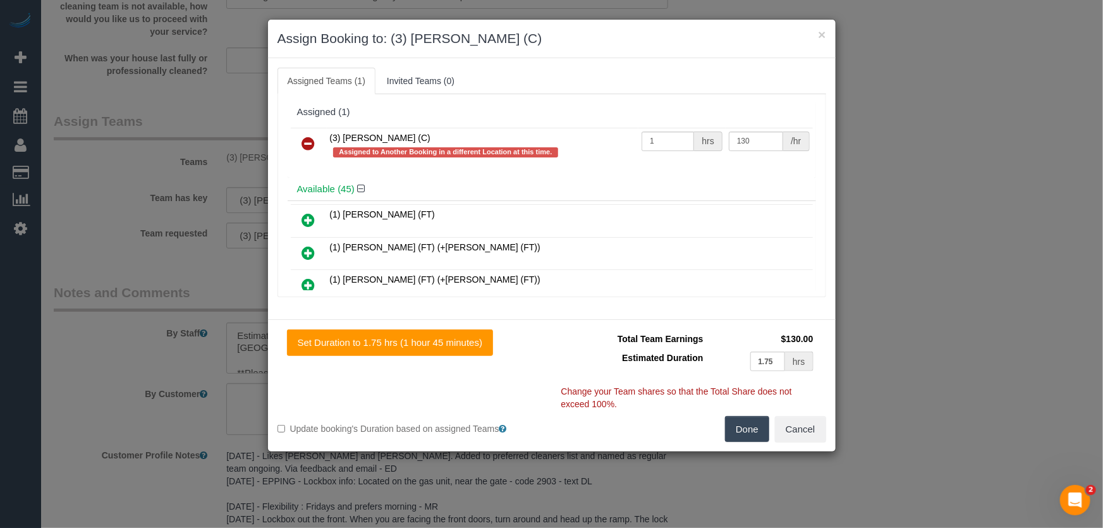
click at [312, 138] on icon at bounding box center [308, 143] width 13 height 15
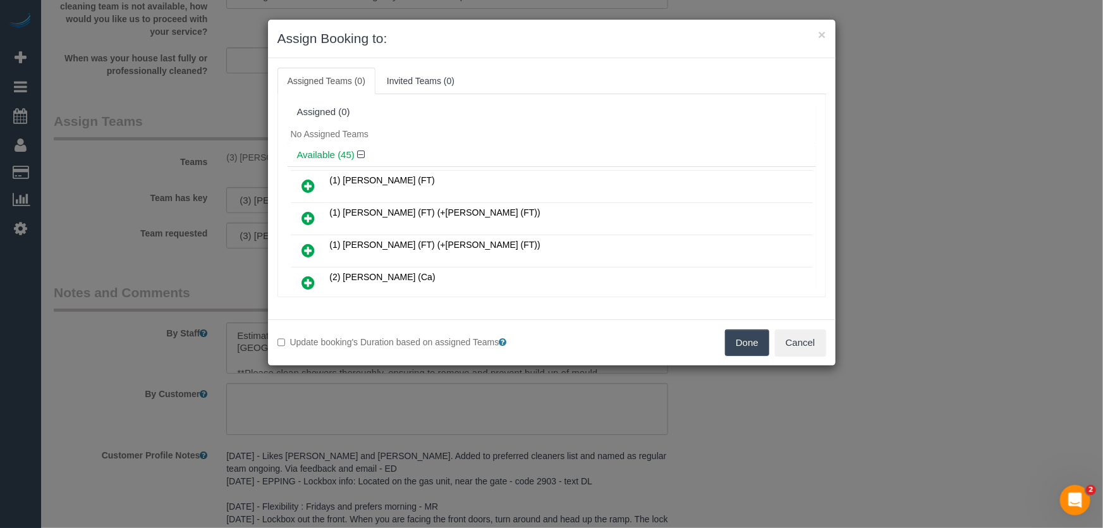
scroll to position [1155, 0]
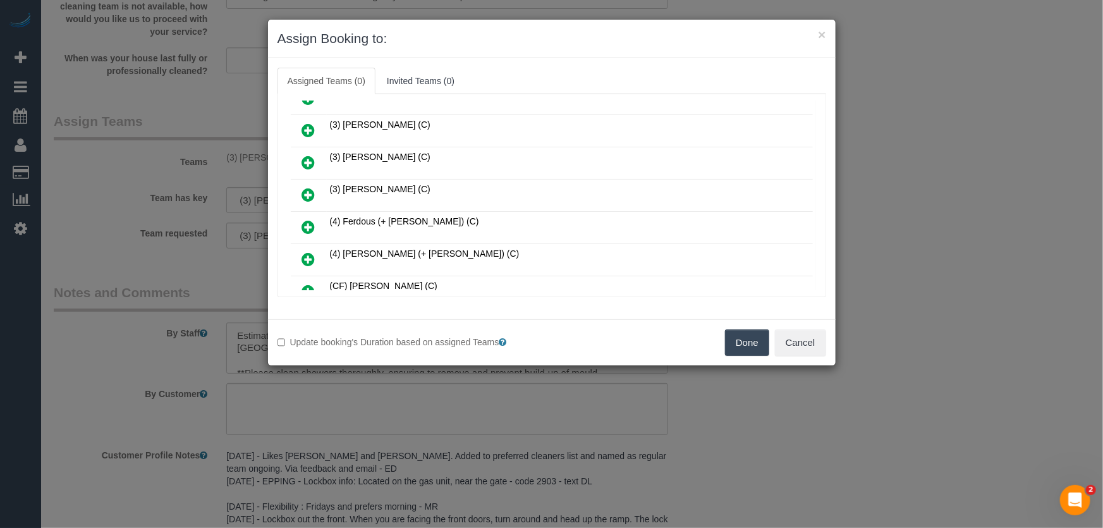
click at [307, 219] on icon at bounding box center [308, 226] width 13 height 15
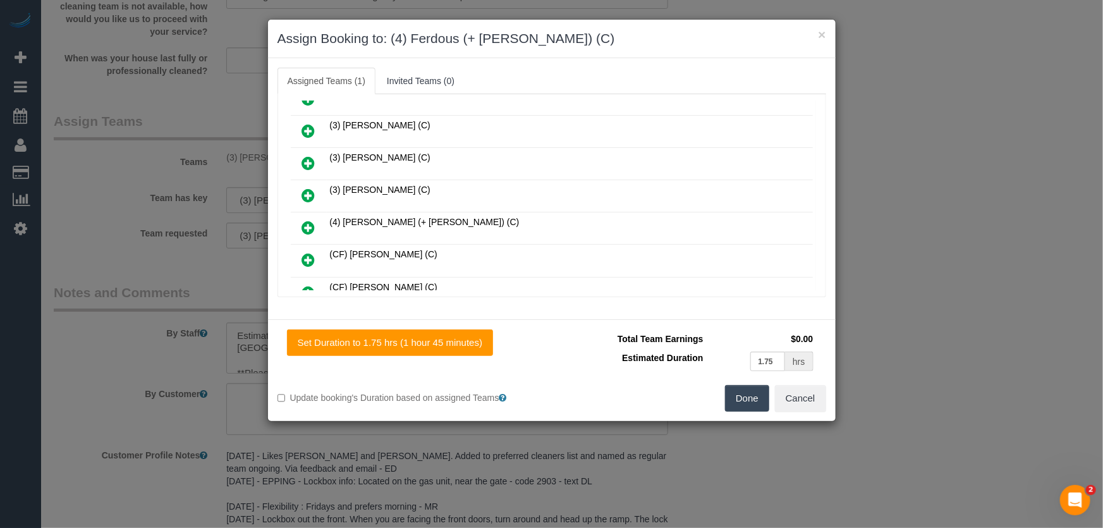
click at [308, 220] on icon at bounding box center [308, 227] width 13 height 15
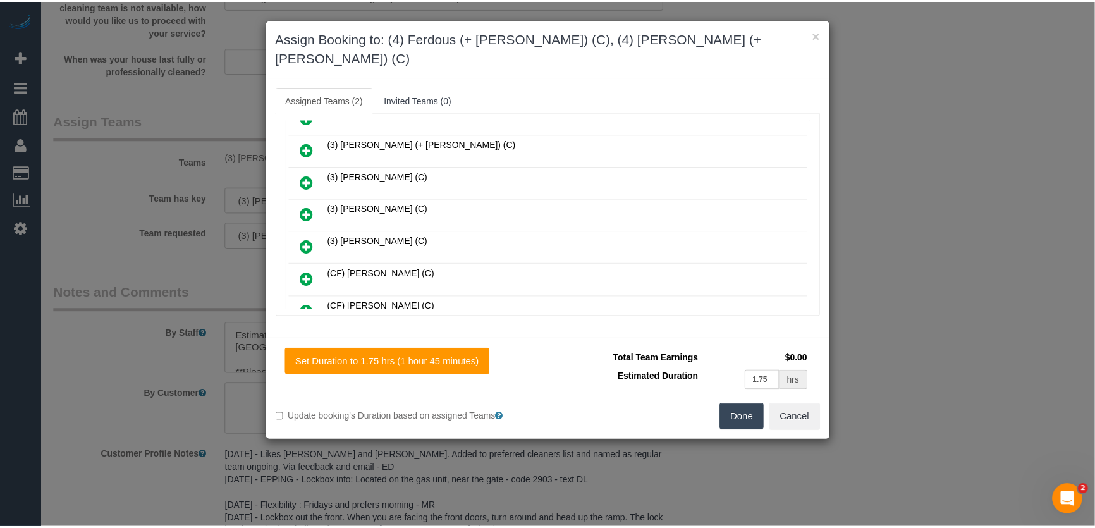
scroll to position [1217, 0]
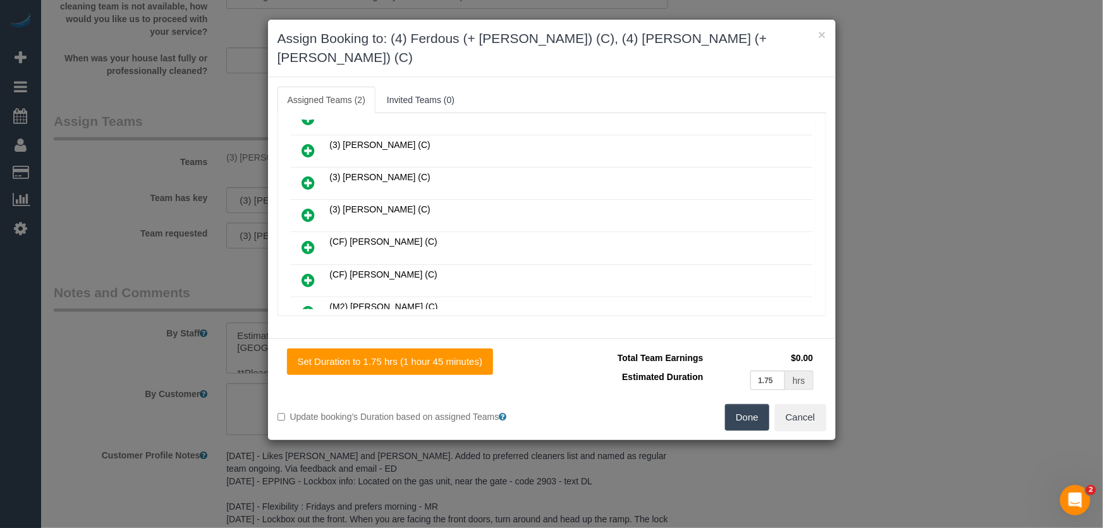
click at [750, 404] on button "Done" at bounding box center [747, 417] width 44 height 27
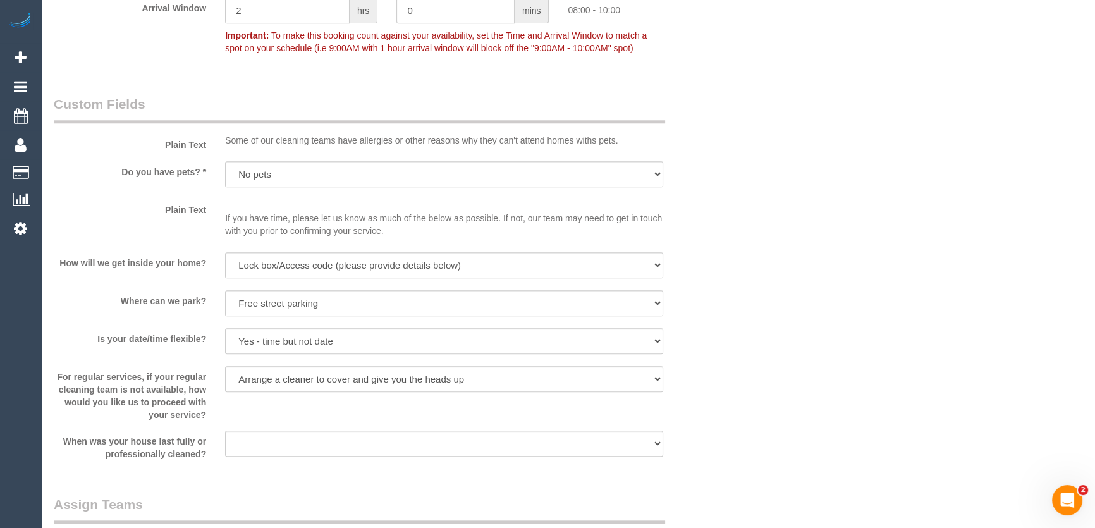
scroll to position [1609, 0]
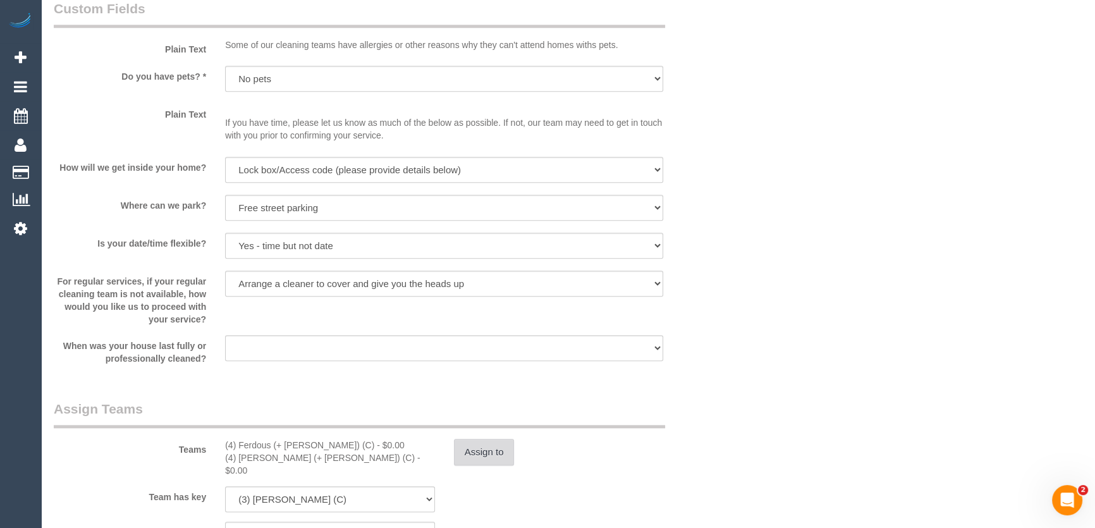
click at [482, 451] on button "Assign to" at bounding box center [484, 452] width 61 height 27
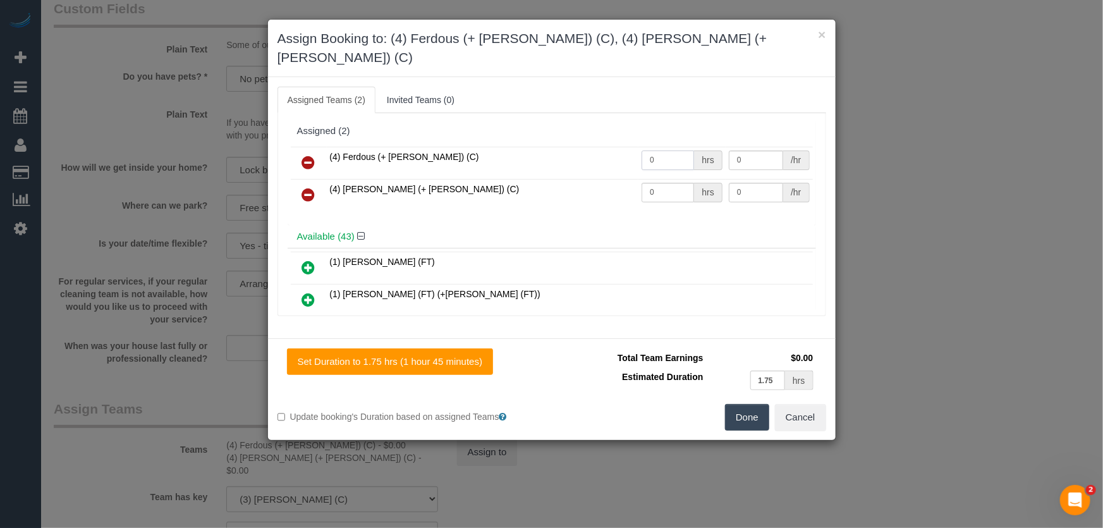
drag, startPoint x: 670, startPoint y: 143, endPoint x: 658, endPoint y: 147, distance: 12.8
click at [670, 150] on input "0" at bounding box center [668, 160] width 52 height 20
type input "1"
type input "65"
click at [658, 183] on input "0" at bounding box center [668, 193] width 52 height 20
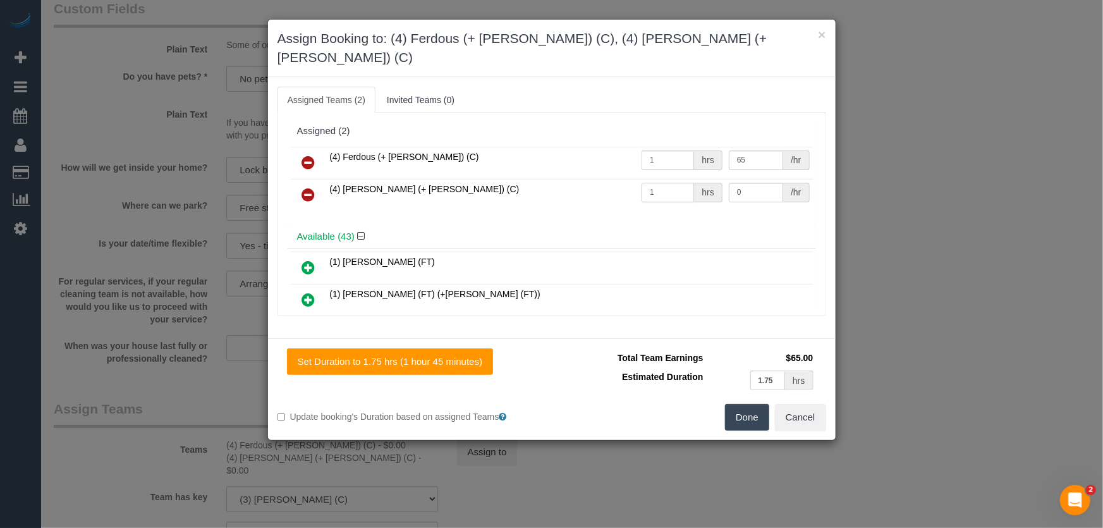
type input "1"
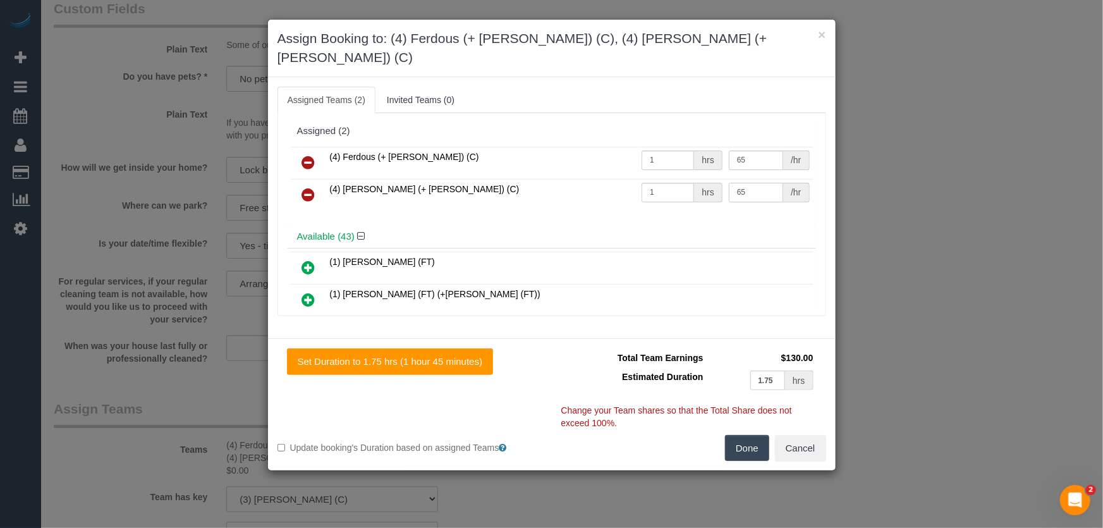
type input "65"
click at [752, 437] on button "Done" at bounding box center [747, 448] width 44 height 27
click at [752, 437] on div "Done Cancel" at bounding box center [694, 448] width 284 height 27
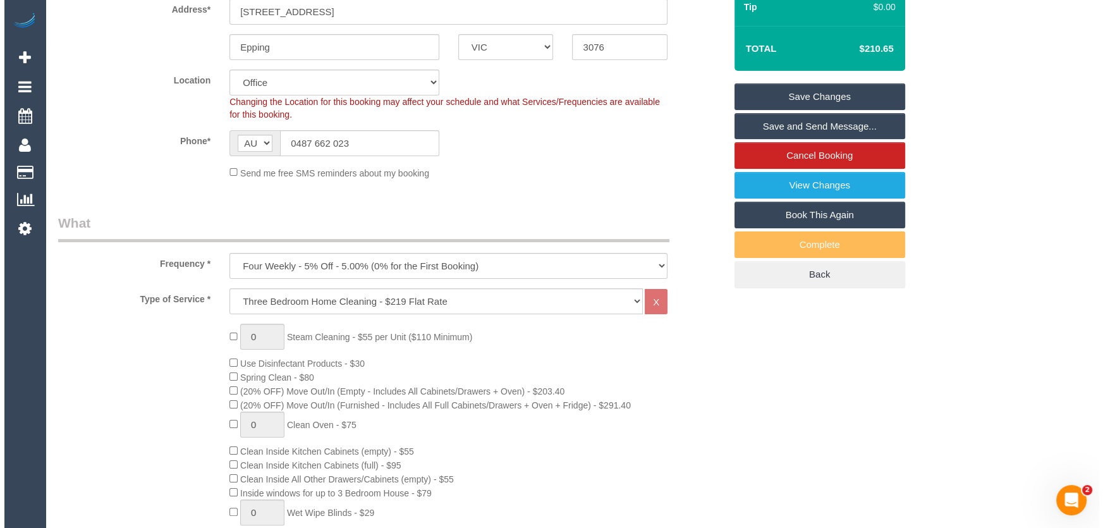
scroll to position [0, 0]
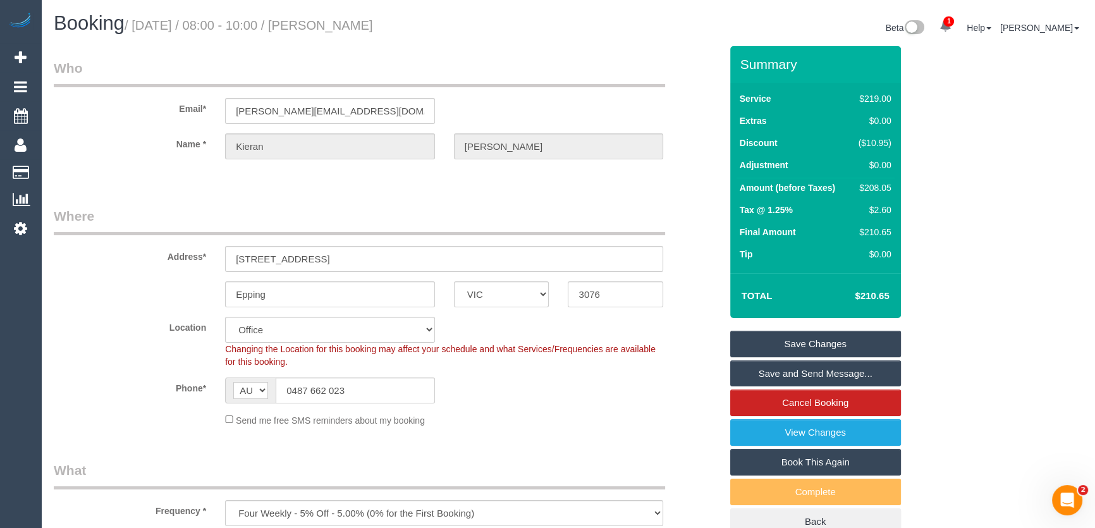
click at [346, 21] on small "/ August 15, 2025 / 08:00 - 10:00 / Kieran Grealish" at bounding box center [249, 25] width 248 height 14
copy small "Kieran Grealish"
click at [826, 341] on link "Save Changes" at bounding box center [815, 344] width 171 height 27
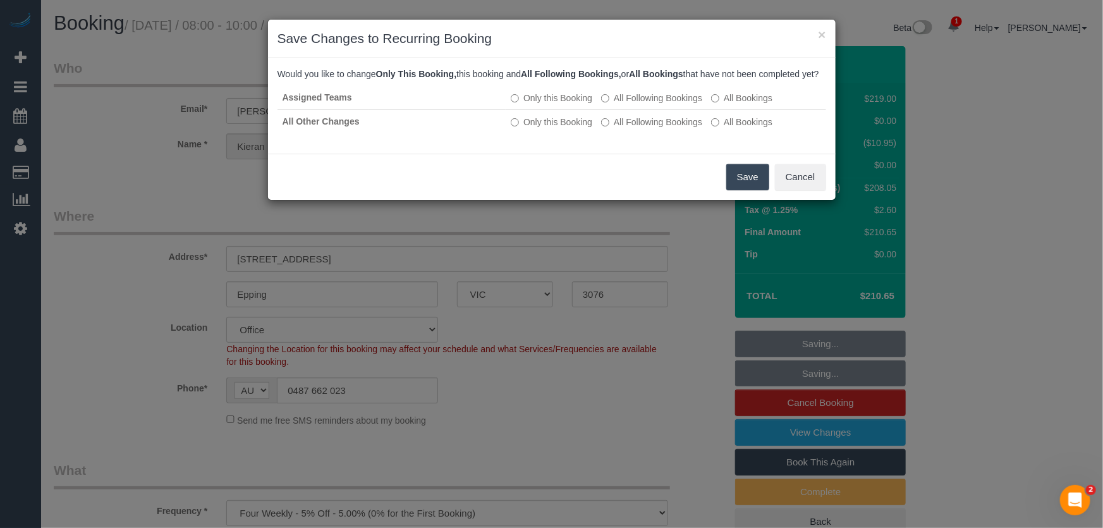
click at [745, 186] on button "Save" at bounding box center [747, 177] width 43 height 27
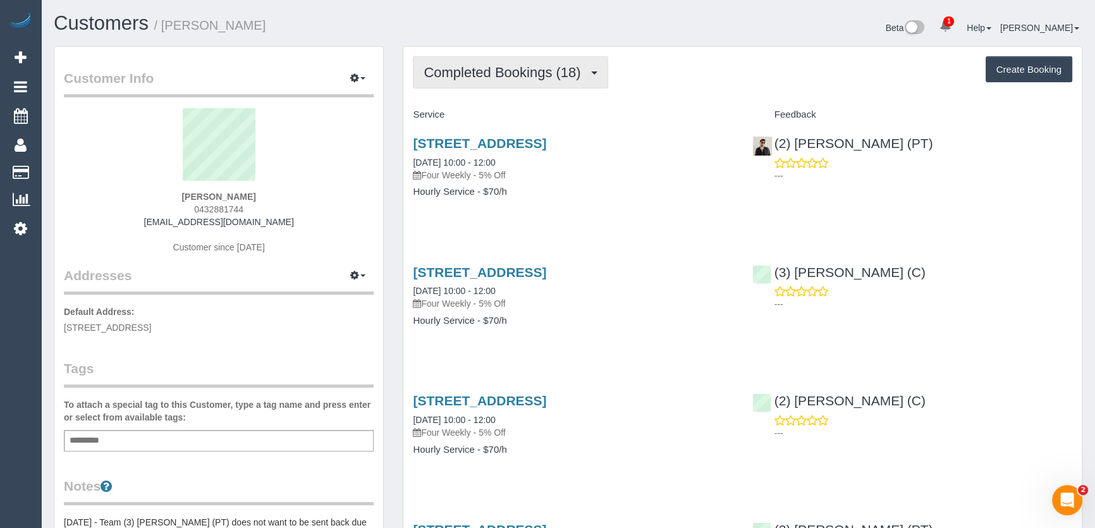
click at [571, 78] on span "Completed Bookings (18)" at bounding box center [505, 72] width 163 height 16
click at [570, 78] on span "Completed Bookings (18)" at bounding box center [505, 72] width 163 height 16
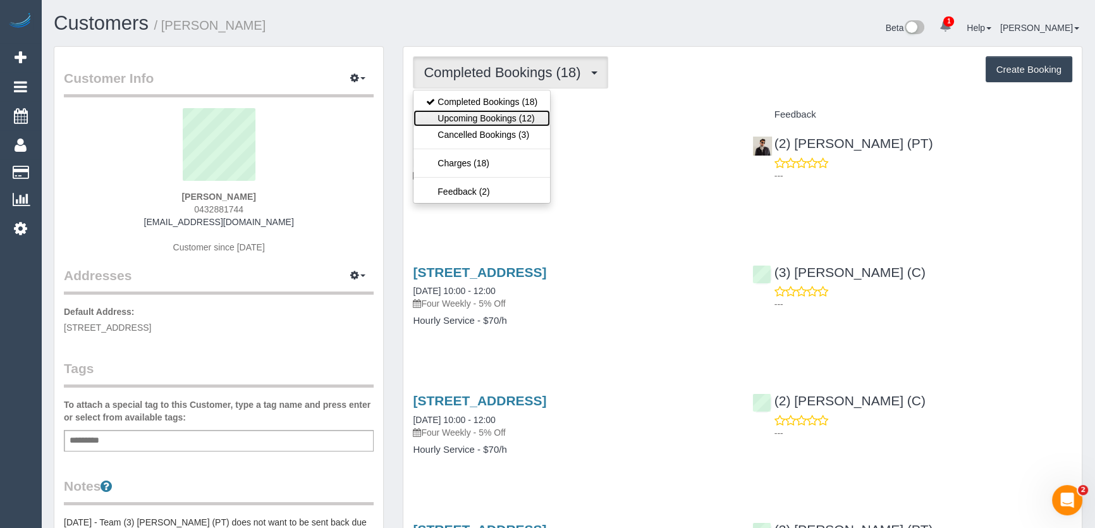
click at [530, 120] on link "Upcoming Bookings (12)" at bounding box center [482, 118] width 137 height 16
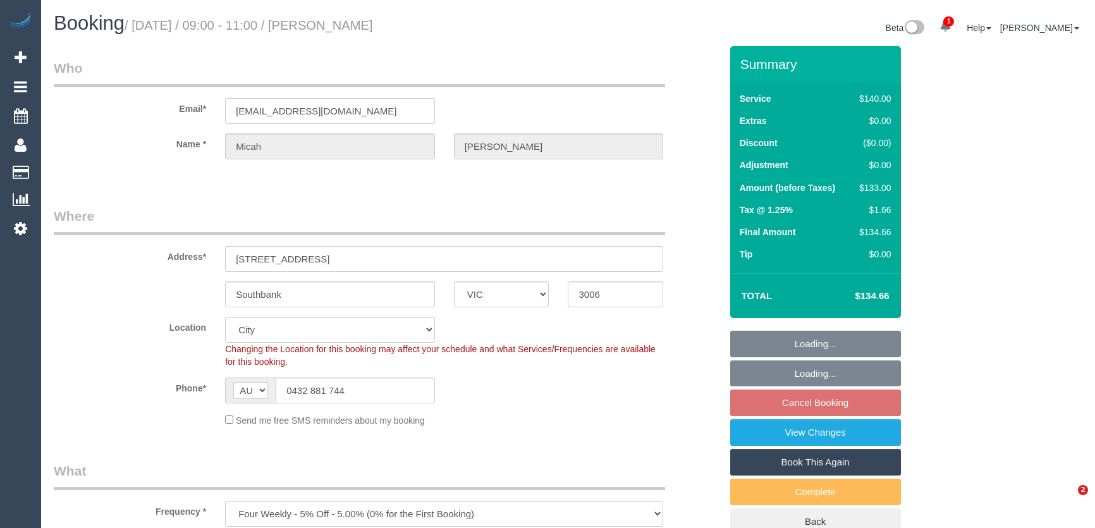
select select "VIC"
select select "number:29"
select select "number:14"
select select "number:20"
select select "number:22"
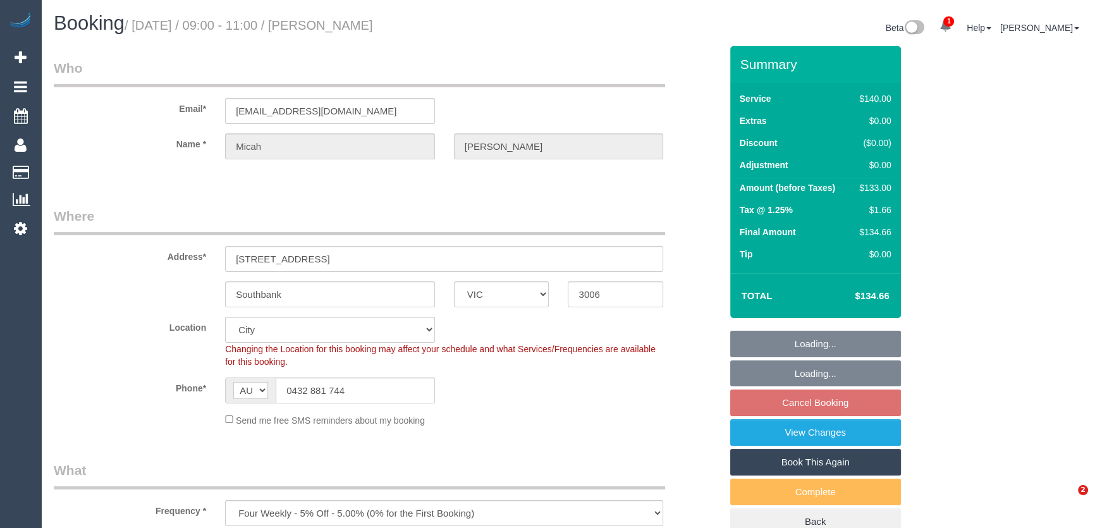
select select "number:34"
select select "number:13"
select select "object:1126"
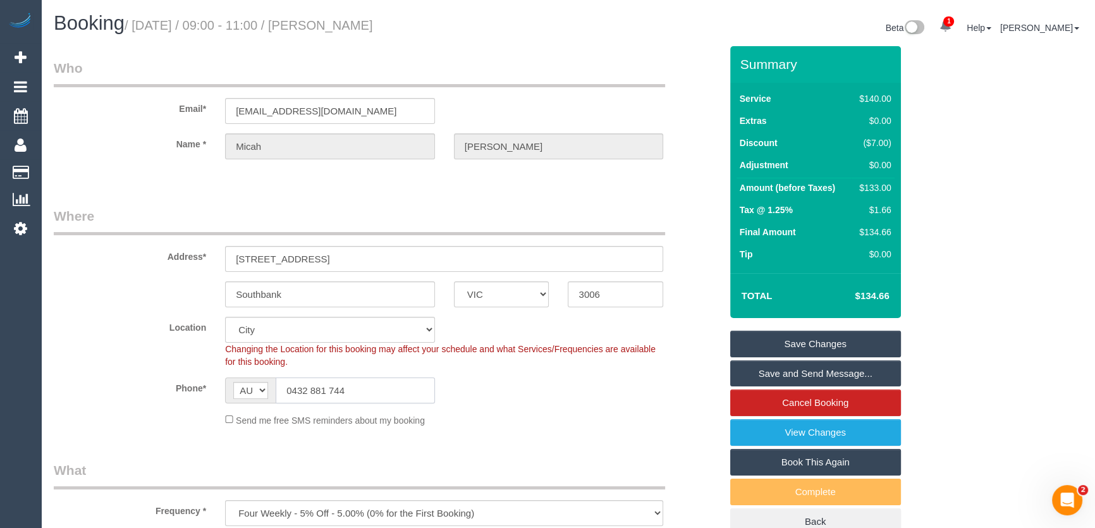
click at [362, 392] on input "0432 881 744" at bounding box center [355, 390] width 159 height 26
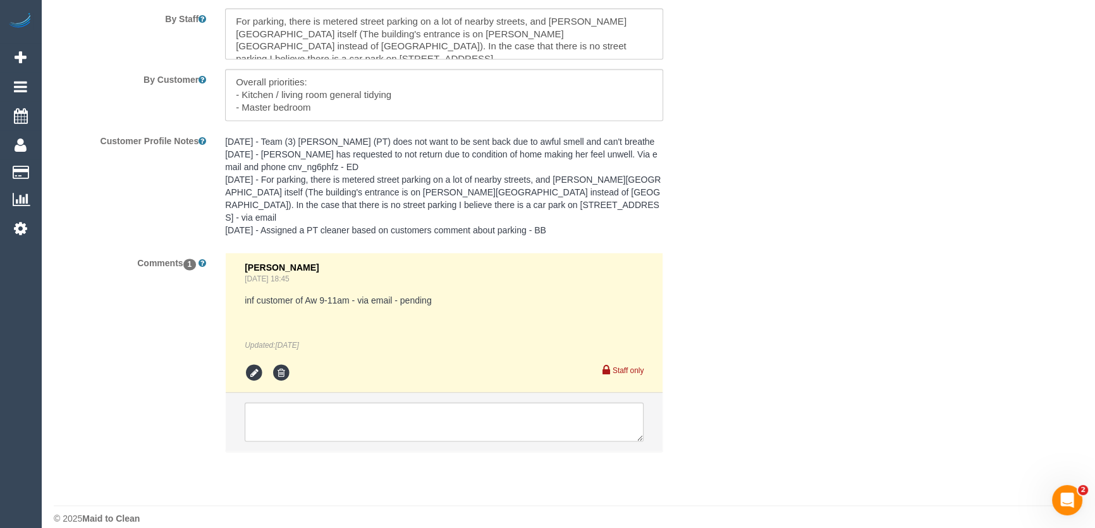
scroll to position [2178, 0]
click at [258, 362] on icon at bounding box center [254, 371] width 19 height 19
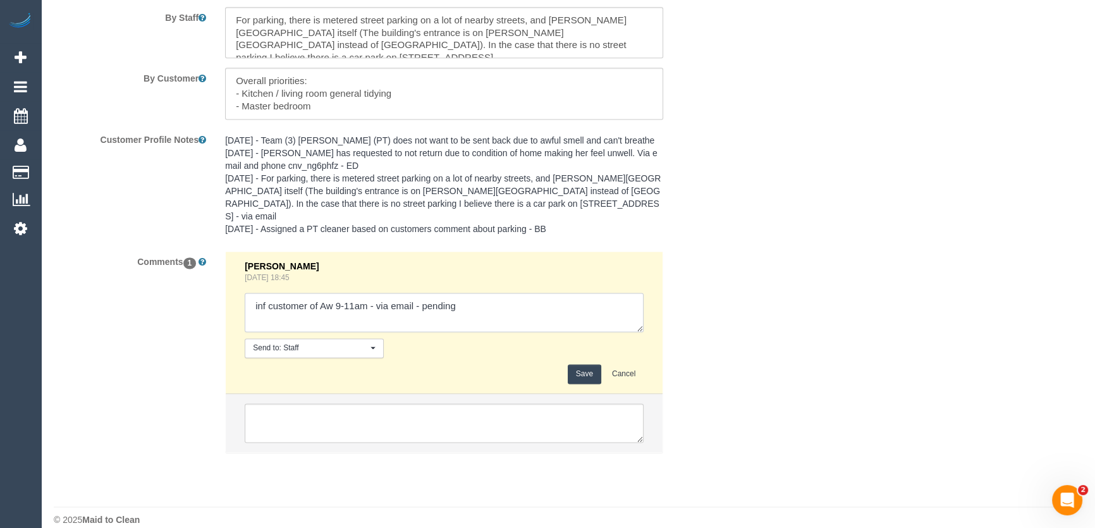
click at [412, 293] on textarea at bounding box center [444, 312] width 399 height 39
click at [492, 293] on textarea at bounding box center [444, 312] width 399 height 39
type textarea "inf customer of Aw 9-11am - via email/phone - confirmed"
click at [579, 364] on button "Save" at bounding box center [585, 374] width 34 height 20
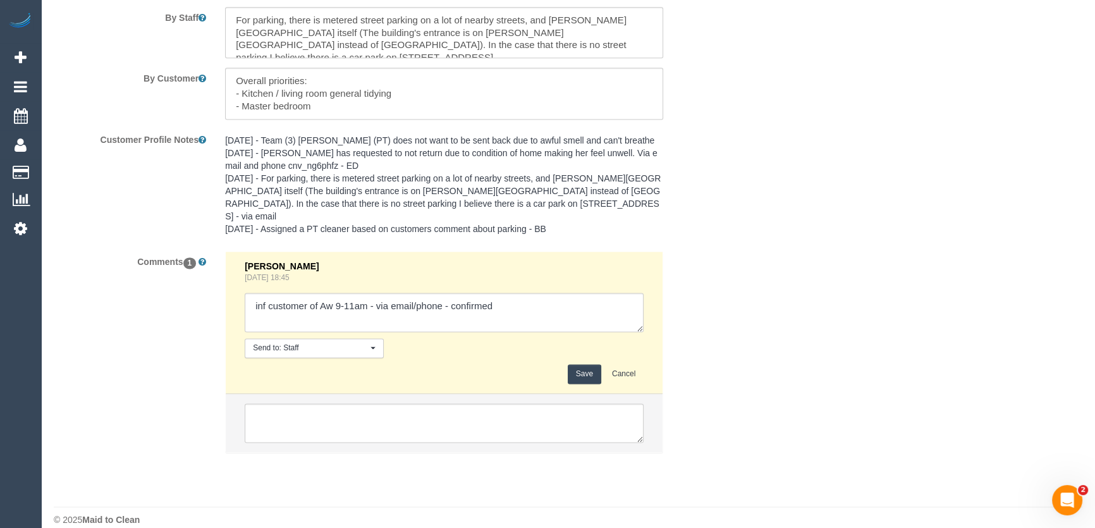
click at [581, 364] on button "Save" at bounding box center [585, 374] width 34 height 20
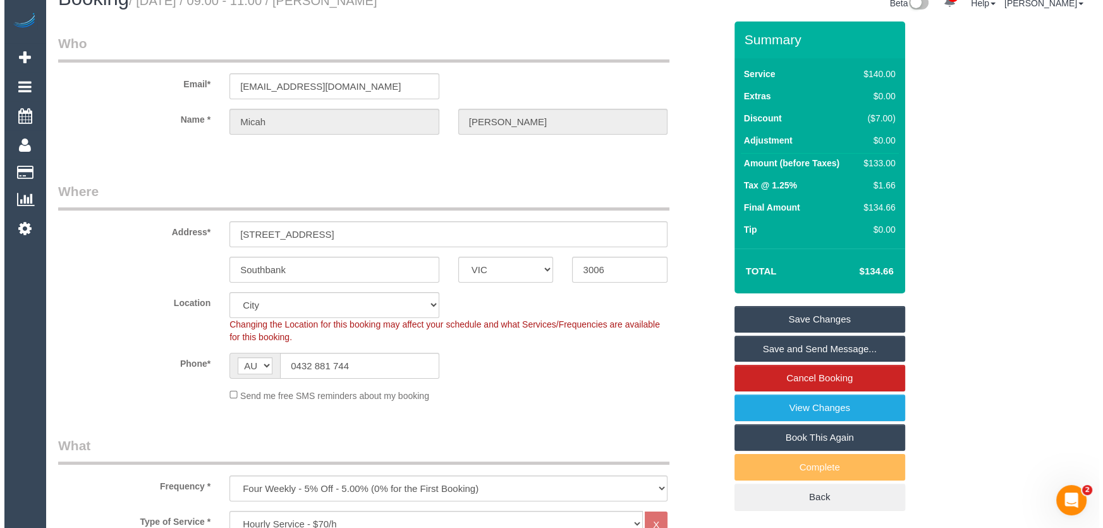
scroll to position [0, 0]
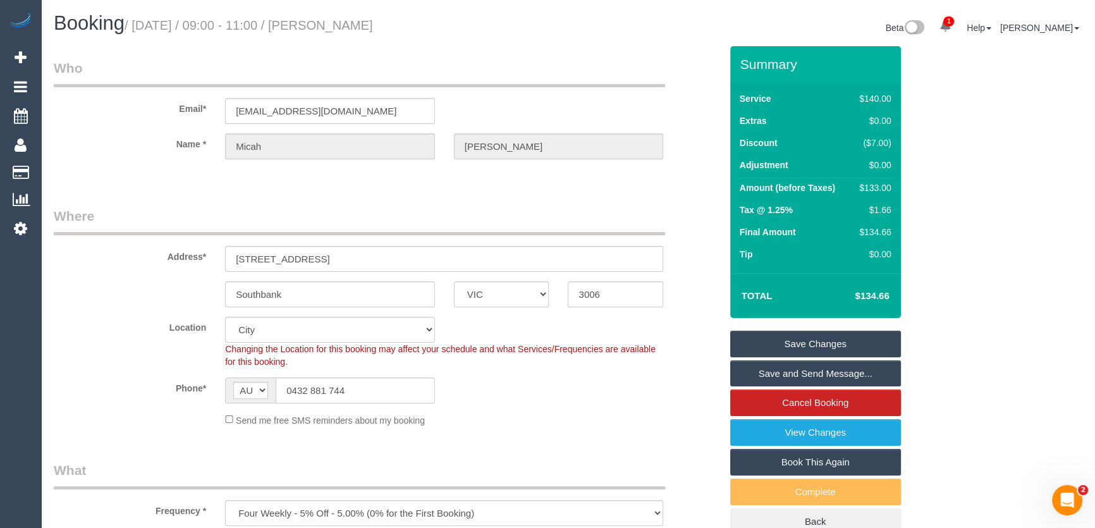
drag, startPoint x: 800, startPoint y: 374, endPoint x: 808, endPoint y: 371, distance: 8.8
click at [800, 374] on link "Save and Send Message..." at bounding box center [815, 373] width 171 height 27
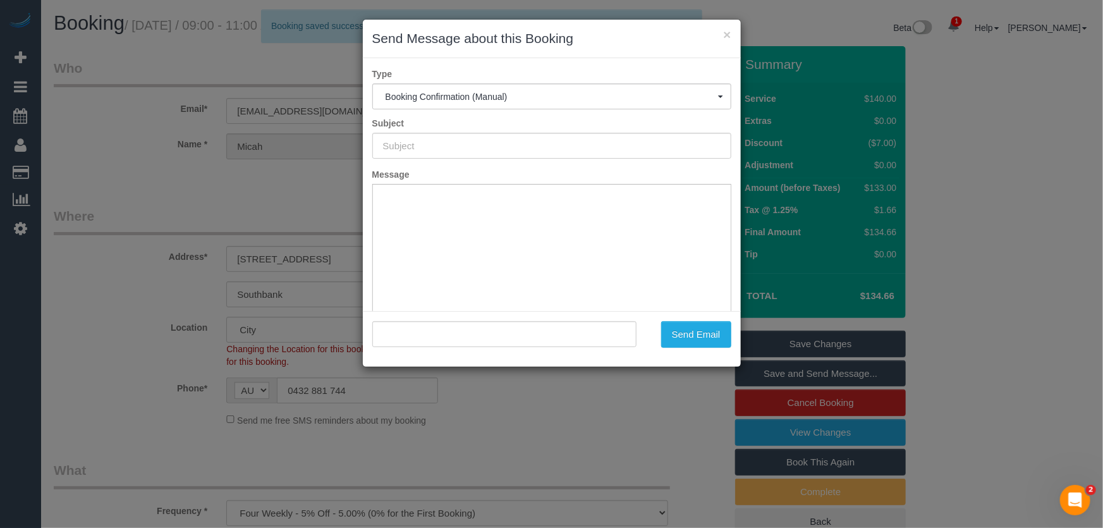
type input "Booking Confirmed"
type input ""[PERSON_NAME]" <[EMAIL_ADDRESS][DOMAIN_NAME]>"
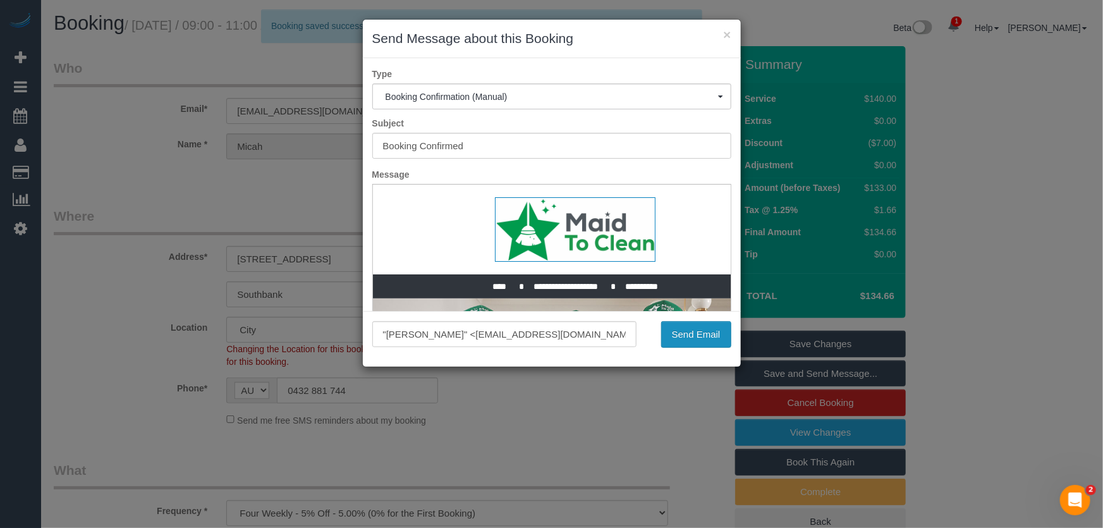
drag, startPoint x: 696, startPoint y: 334, endPoint x: 714, endPoint y: 334, distance: 19.0
click at [697, 335] on button "Send Email" at bounding box center [696, 334] width 70 height 27
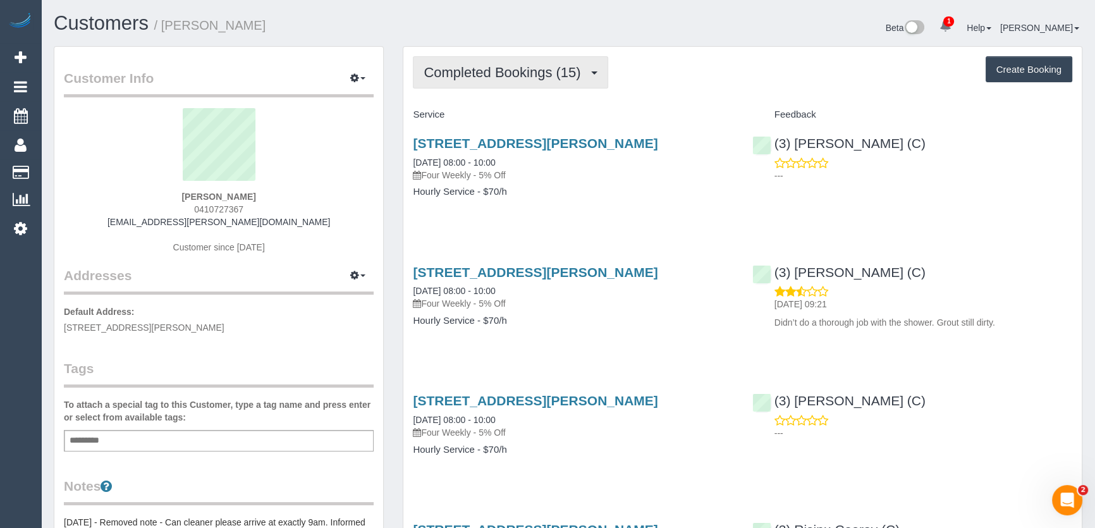
click at [553, 75] on span "Completed Bookings (15)" at bounding box center [505, 72] width 163 height 16
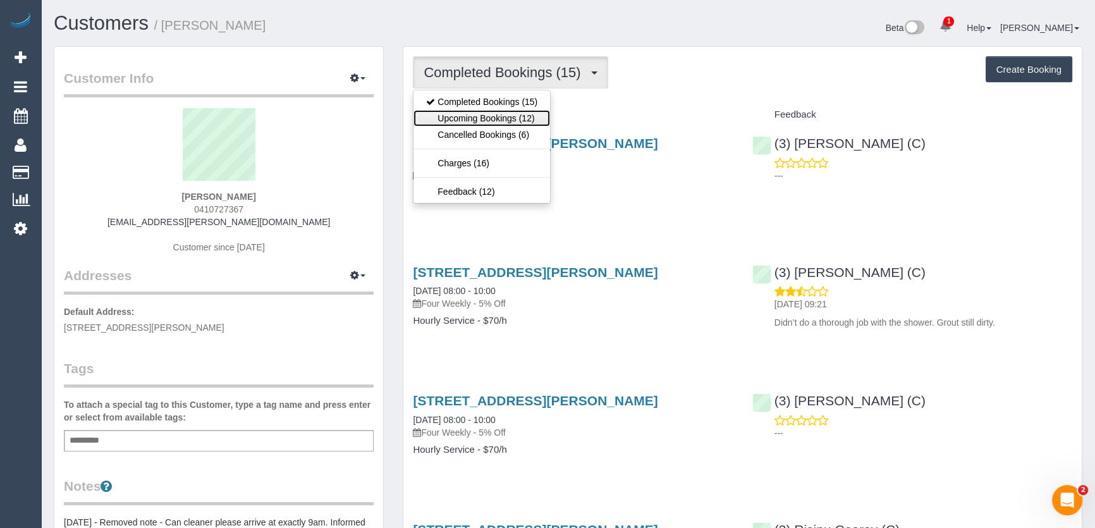
click at [530, 121] on link "Upcoming Bookings (12)" at bounding box center [482, 118] width 137 height 16
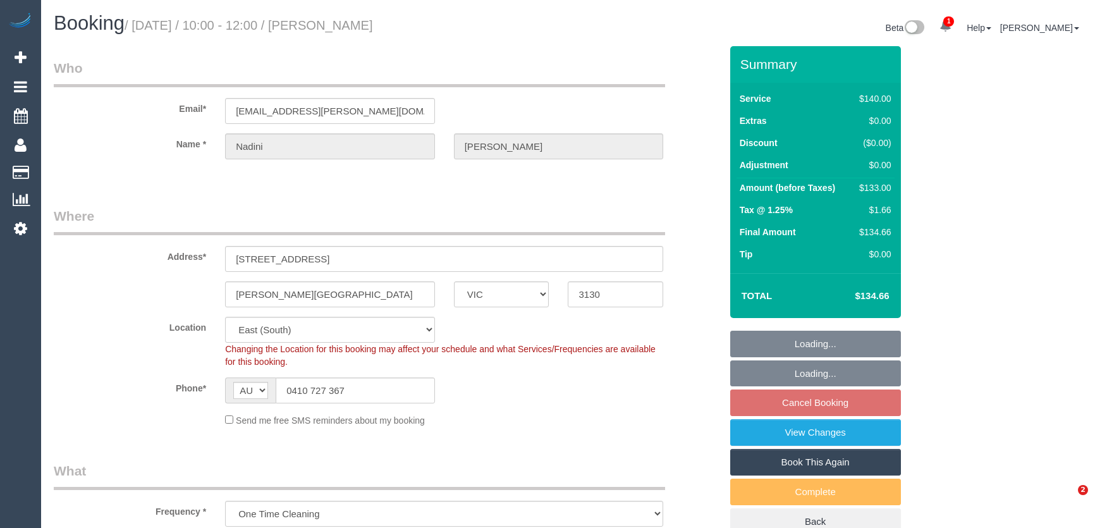
select select "VIC"
select select "string:stripe-pm_1PJ8u22GScqysDRVsT3zY074"
select select "number:28"
select select "number:14"
select select "number:19"
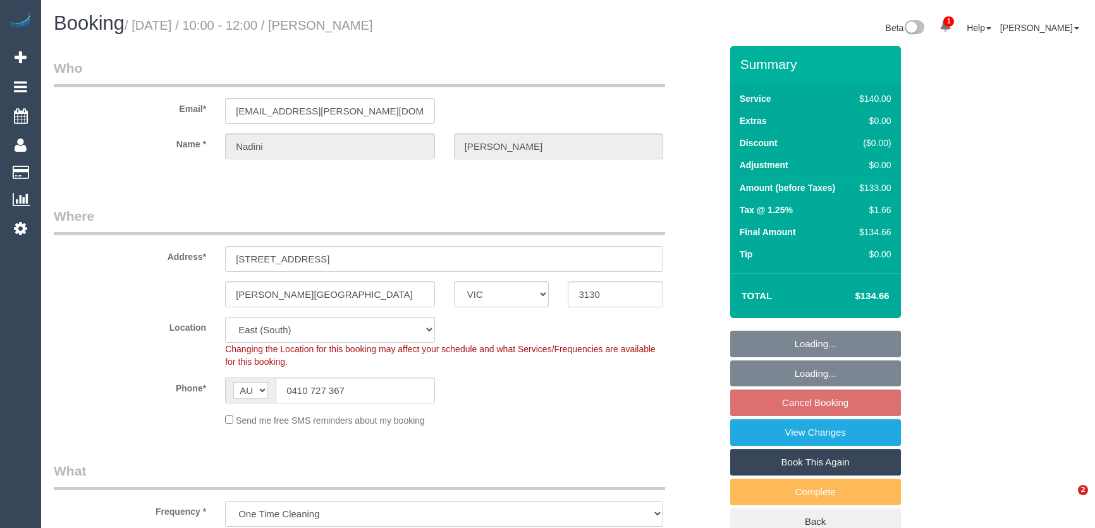
select select "number:25"
select select "number:33"
select select "number:13"
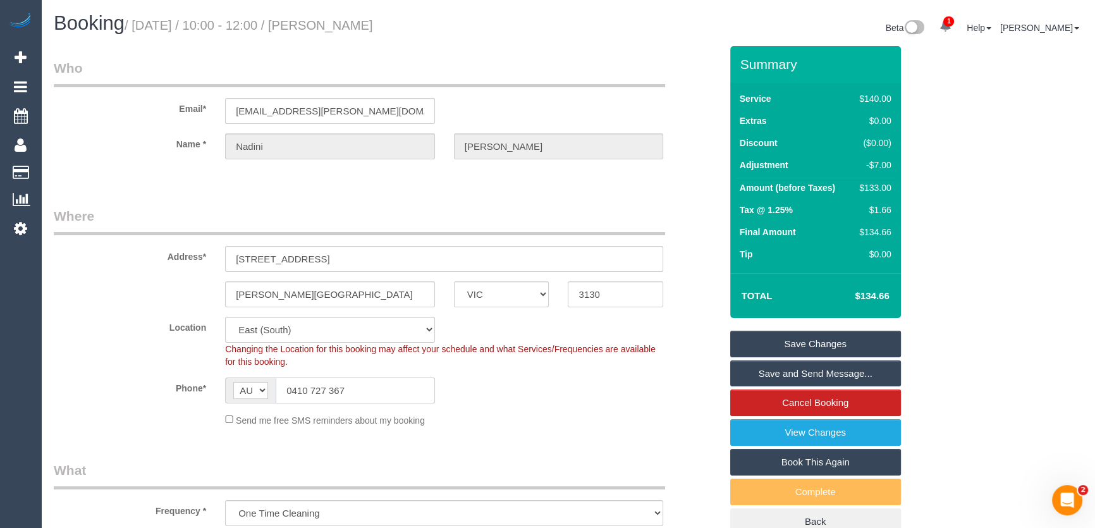
click at [370, 386] on input "0410 727 367" at bounding box center [355, 390] width 159 height 26
click at [371, 387] on input "0410 727 367" at bounding box center [355, 390] width 159 height 26
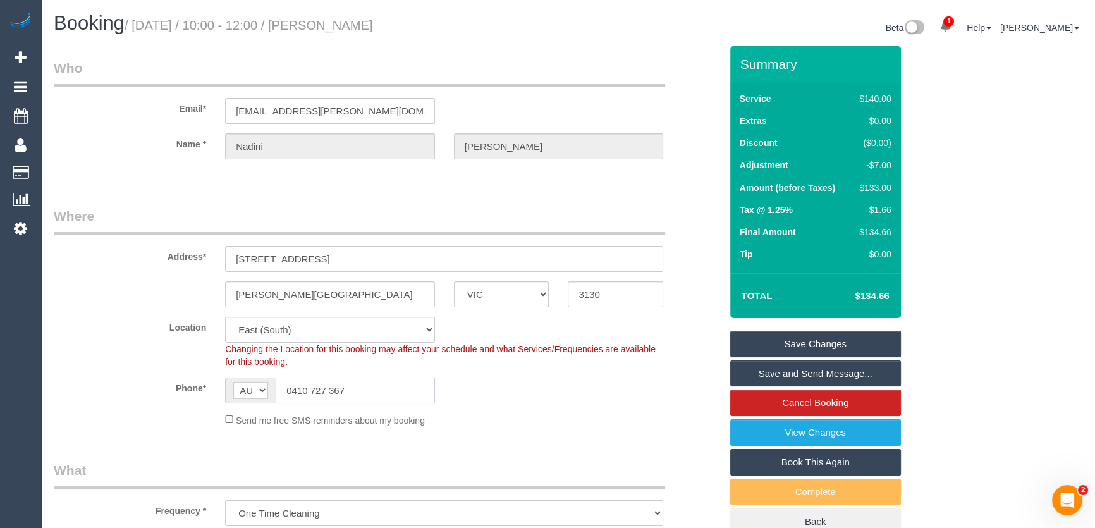
click at [371, 387] on input "0410 727 367" at bounding box center [355, 390] width 159 height 26
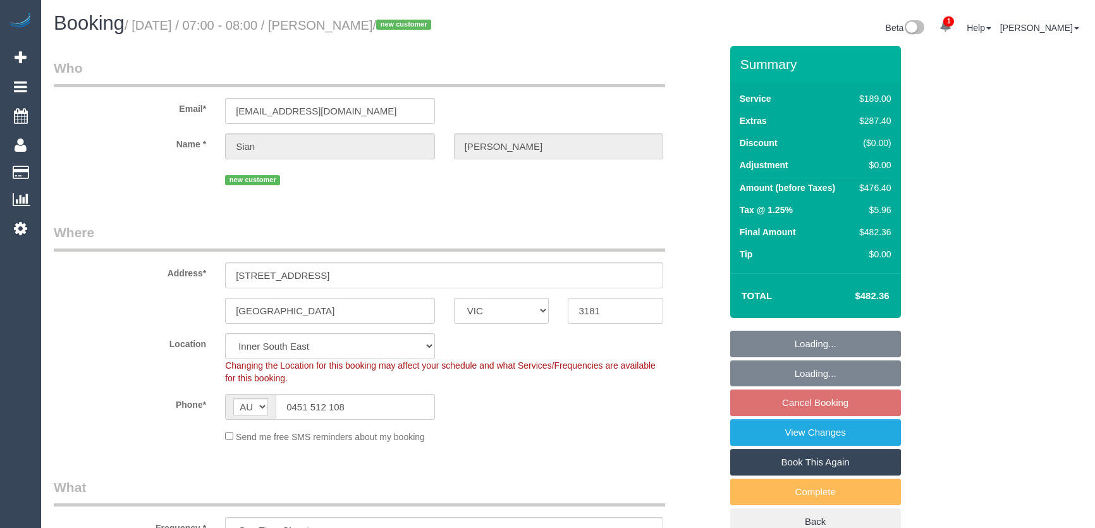
select select "VIC"
select select "string:stripe-pm_1RtmOw2GScqysDRVZoZ6GvAI"
select select "object:1397"
select select "number:28"
select select "number:14"
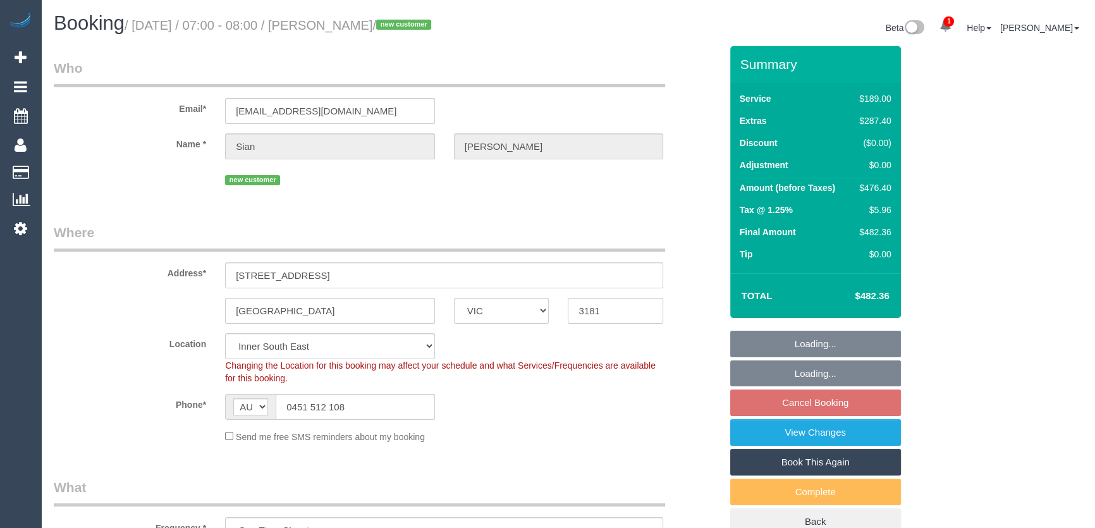
select select "number:19"
select select "number:25"
select select "number:13"
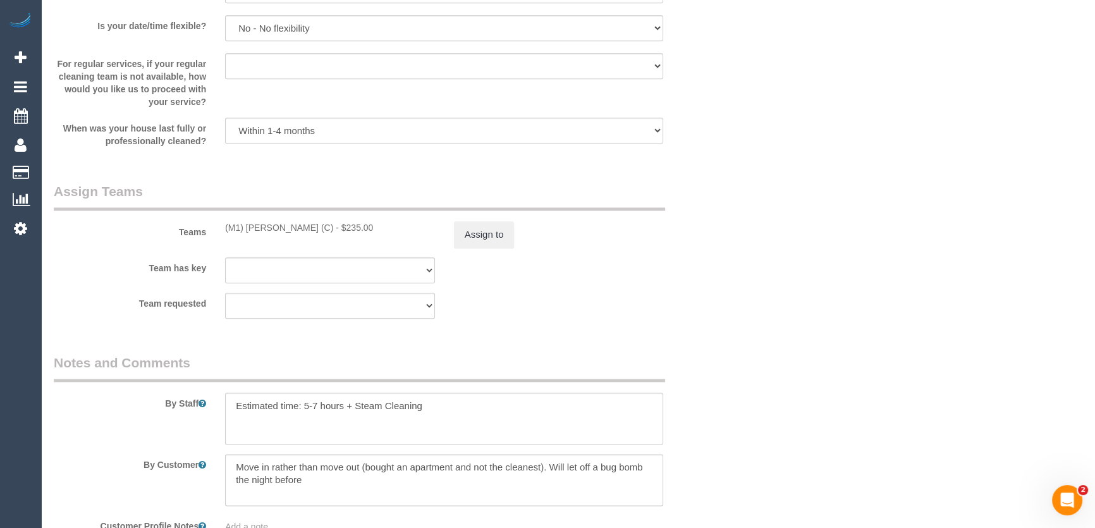
scroll to position [1839, 0]
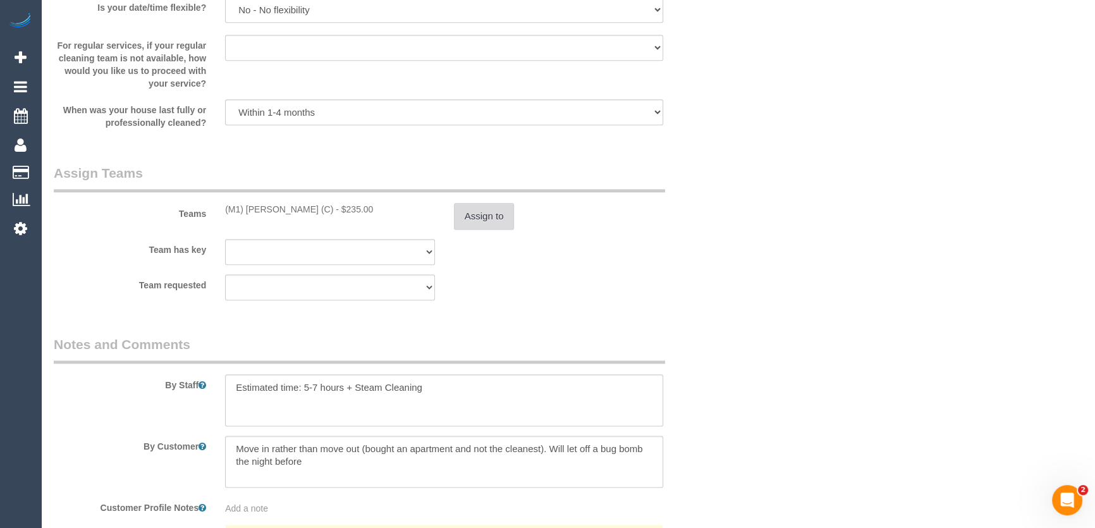
click at [488, 209] on button "Assign to" at bounding box center [484, 216] width 61 height 27
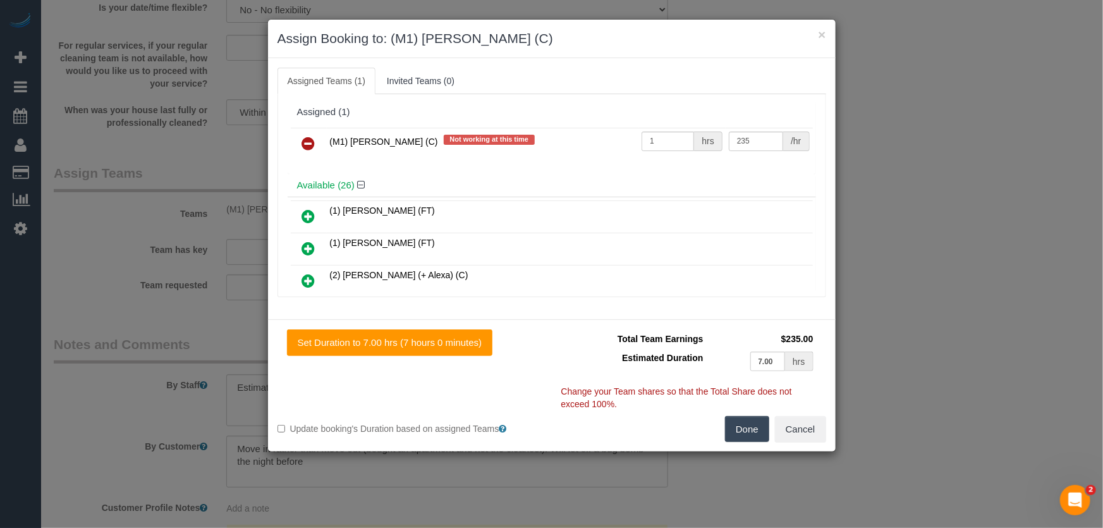
click at [311, 139] on icon at bounding box center [308, 143] width 13 height 15
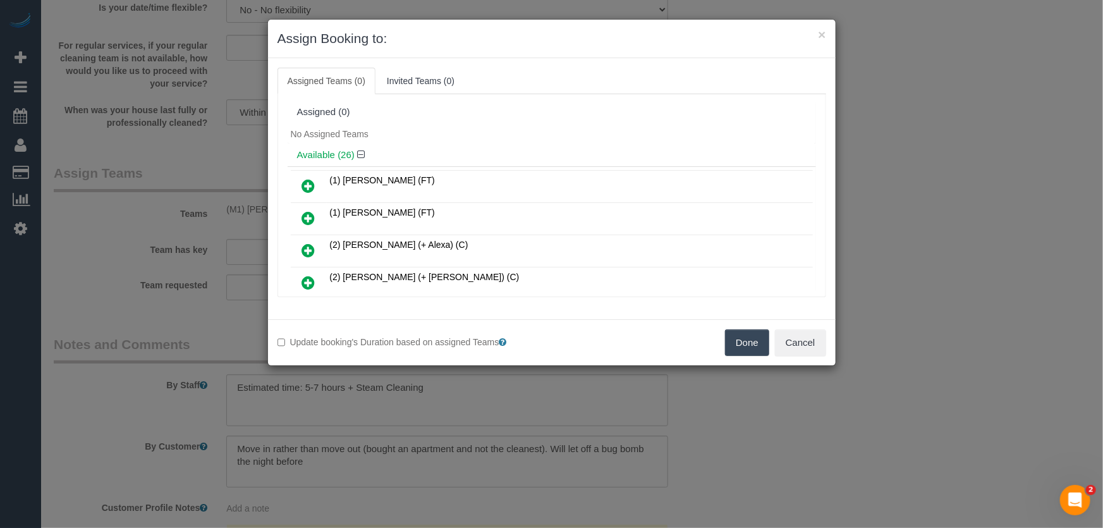
click at [757, 342] on button "Done" at bounding box center [747, 342] width 44 height 27
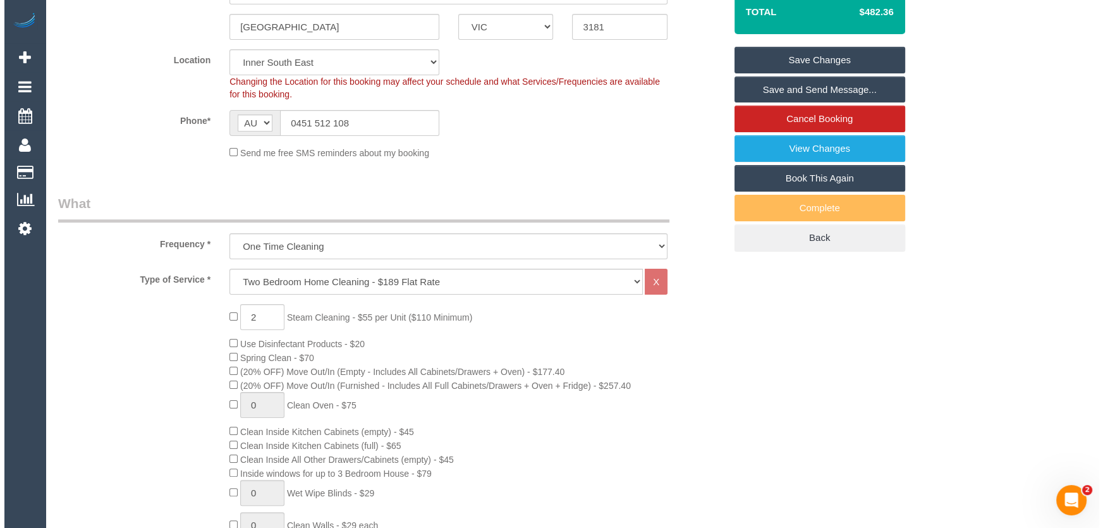
scroll to position [0, 0]
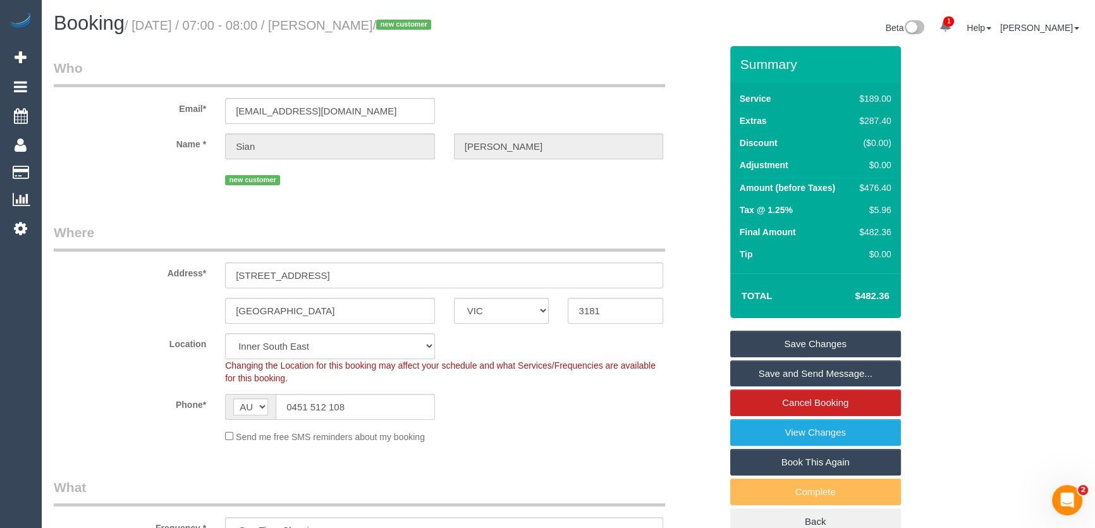
click at [791, 348] on link "Save Changes" at bounding box center [815, 344] width 171 height 27
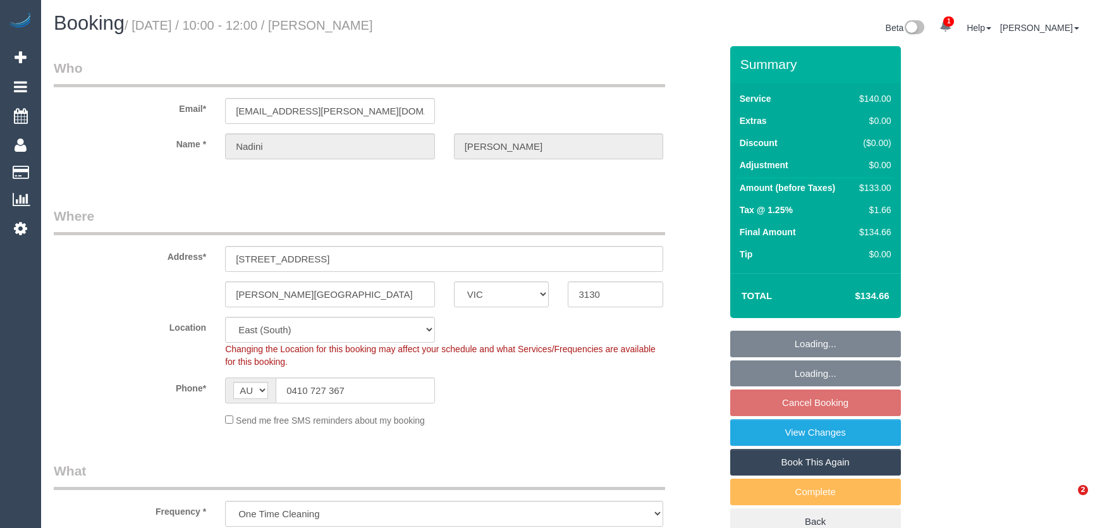
select select "VIC"
select select "string:stripe-pm_1PJ8u22GScqysDRVsT3zY074"
select select "number:28"
select select "number:14"
select select "number:19"
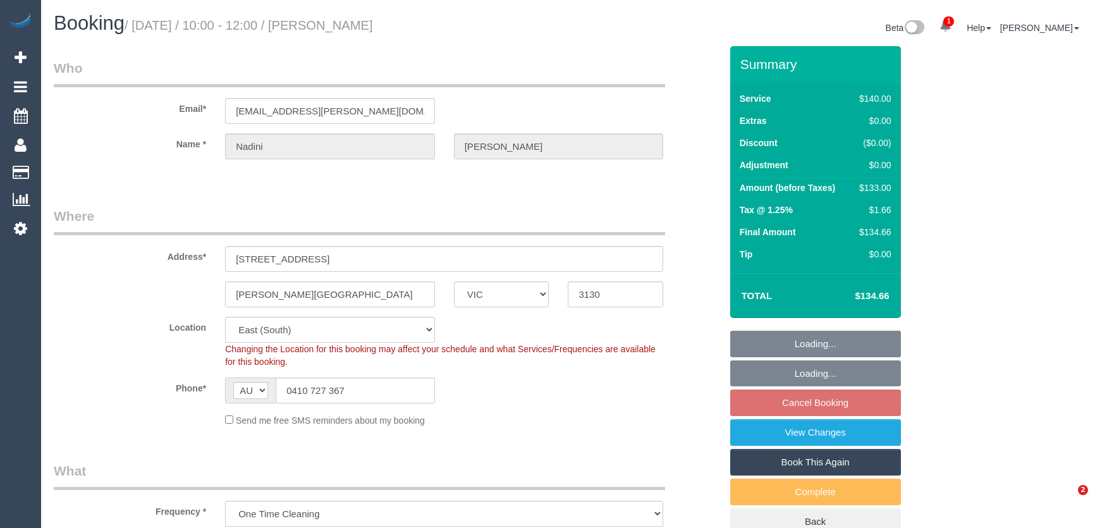
select select "number:25"
select select "number:33"
select select "number:13"
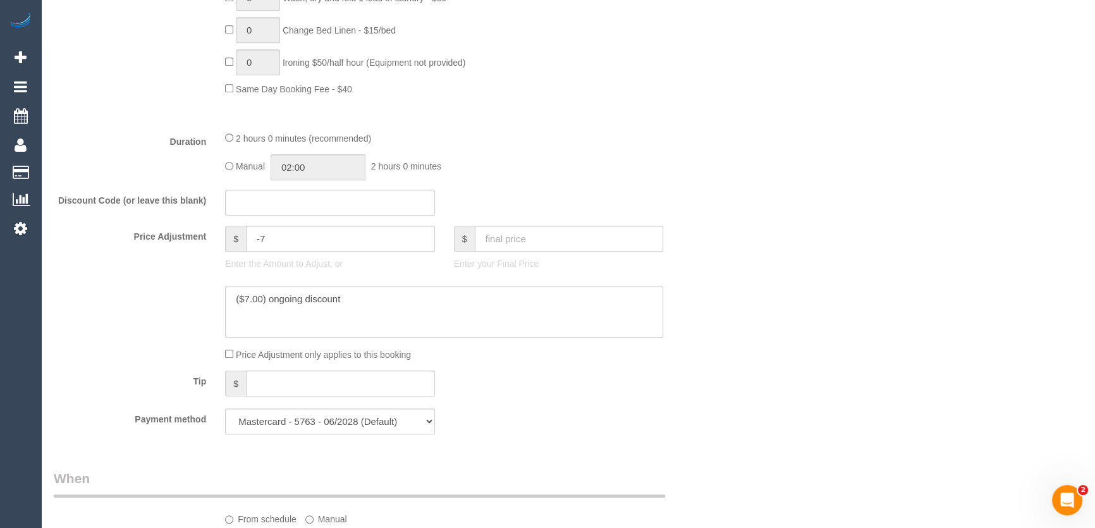
scroll to position [977, 0]
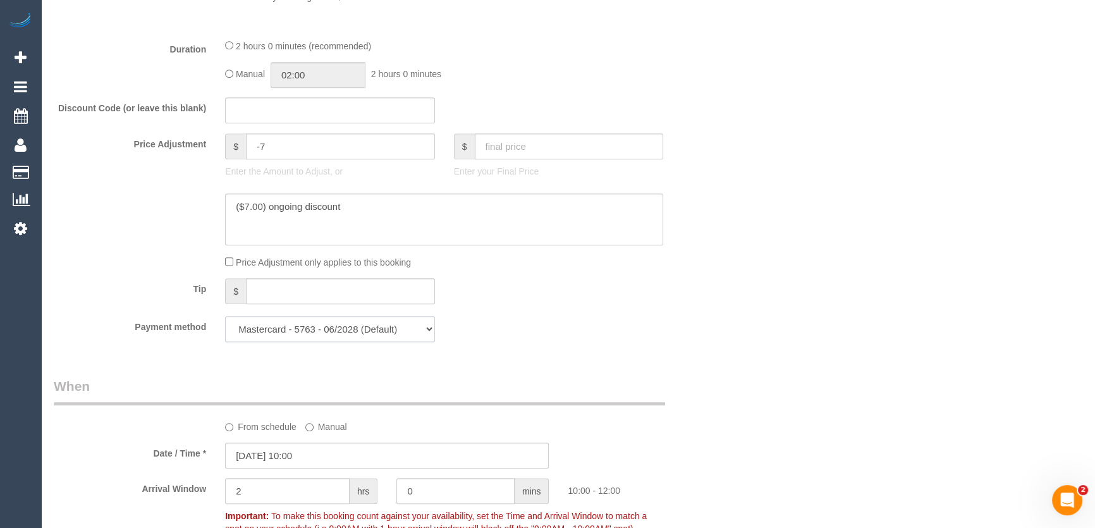
click at [338, 341] on select "Mastercard - 5763 - 06/2024 Mastercard - 5763 - 06/2028 (Default) Add Credit Ca…" at bounding box center [330, 329] width 210 height 26
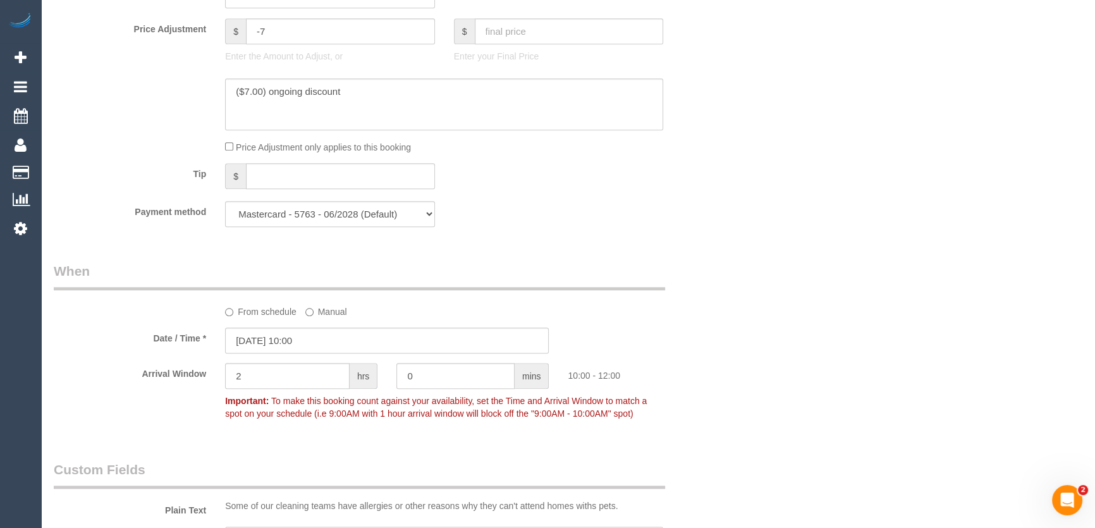
click at [588, 226] on div "Payment method Mastercard - 5763 - 06/2024 Mastercard - 5763 - 06/2028 (Default…" at bounding box center [387, 214] width 686 height 26
click at [333, 340] on input "15/08/2025 10:00" at bounding box center [387, 341] width 324 height 26
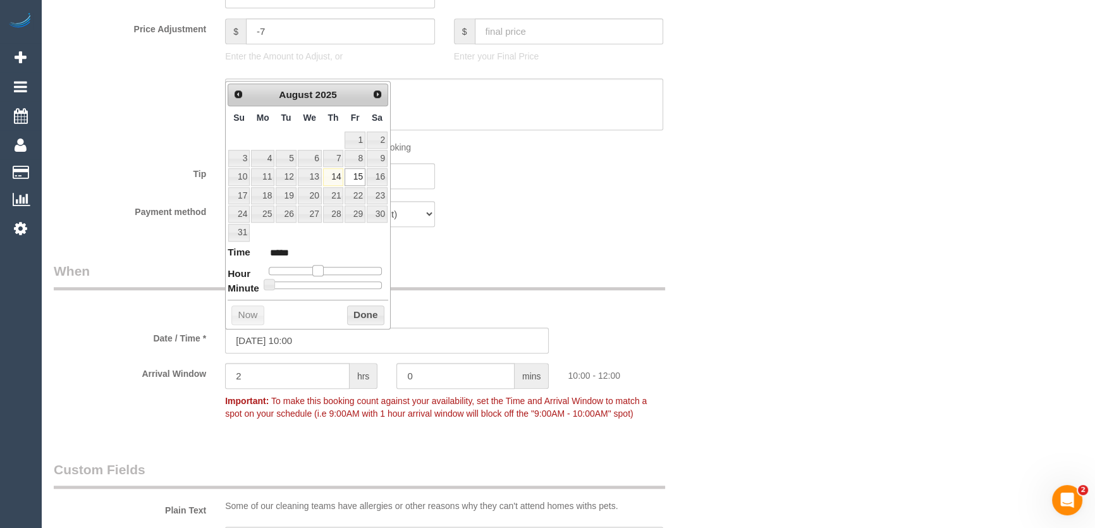
click at [314, 267] on span at bounding box center [317, 270] width 11 height 11
click at [312, 267] on span at bounding box center [317, 270] width 11 height 11
type input "15/08/2025 08:00"
type input "*****"
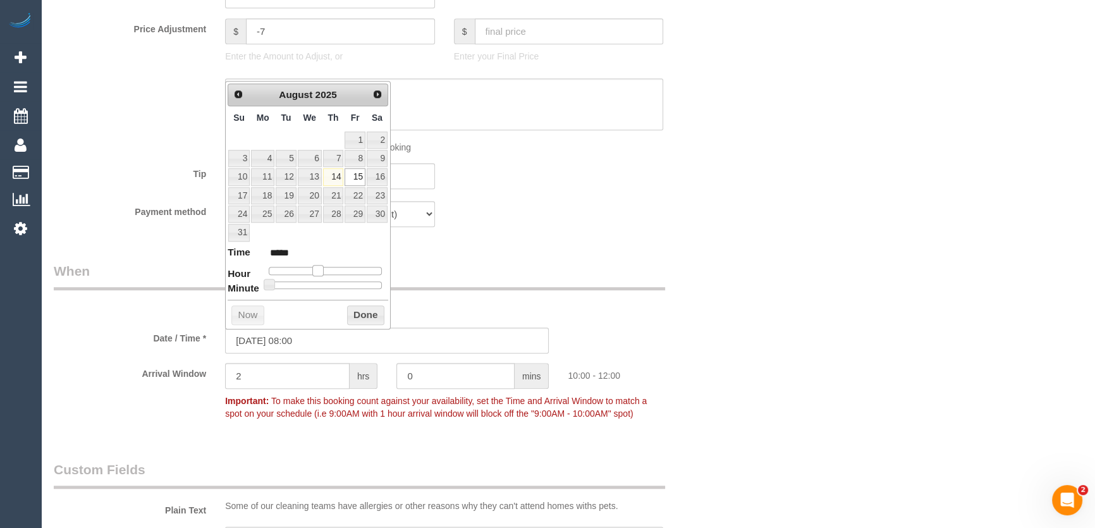
click at [309, 267] on div at bounding box center [325, 271] width 113 height 8
click at [309, 267] on span at bounding box center [307, 270] width 11 height 11
type input "15/08/2025 09:00"
type input "*****"
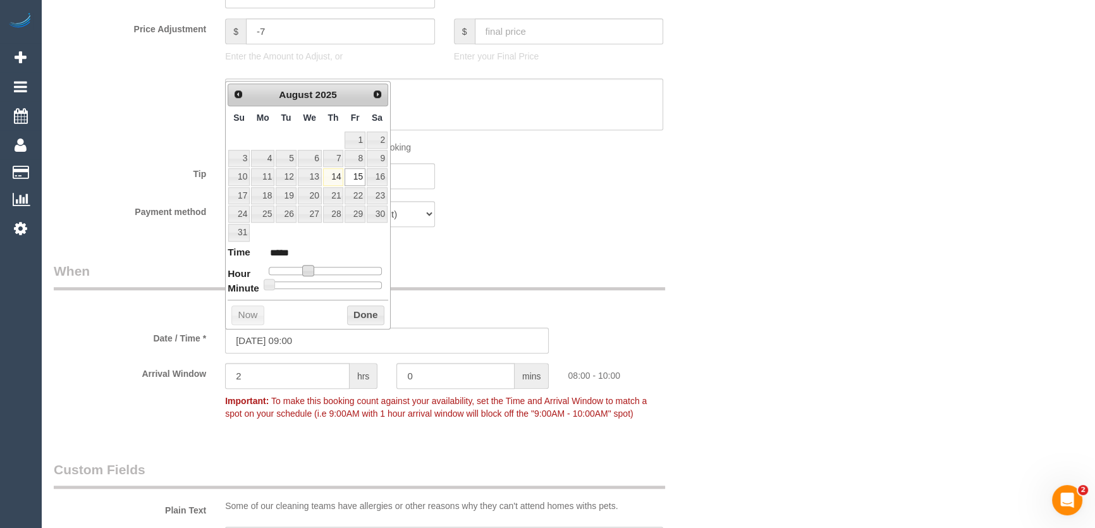
click at [314, 268] on span at bounding box center [307, 270] width 11 height 11
click at [316, 269] on span at bounding box center [312, 270] width 11 height 11
click at [587, 224] on div "Payment method Mastercard - 5763 - 06/2024 Mastercard - 5763 - 06/2028 (Default…" at bounding box center [387, 214] width 686 height 26
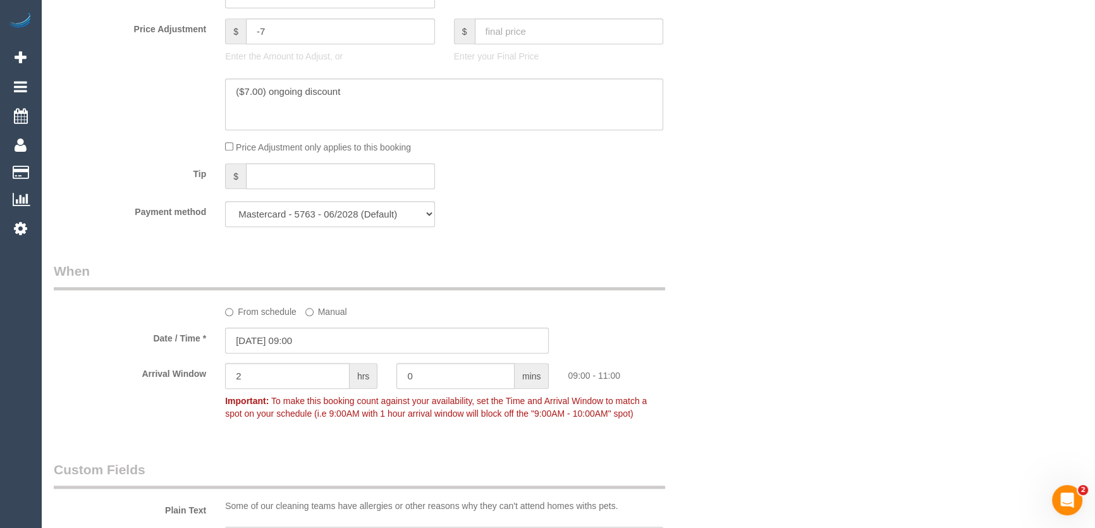
click at [759, 214] on div "Who Email* nadini.christy@gmail.com Name * Nadini Christy Where Address* 1/30 H…" at bounding box center [568, 220] width 1029 height 2532
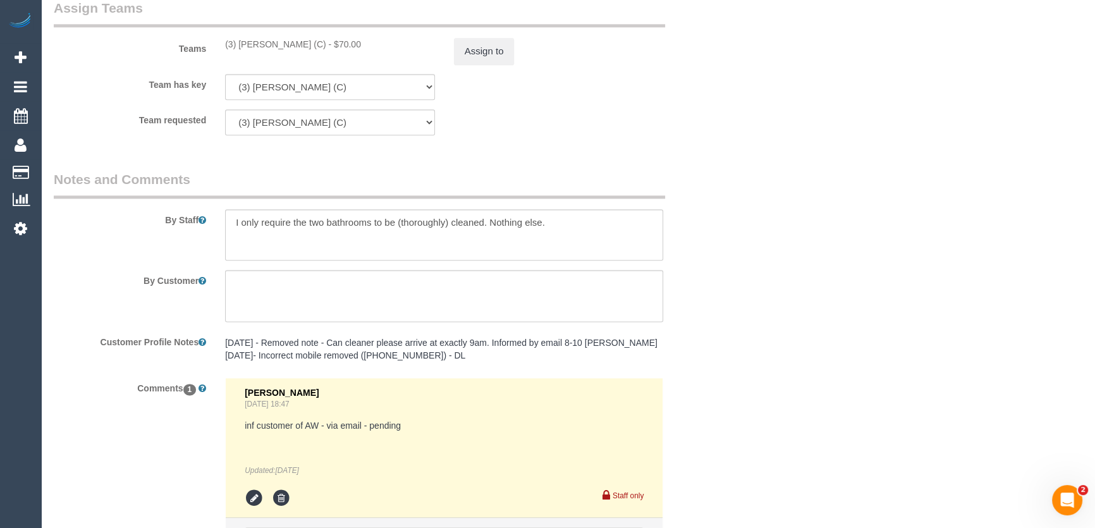
scroll to position [2093, 0]
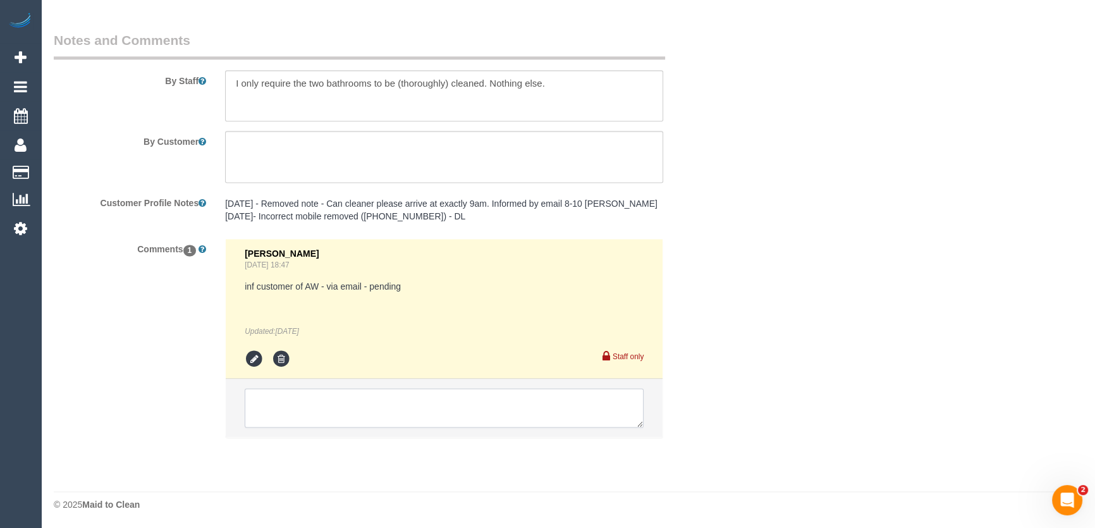
click at [279, 407] on textarea at bounding box center [444, 407] width 399 height 39
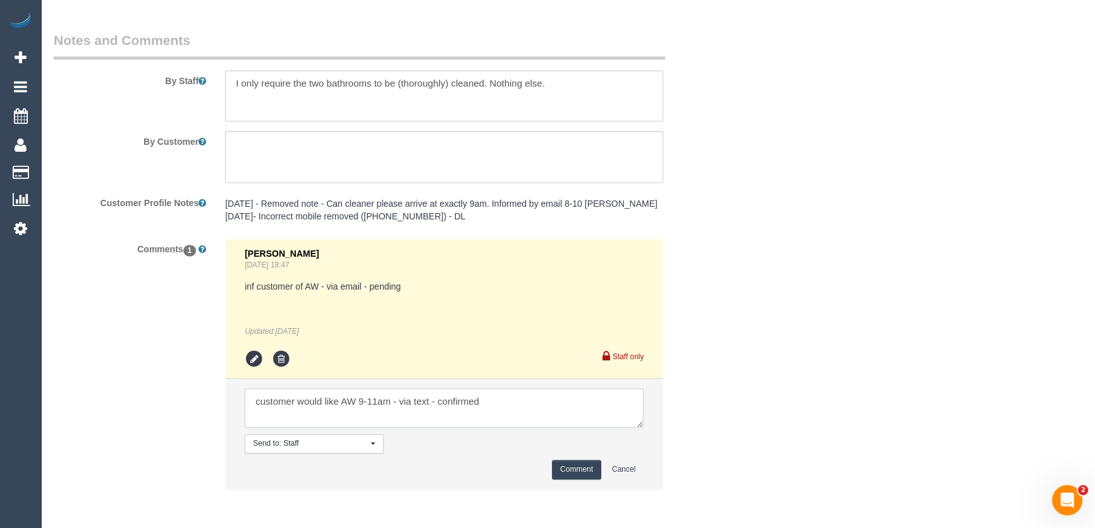
type textarea "customer would like AW 9-11am - via text - confirmed"
click at [586, 469] on button "Comment" at bounding box center [576, 470] width 49 height 20
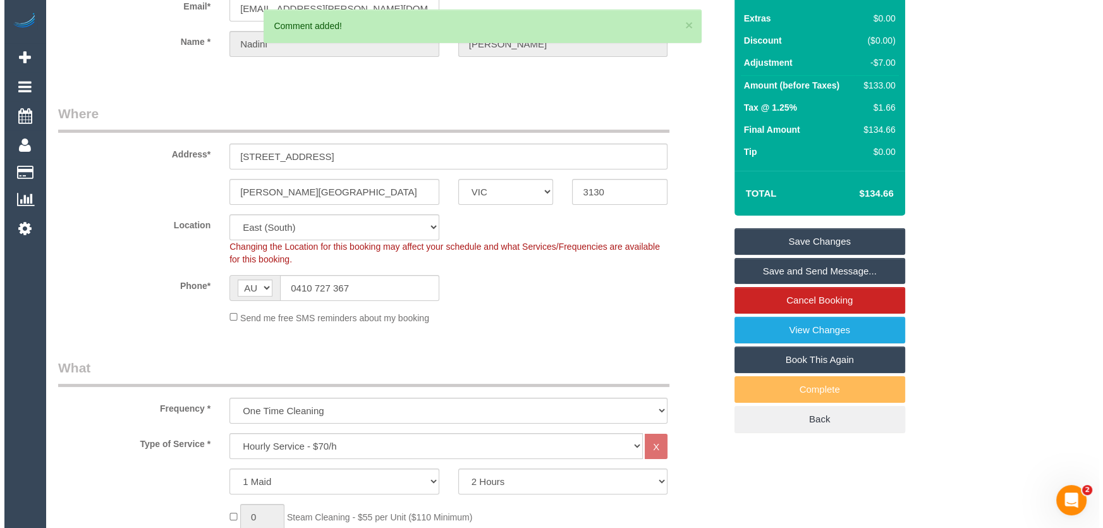
scroll to position [0, 0]
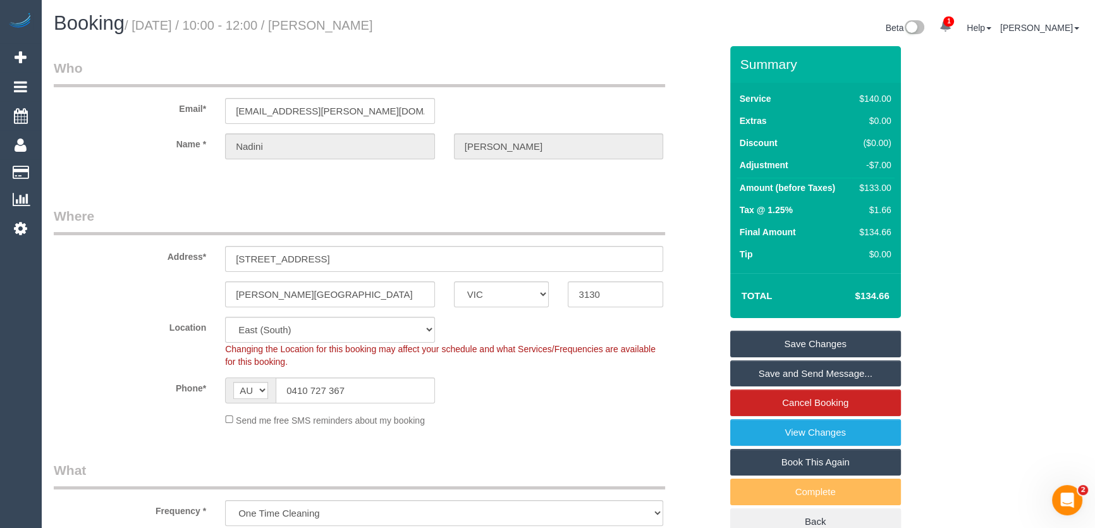
click at [780, 374] on link "Save and Send Message..." at bounding box center [815, 373] width 171 height 27
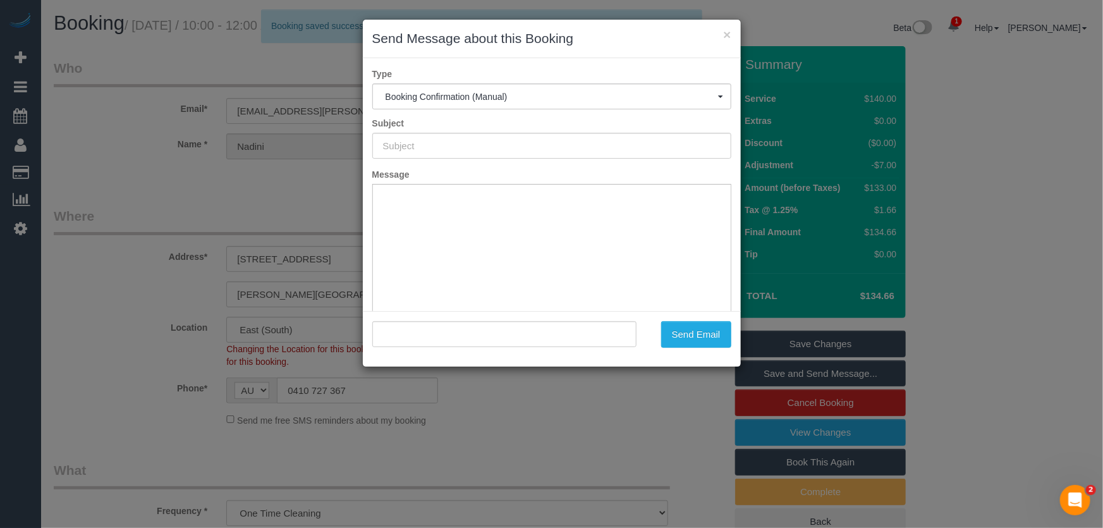
type input "Booking Confirmed"
type input ""Nadini Christy" <nadini.christy@gmail.com>"
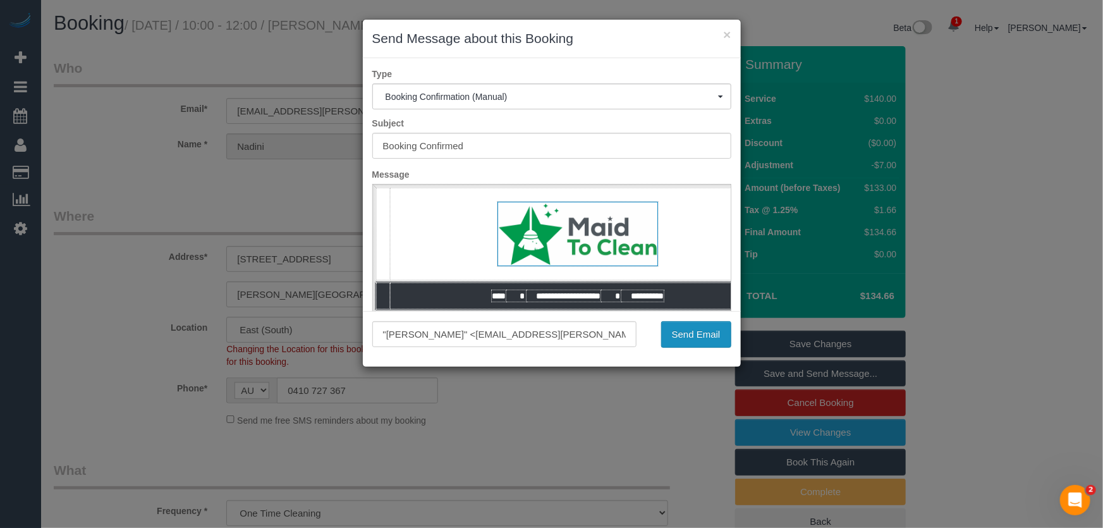
click at [681, 336] on button "Send Email" at bounding box center [696, 334] width 70 height 27
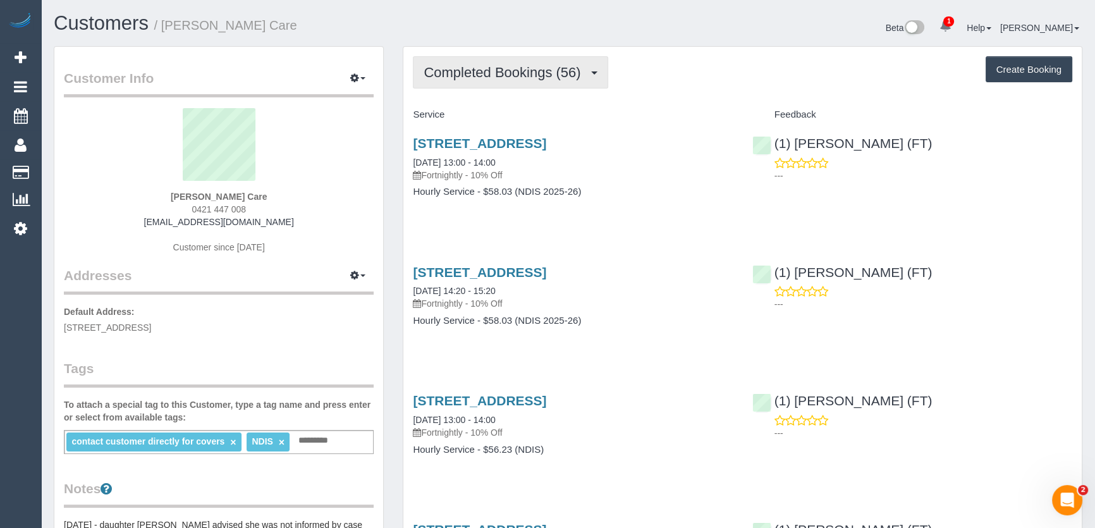
click at [518, 70] on span "Completed Bookings (56)" at bounding box center [505, 72] width 163 height 16
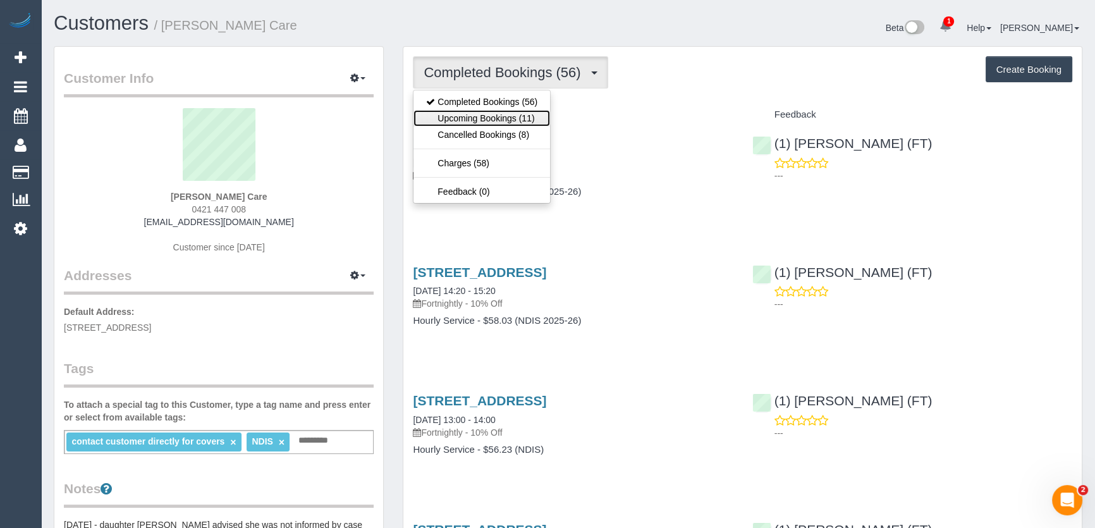
click at [519, 117] on link "Upcoming Bookings (11)" at bounding box center [482, 118] width 137 height 16
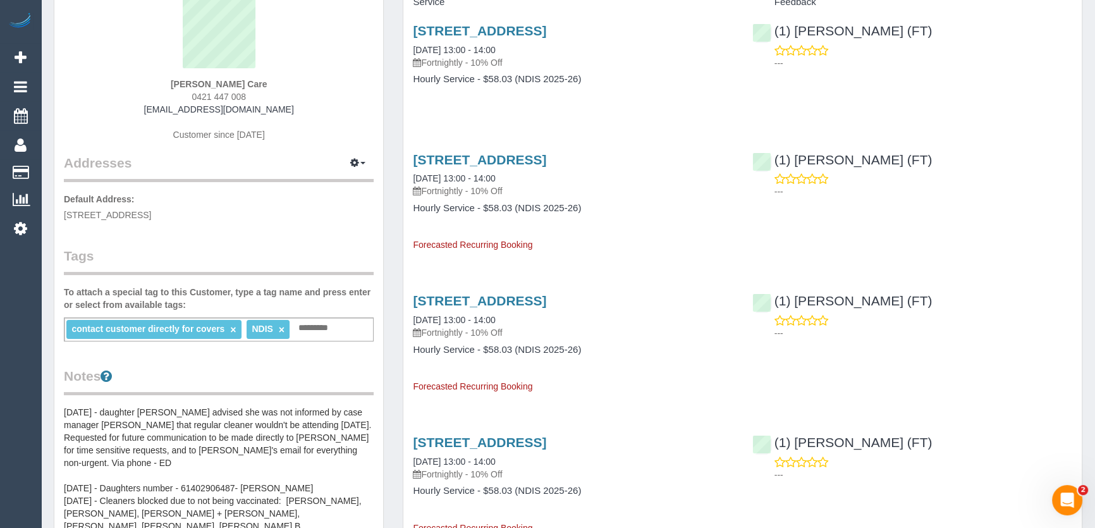
scroll to position [114, 0]
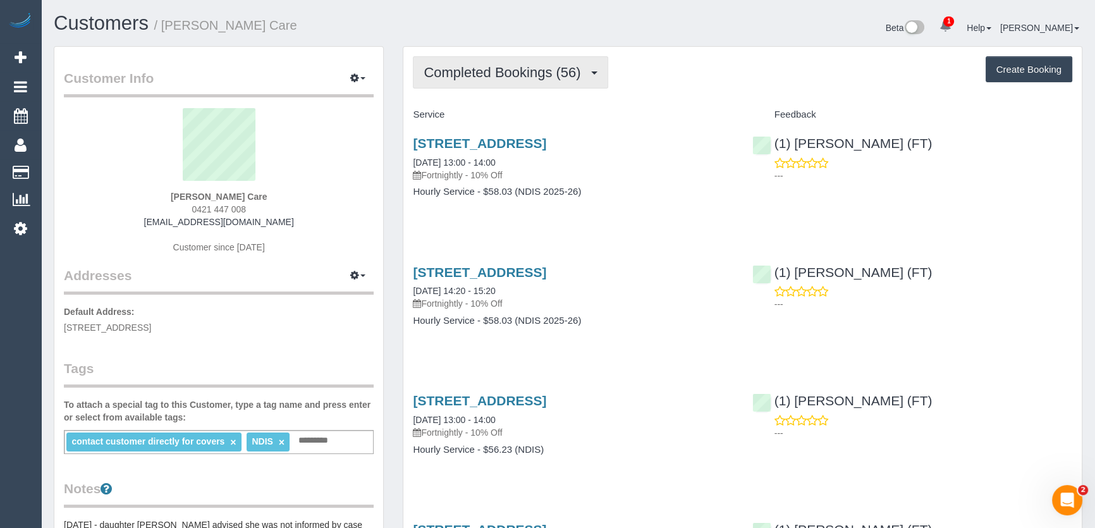
click at [513, 78] on span "Completed Bookings (56)" at bounding box center [505, 72] width 163 height 16
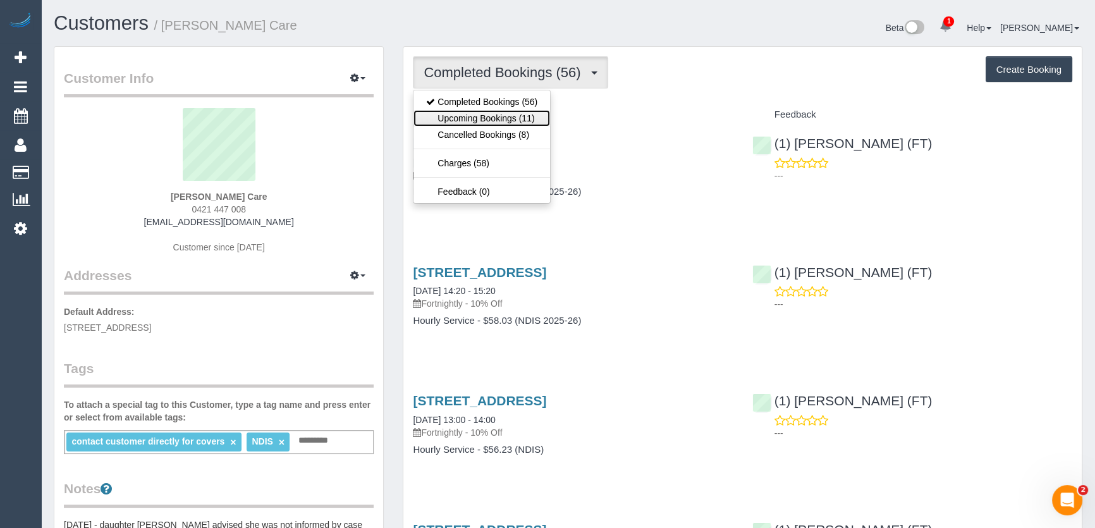
click at [512, 116] on link "Upcoming Bookings (11)" at bounding box center [482, 118] width 137 height 16
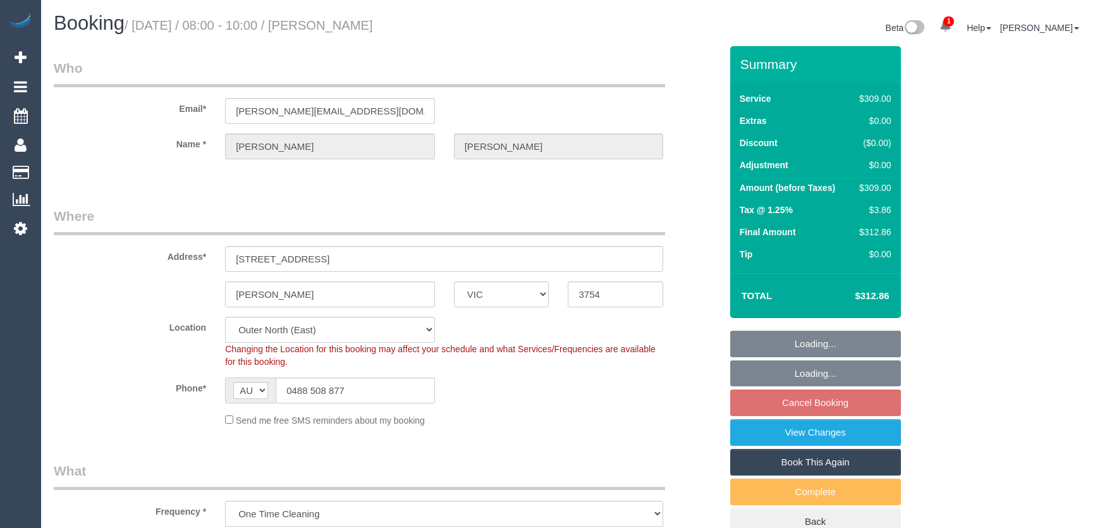
select select "VIC"
select select "spot2"
select select "number:28"
select select "number:14"
select select "number:19"
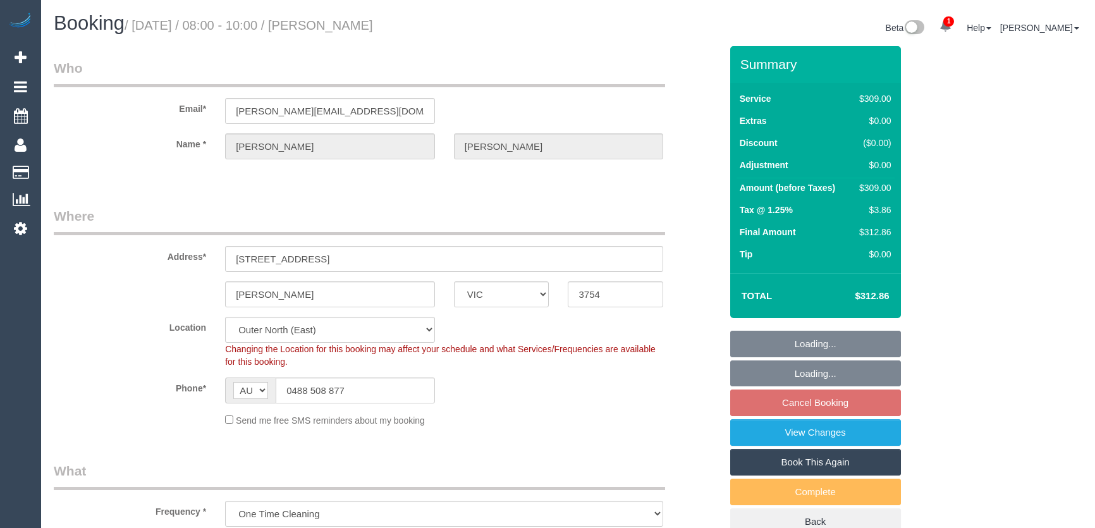
select select "number:22"
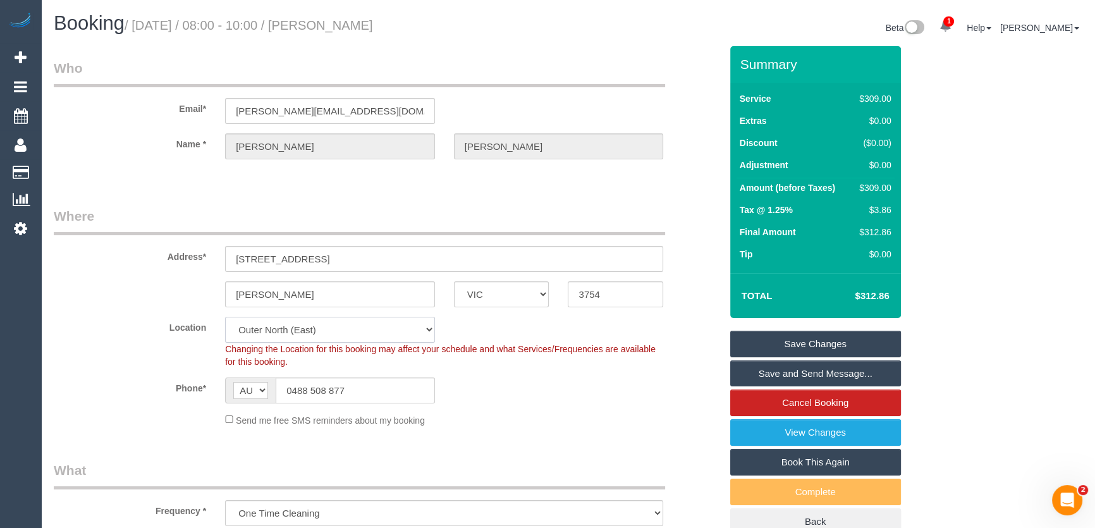
click at [305, 330] on select "Office [GEOGRAPHIC_DATA] (North) East (South) [GEOGRAPHIC_DATA] (East) [GEOGRAP…" at bounding box center [330, 330] width 210 height 26
click at [268, 327] on select "Office City East (North) East (South) Inner East Inner North (East) Inner North…" at bounding box center [330, 330] width 210 height 26
select select "50"
click at [225, 317] on select "Office City East (North) East (South) Inner East Inner North (East) Inner North…" at bounding box center [330, 330] width 210 height 26
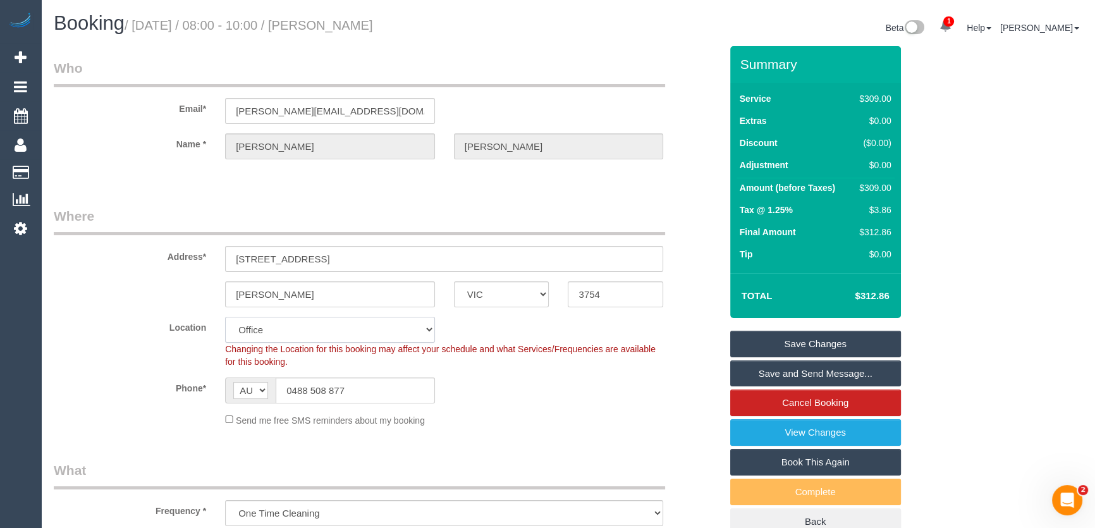
select select "object:1599"
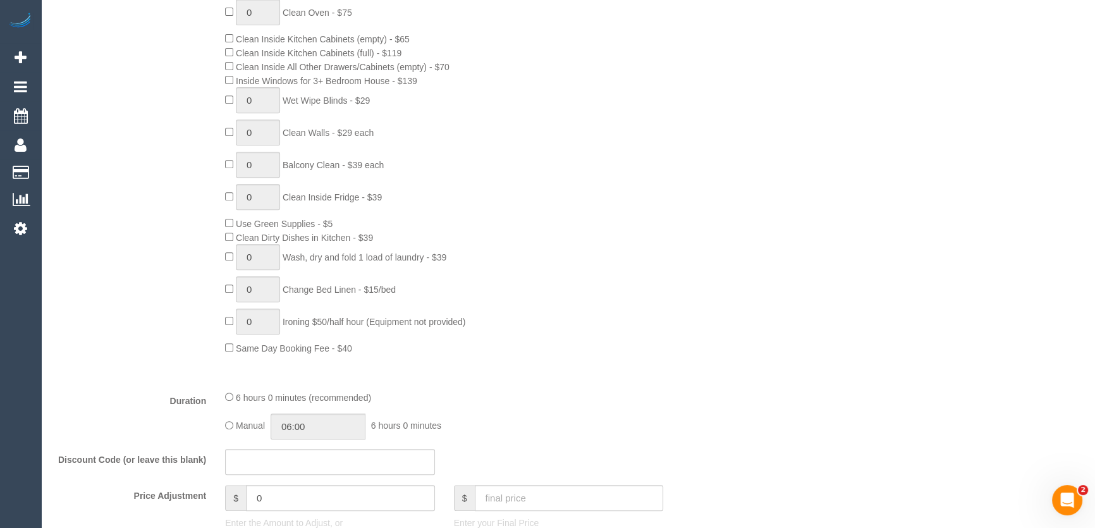
scroll to position [747, 0]
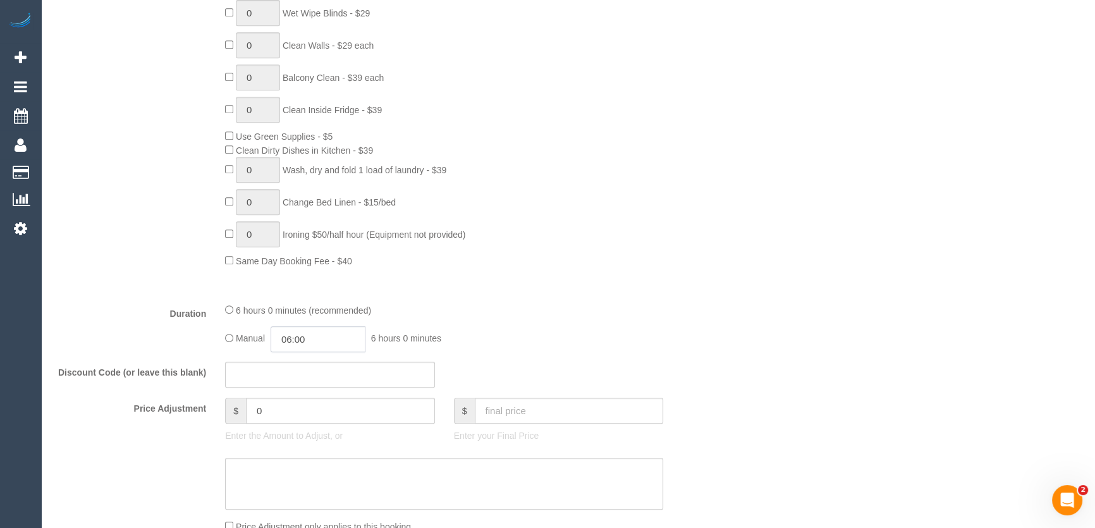
click at [361, 344] on input "06:00" at bounding box center [318, 339] width 95 height 26
click at [295, 375] on li "03:00" at bounding box center [304, 373] width 56 height 16
type input "03:00"
click at [646, 312] on div "6 hours 0 minutes (recommended)" at bounding box center [444, 310] width 438 height 14
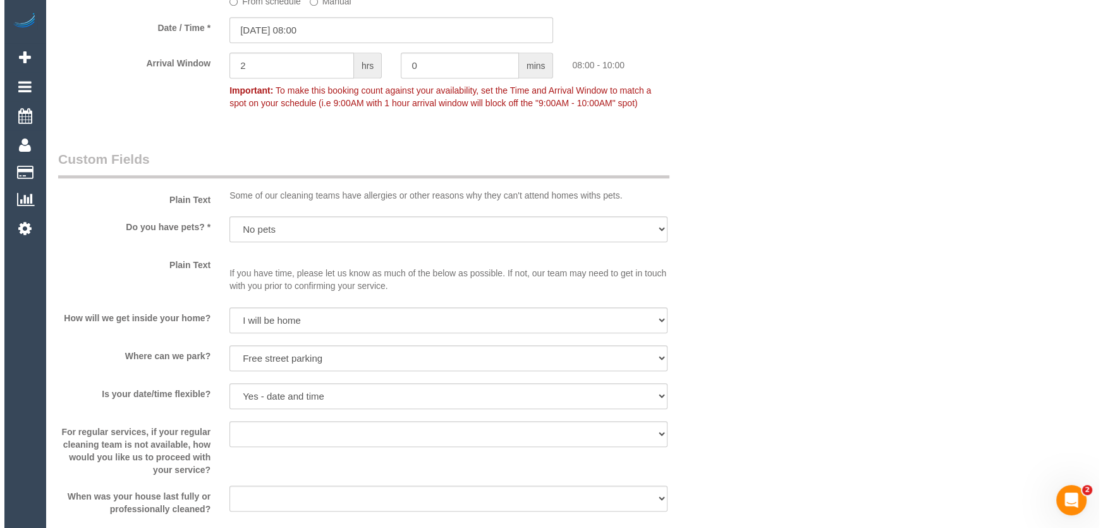
scroll to position [1609, 0]
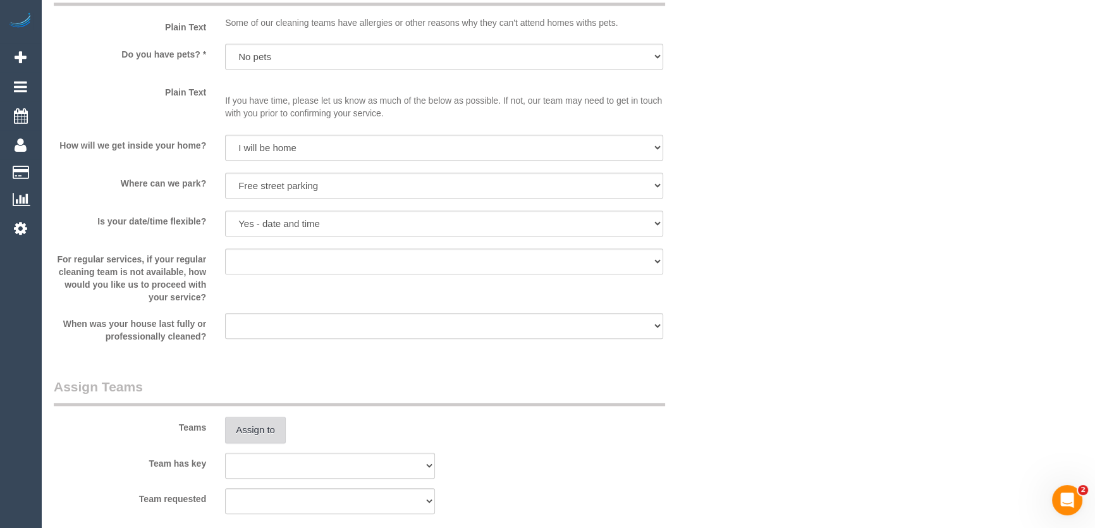
click at [246, 428] on button "Assign to" at bounding box center [255, 430] width 61 height 27
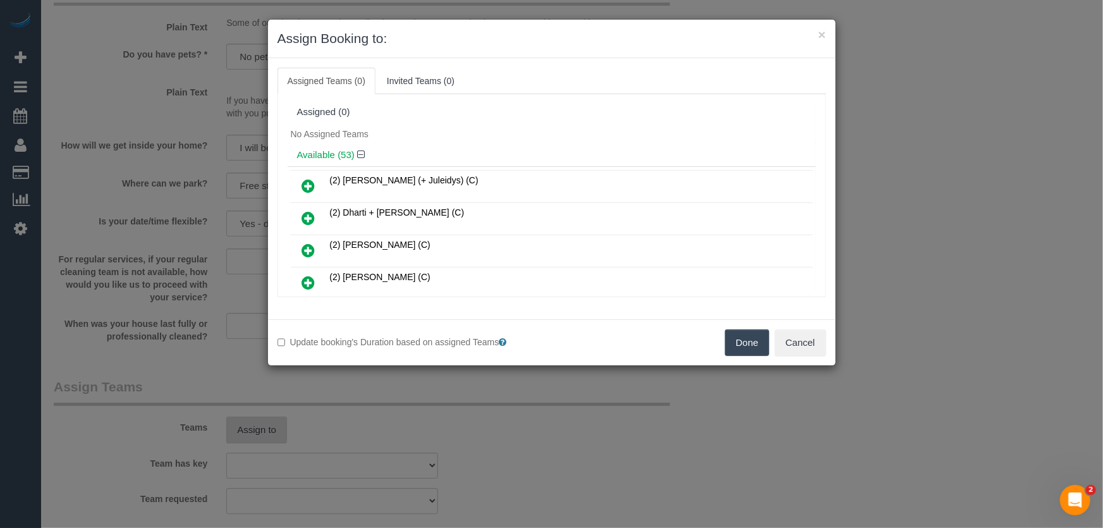
scroll to position [1313, 0]
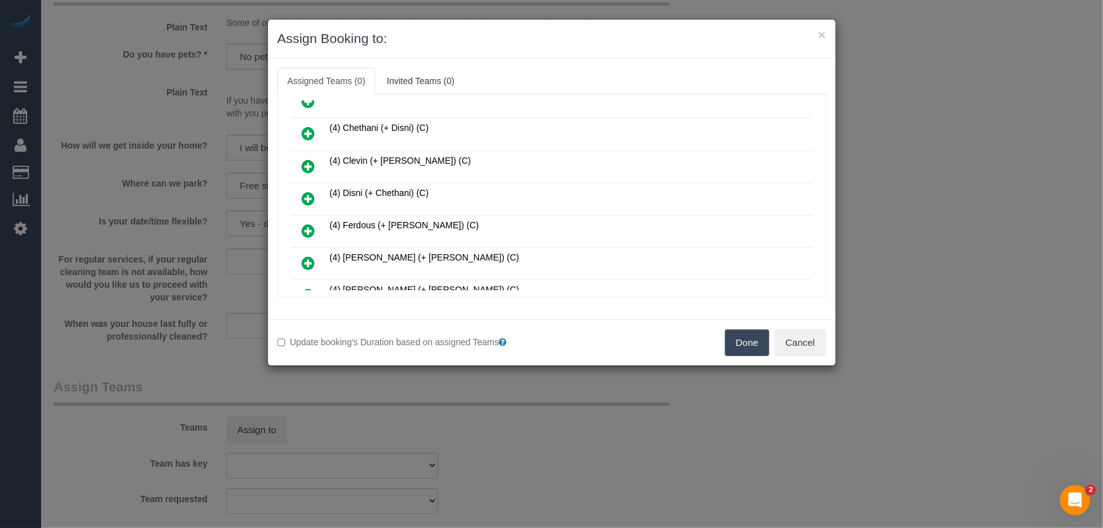
click at [307, 223] on icon at bounding box center [308, 230] width 13 height 15
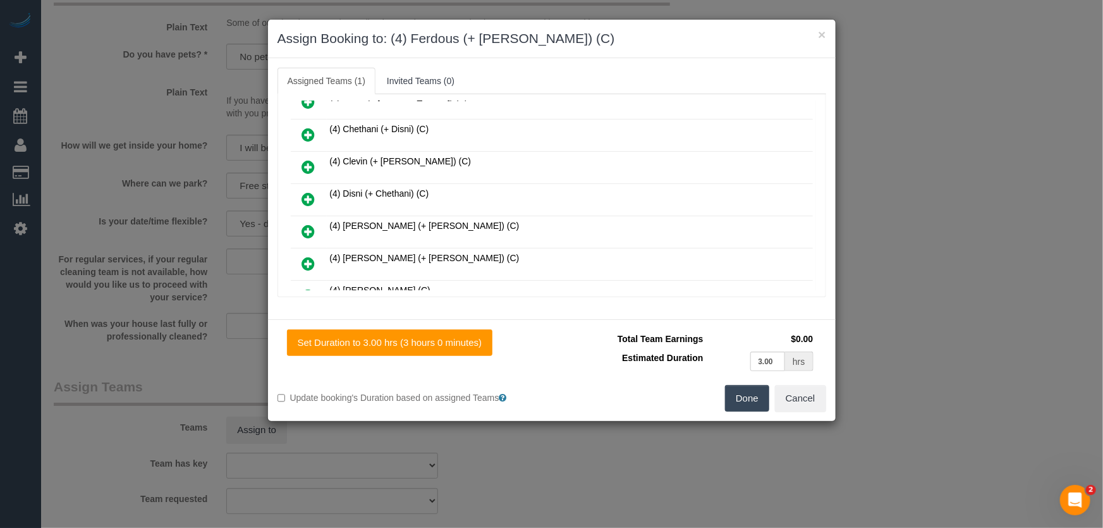
drag, startPoint x: 307, startPoint y: 202, endPoint x: 314, endPoint y: 202, distance: 6.4
click at [308, 224] on icon at bounding box center [308, 231] width 13 height 15
click at [308, 256] on icon at bounding box center [308, 263] width 13 height 15
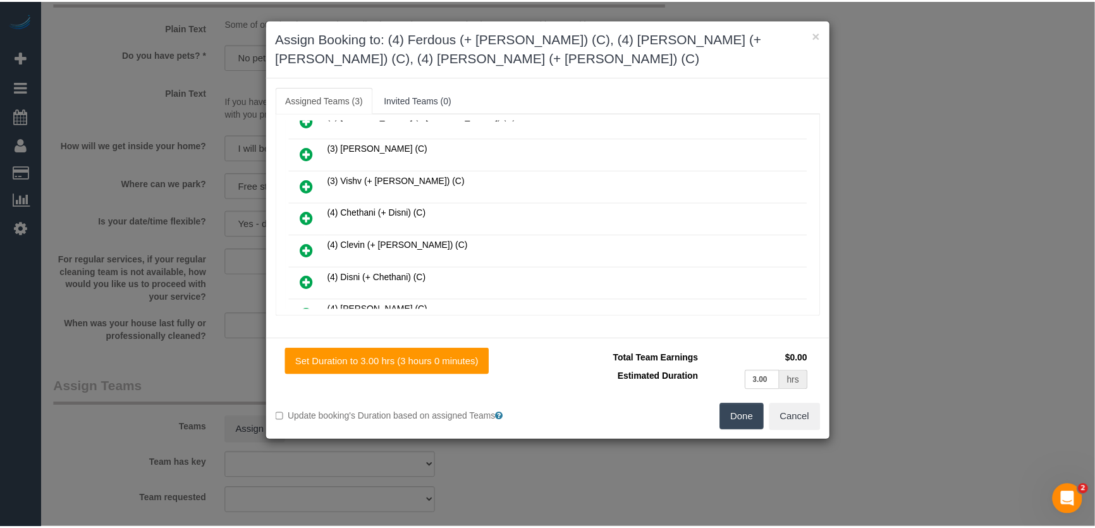
scroll to position [1407, 0]
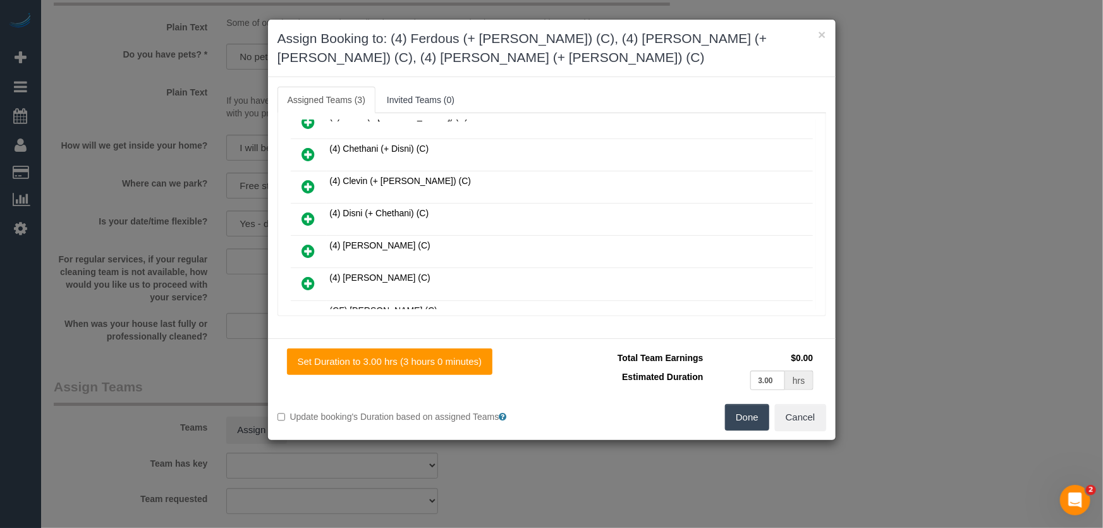
click at [749, 421] on button "Done" at bounding box center [747, 417] width 44 height 27
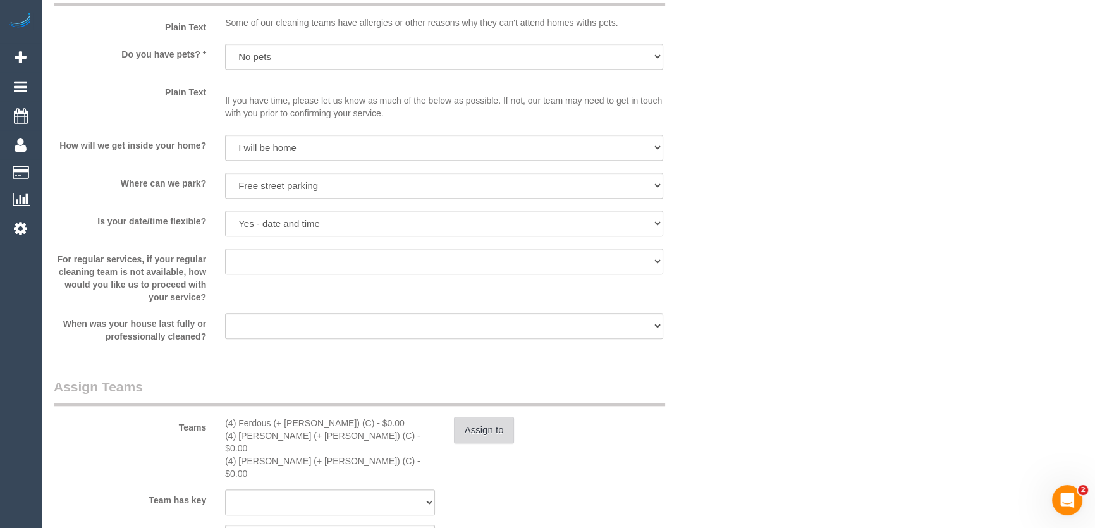
click at [499, 426] on button "Assign to" at bounding box center [484, 430] width 61 height 27
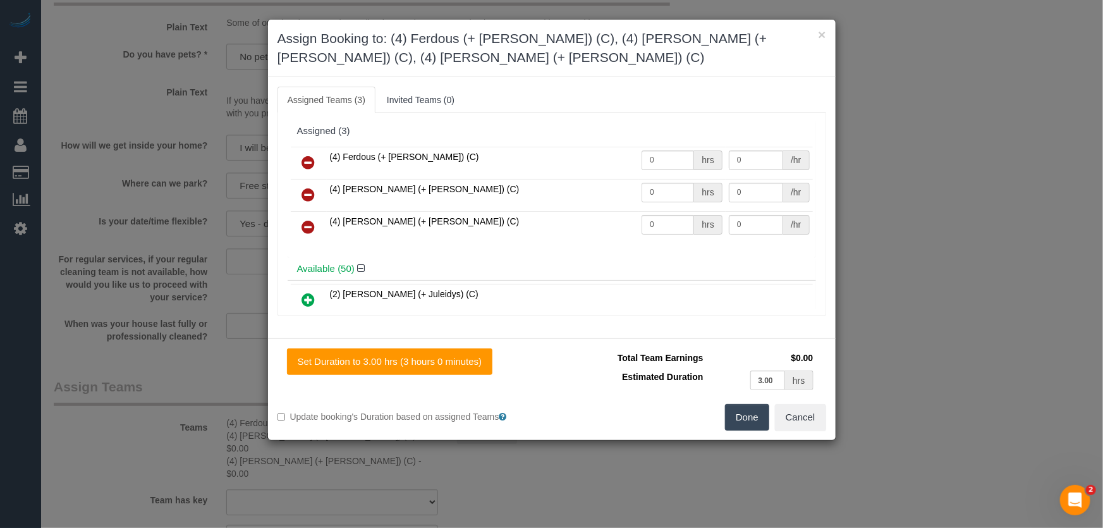
click at [309, 224] on icon at bounding box center [308, 226] width 13 height 15
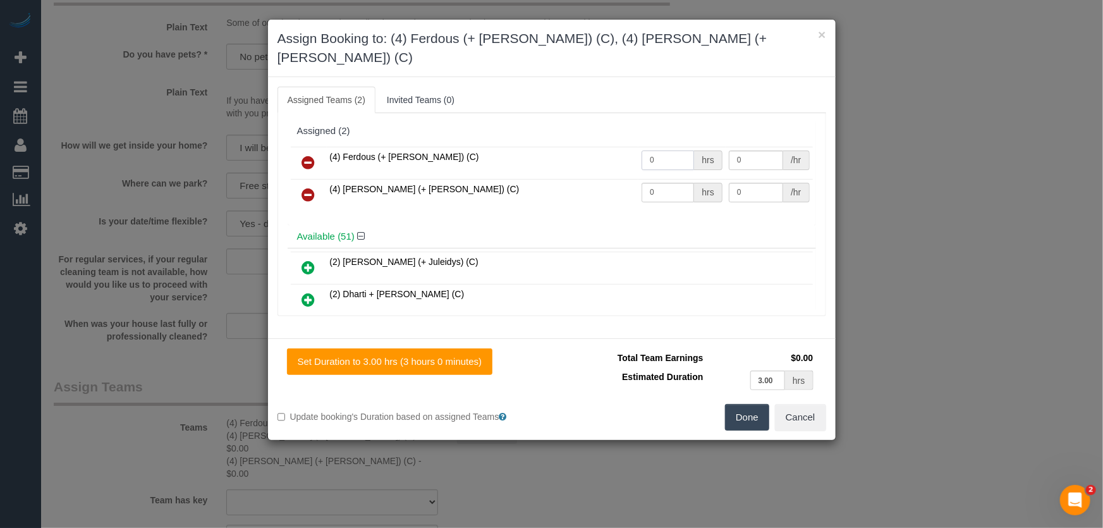
click at [656, 150] on input "0" at bounding box center [668, 160] width 52 height 20
type input "1"
click at [661, 183] on input "0" at bounding box center [668, 193] width 52 height 20
type input "97.5"
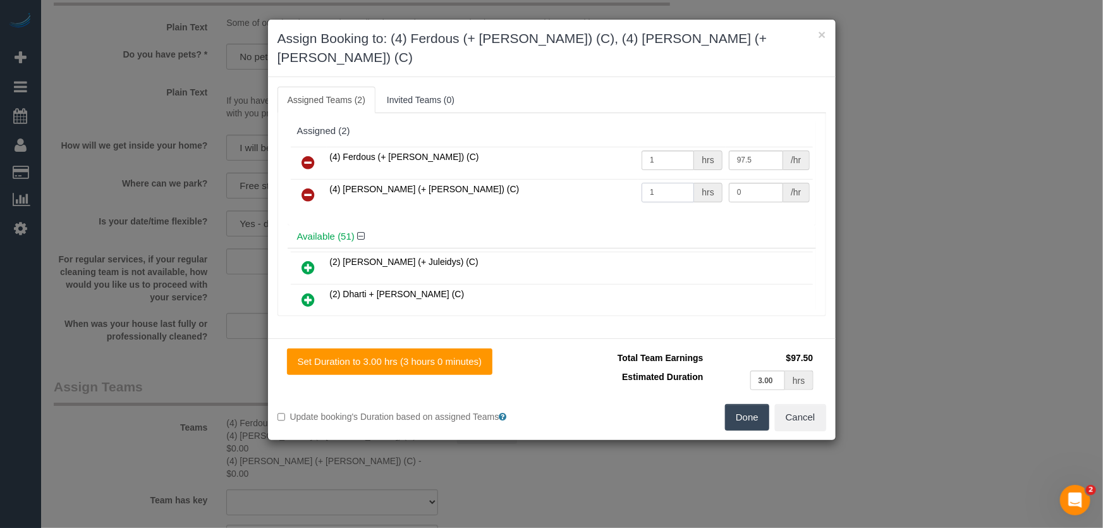
type input "1"
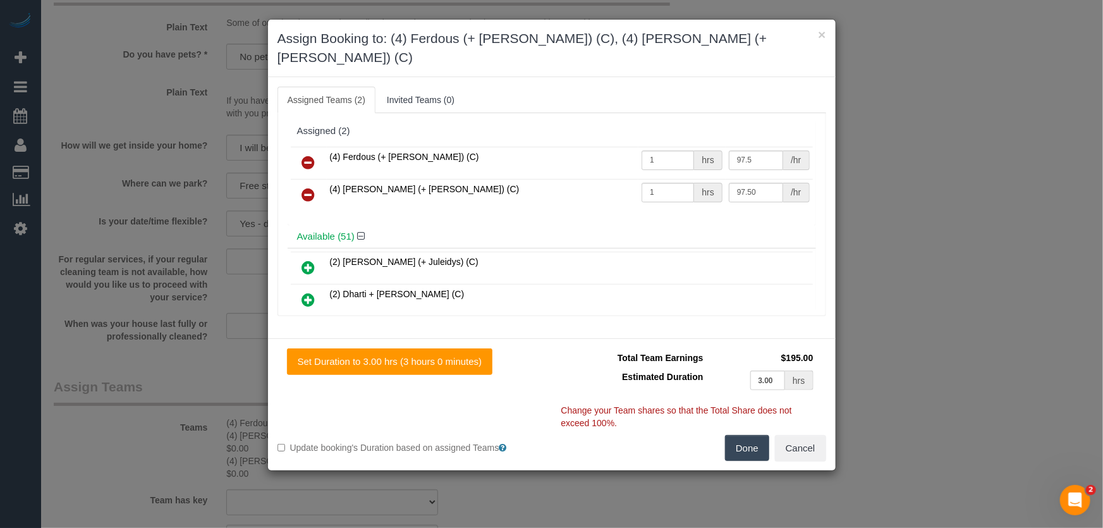
click at [746, 435] on button "Done" at bounding box center [747, 448] width 44 height 27
type input "97.5"
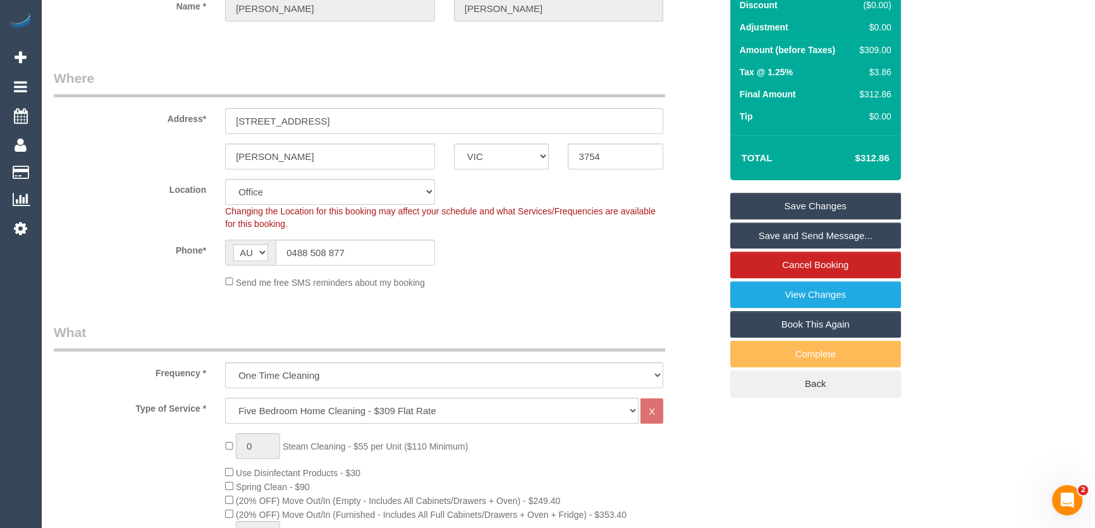
scroll to position [0, 0]
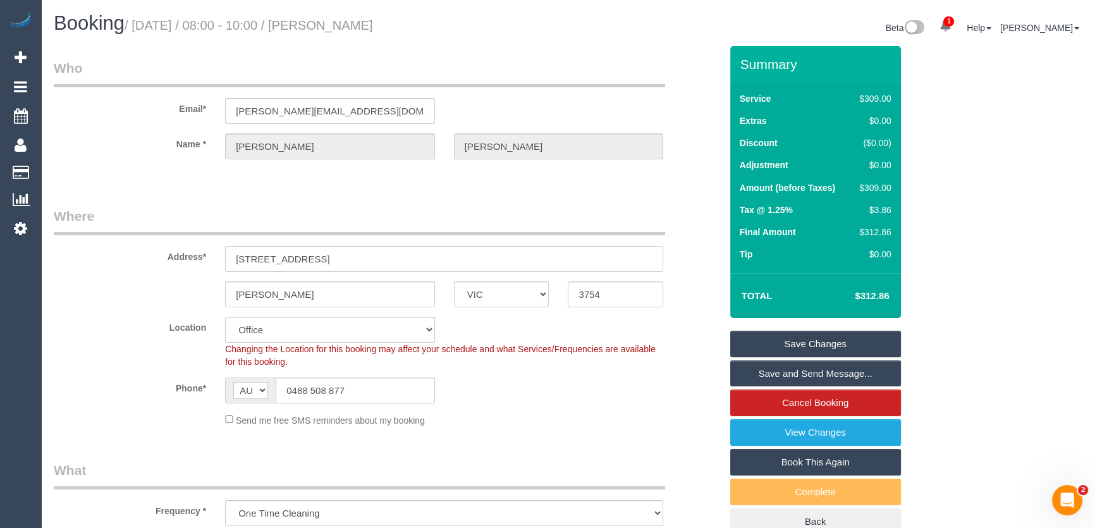
click at [331, 23] on small "/ August 23, 2025 / 08:00 - 10:00 / Anna Thomas" at bounding box center [249, 25] width 248 height 14
click at [332, 23] on small "/ August 23, 2025 / 08:00 - 10:00 / Anna Thomas" at bounding box center [249, 25] width 248 height 14
copy small "Anna Thomas"
click at [777, 373] on link "Save and Send Message..." at bounding box center [815, 373] width 171 height 27
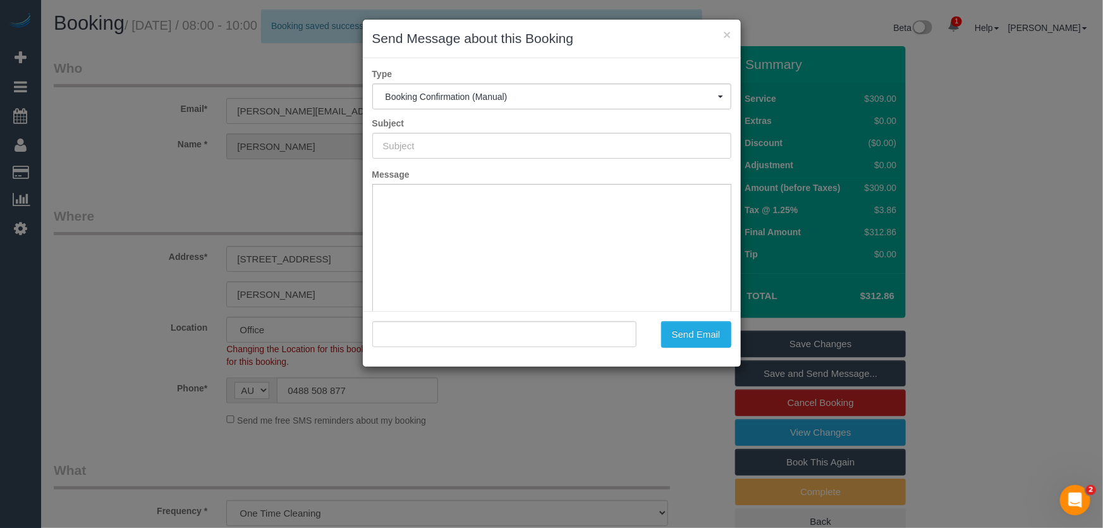
type input "Booking Confirmed"
type input ""Anna Thomas" <anna.thomas3@bigpond.com>"
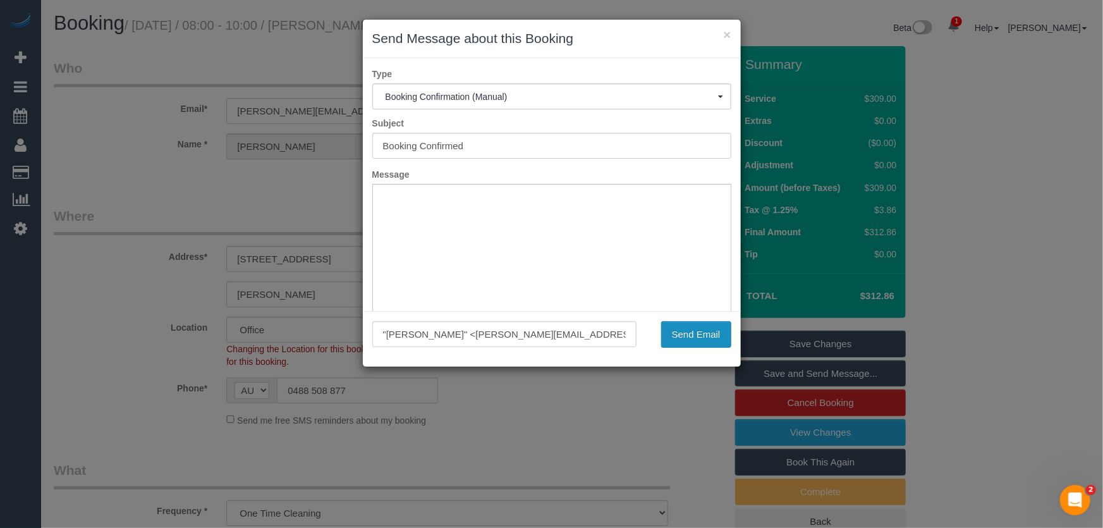
click at [696, 339] on button "Send Email" at bounding box center [696, 334] width 70 height 27
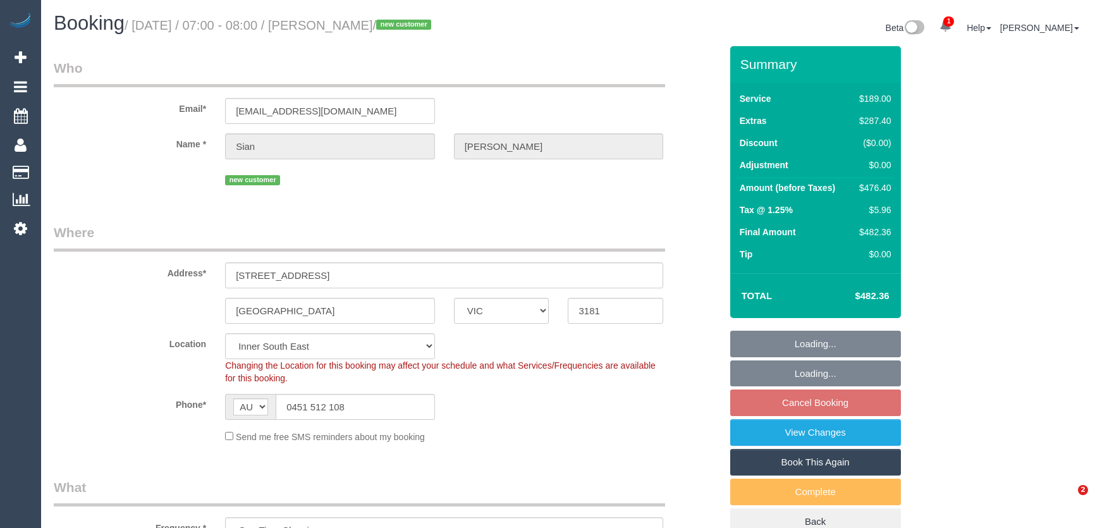
select select "VIC"
select select "string:stripe-pm_1RtmOw2GScqysDRVZoZ6GvAI"
select select "number:28"
select select "number:14"
select select "number:19"
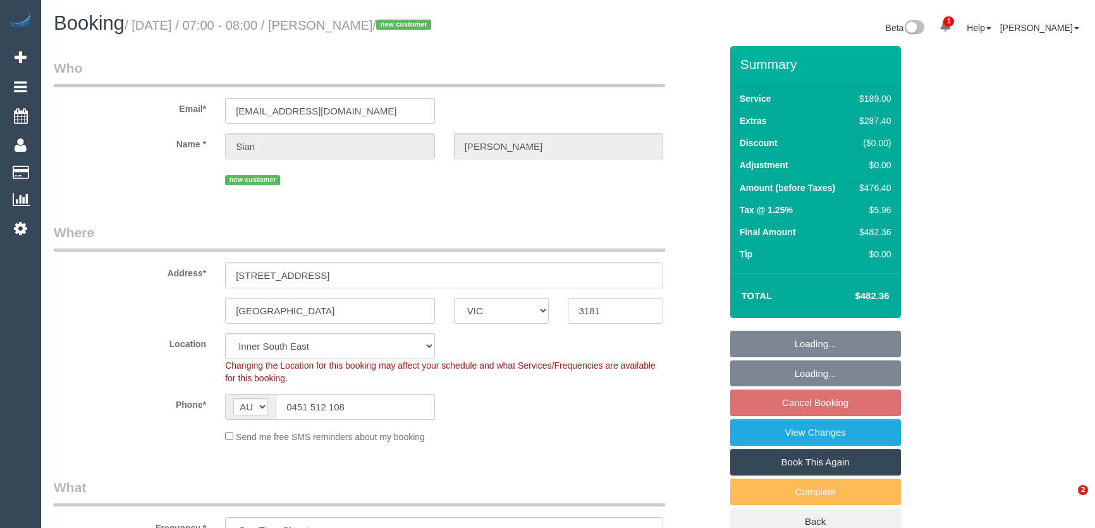
select select "number:25"
select select "number:13"
select select "object:1389"
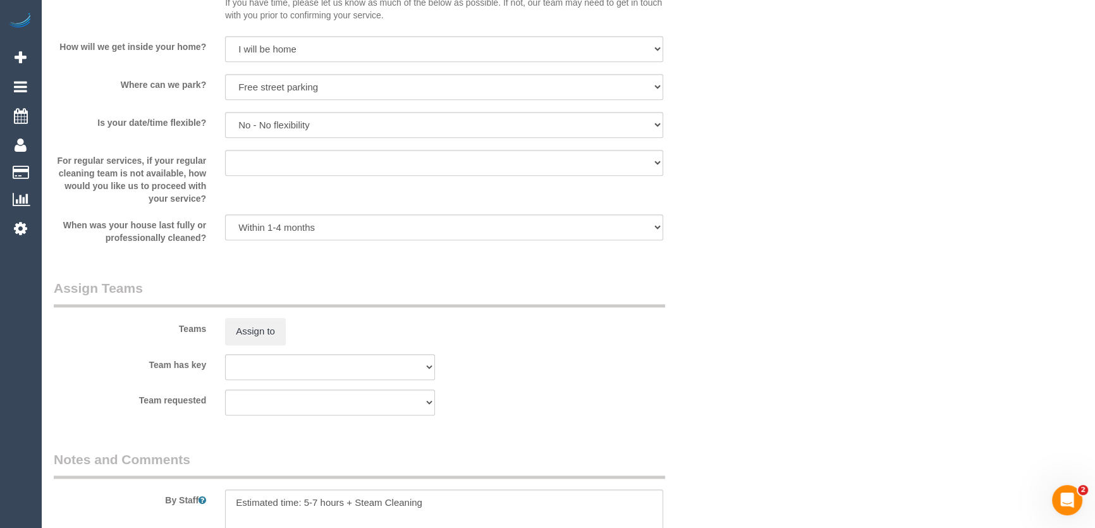
scroll to position [1782, 0]
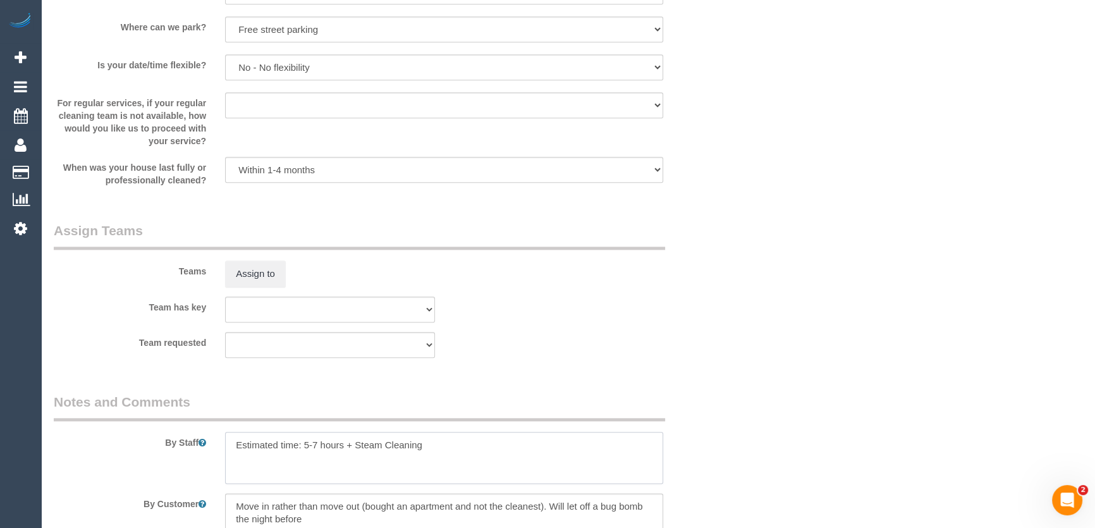
click at [438, 449] on textarea at bounding box center [444, 458] width 438 height 52
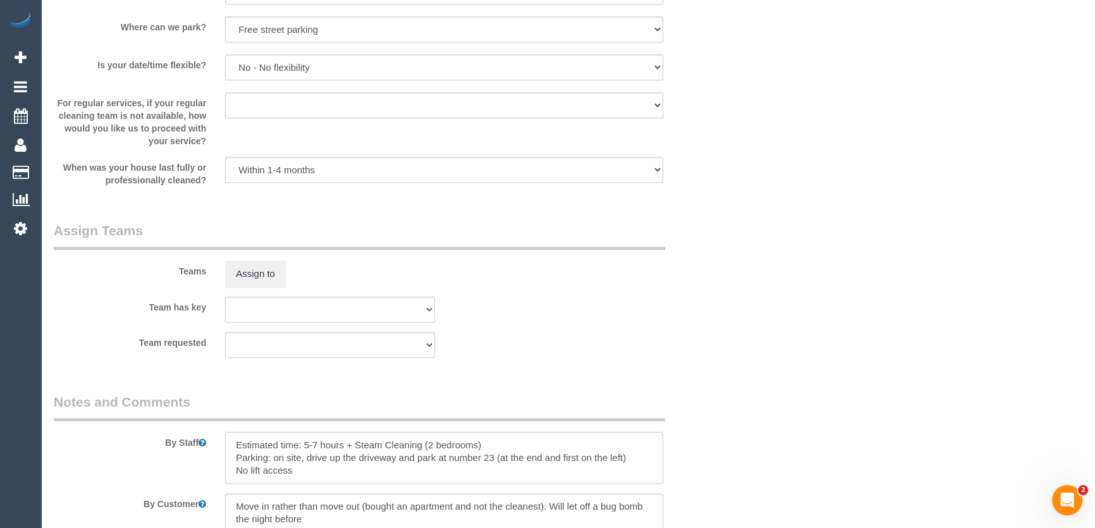
type textarea "Estimated time: 5-7 hours + Steam Cleaning (2 bedrooms) Parking: on site, drive…"
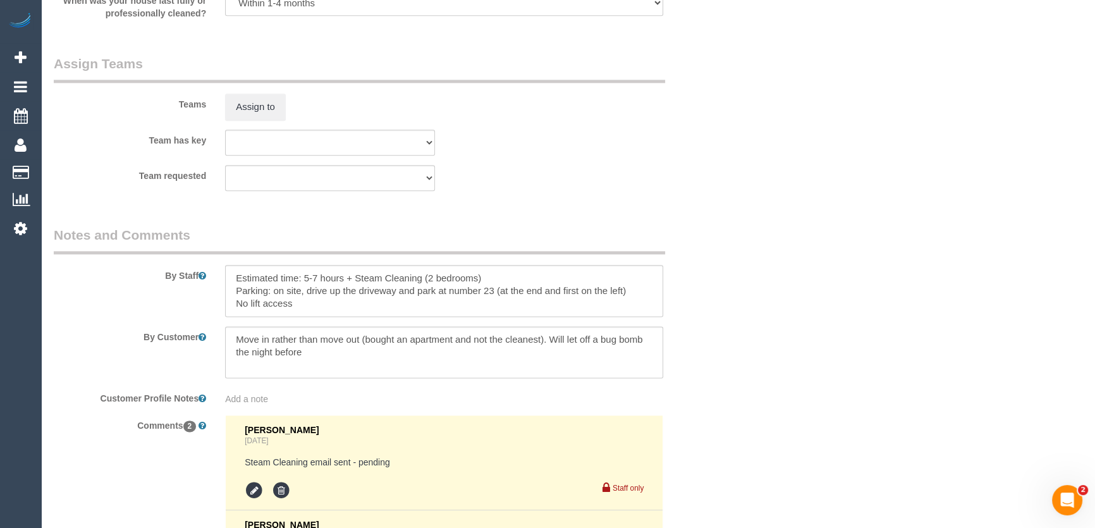
scroll to position [1954, 0]
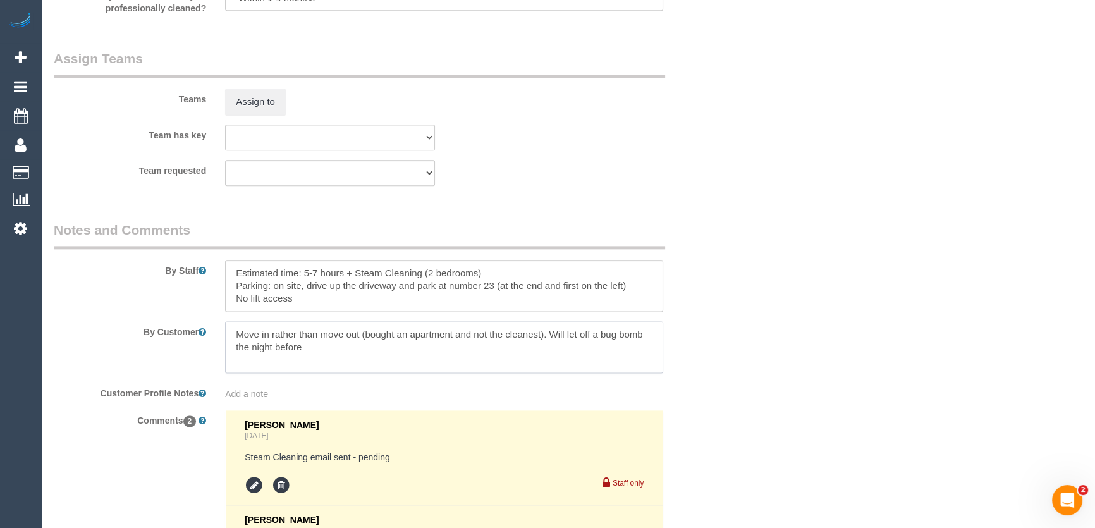
click at [360, 349] on textarea at bounding box center [444, 347] width 438 height 52
type textarea "Move In Service"
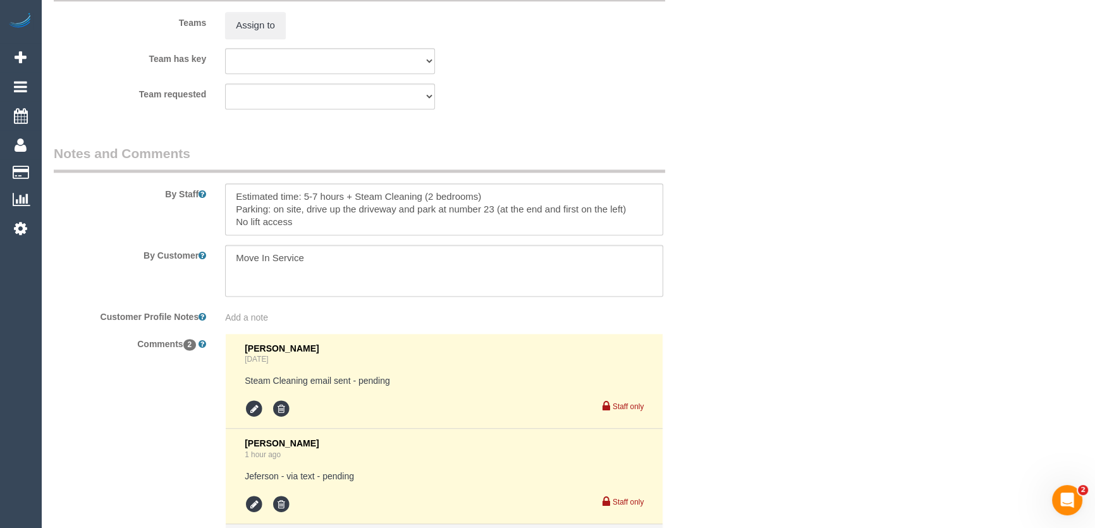
scroll to position [2126, 0]
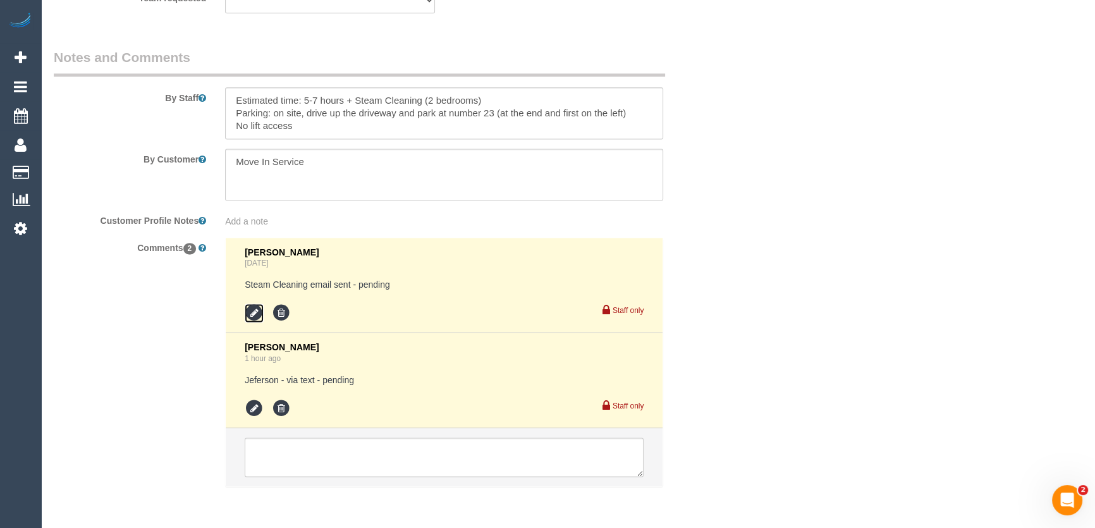
click at [252, 313] on icon at bounding box center [254, 312] width 19 height 19
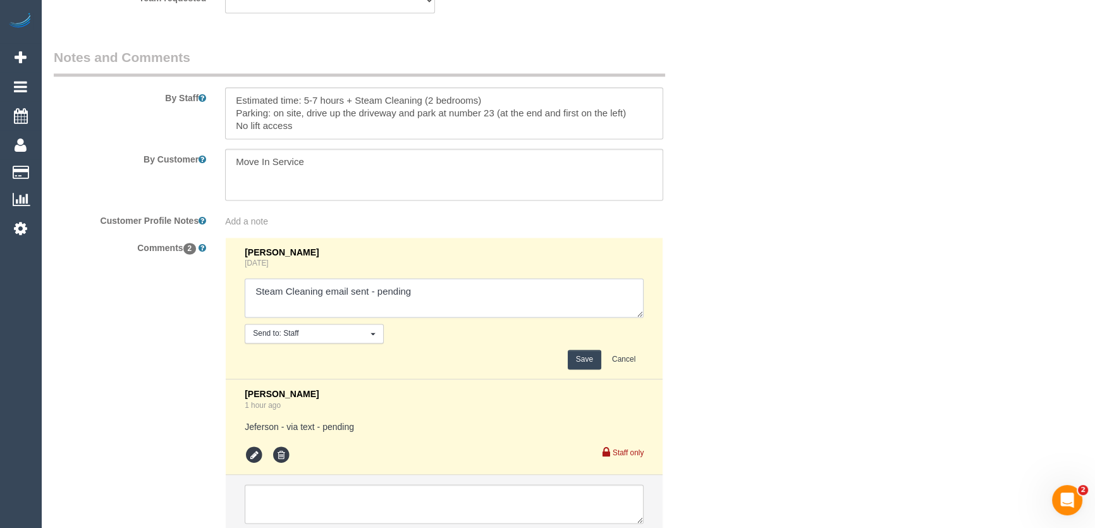
click at [433, 289] on textarea at bounding box center [444, 297] width 399 height 39
type textarea "Steam Cleaning email sent - confirmed"
click at [590, 361] on button "Save" at bounding box center [585, 360] width 34 height 20
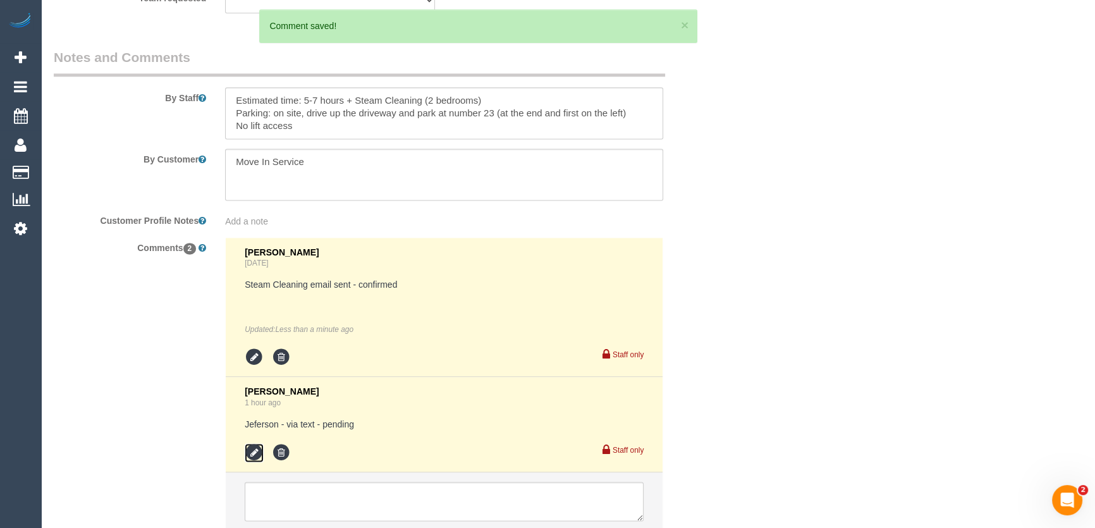
click at [255, 455] on icon at bounding box center [254, 452] width 19 height 19
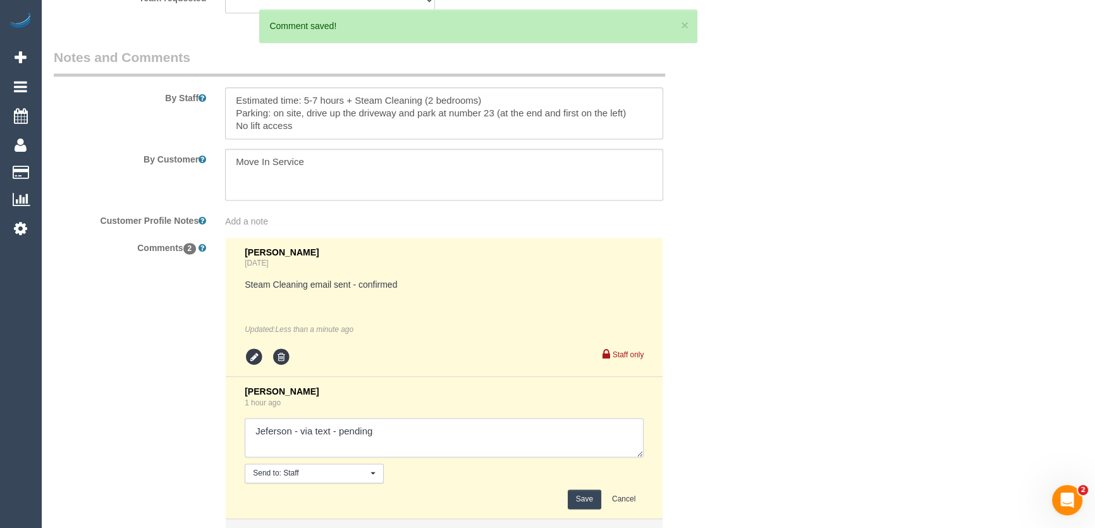
click at [394, 429] on textarea at bounding box center [444, 437] width 399 height 39
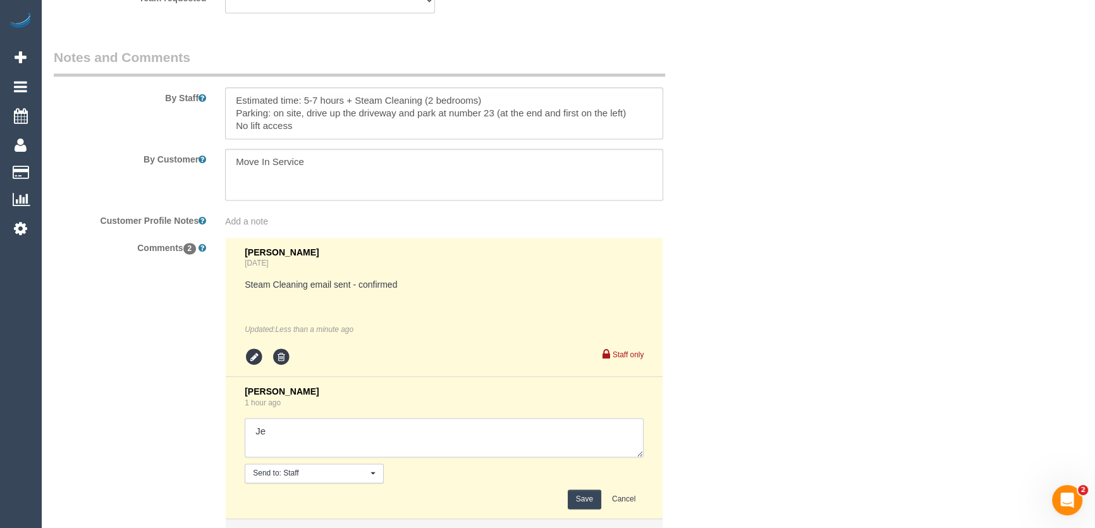
type textarea "J"
type textarea "[PERSON_NAME] + Pecky - via text - pending"
click at [582, 498] on button "Save" at bounding box center [585, 499] width 34 height 20
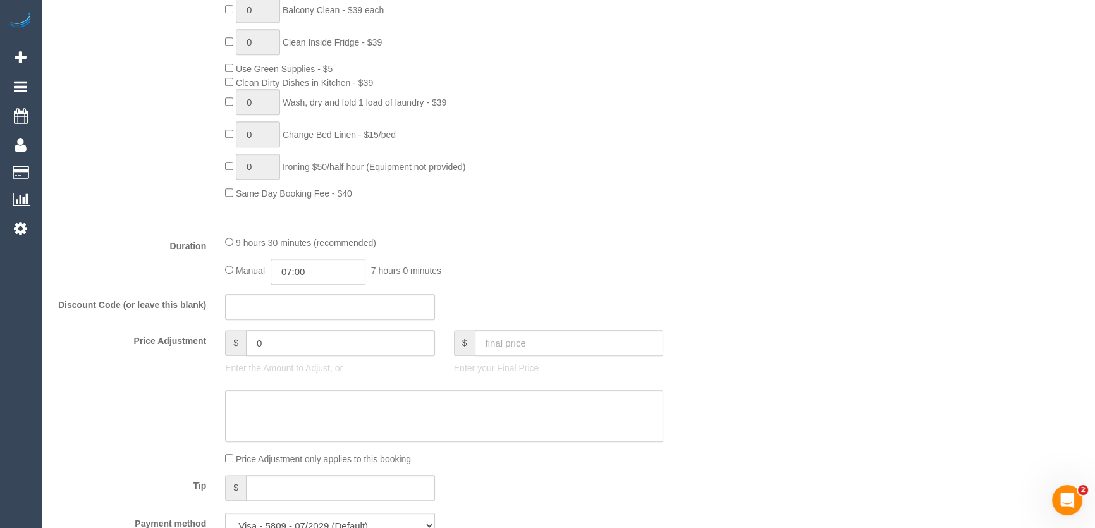
scroll to position [919, 0]
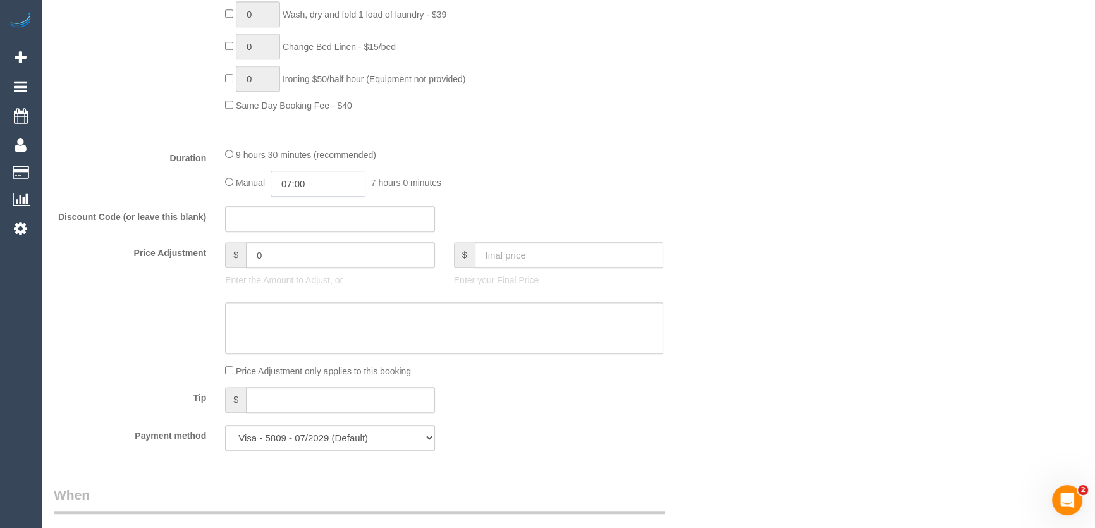
click at [312, 183] on input "07:00" at bounding box center [318, 184] width 95 height 26
type input "04:00"
click at [309, 260] on li "04:00" at bounding box center [304, 263] width 56 height 16
click at [613, 190] on div "Manual 04:00 4 hours 0 minutes" at bounding box center [444, 184] width 438 height 26
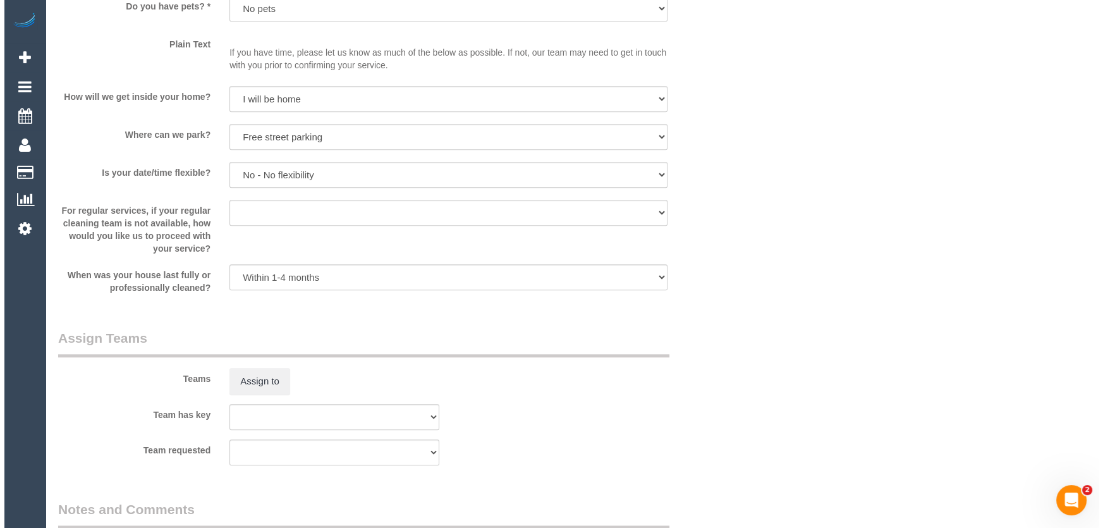
scroll to position [1782, 0]
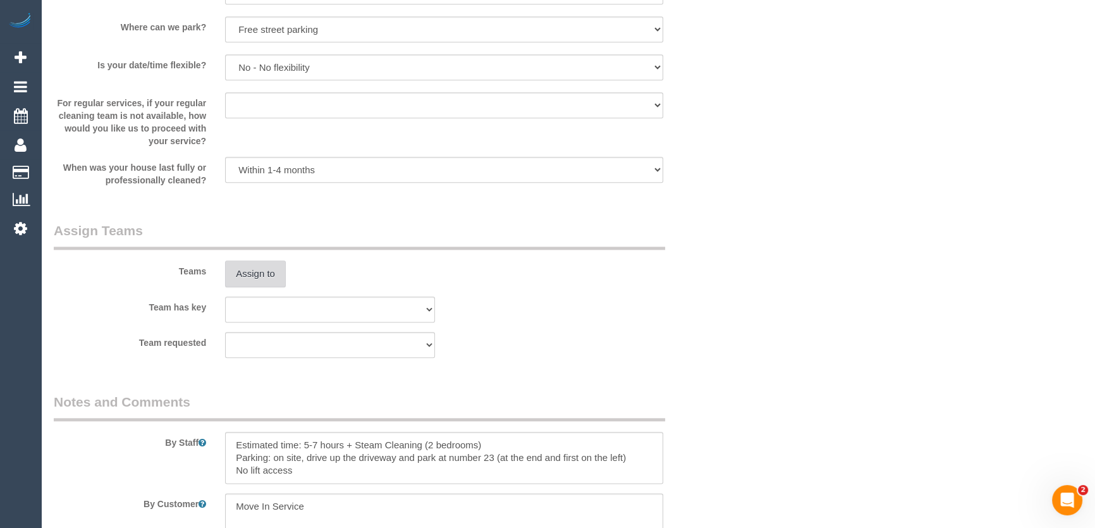
click at [253, 278] on button "Assign to" at bounding box center [255, 273] width 61 height 27
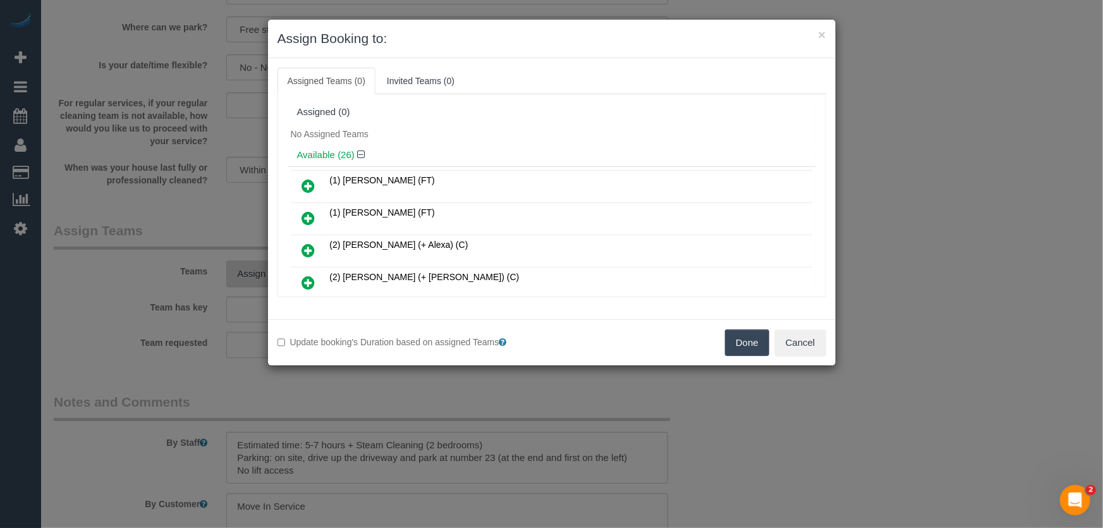
scroll to position [2766, 0]
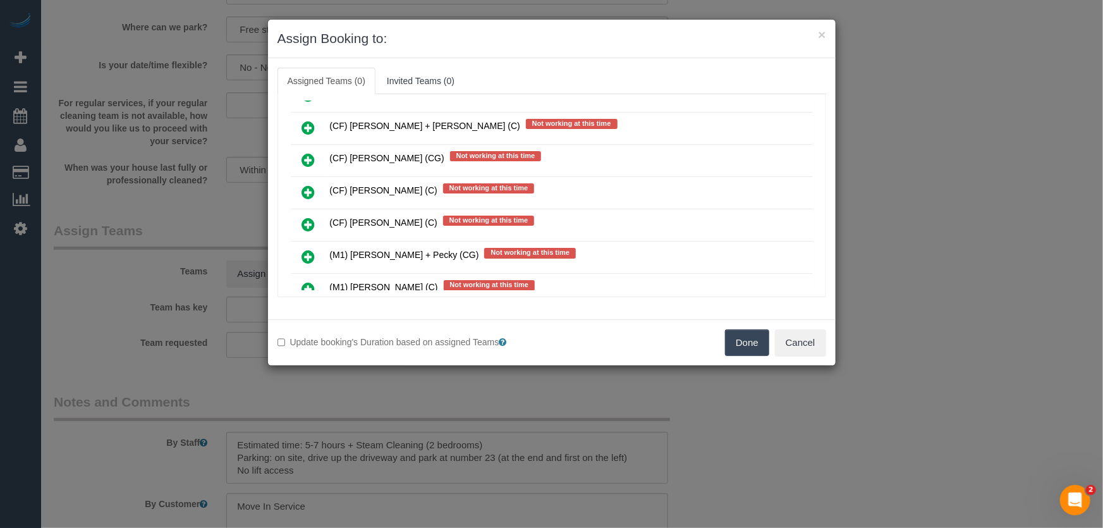
click at [308, 249] on icon at bounding box center [308, 256] width 13 height 15
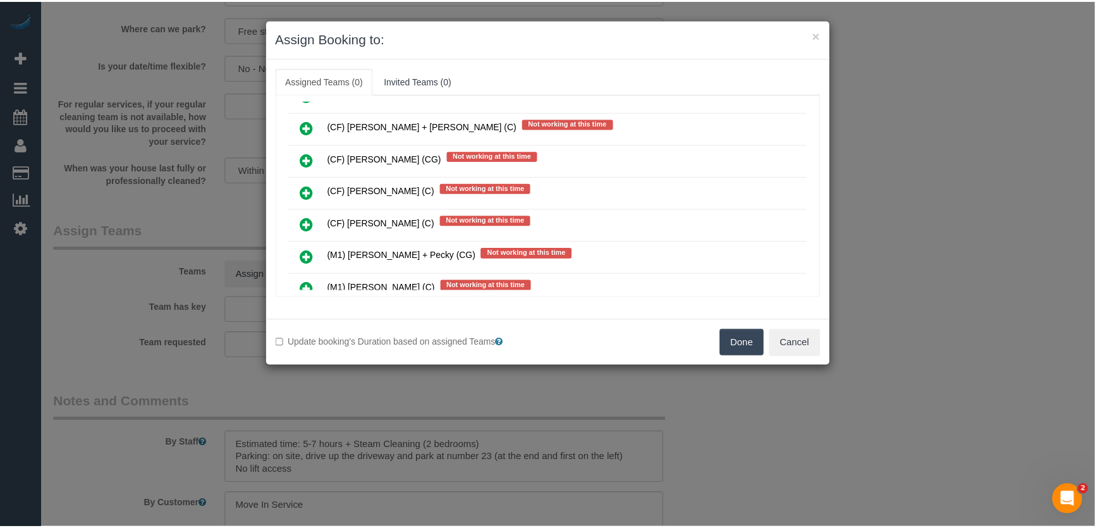
scroll to position [2796, 0]
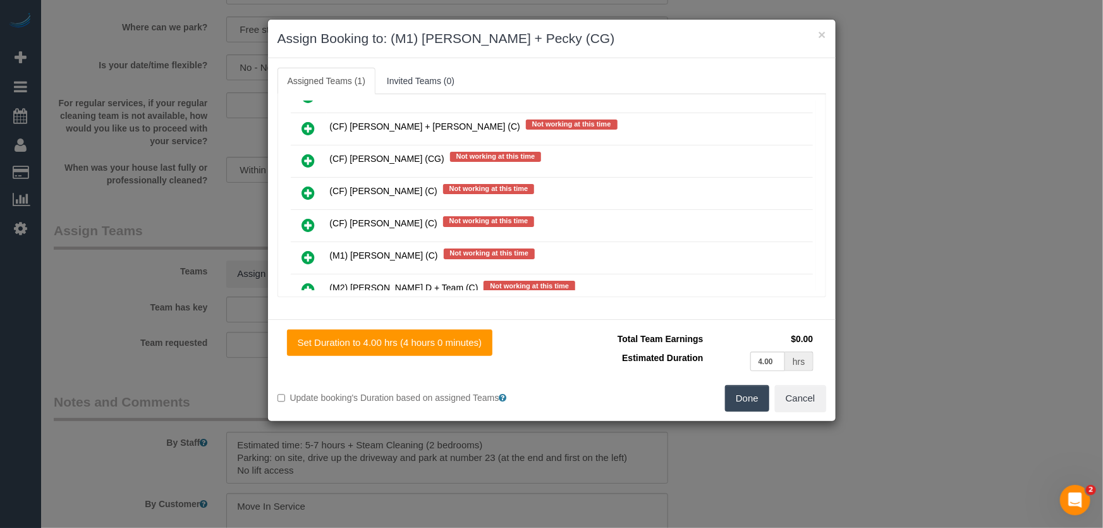
click at [740, 401] on button "Done" at bounding box center [747, 398] width 44 height 27
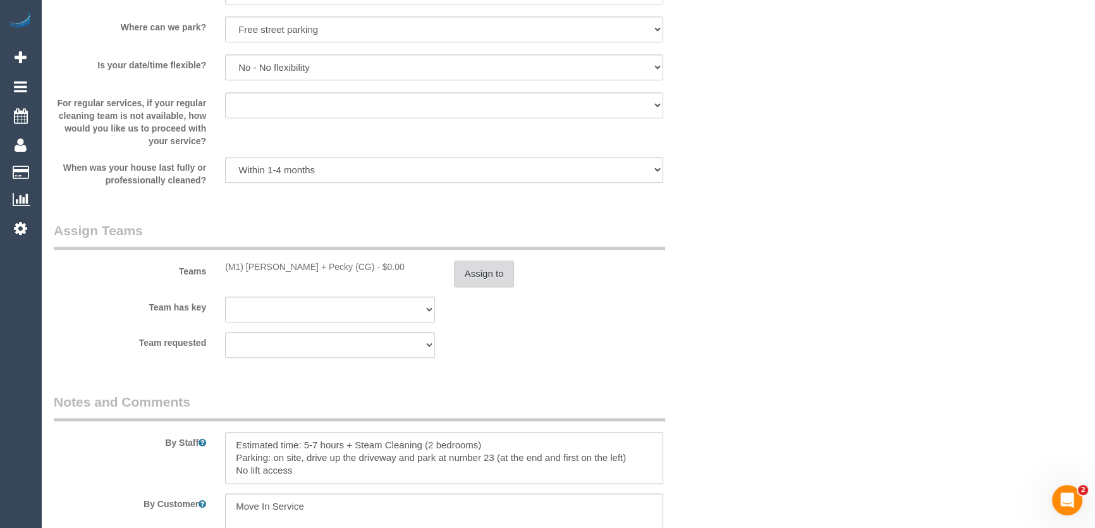
click at [494, 273] on button "Assign to" at bounding box center [484, 273] width 61 height 27
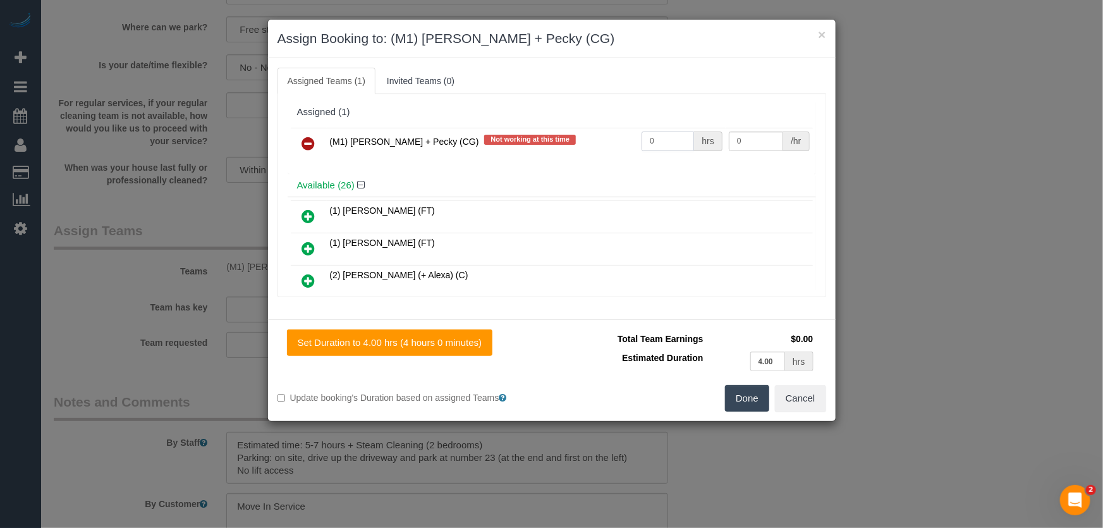
click at [653, 143] on input "0" at bounding box center [668, 142] width 52 height 20
type input "1"
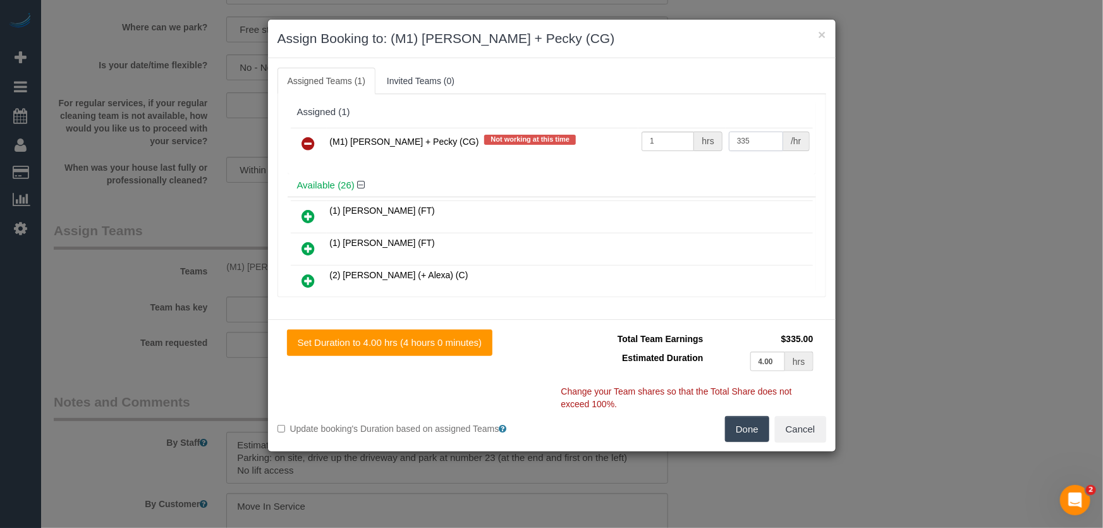
type input "335"
drag, startPoint x: 747, startPoint y: 420, endPoint x: 740, endPoint y: 424, distance: 8.5
click at [748, 420] on button "Done" at bounding box center [747, 429] width 44 height 27
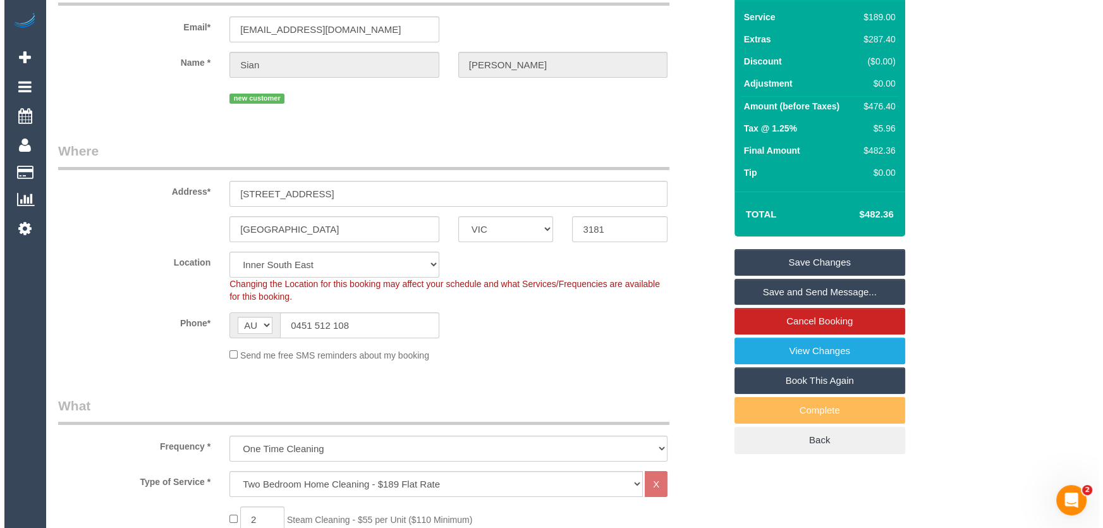
scroll to position [0, 0]
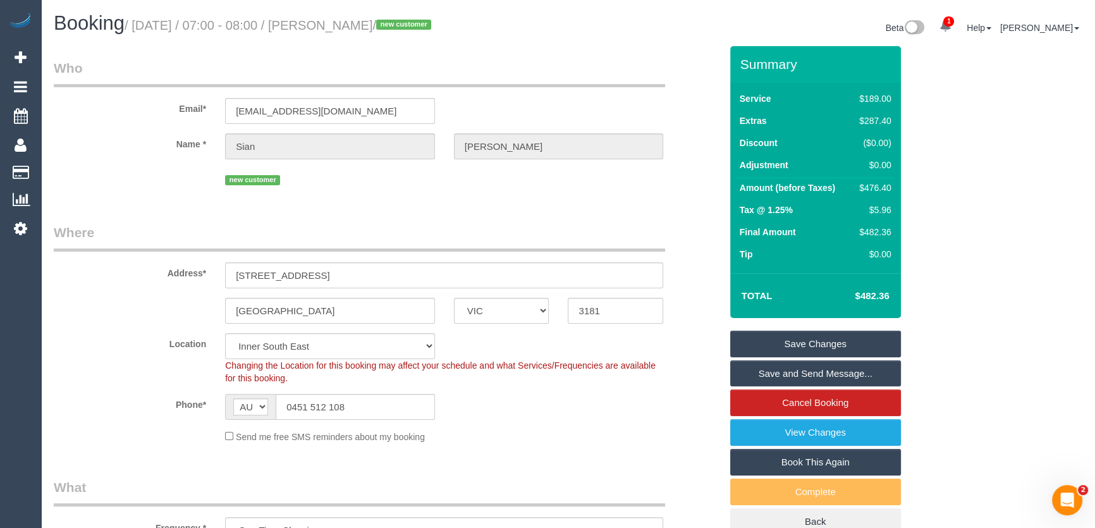
click at [340, 23] on small "/ [DATE] / 07:00 - 08:00 / [PERSON_NAME] / new customer" at bounding box center [280, 25] width 310 height 14
click at [316, 77] on legend "Who" at bounding box center [359, 73] width 611 height 28
click at [333, 27] on small "/ [DATE] / 07:00 - 08:00 / [PERSON_NAME] / new customer" at bounding box center [280, 25] width 310 height 14
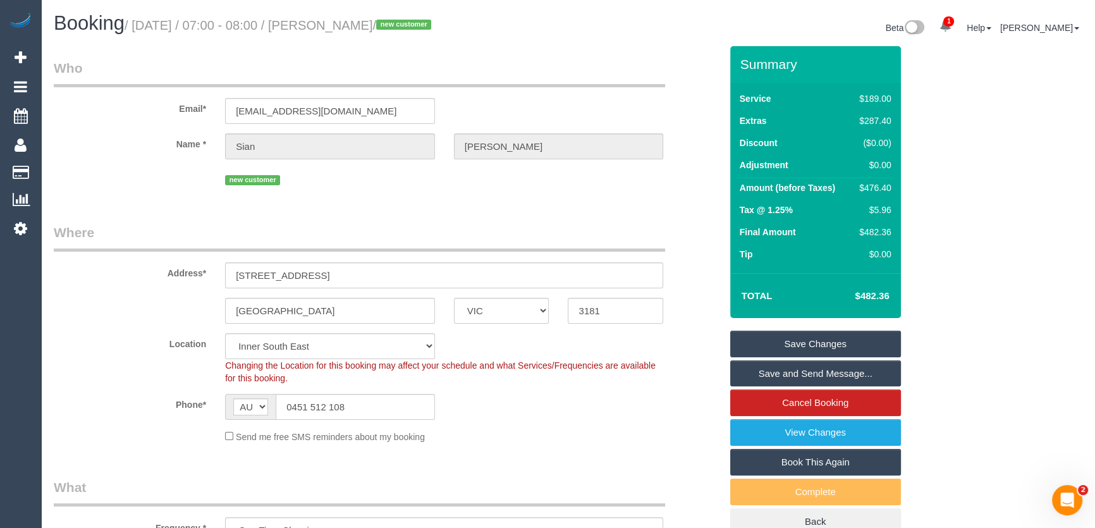
click at [333, 27] on small "/ [DATE] / 07:00 - 08:00 / [PERSON_NAME] / new customer" at bounding box center [280, 25] width 310 height 14
copy small "[PERSON_NAME]"
click at [795, 340] on link "Save Changes" at bounding box center [815, 344] width 171 height 27
